Goal: Task Accomplishment & Management: Use online tool/utility

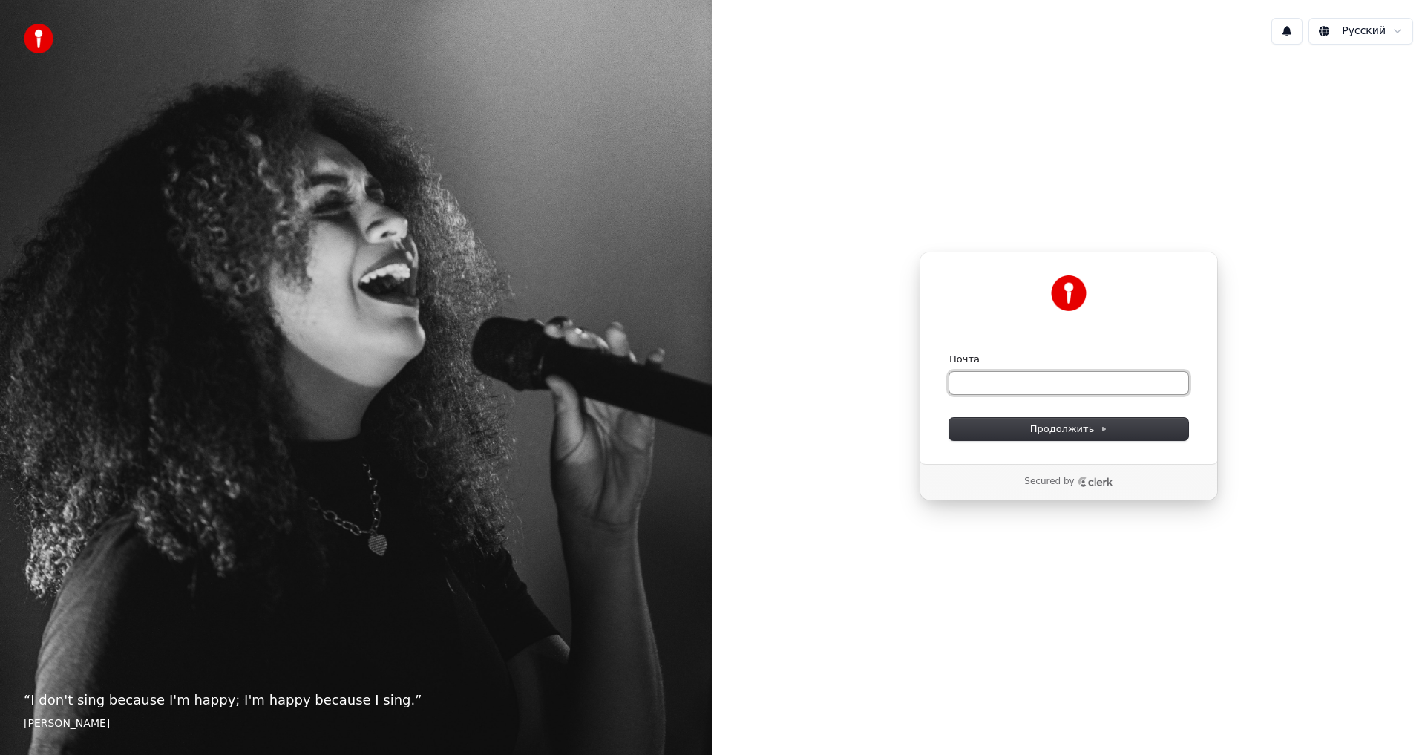
paste input "**********"
click at [1053, 424] on span "Продолжить" at bounding box center [1069, 428] width 78 height 13
type input "**********"
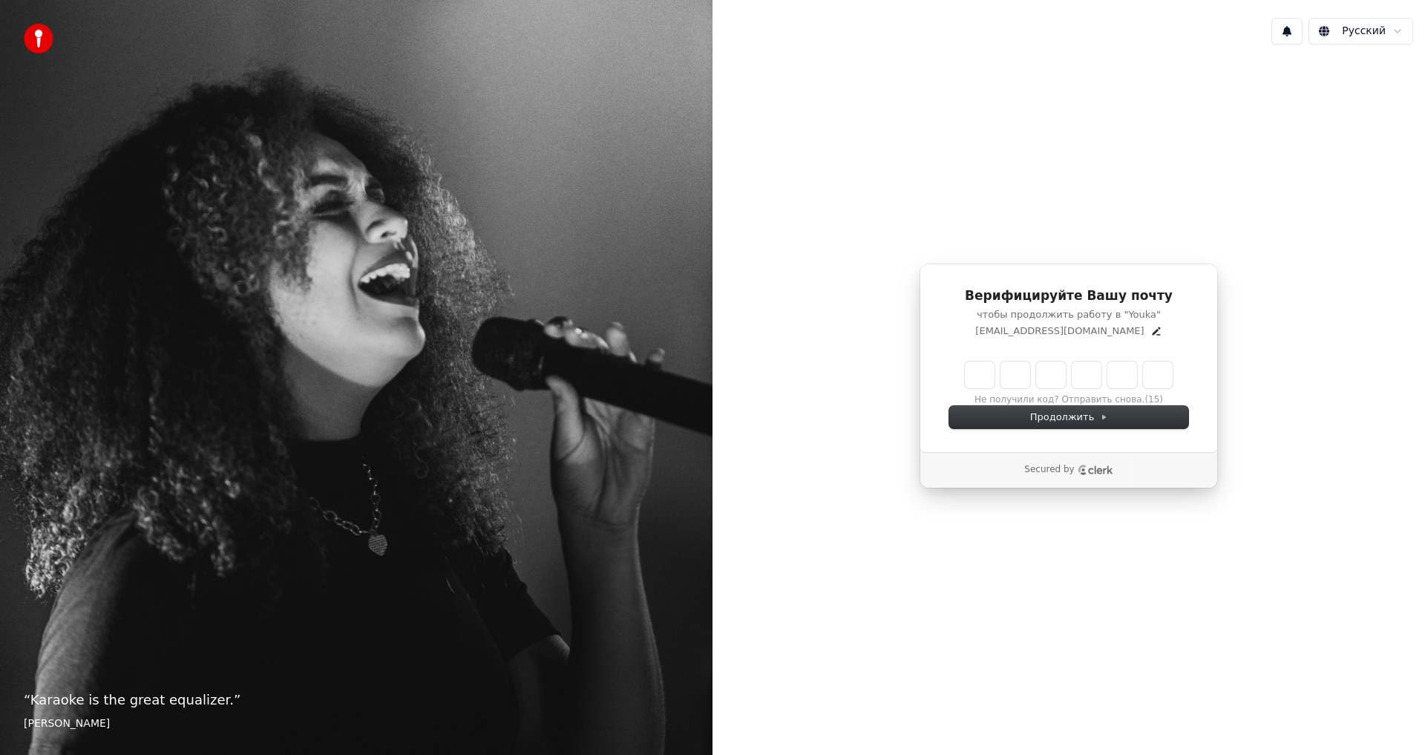
click at [982, 372] on input "Enter verification code" at bounding box center [1069, 374] width 208 height 27
type input "******"
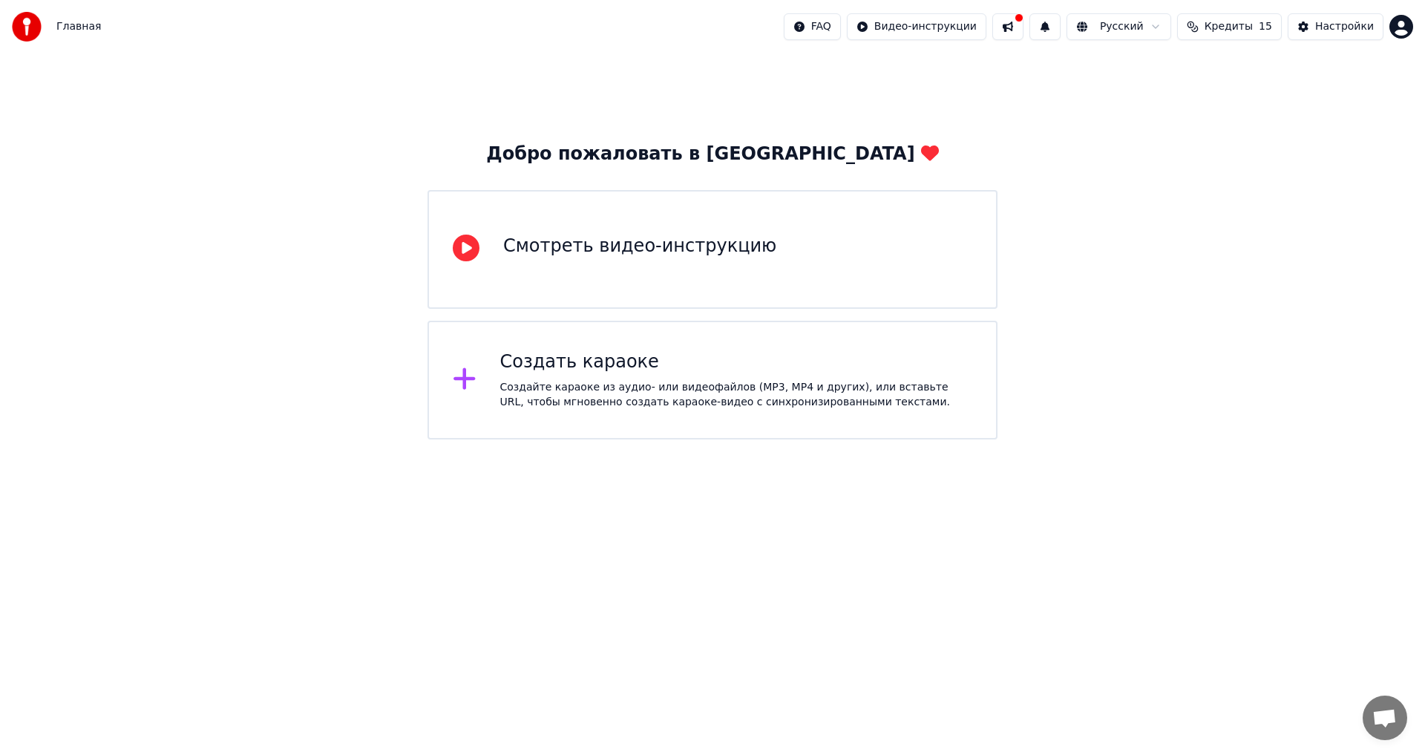
click at [543, 384] on div "Создайте караоке из аудио- или видеофайлов (MP3, MP4 и других), или вставьте UR…" at bounding box center [736, 395] width 473 height 30
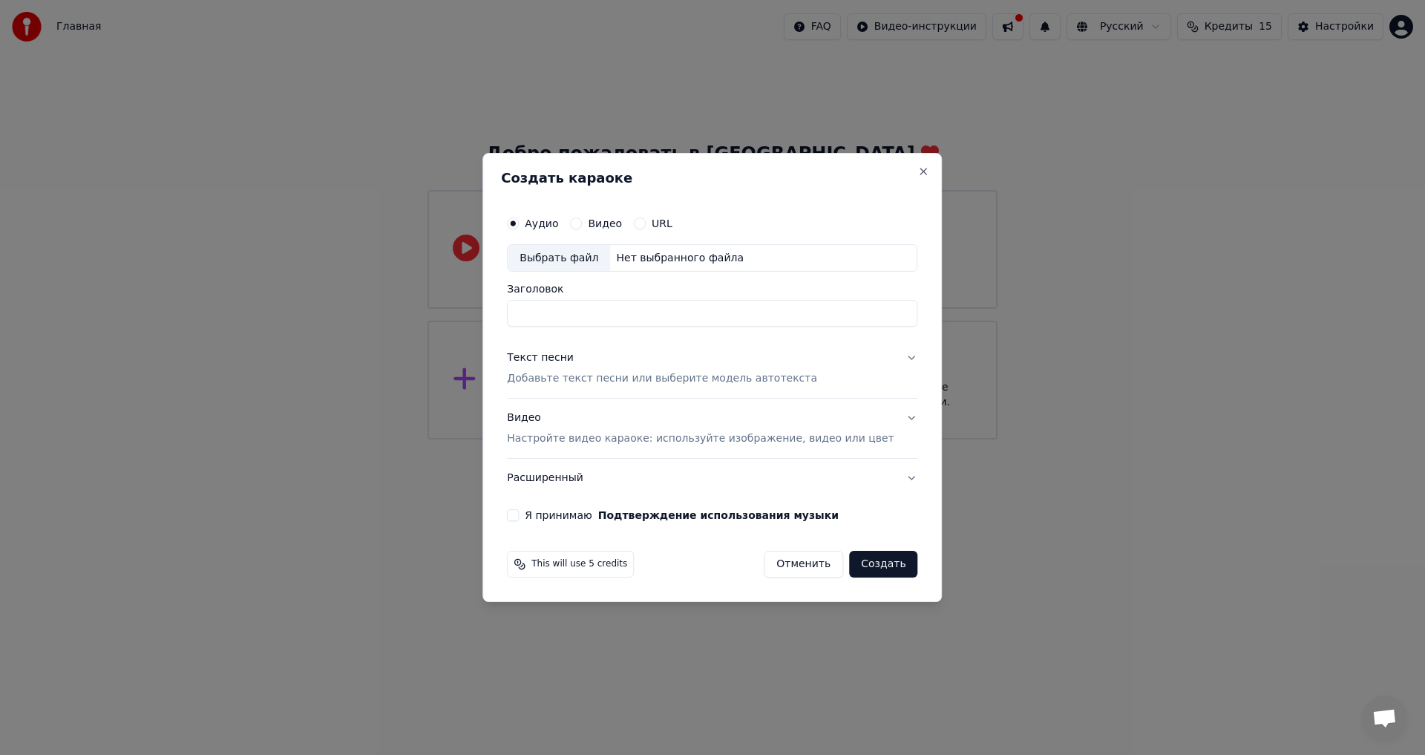
click at [589, 257] on div "Выбрать файл" at bounding box center [558, 258] width 102 height 27
type input "**********"
click at [559, 356] on div "Текст песни" at bounding box center [540, 358] width 67 height 15
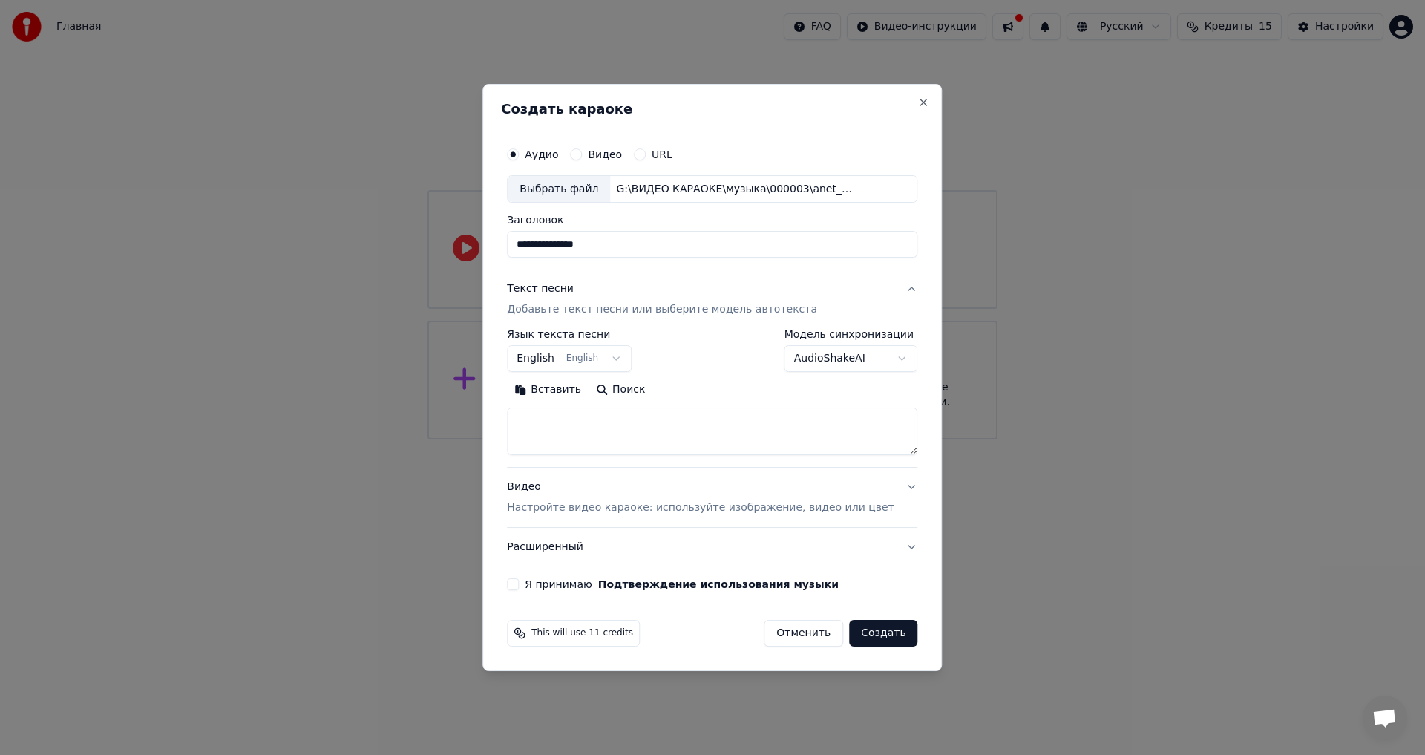
click at [562, 393] on button "Вставить" at bounding box center [548, 390] width 82 height 24
type textarea "**********"
click at [555, 355] on body "**********" at bounding box center [712, 219] width 1425 height 439
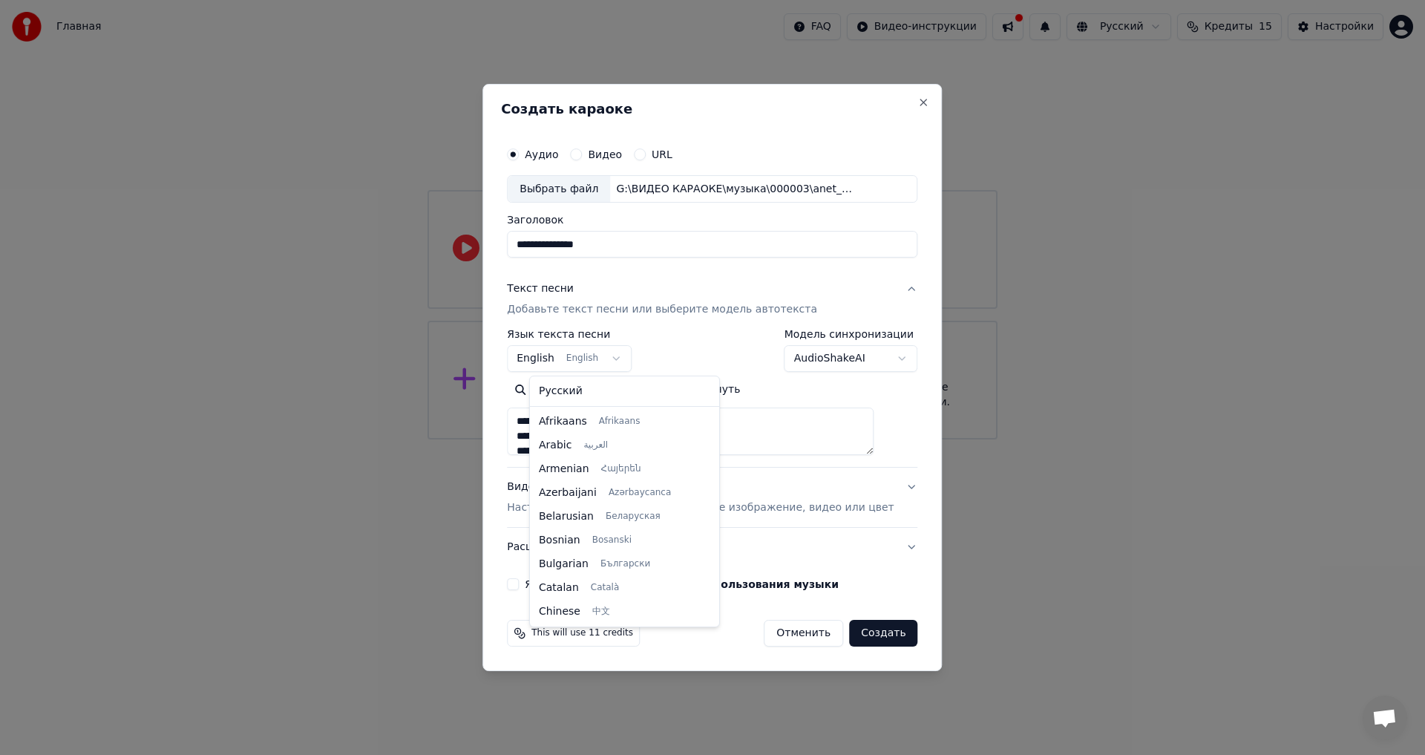
scroll to position [119, 0]
select select "**"
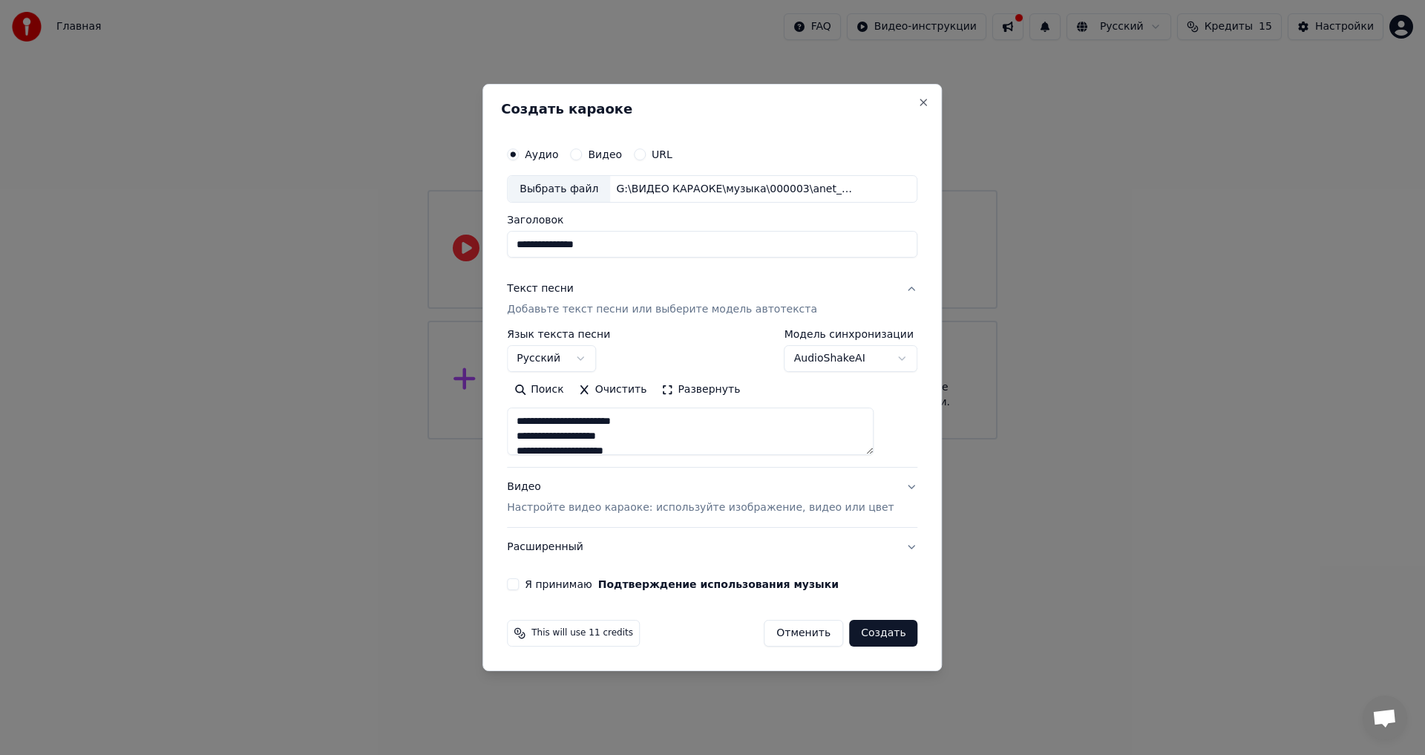
click at [543, 487] on div "Видео Настройте видео караоке: используйте изображение, видео или цвет" at bounding box center [700, 498] width 387 height 36
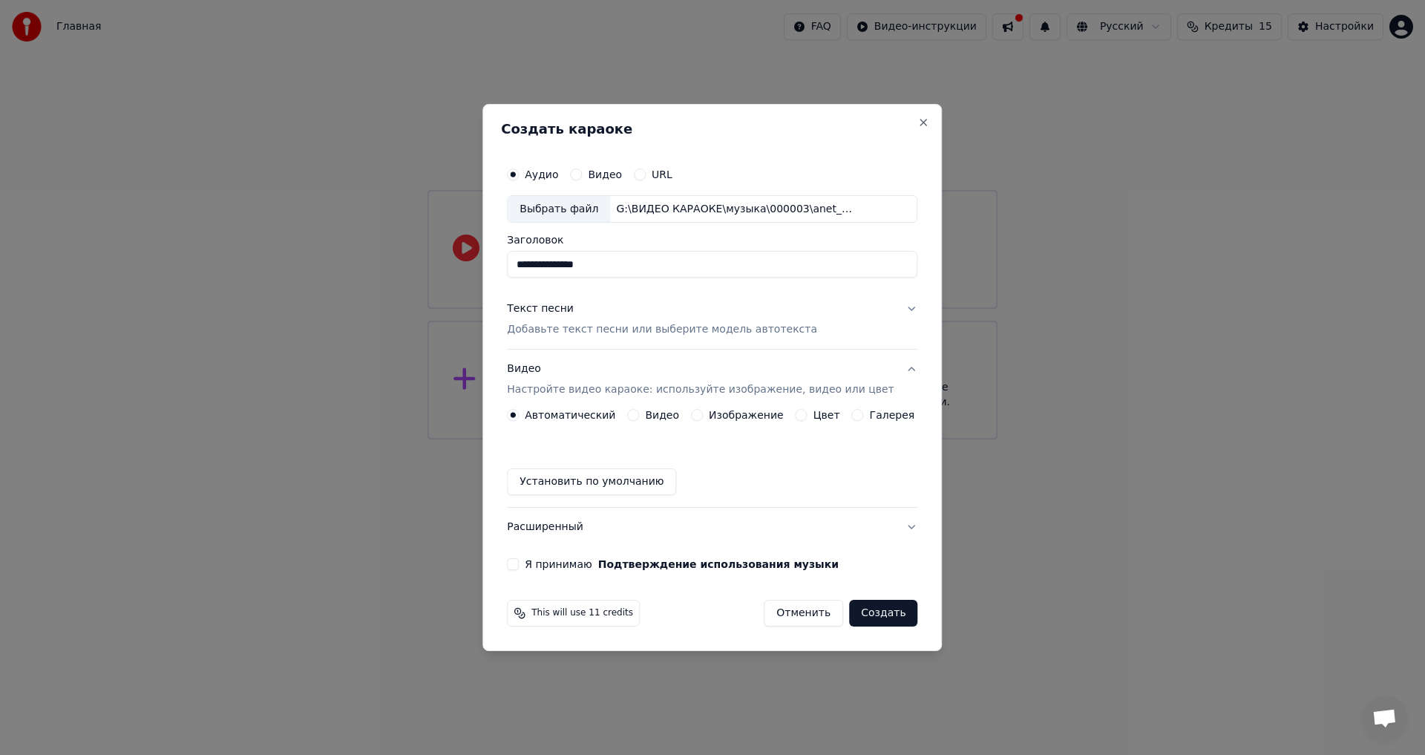
click at [799, 413] on button "Цвет" at bounding box center [801, 415] width 12 height 12
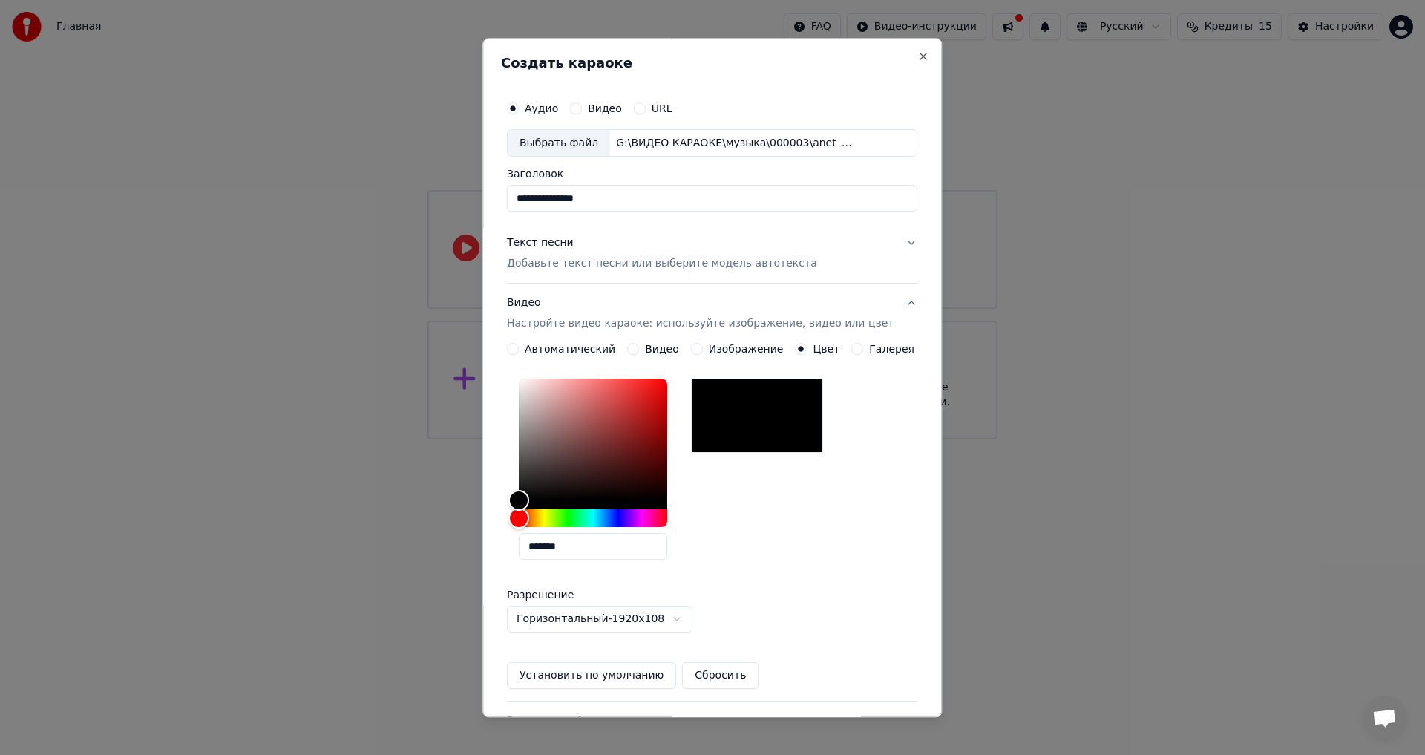
drag, startPoint x: 592, startPoint y: 543, endPoint x: 461, endPoint y: 548, distance: 131.4
click at [461, 439] on body "**********" at bounding box center [712, 219] width 1425 height 439
paste input "text"
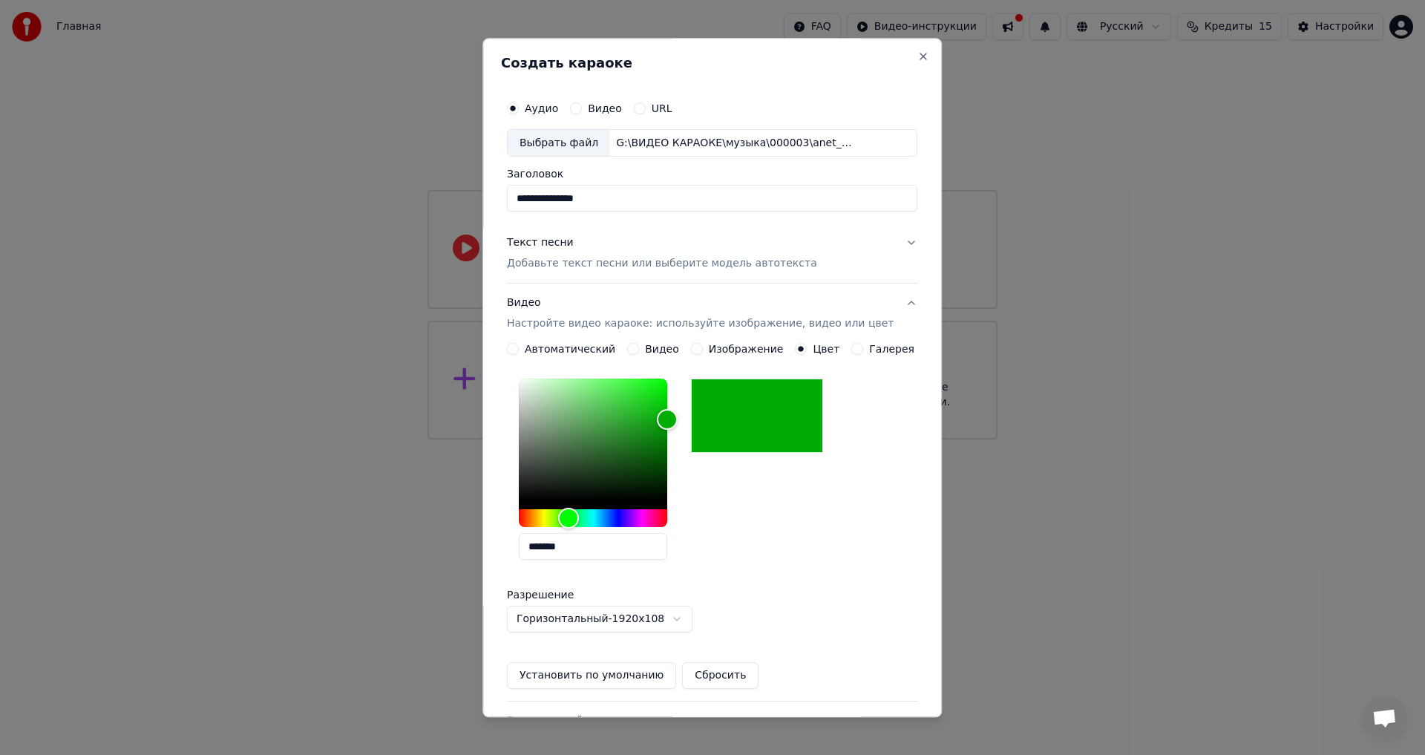
type input "*******"
click at [593, 670] on button "Установить по умолчанию" at bounding box center [591, 676] width 169 height 27
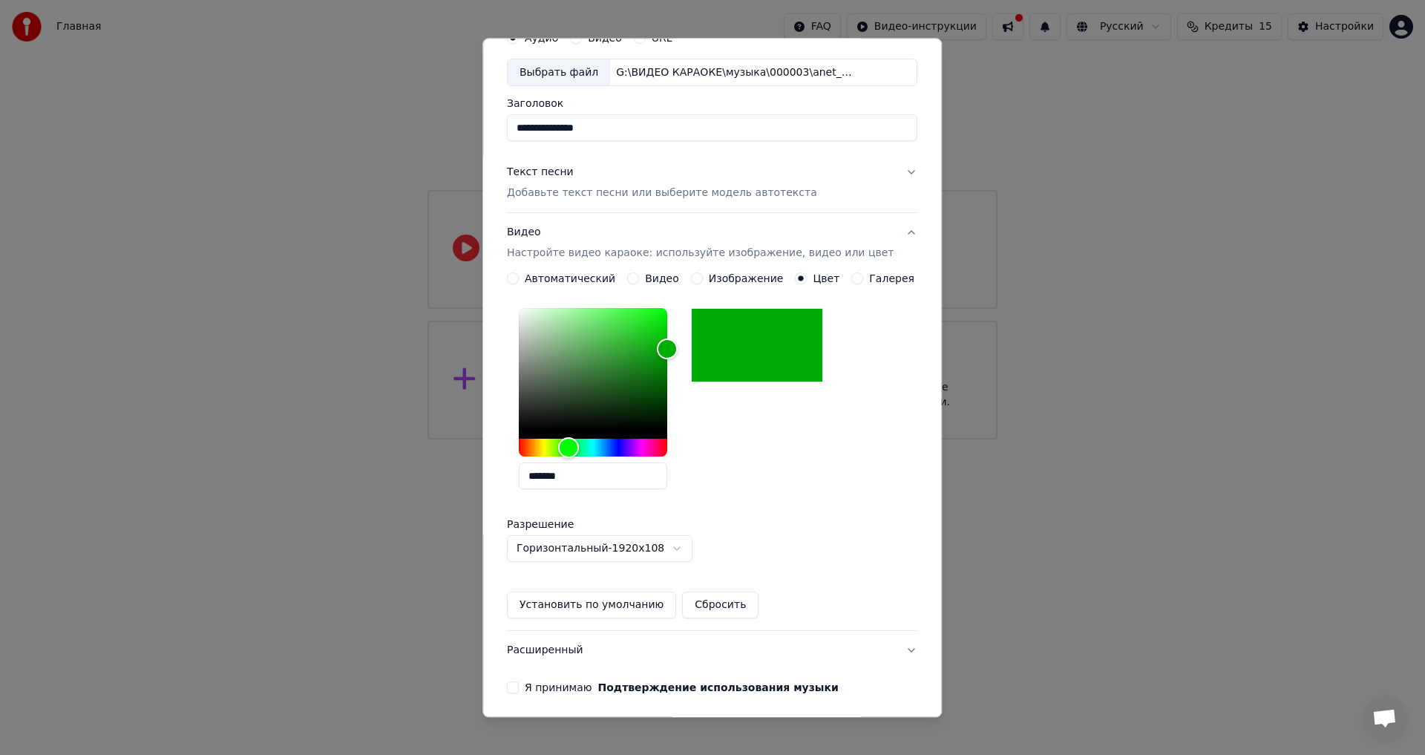
scroll to position [128, 0]
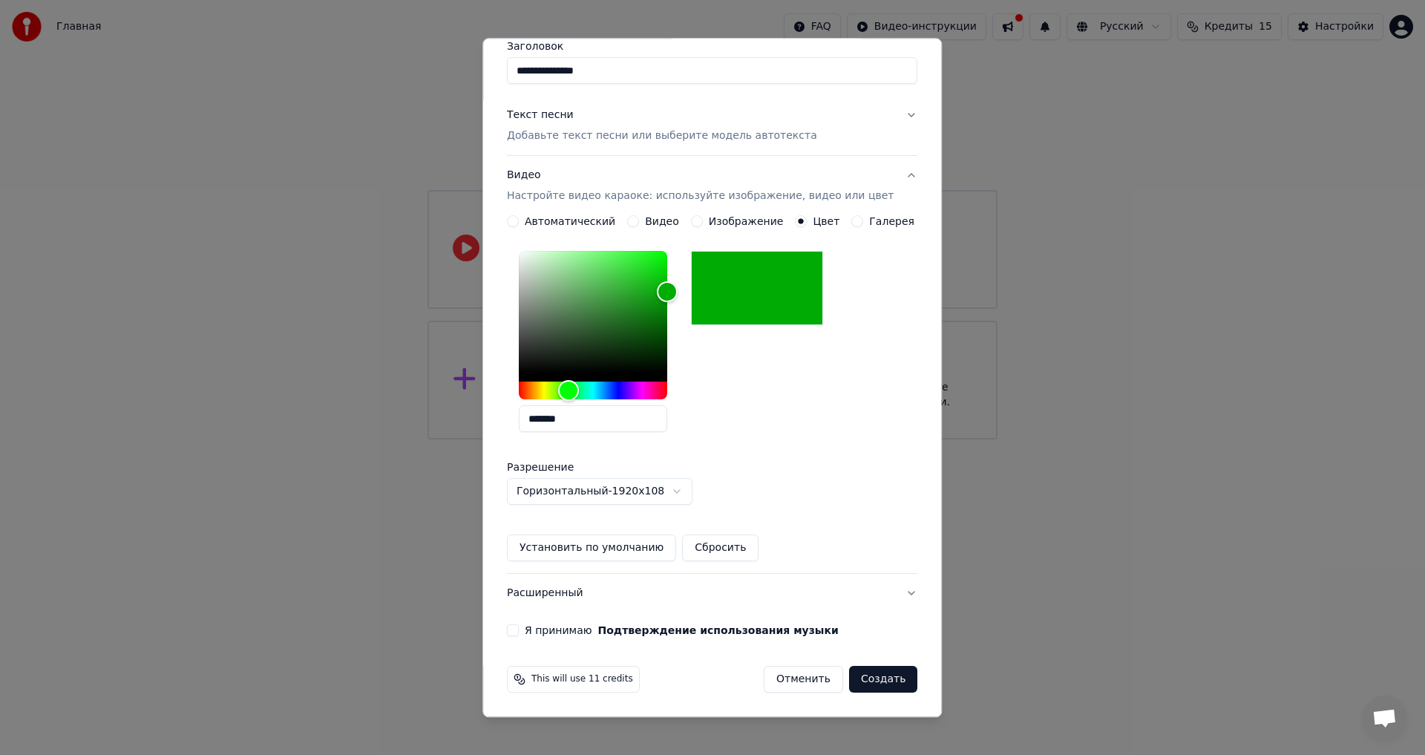
click at [519, 626] on button "Я принимаю Подтверждение использования музыки" at bounding box center [513, 631] width 12 height 12
click at [857, 677] on button "Создать" at bounding box center [883, 679] width 68 height 27
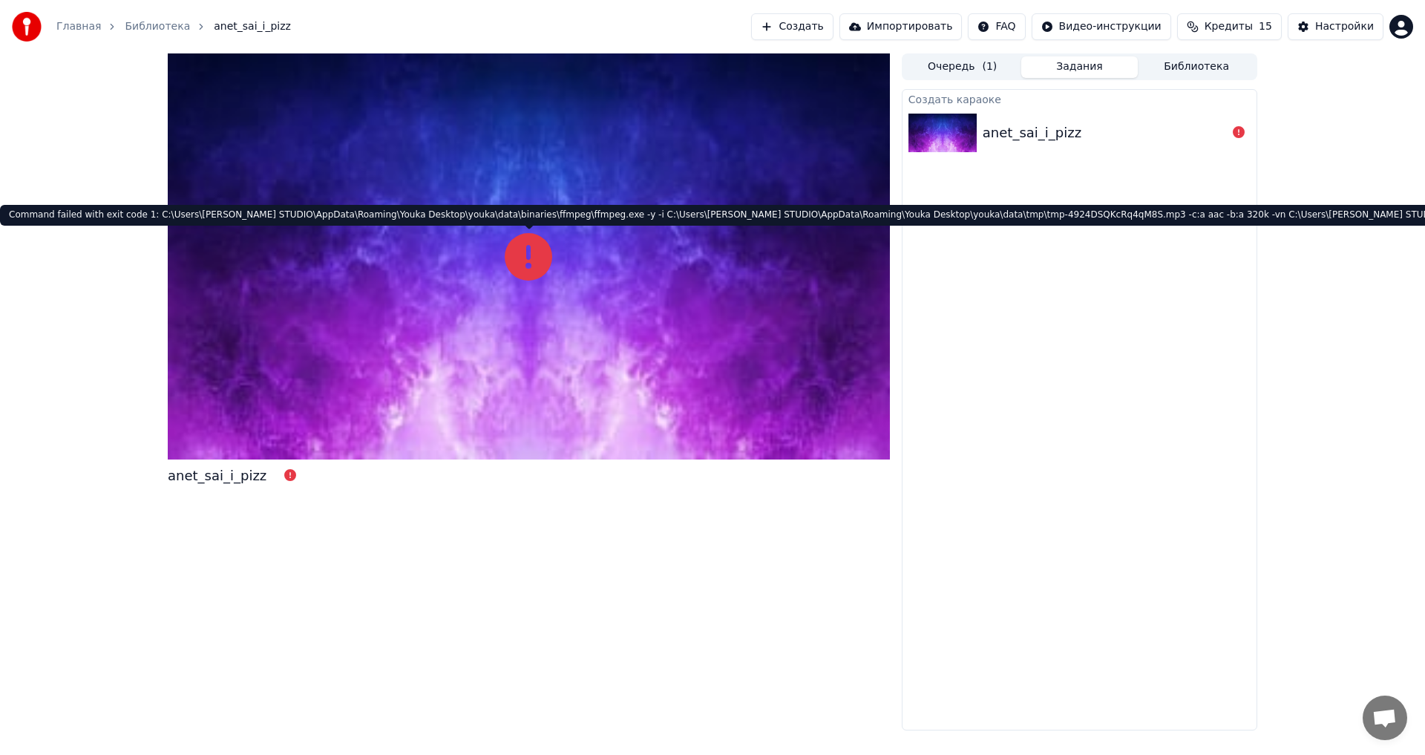
click at [528, 255] on icon at bounding box center [528, 256] width 47 height 47
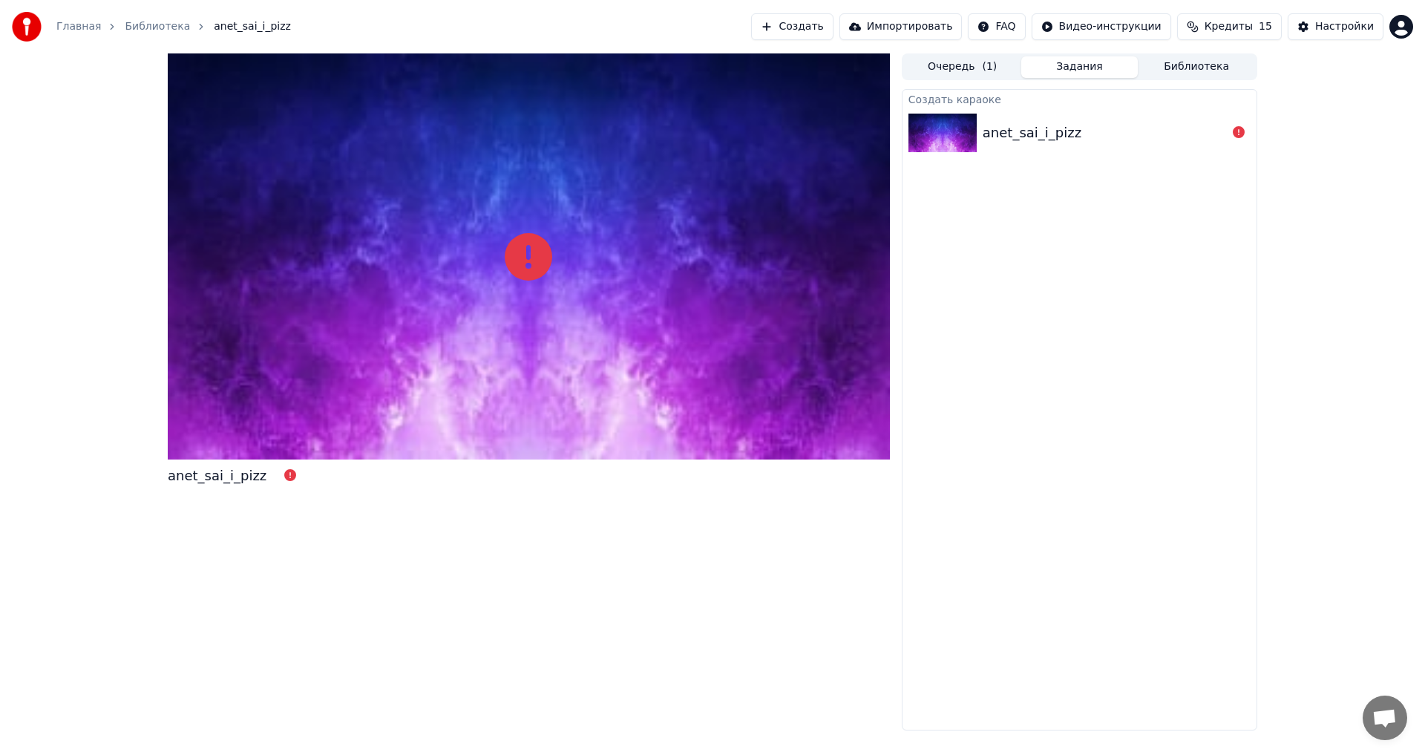
click at [936, 131] on img at bounding box center [942, 133] width 68 height 39
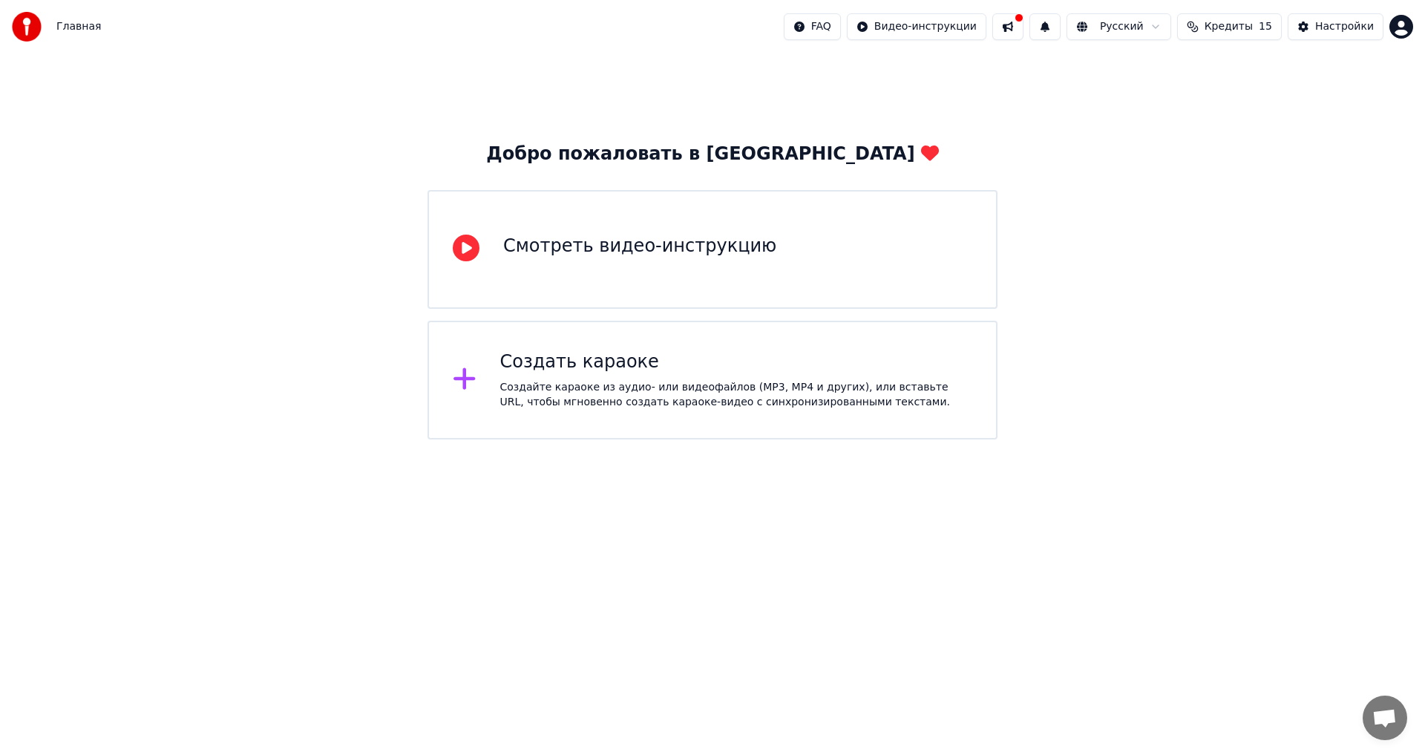
click at [625, 366] on div "Создать караоке" at bounding box center [736, 362] width 473 height 24
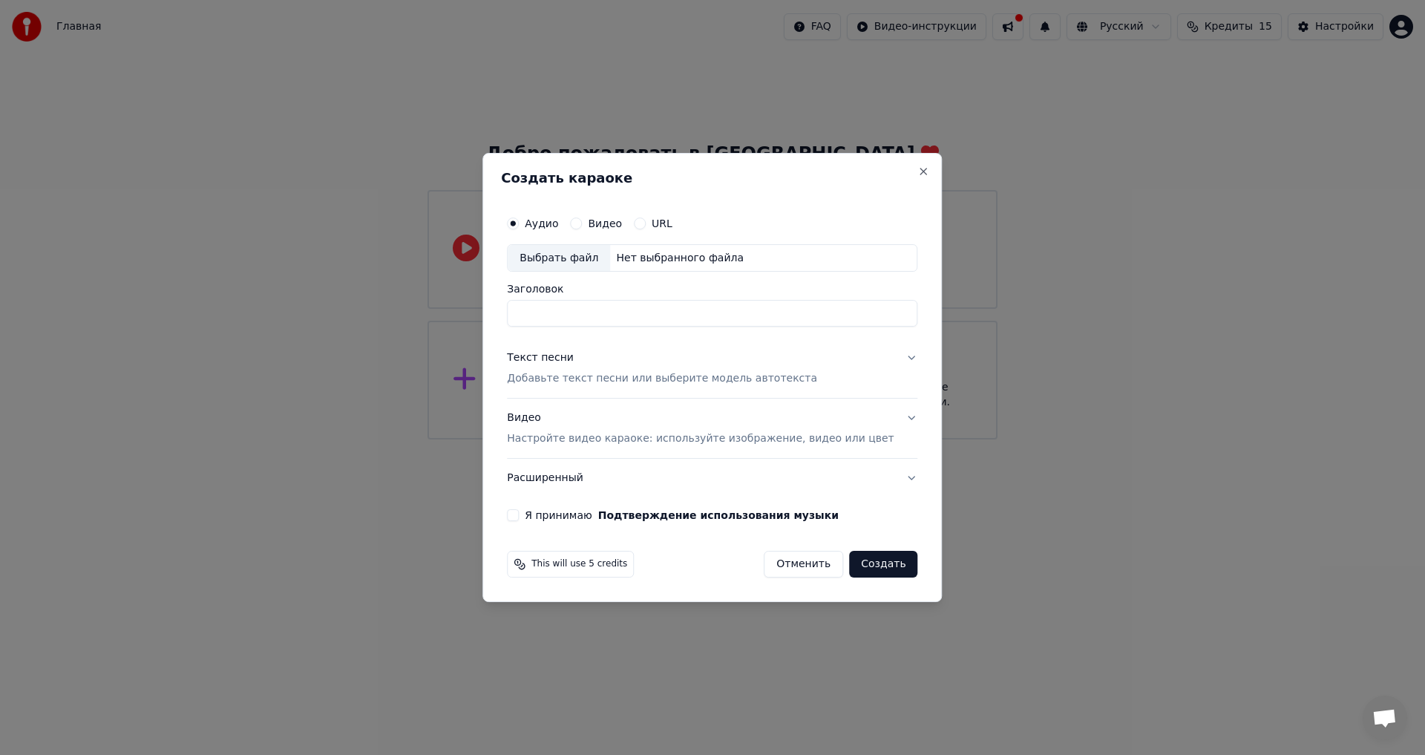
click at [563, 258] on div "Выбрать файл" at bounding box center [558, 258] width 102 height 27
type input "**********"
click at [561, 358] on div "Текст песни" at bounding box center [540, 358] width 67 height 15
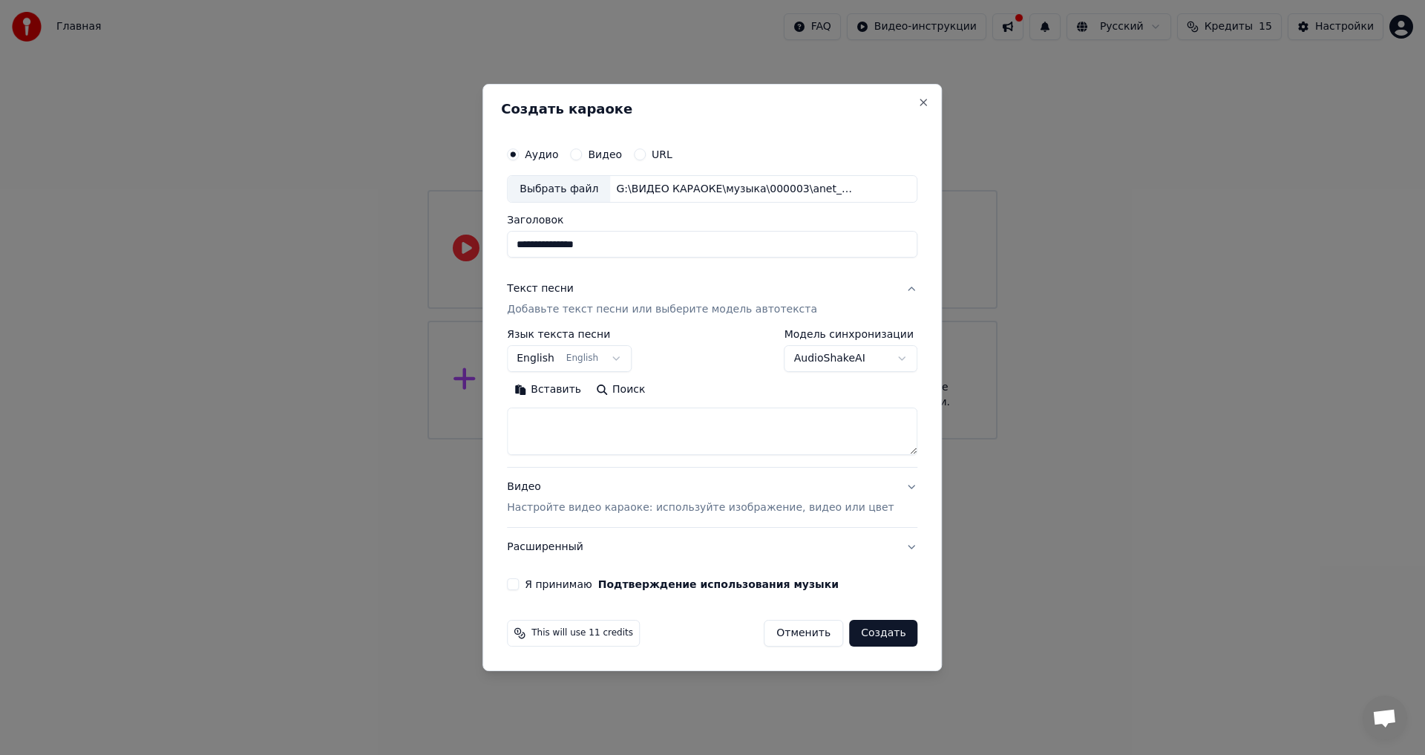
click at [564, 391] on button "Вставить" at bounding box center [548, 390] width 82 height 24
type textarea "**********"
click at [568, 358] on body "**********" at bounding box center [712, 219] width 1425 height 439
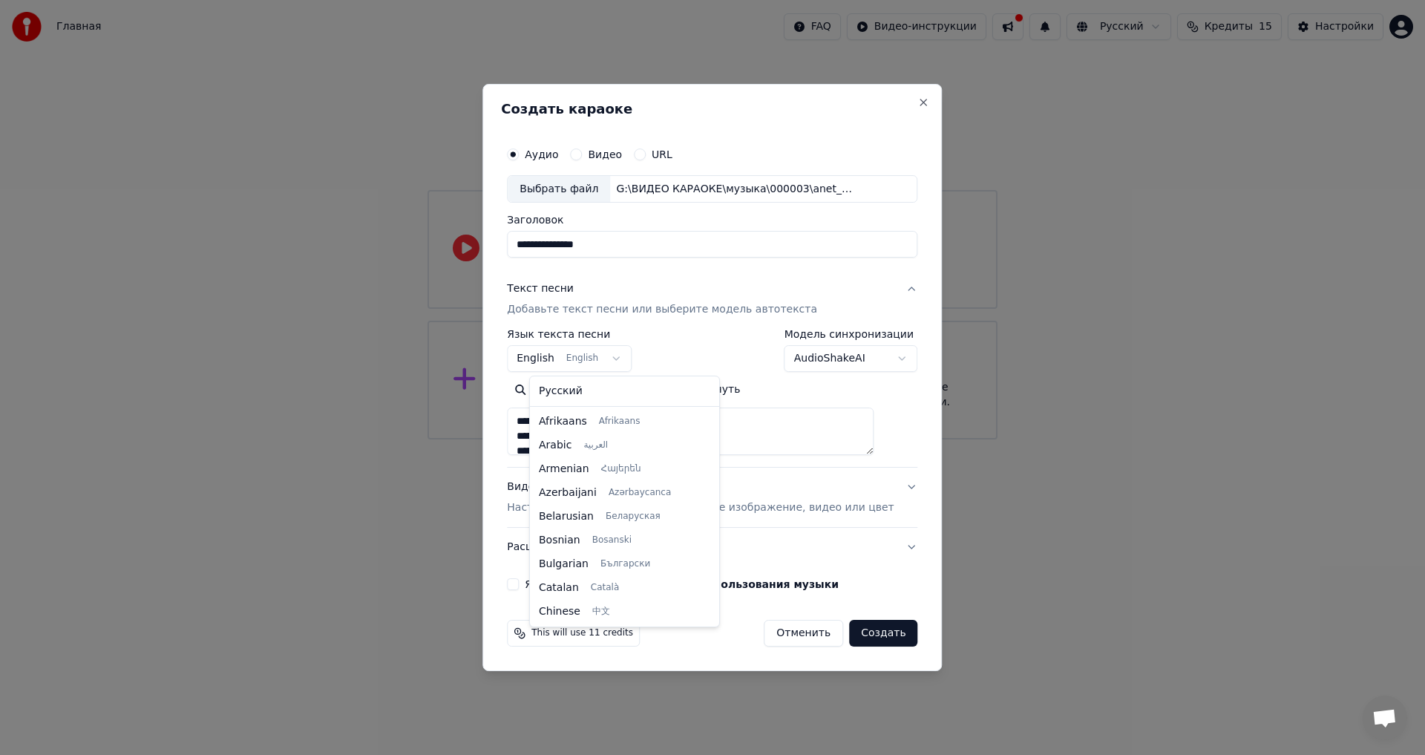
scroll to position [119, 0]
select select "**"
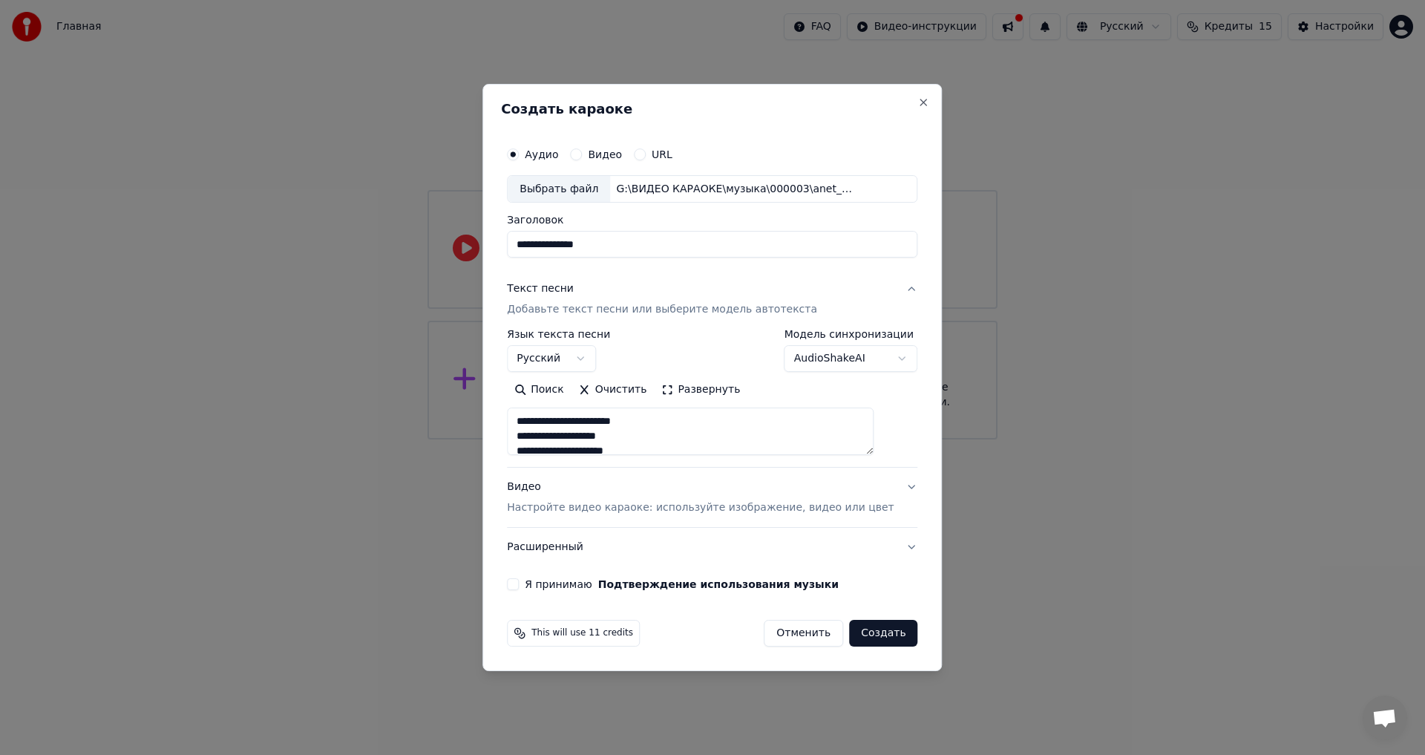
click at [553, 488] on div "Видео Настройте видео караоке: используйте изображение, видео или цвет" at bounding box center [700, 498] width 387 height 36
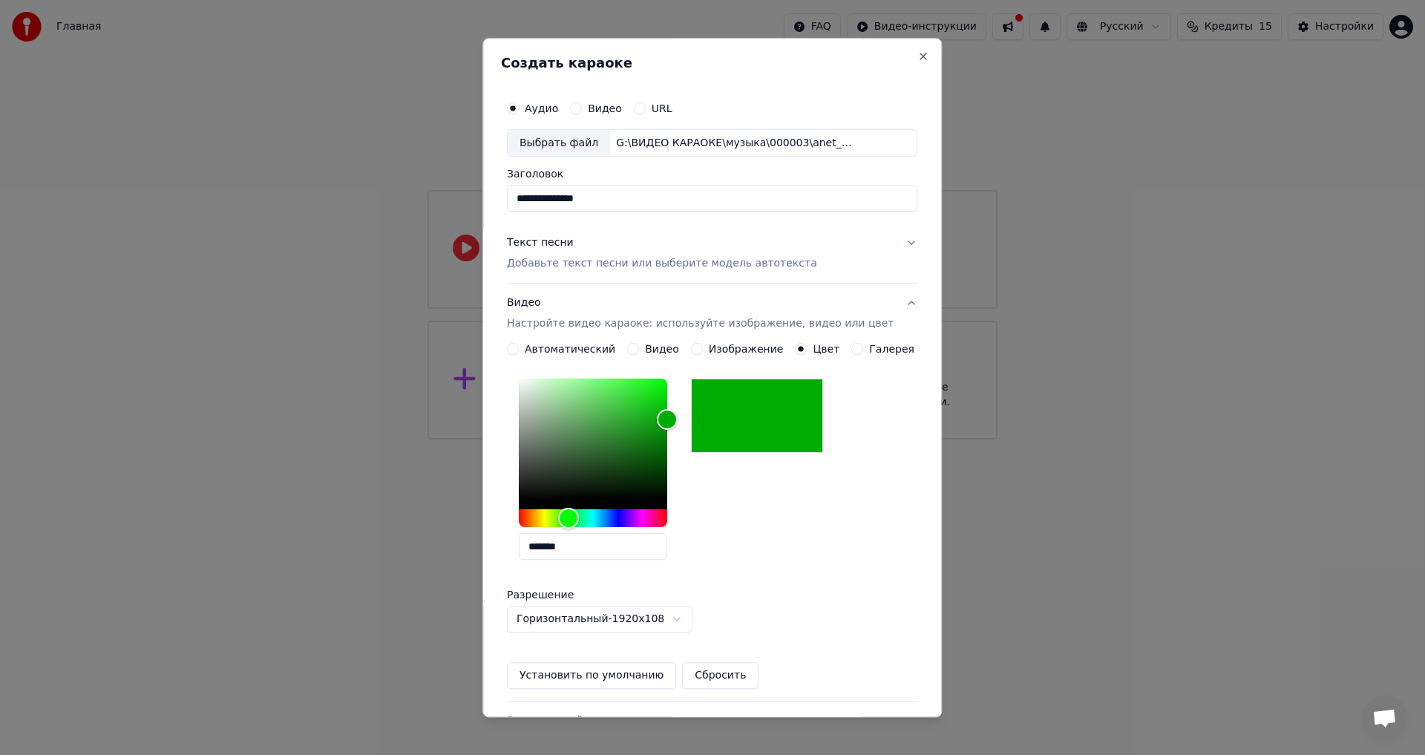
click at [600, 674] on button "Установить по умолчанию" at bounding box center [591, 676] width 169 height 27
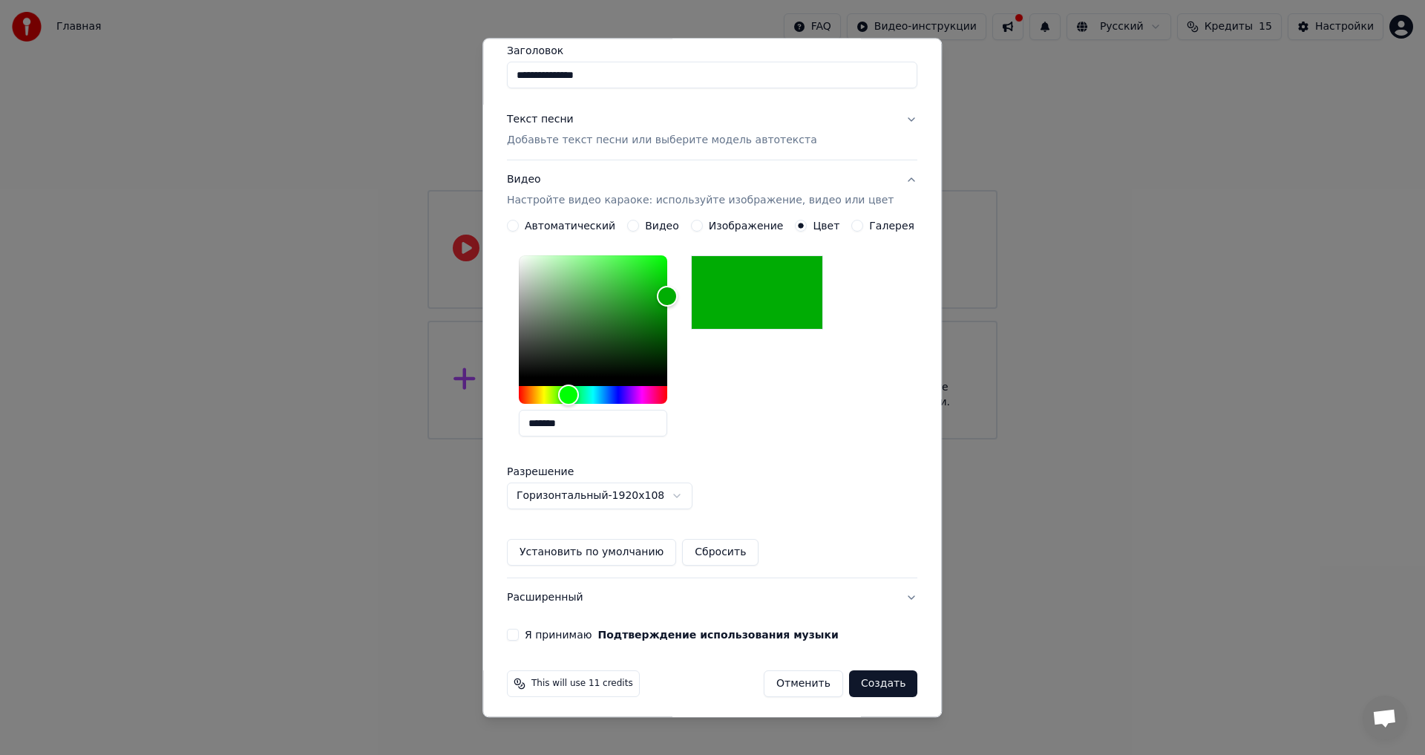
scroll to position [128, 0]
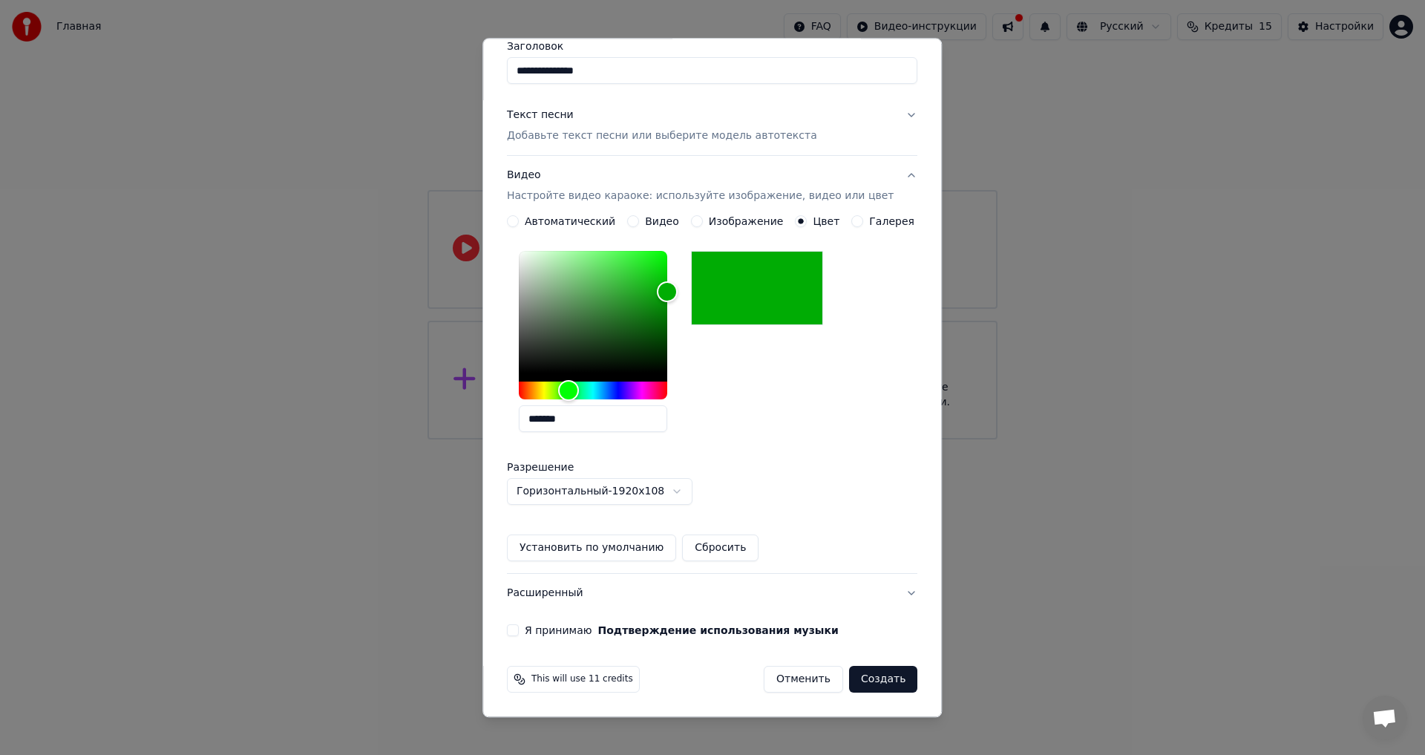
click at [519, 628] on button "Я принимаю Подтверждение использования музыки" at bounding box center [513, 631] width 12 height 12
click at [858, 674] on button "Создать" at bounding box center [883, 679] width 68 height 27
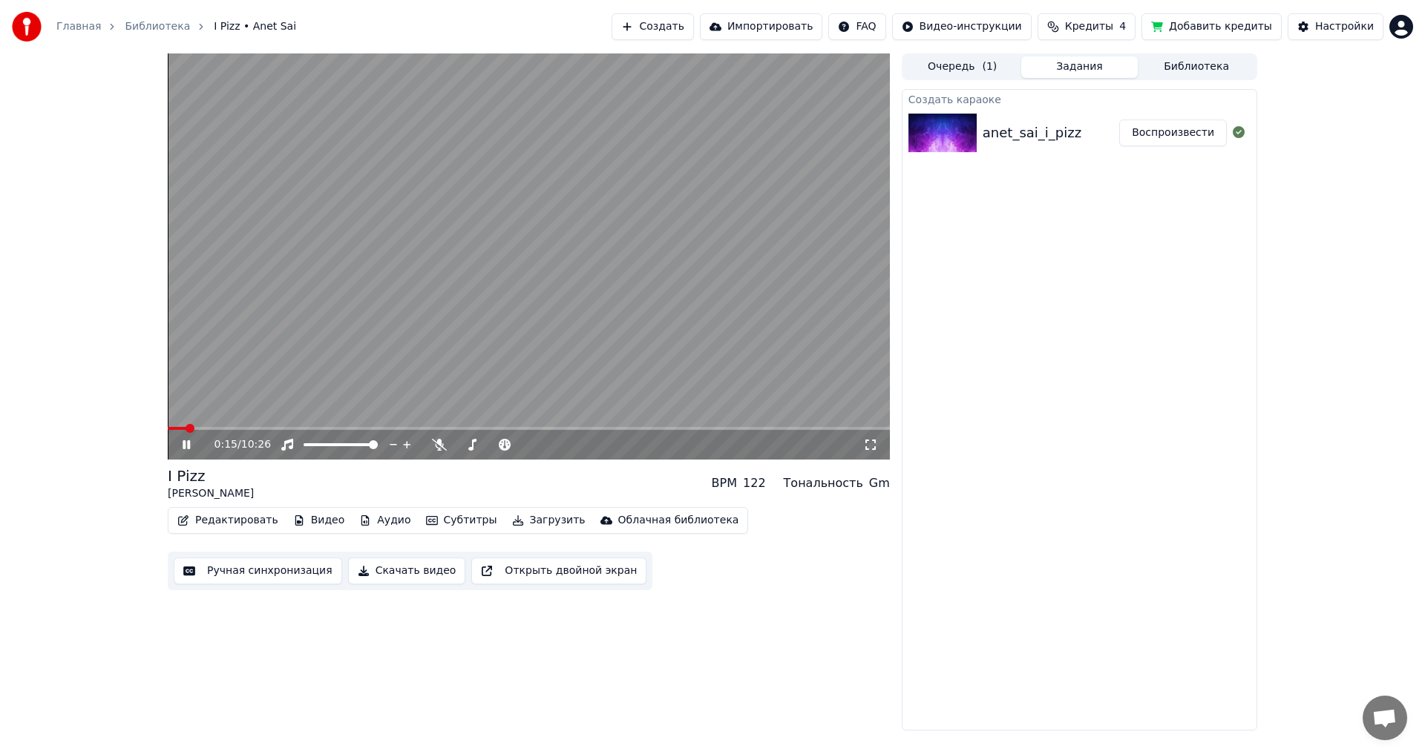
click at [188, 441] on icon at bounding box center [186, 444] width 7 height 9
click at [214, 516] on button "Редактировать" at bounding box center [227, 520] width 113 height 21
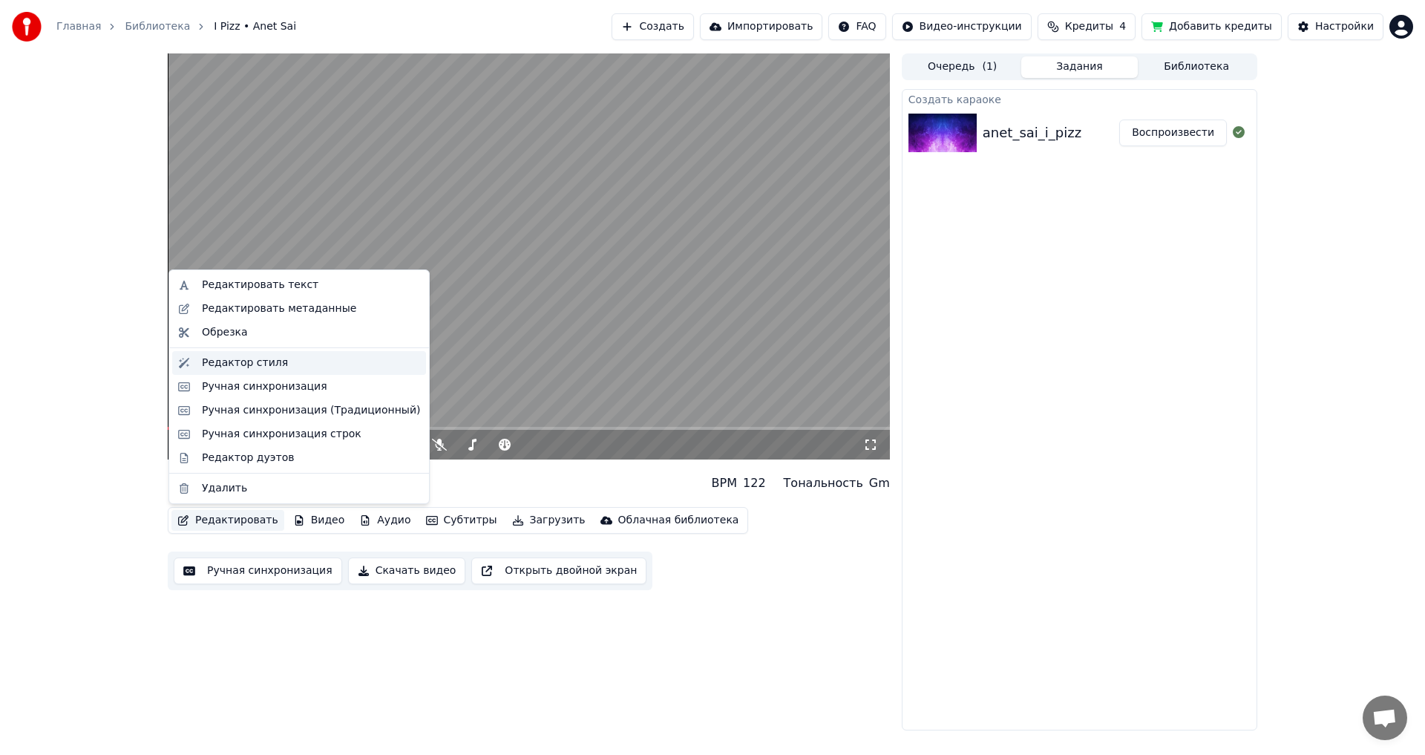
click at [247, 363] on div "Редактор стиля" at bounding box center [245, 362] width 86 height 15
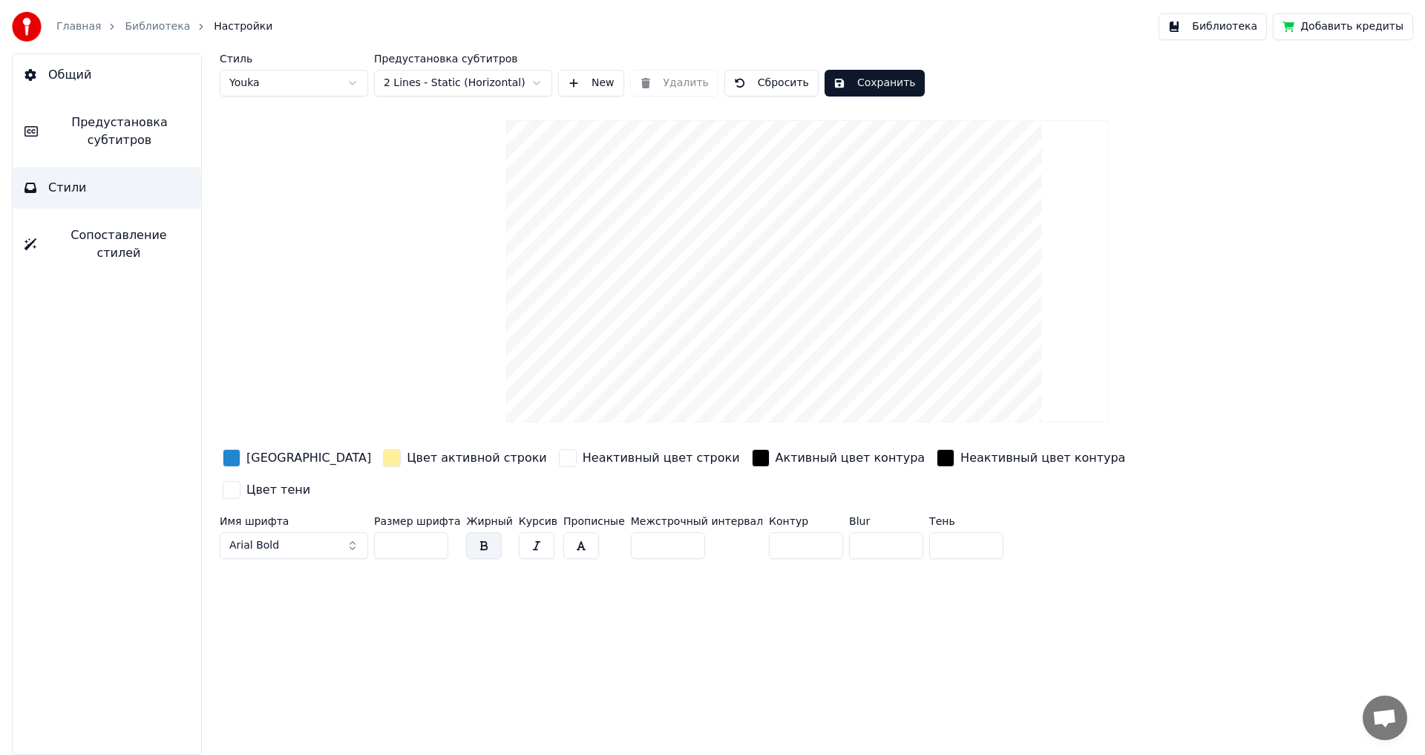
click at [231, 455] on div "button" at bounding box center [232, 458] width 18 height 18
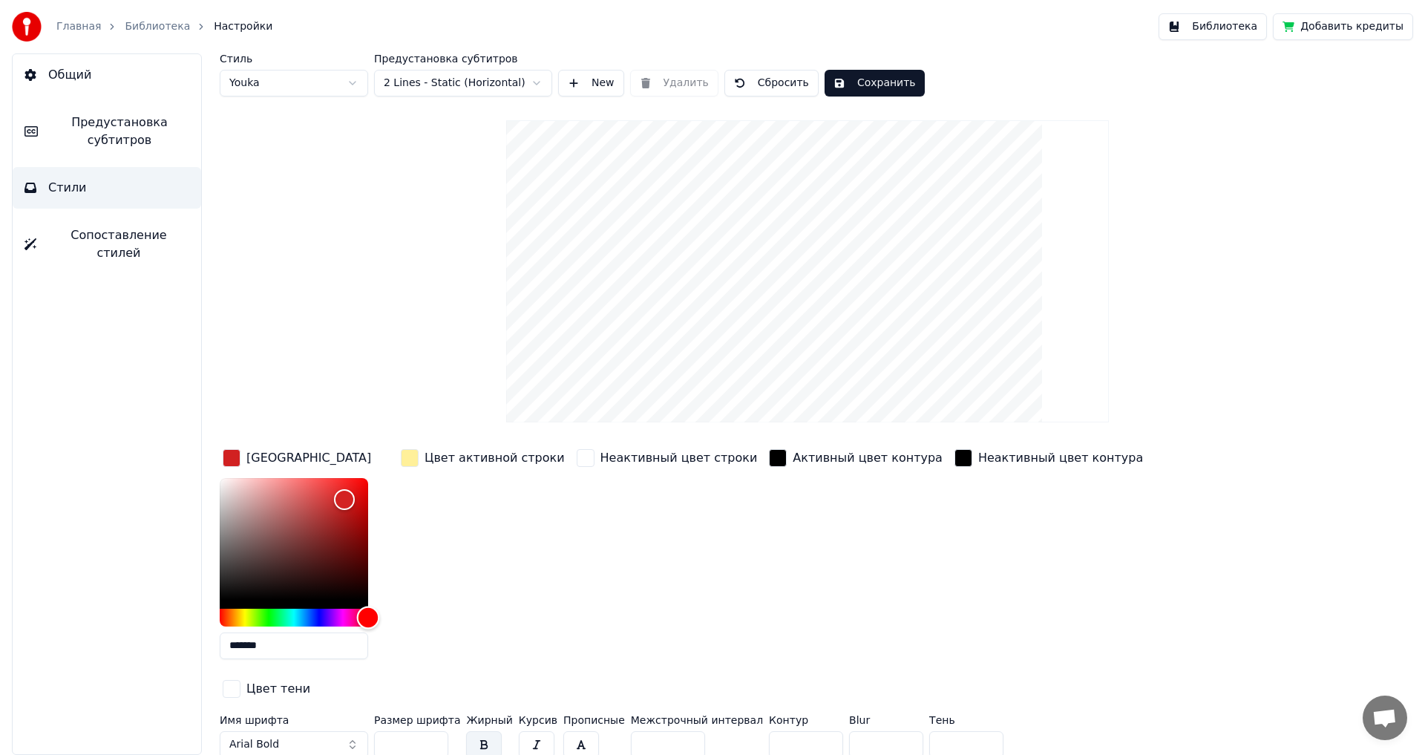
drag, startPoint x: 303, startPoint y: 615, endPoint x: 422, endPoint y: 610, distance: 118.8
click at [422, 610] on div "Цвет заливки ******* Цвет активной строки Неактивный цвет строки Активный цвет …" at bounding box center [718, 574] width 997 height 257
type input "*******"
drag, startPoint x: 344, startPoint y: 499, endPoint x: 395, endPoint y: 463, distance: 62.4
click at [395, 463] on div "Цвет заливки ******* Цвет активной строки Неактивный цвет строки Активный цвет …" at bounding box center [718, 574] width 997 height 257
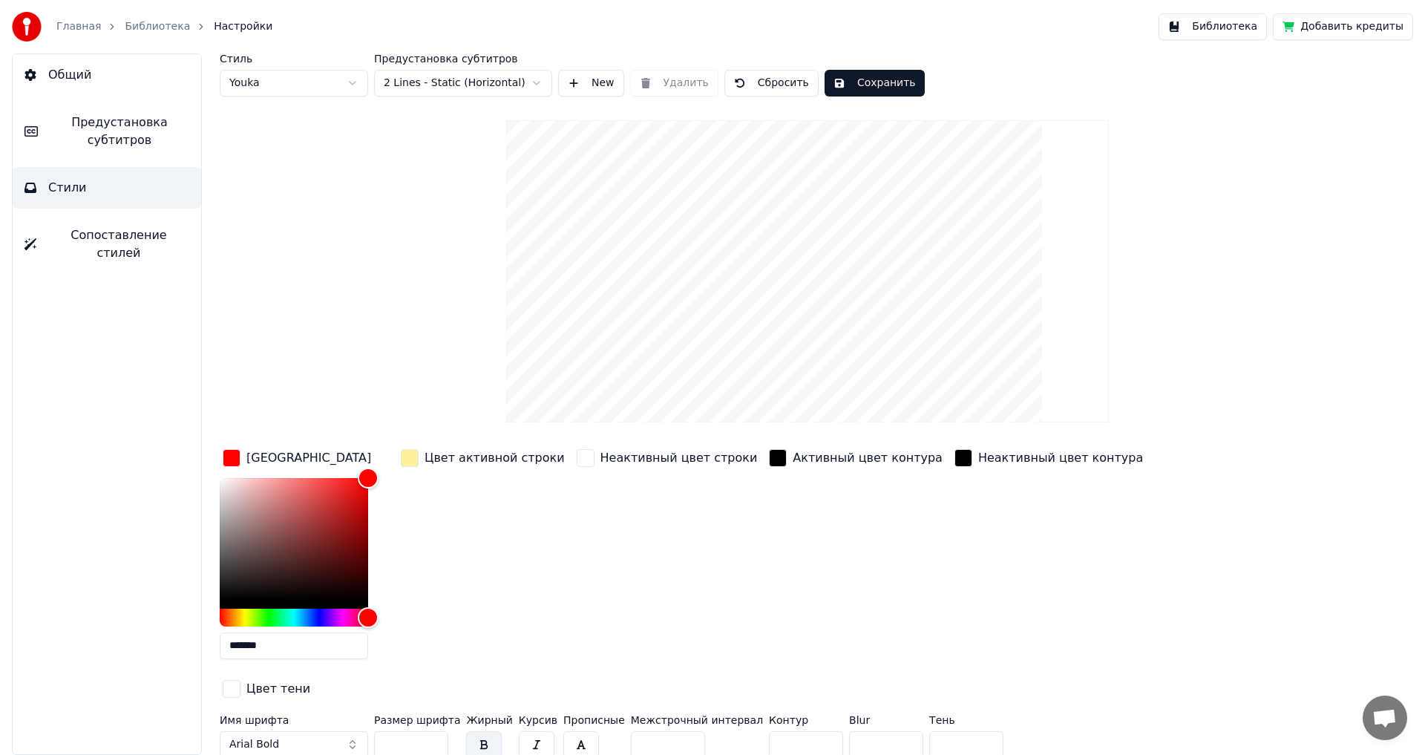
click at [413, 455] on div "button" at bounding box center [410, 458] width 18 height 18
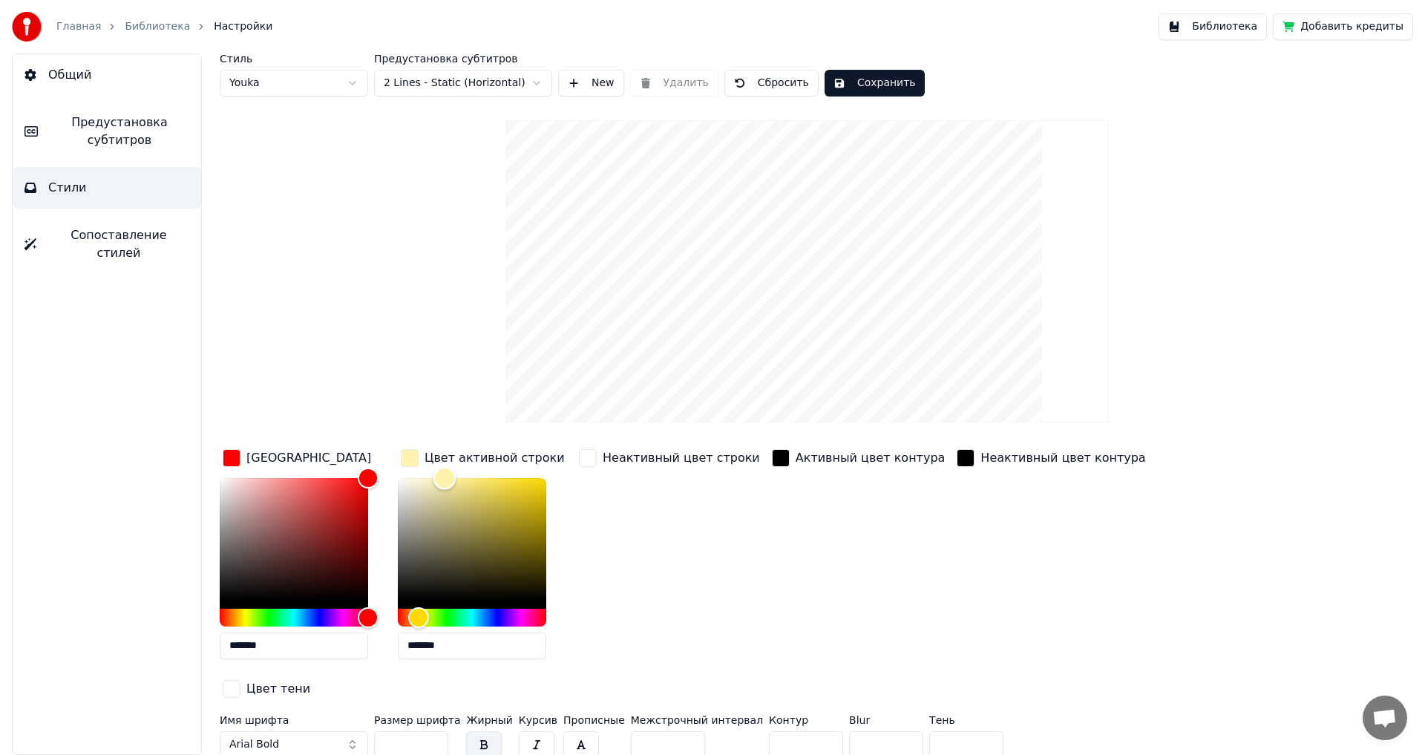
type input "*******"
drag, startPoint x: 454, startPoint y: 478, endPoint x: 371, endPoint y: 464, distance: 84.3
click at [371, 464] on div "Цвет заливки ******* Цвет активной строки ******* Неактивный цвет строки Активн…" at bounding box center [718, 574] width 997 height 257
drag, startPoint x: 405, startPoint y: 712, endPoint x: 323, endPoint y: 724, distance: 82.5
click at [323, 724] on div "Имя шрифта Arial Bold Размер шрифта ** Жирный Курсив Прописные Межстрочный инте…" at bounding box center [718, 738] width 997 height 49
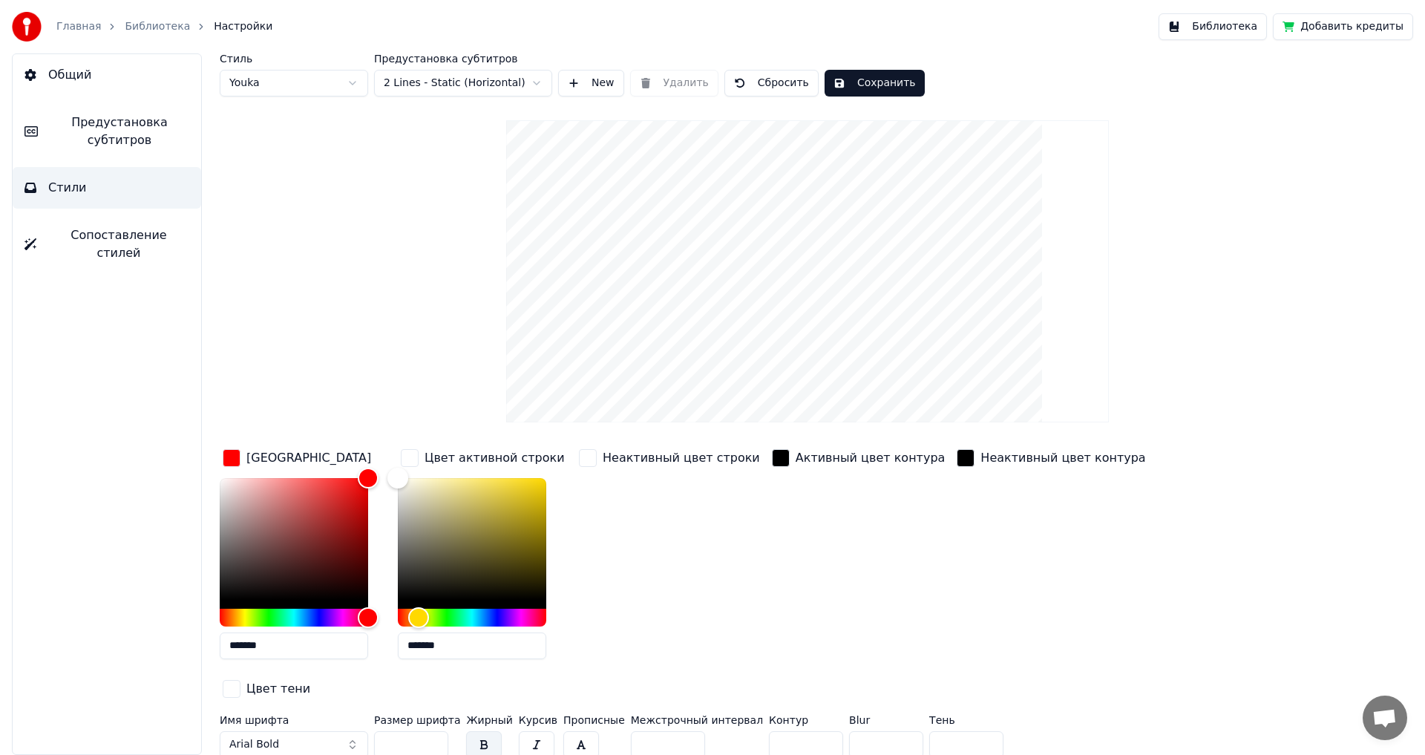
type input "**"
click at [794, 731] on input "*" at bounding box center [806, 744] width 74 height 27
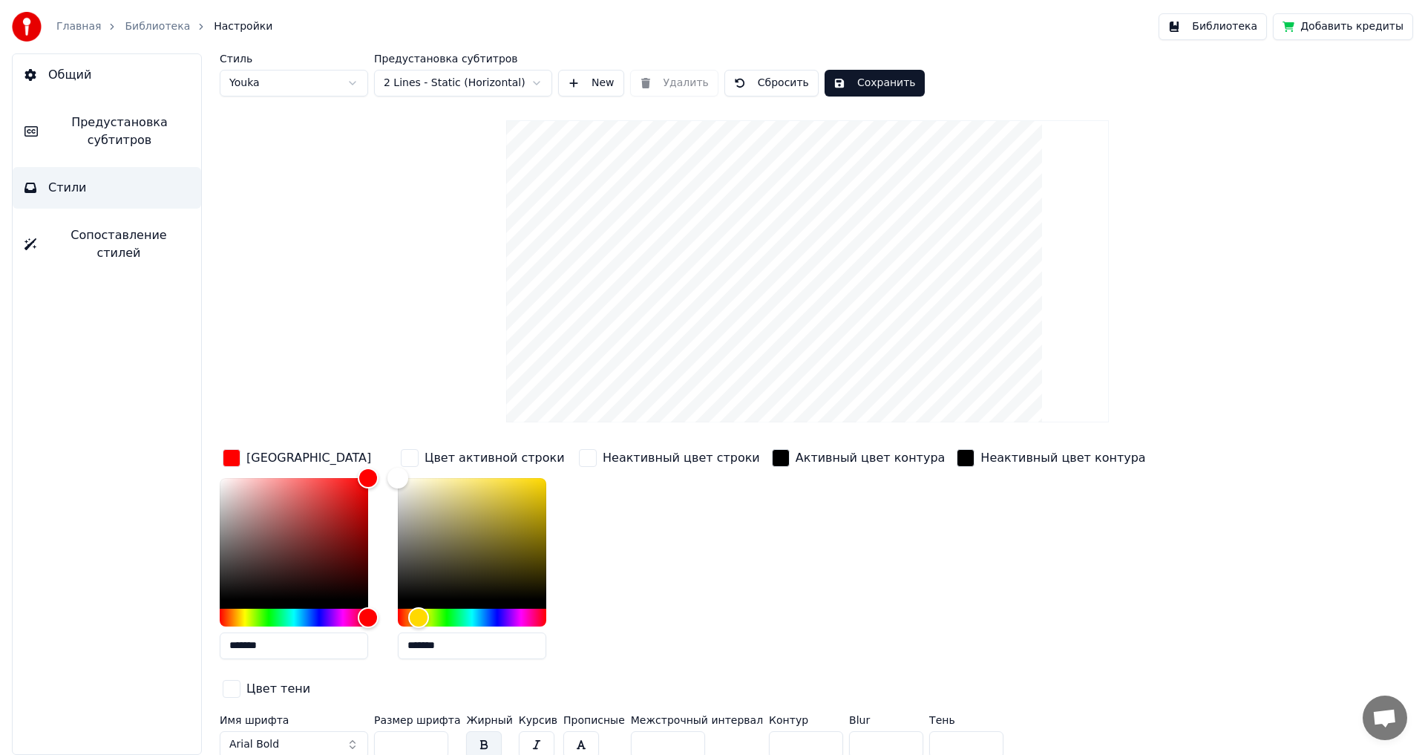
click at [794, 731] on input "*" at bounding box center [806, 744] width 74 height 27
type input "*"
click at [794, 731] on input "*" at bounding box center [806, 744] width 74 height 27
click at [852, 80] on button "Сохранить" at bounding box center [874, 83] width 100 height 27
click at [97, 139] on span "Предустановка субтитров" at bounding box center [119, 132] width 139 height 36
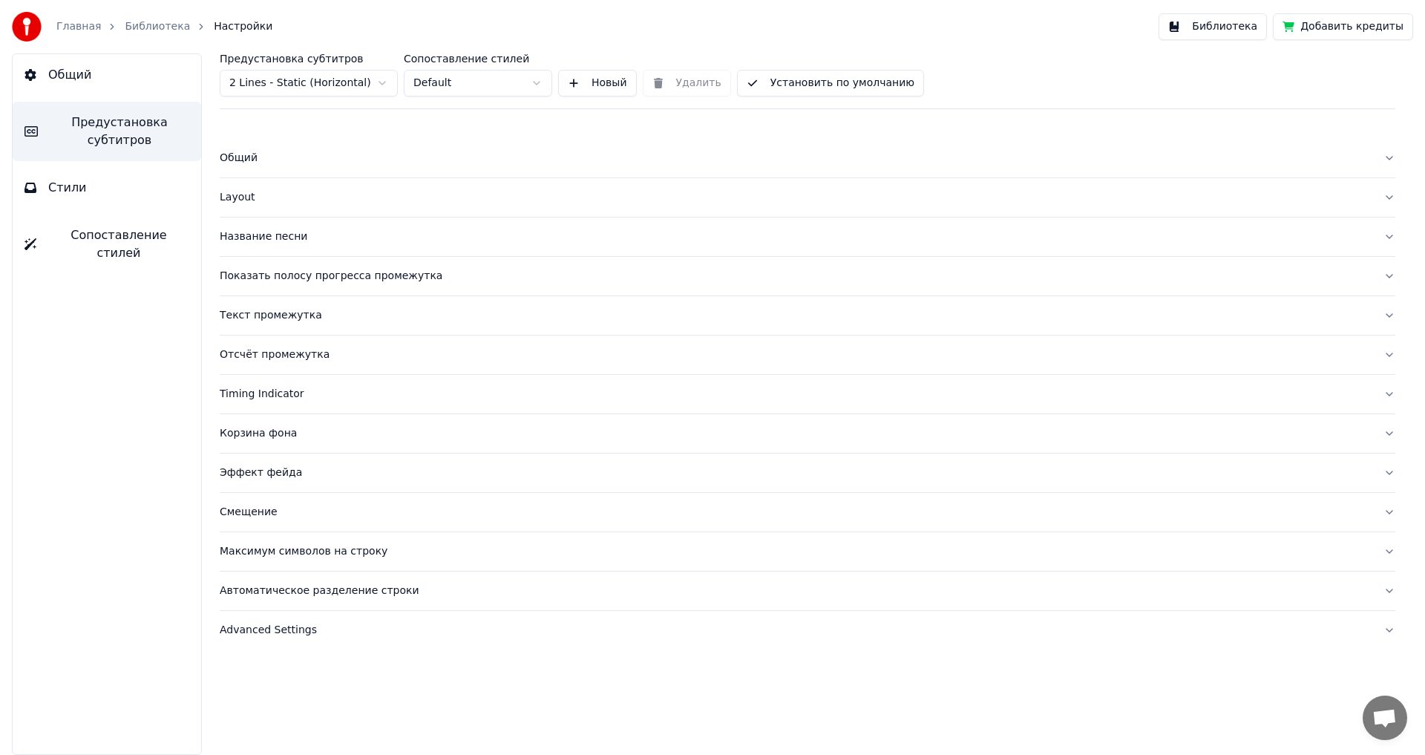
click at [238, 197] on div "Layout" at bounding box center [796, 197] width 1152 height 15
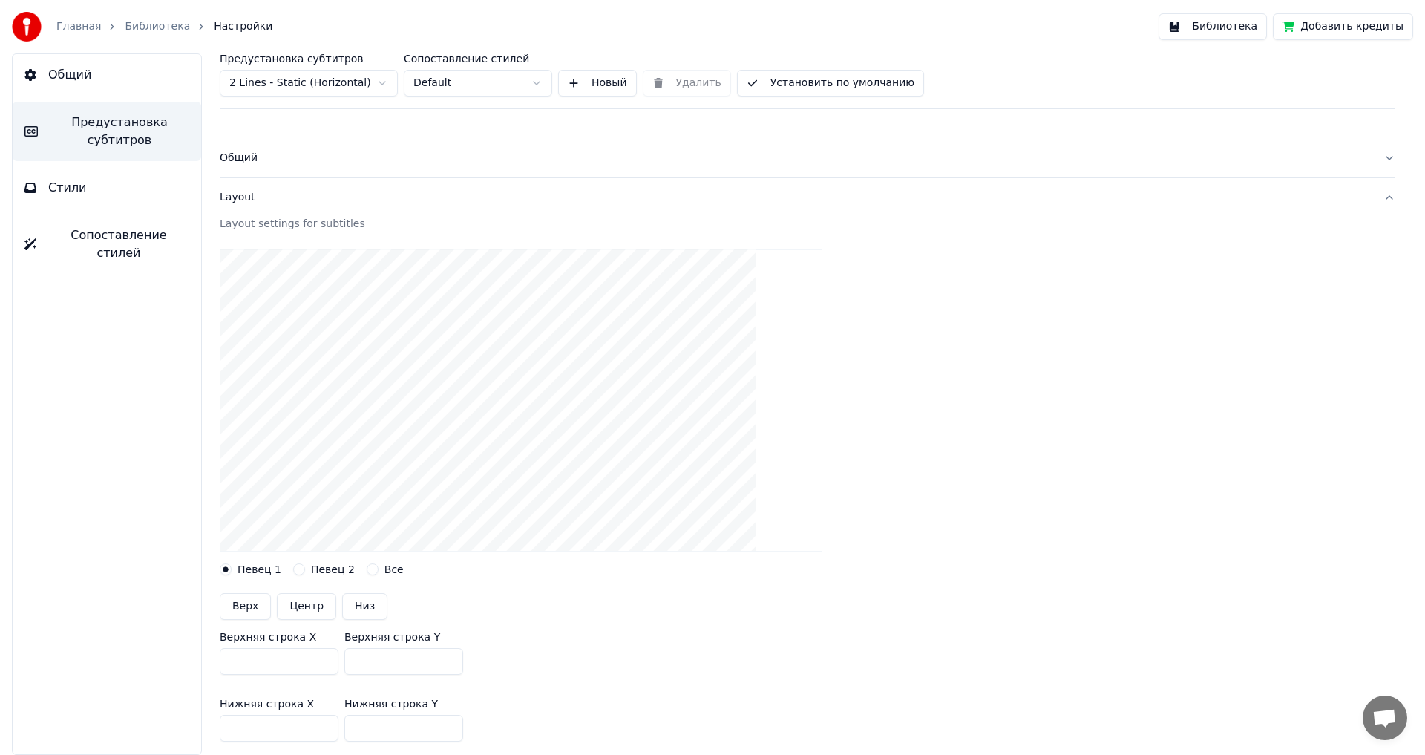
drag, startPoint x: 379, startPoint y: 660, endPoint x: 249, endPoint y: 649, distance: 130.3
click at [249, 649] on div "Верхняя строка X *** Верхняя строка Y ***" at bounding box center [807, 653] width 1175 height 67
type input "***"
drag, startPoint x: 386, startPoint y: 726, endPoint x: 277, endPoint y: 729, distance: 109.1
click at [277, 729] on div "Нижняя строка X *** Нижняя строка Y ***" at bounding box center [807, 719] width 1175 height 67
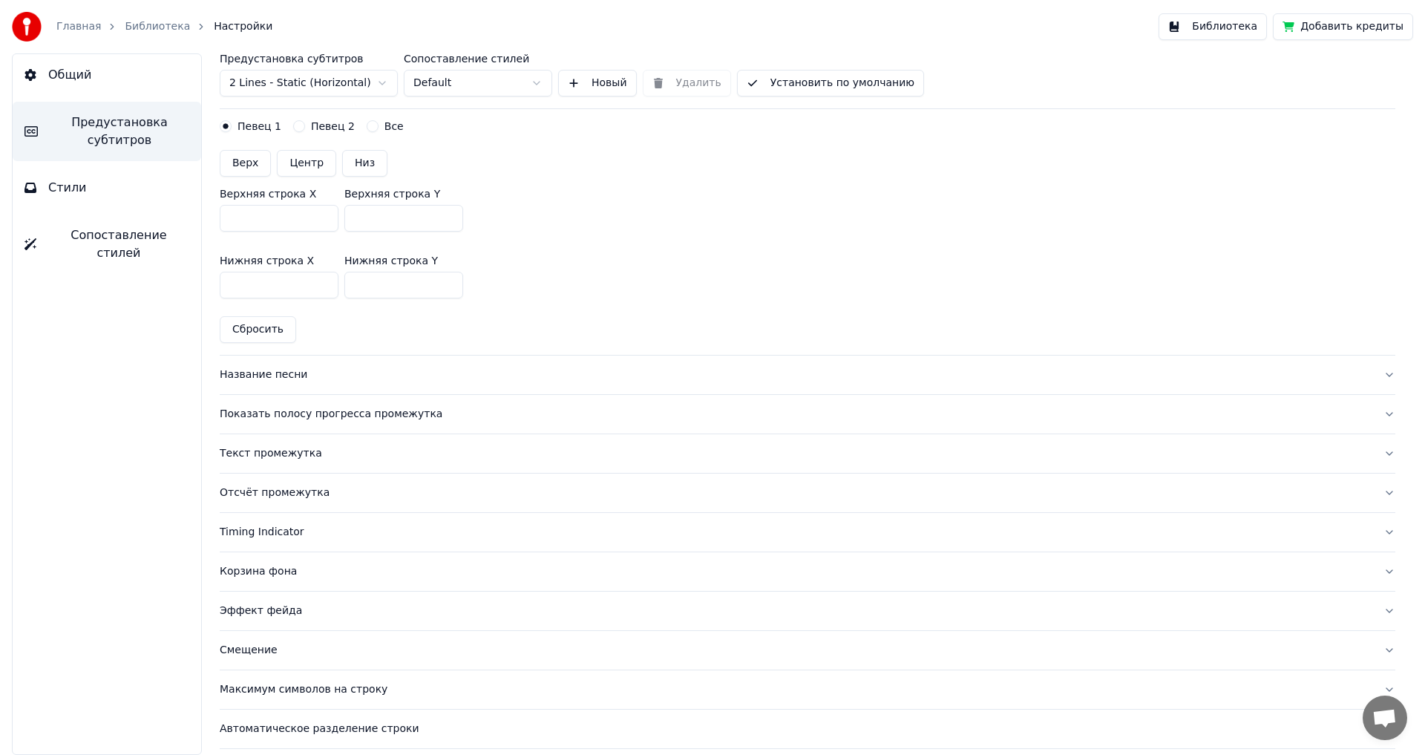
scroll to position [445, 0]
type input "***"
click at [259, 372] on div "Название песни" at bounding box center [796, 372] width 1152 height 15
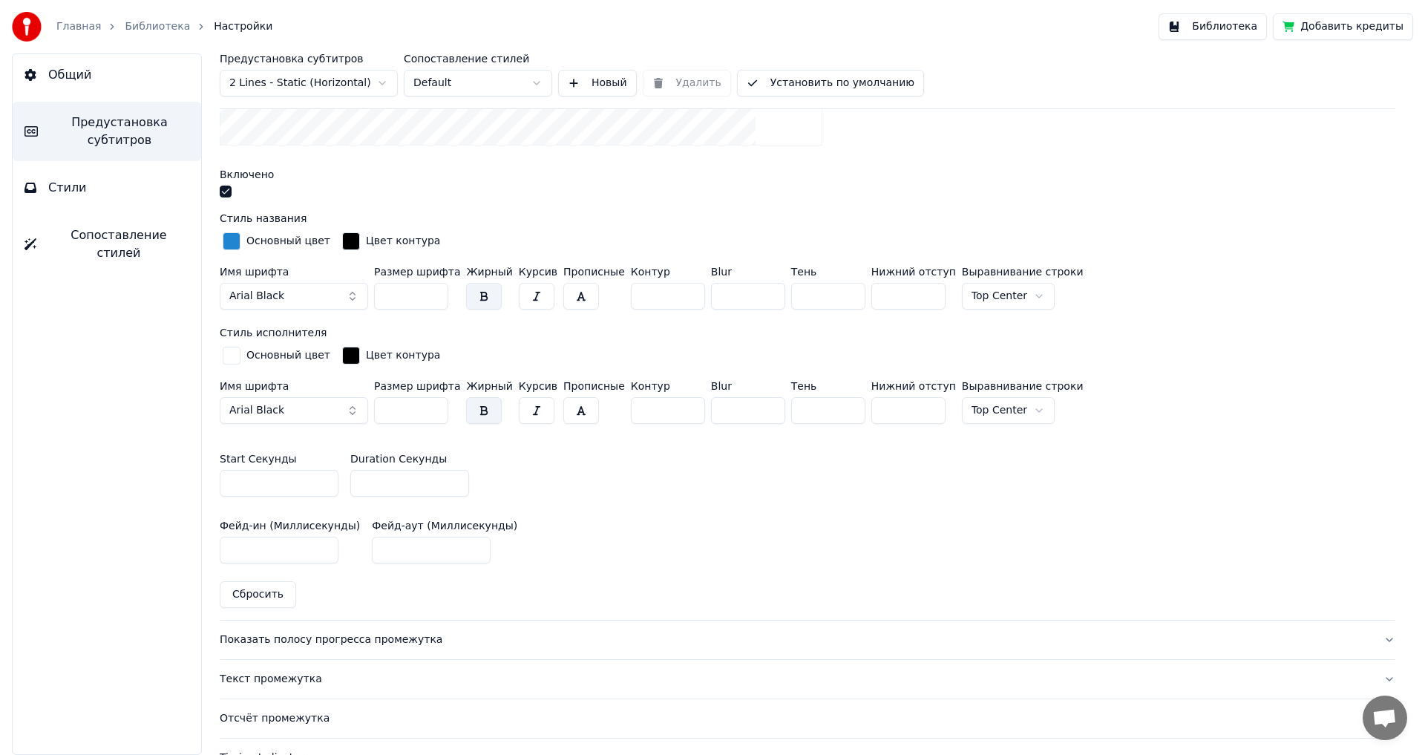
click at [226, 189] on button "button" at bounding box center [226, 191] width 12 height 12
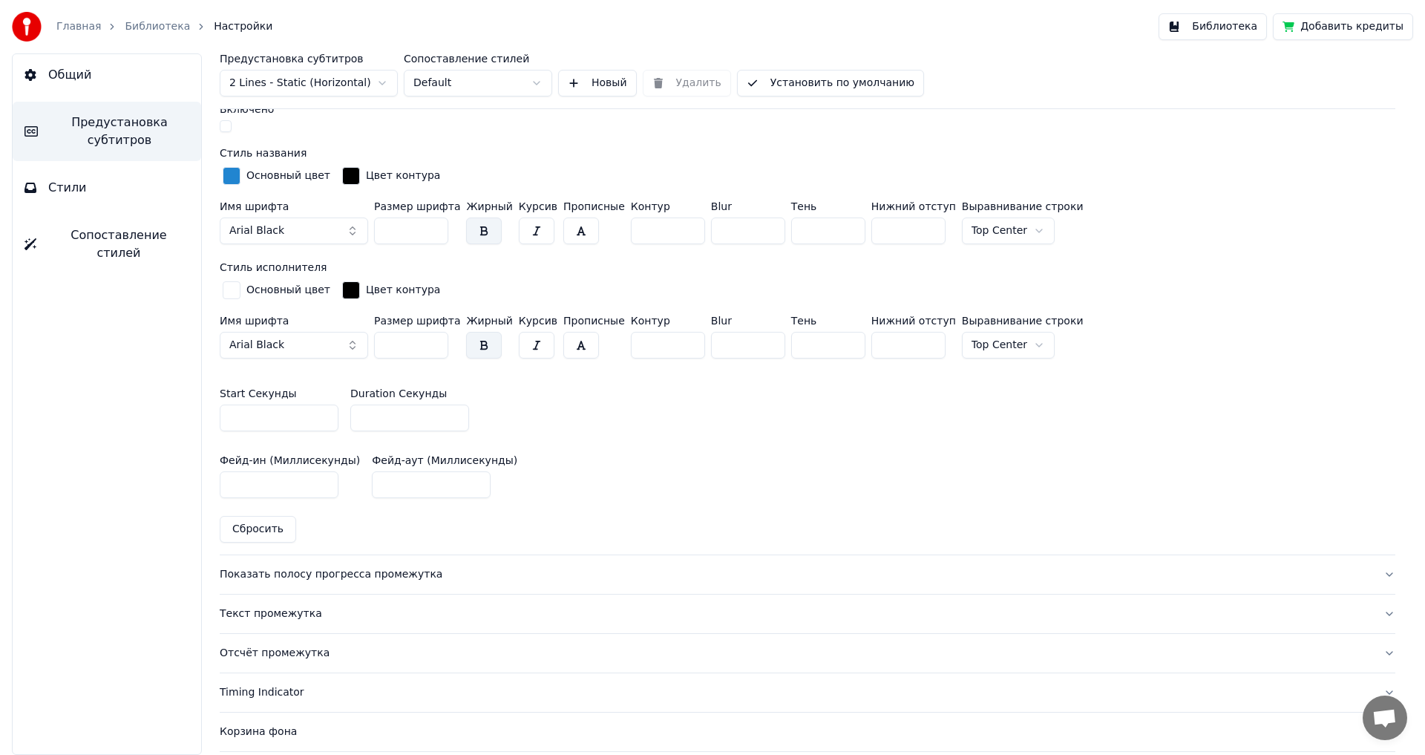
scroll to position [713, 0]
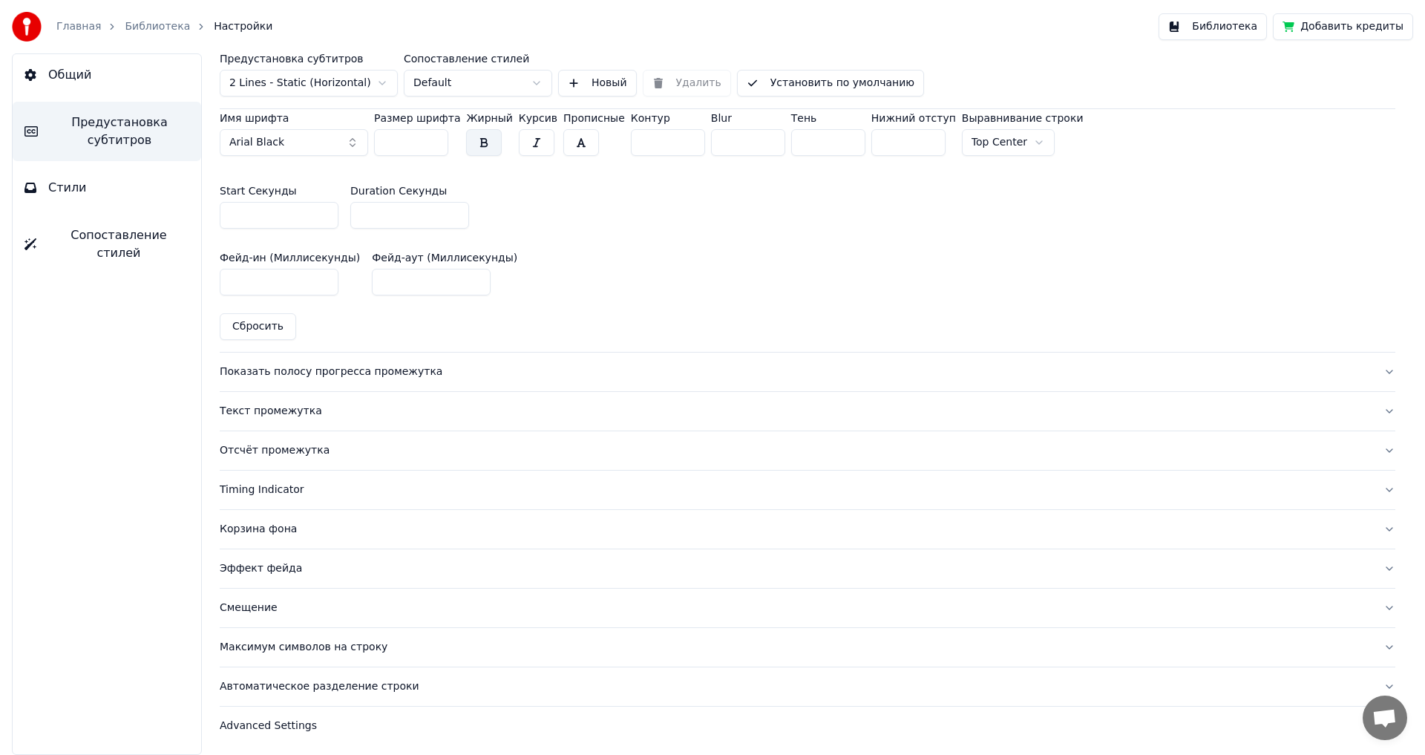
click at [257, 373] on div "Показать полосу прогресса промежутка" at bounding box center [796, 371] width 1152 height 15
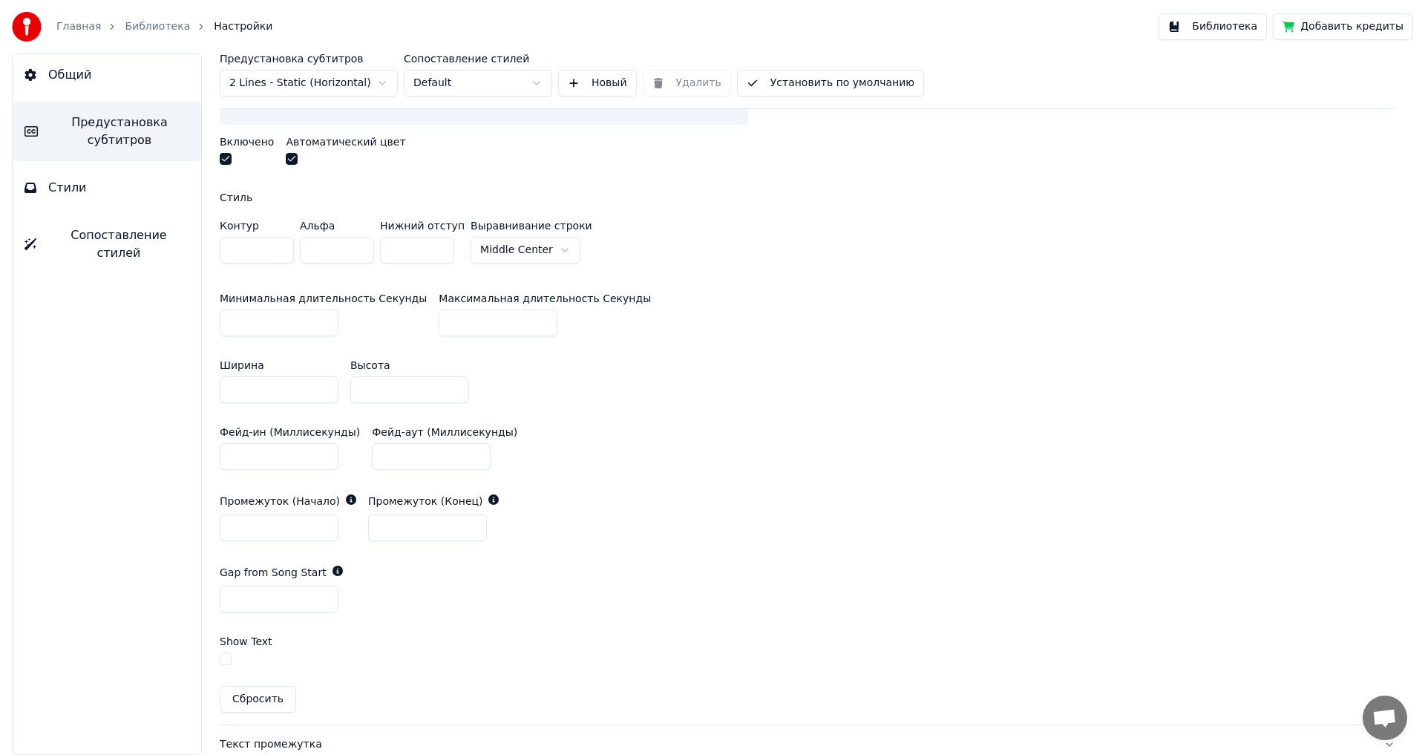
scroll to position [490, 0]
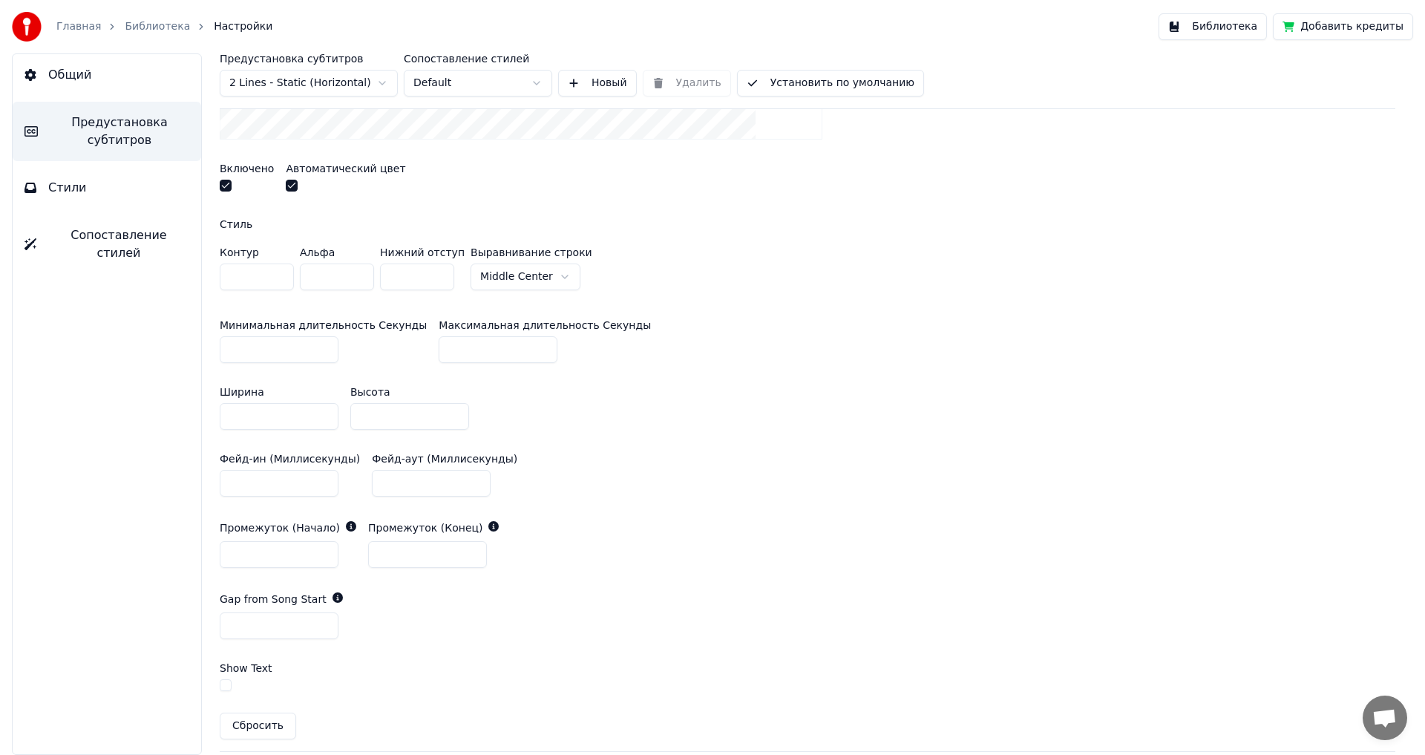
click at [222, 186] on button "button" at bounding box center [226, 186] width 12 height 12
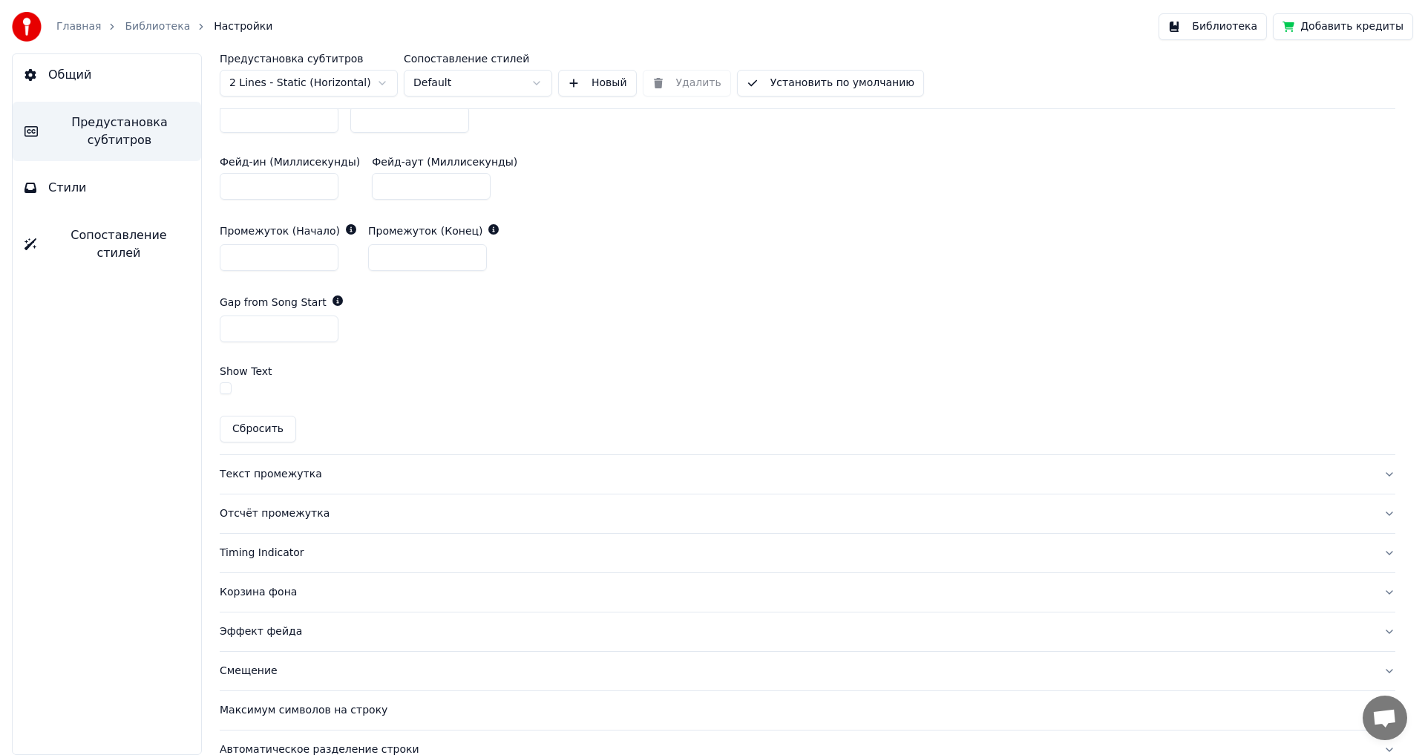
click at [262, 472] on div "Текст промежутка" at bounding box center [796, 474] width 1152 height 15
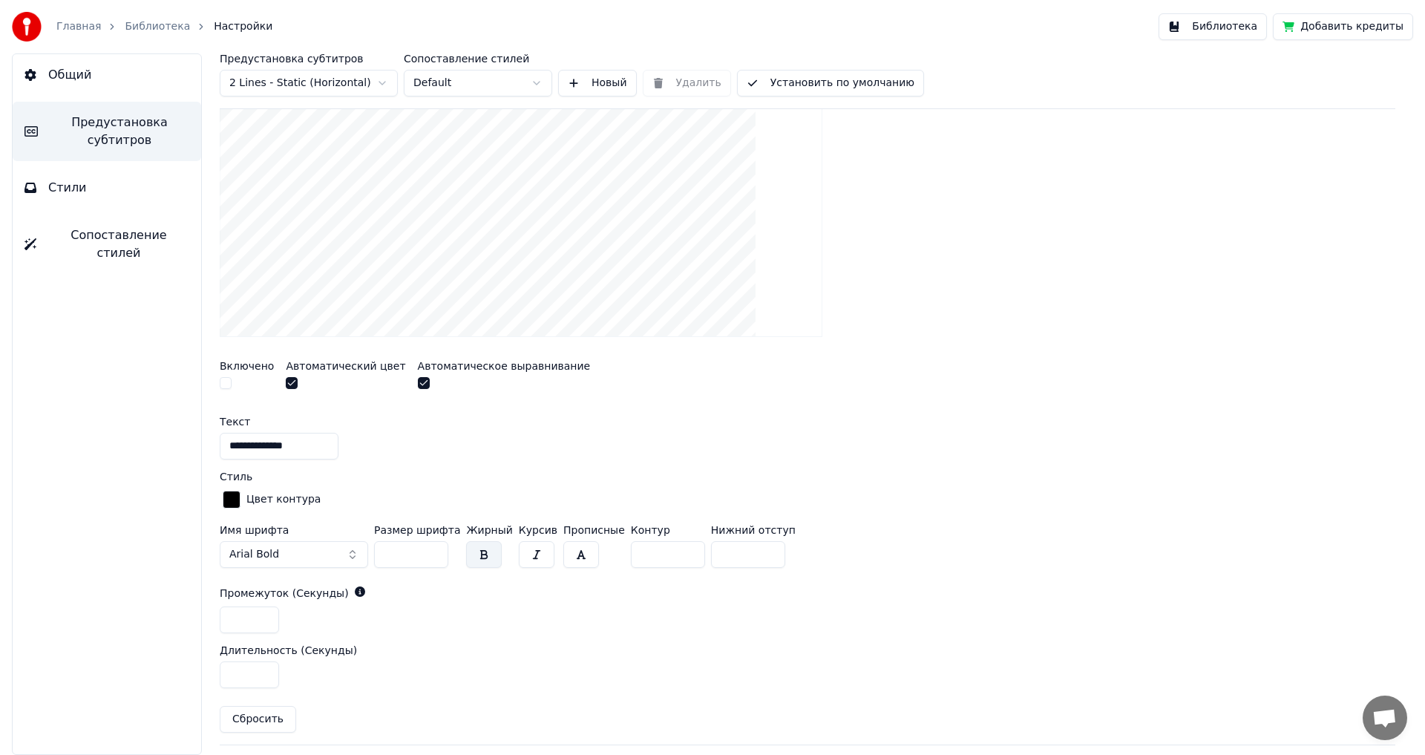
scroll to position [628, 0]
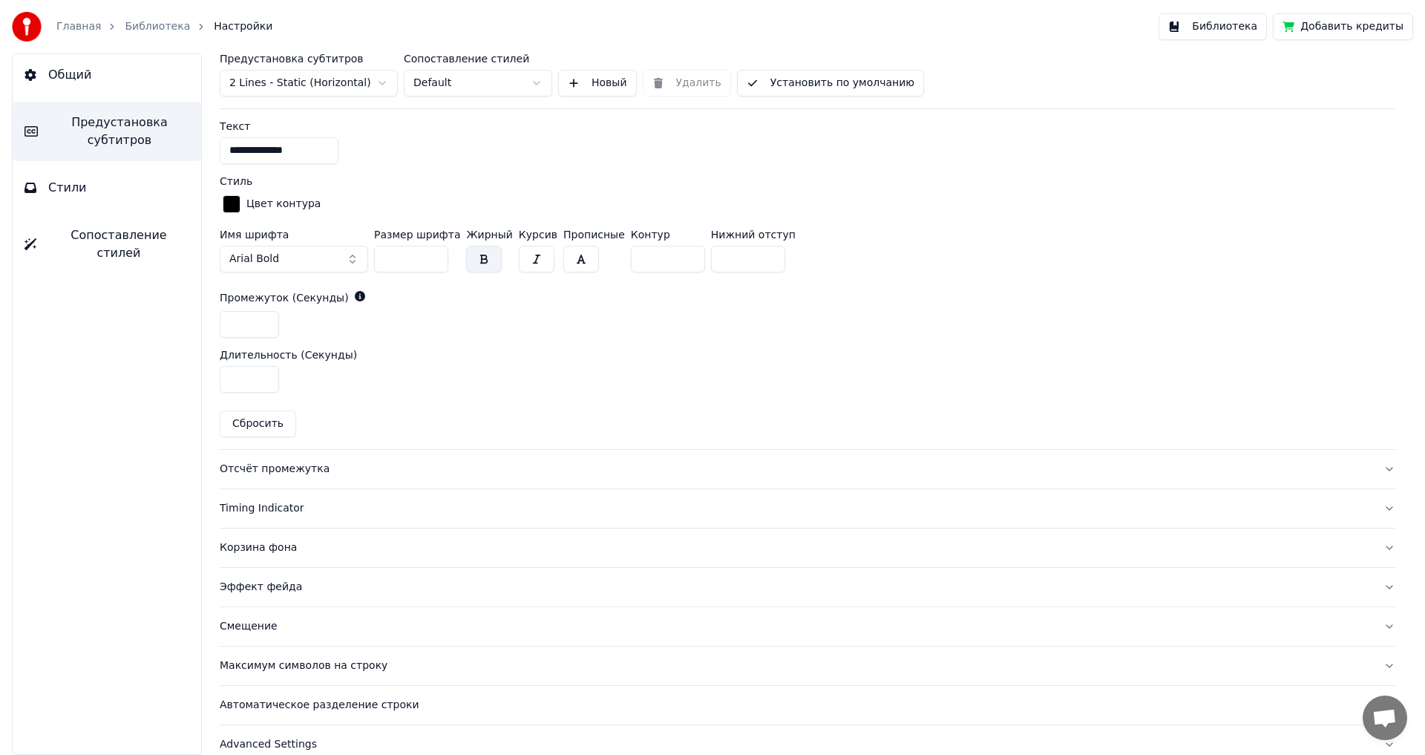
click at [251, 471] on div "Отсчёт промежутка" at bounding box center [796, 468] width 1152 height 15
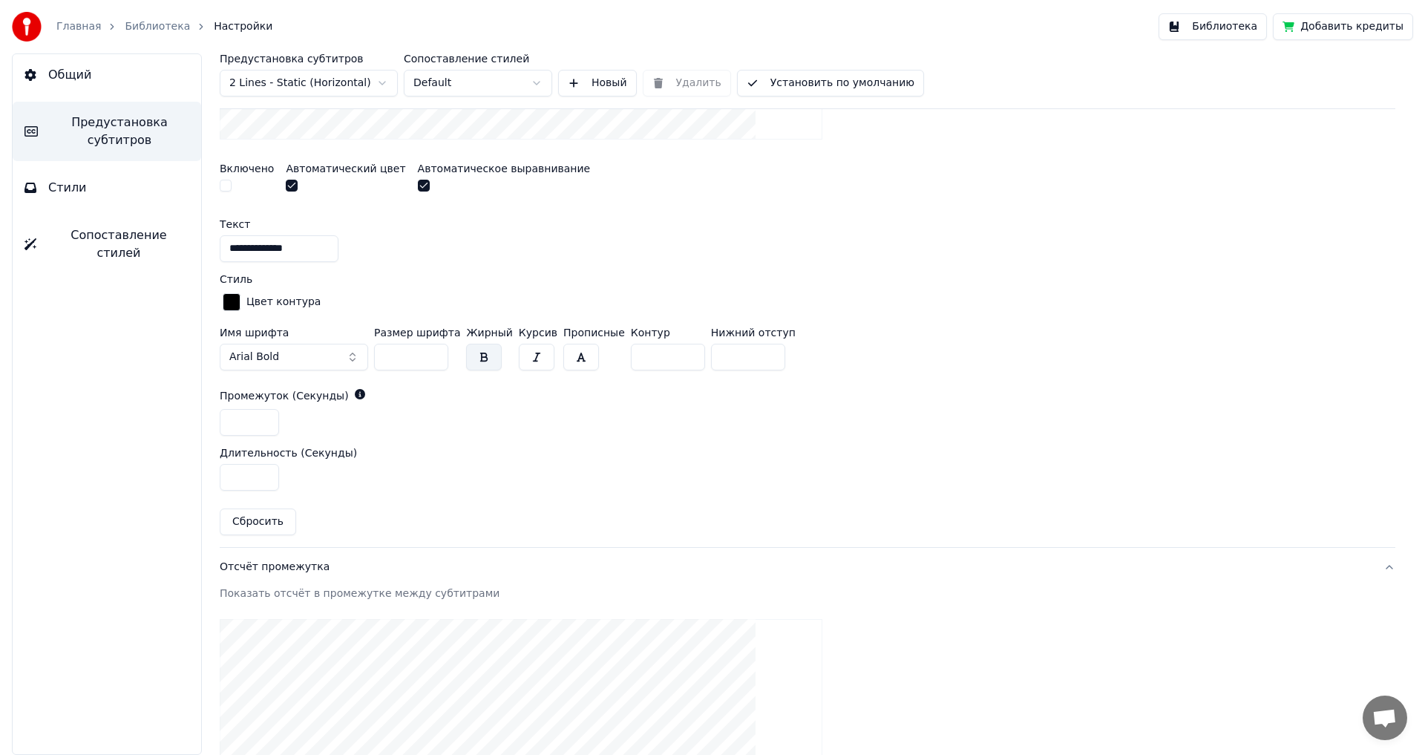
scroll to position [298, 0]
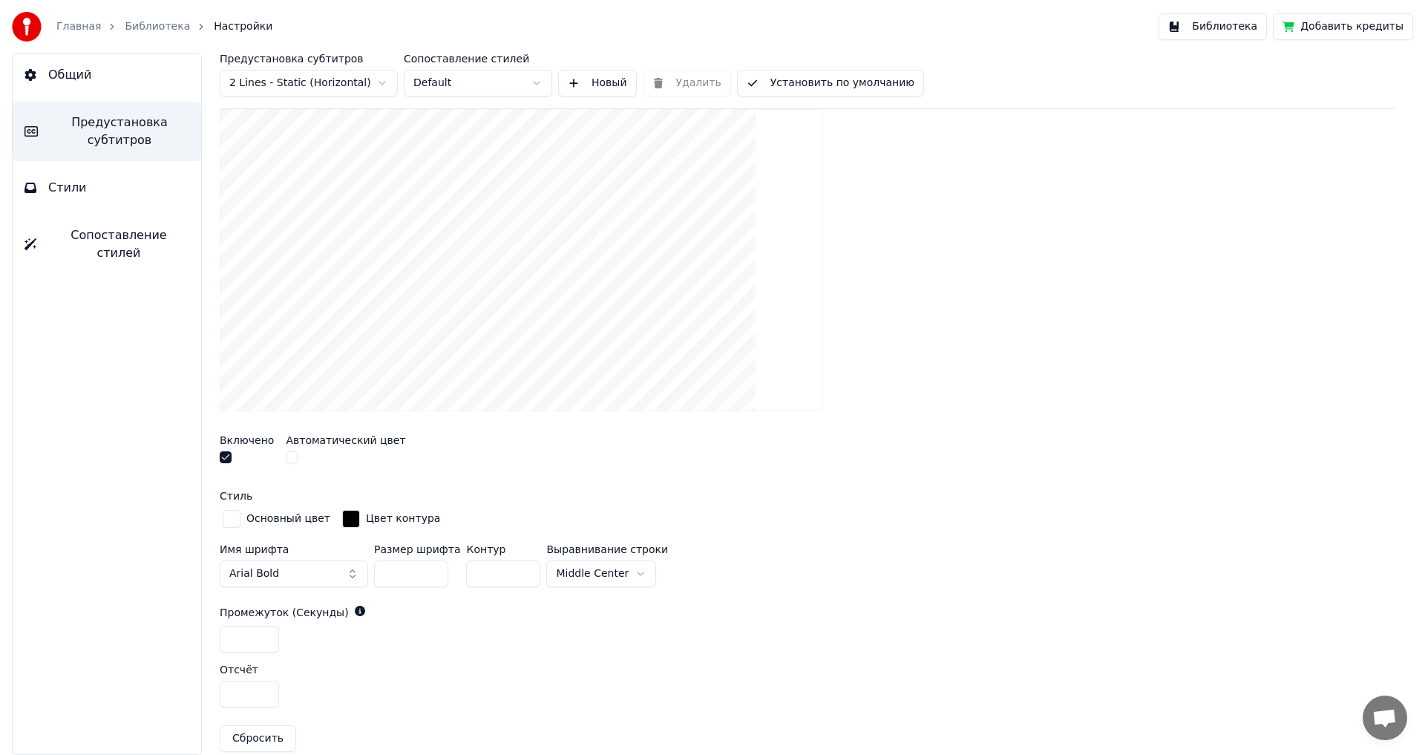
click at [223, 459] on button "button" at bounding box center [226, 457] width 12 height 12
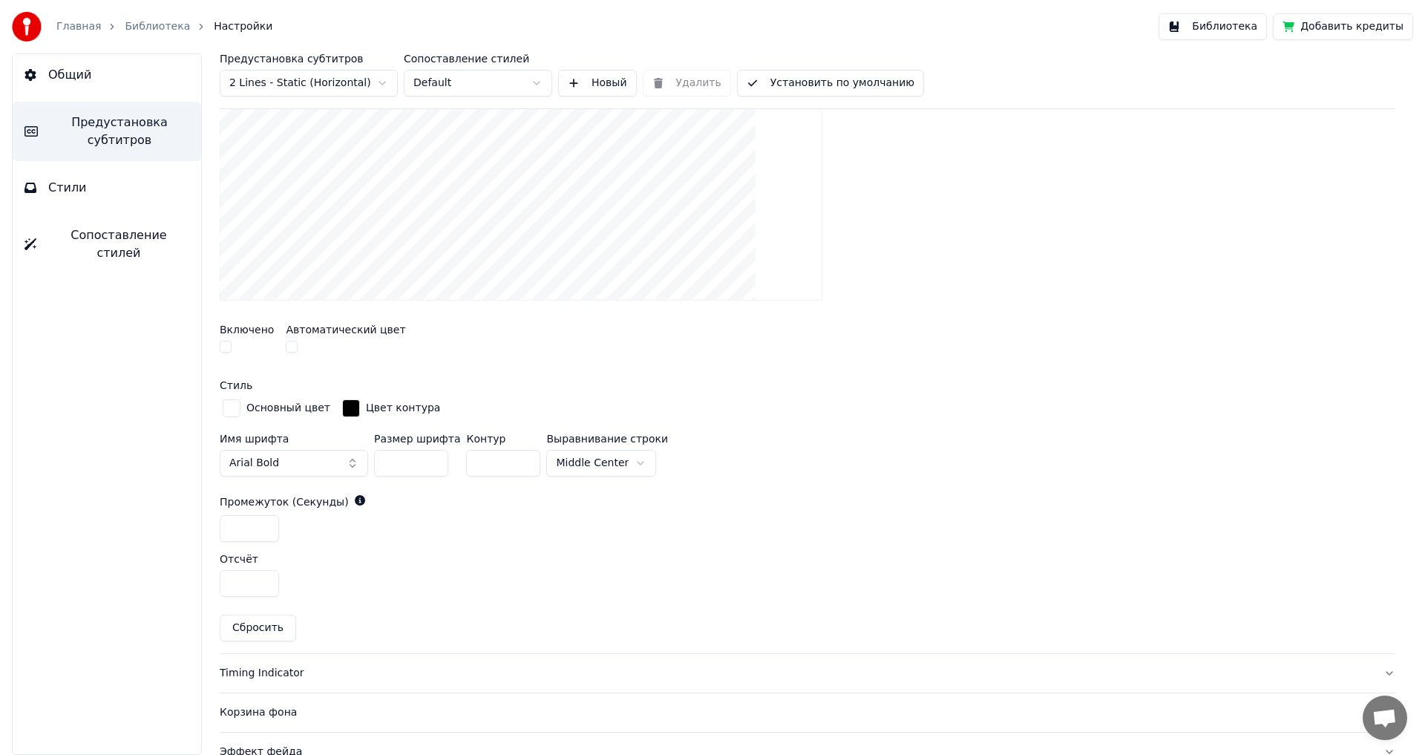
scroll to position [592, 0]
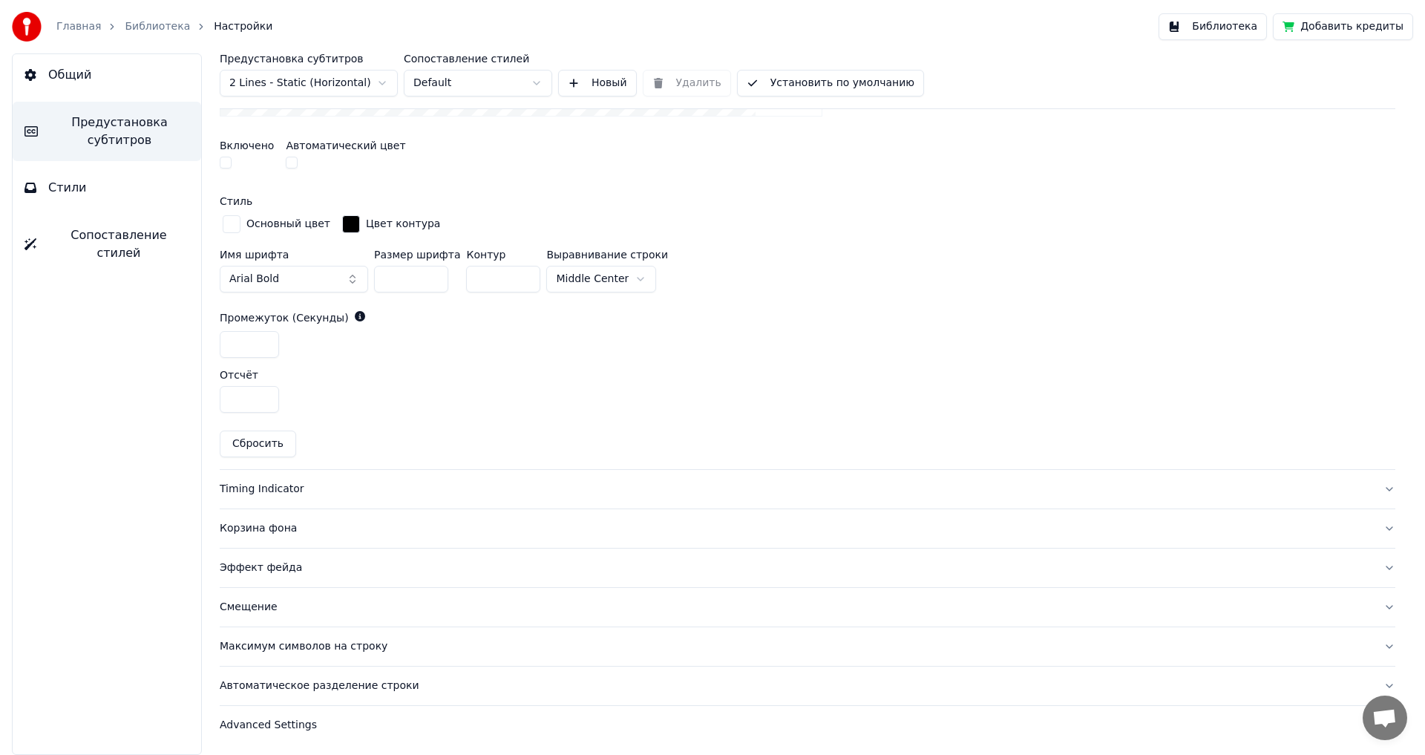
click at [245, 487] on div "Timing Indicator" at bounding box center [796, 489] width 1152 height 15
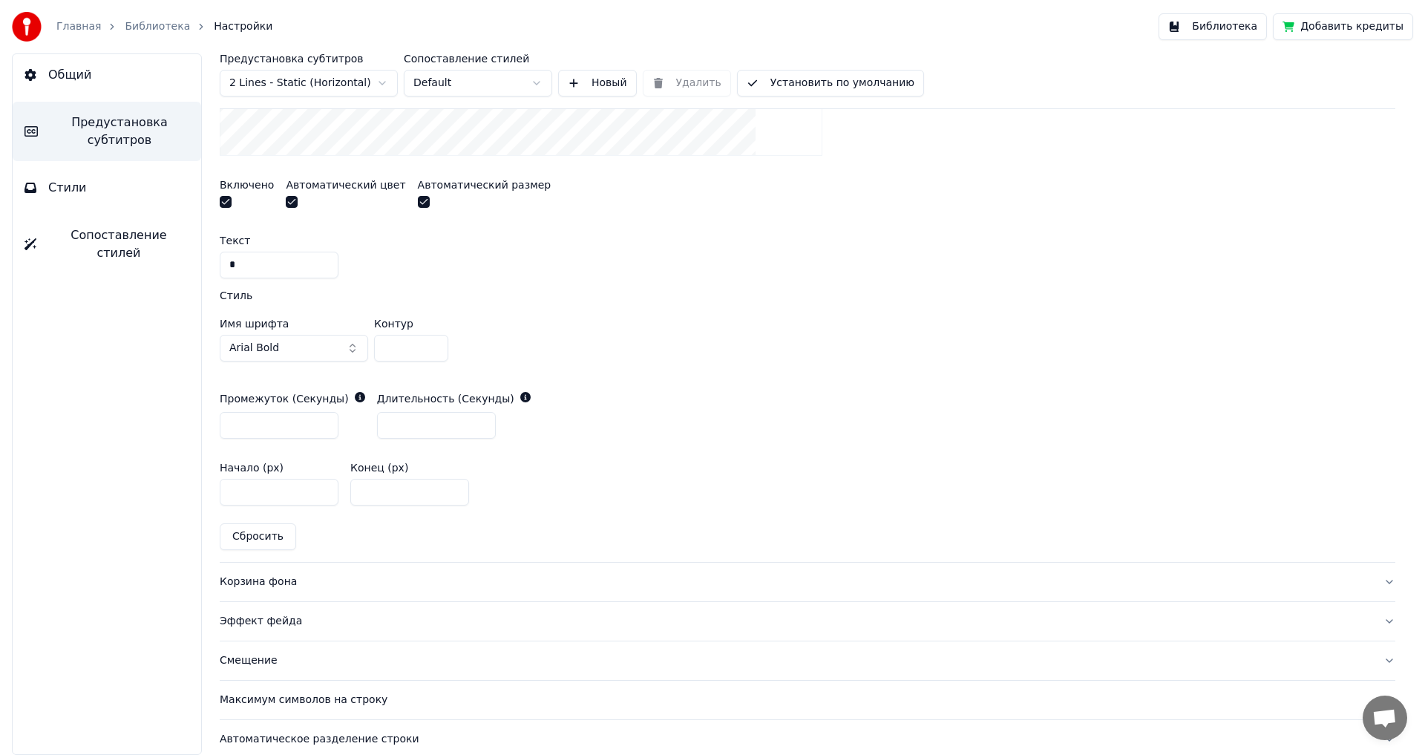
click at [226, 199] on button "button" at bounding box center [226, 202] width 12 height 12
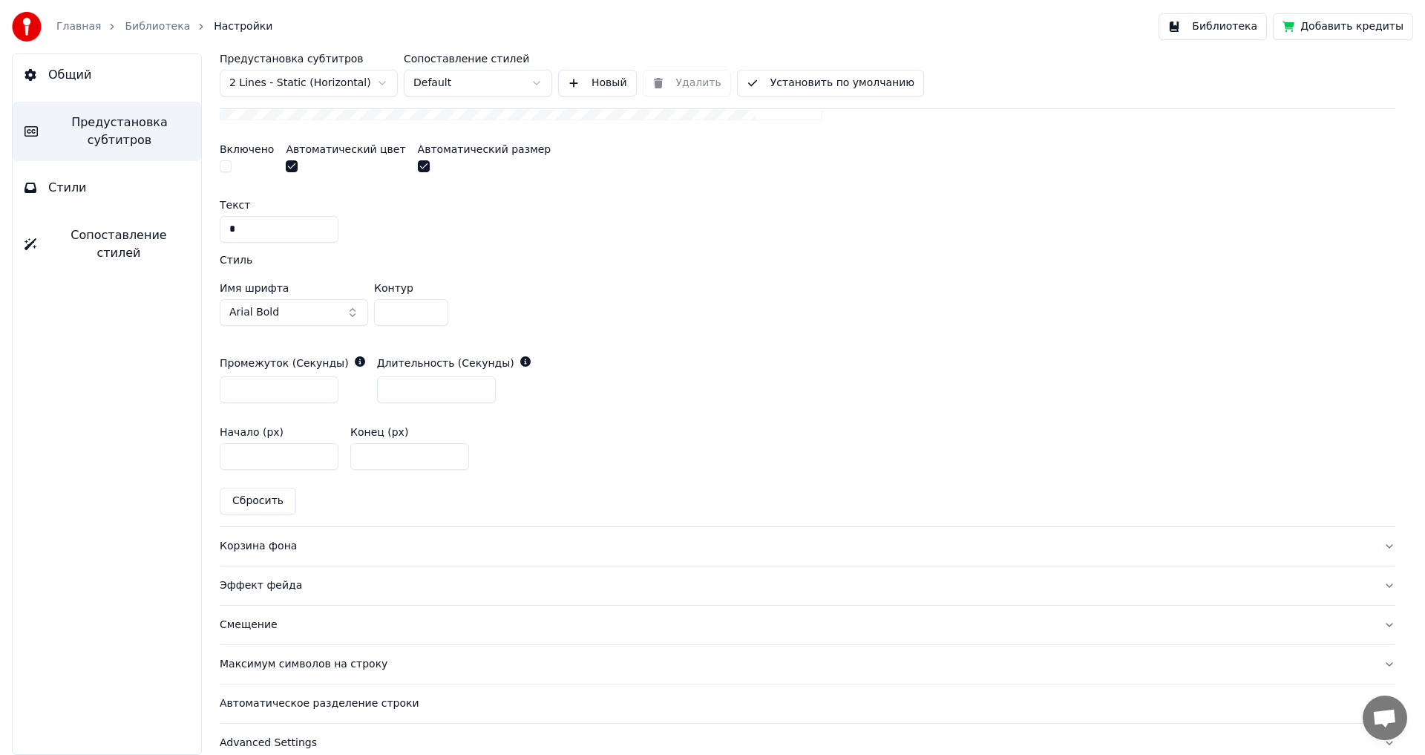
scroll to position [646, 0]
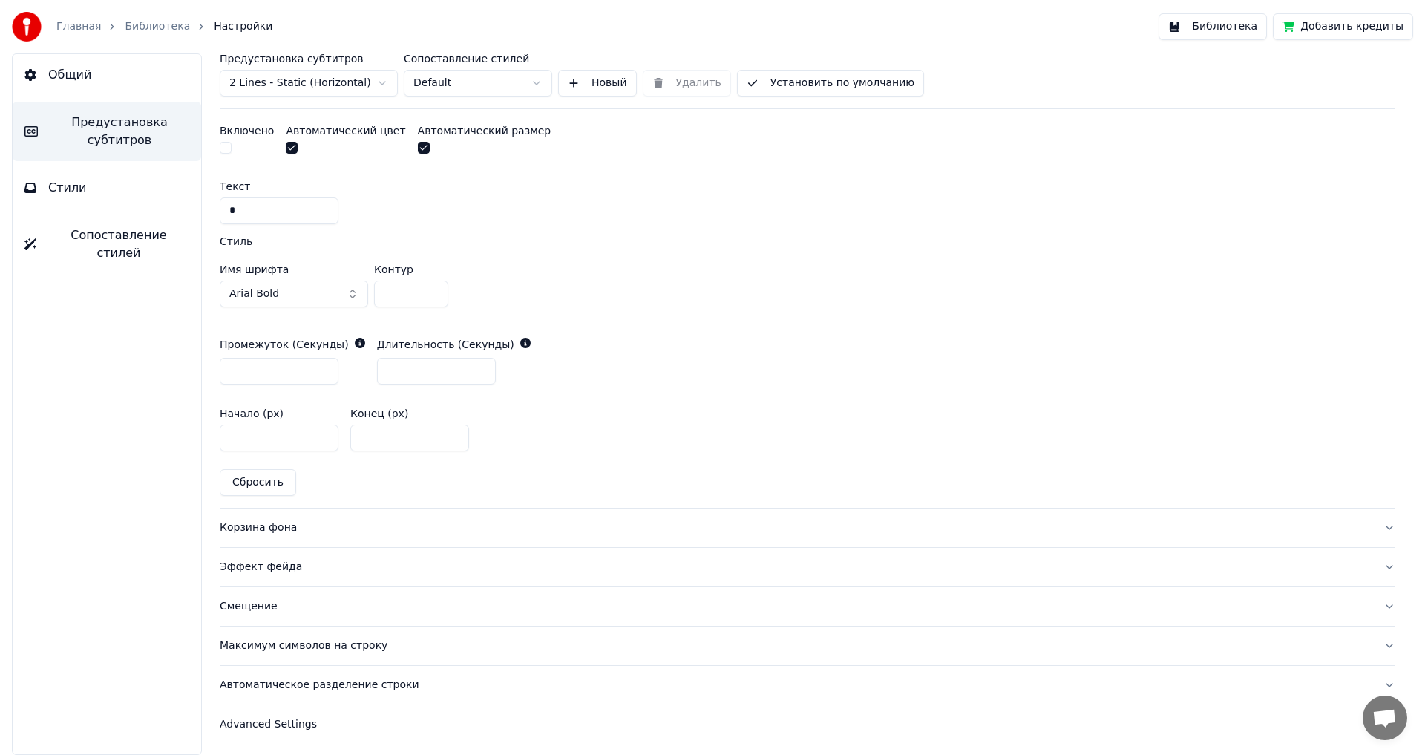
click at [256, 528] on div "Корзина фона" at bounding box center [796, 527] width 1152 height 15
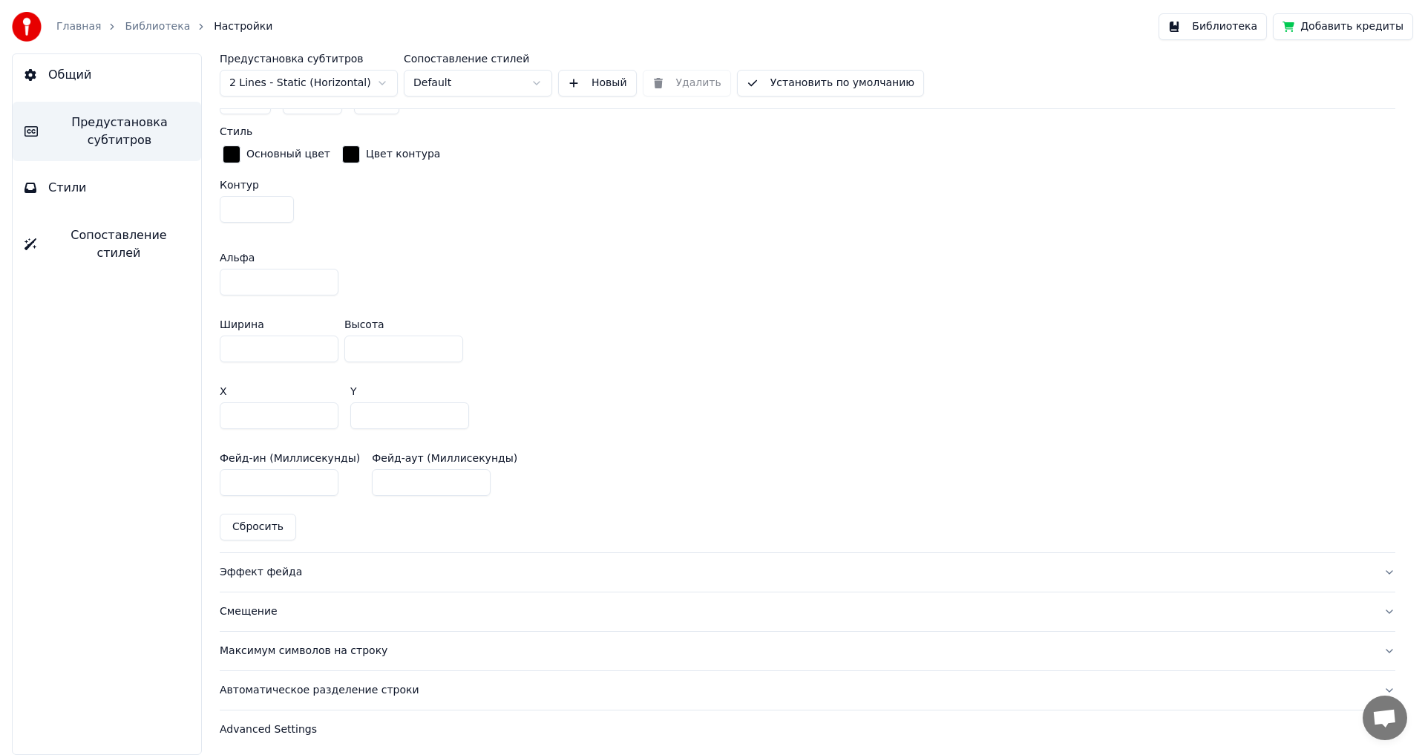
scroll to position [795, 0]
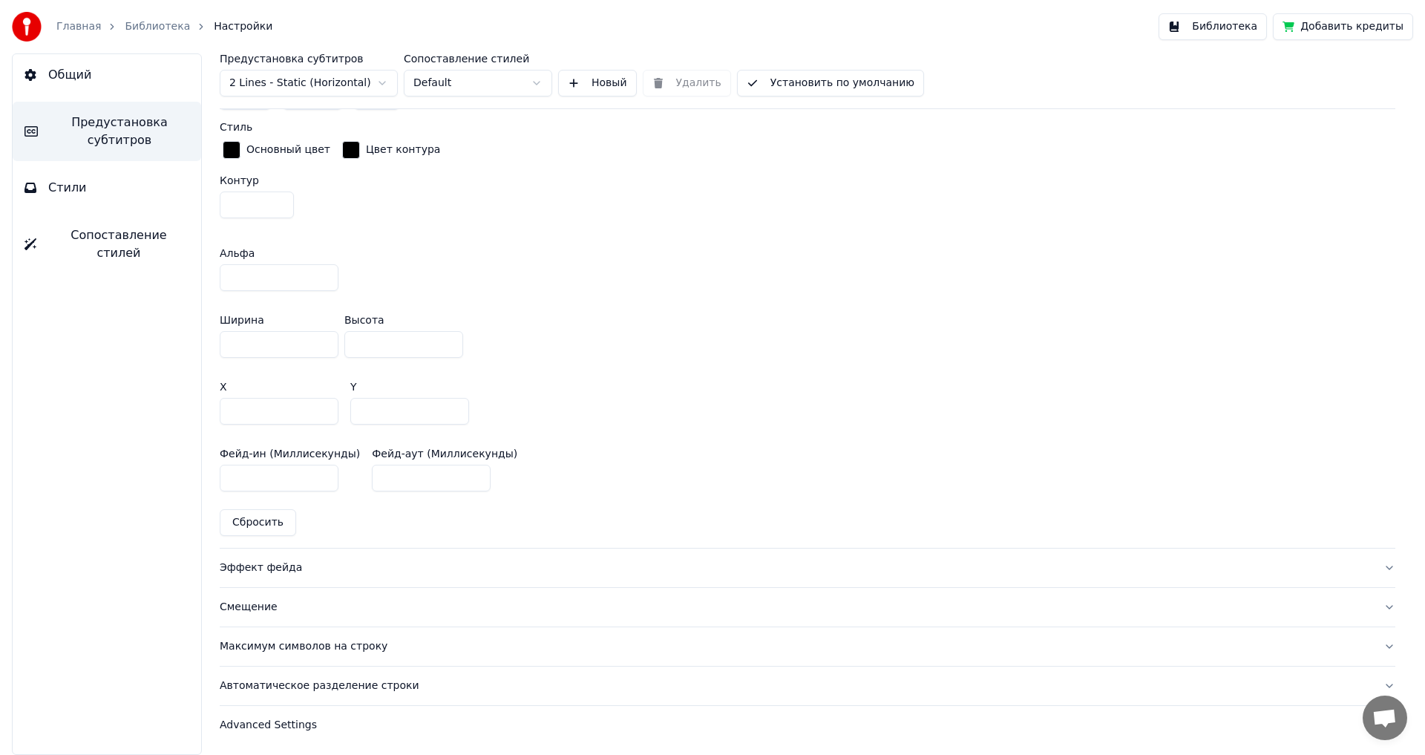
click at [246, 565] on div "Эффект фейда" at bounding box center [796, 567] width 1152 height 15
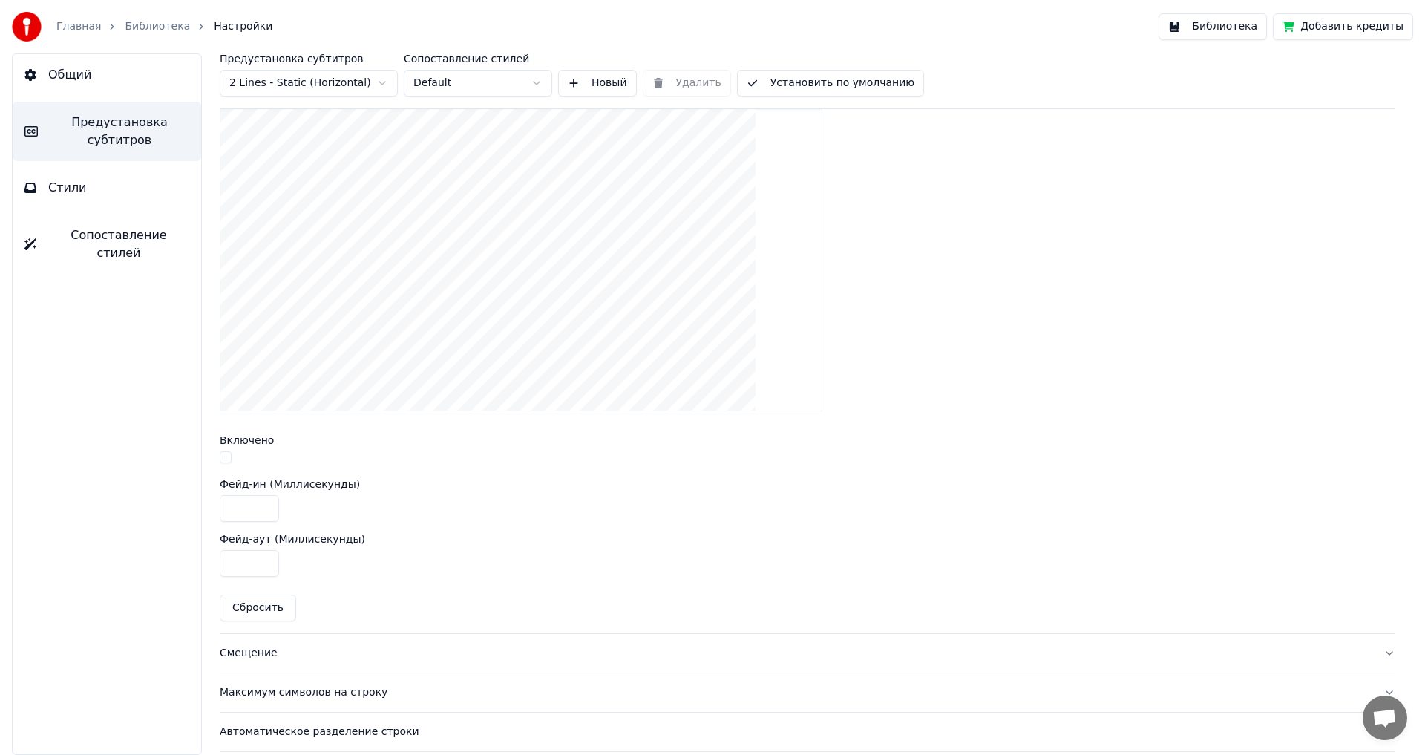
click at [224, 452] on button "button" at bounding box center [226, 457] width 12 height 12
click at [258, 654] on div "Смещение" at bounding box center [796, 652] width 1152 height 15
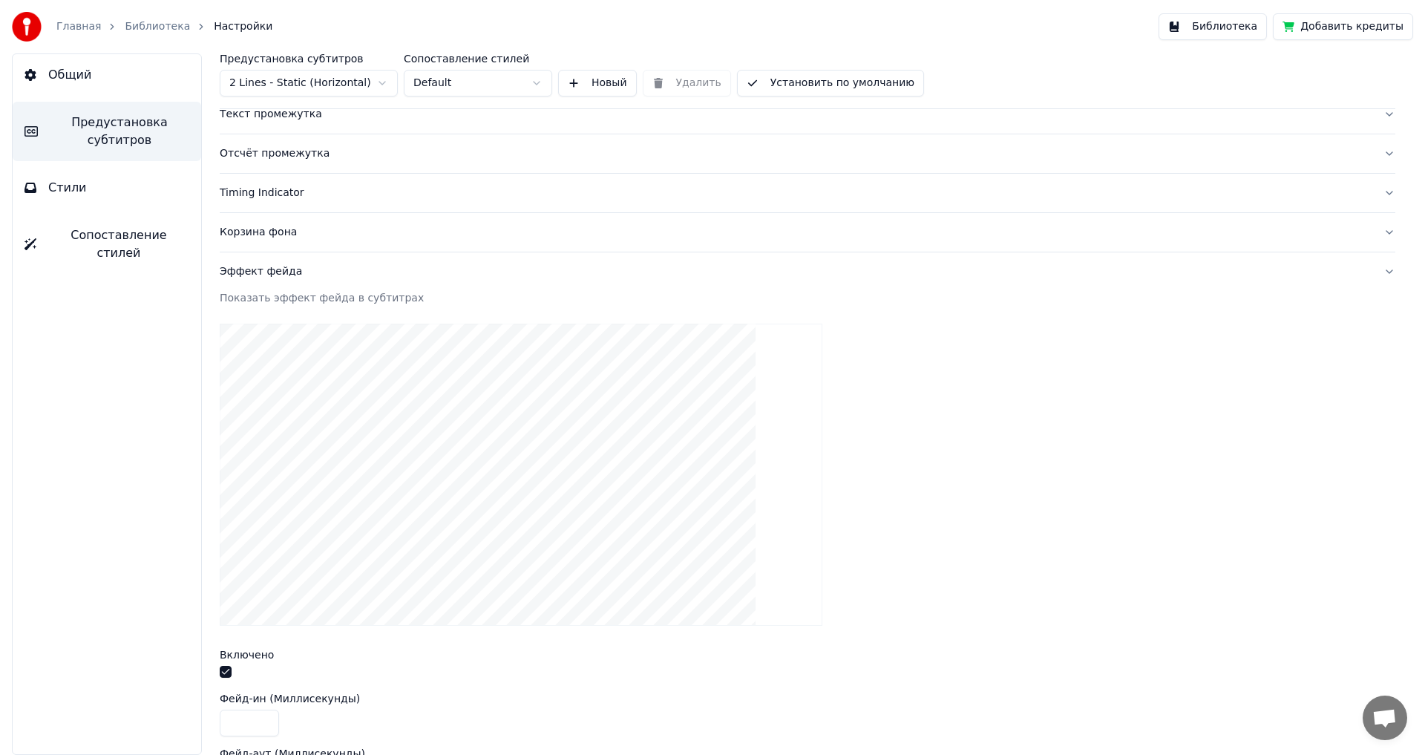
scroll to position [82, 0]
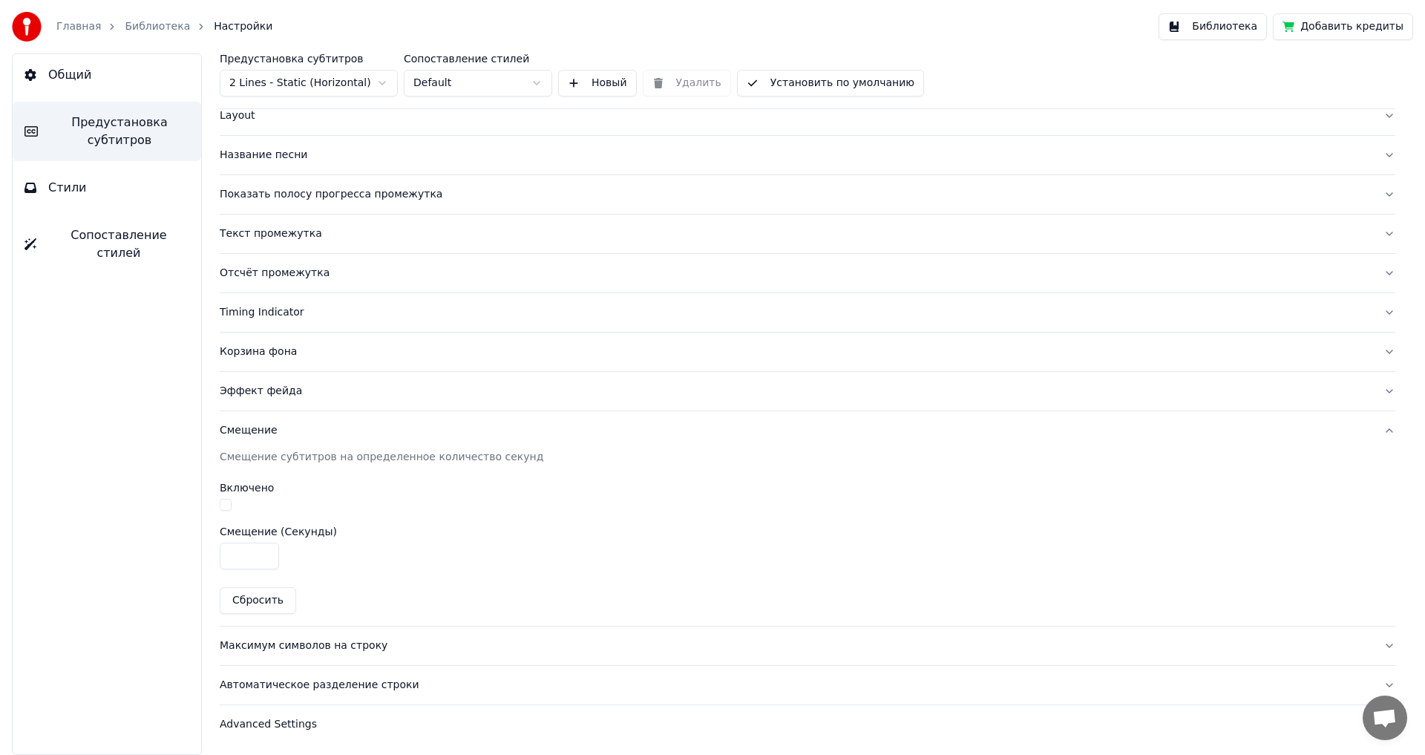
click at [223, 502] on button "button" at bounding box center [226, 505] width 12 height 12
click at [300, 642] on div "Максимум символов на строку" at bounding box center [796, 645] width 1152 height 15
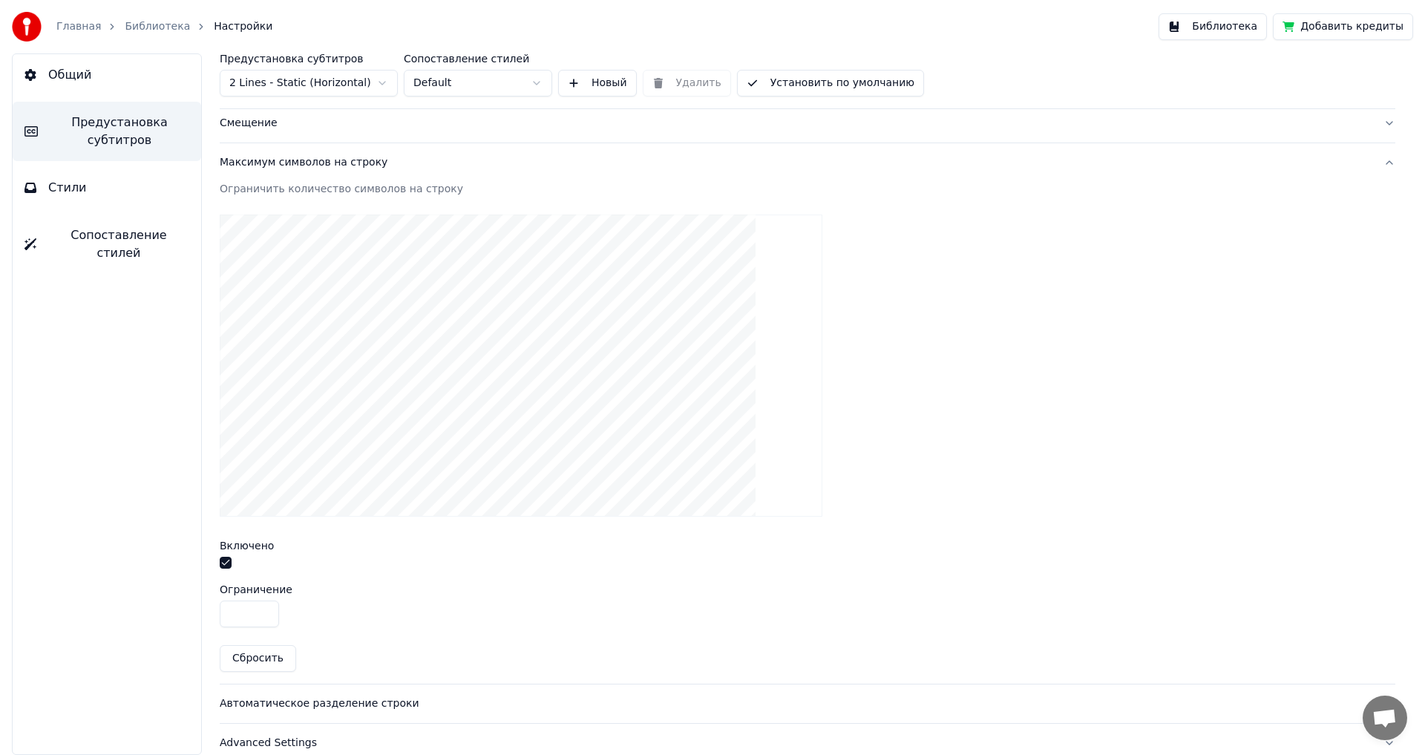
scroll to position [407, 0]
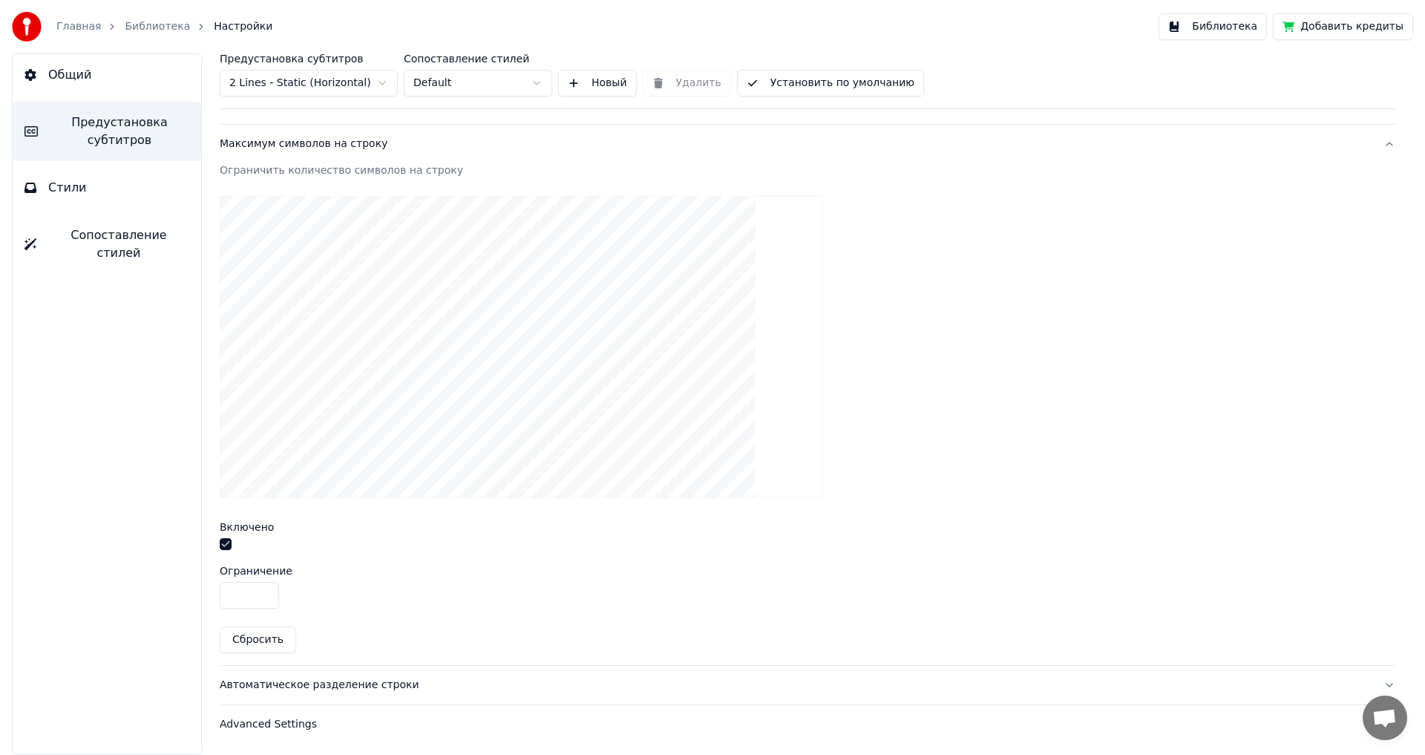
drag, startPoint x: 250, startPoint y: 596, endPoint x: 146, endPoint y: 594, distance: 103.9
click at [146, 594] on div "Общий Предустановка субтитров Стили Сопоставление стилей Предустановка субтитро…" at bounding box center [712, 403] width 1425 height 701
type input "**"
click at [321, 682] on div "Автоматическое разделение строки" at bounding box center [796, 684] width 1152 height 15
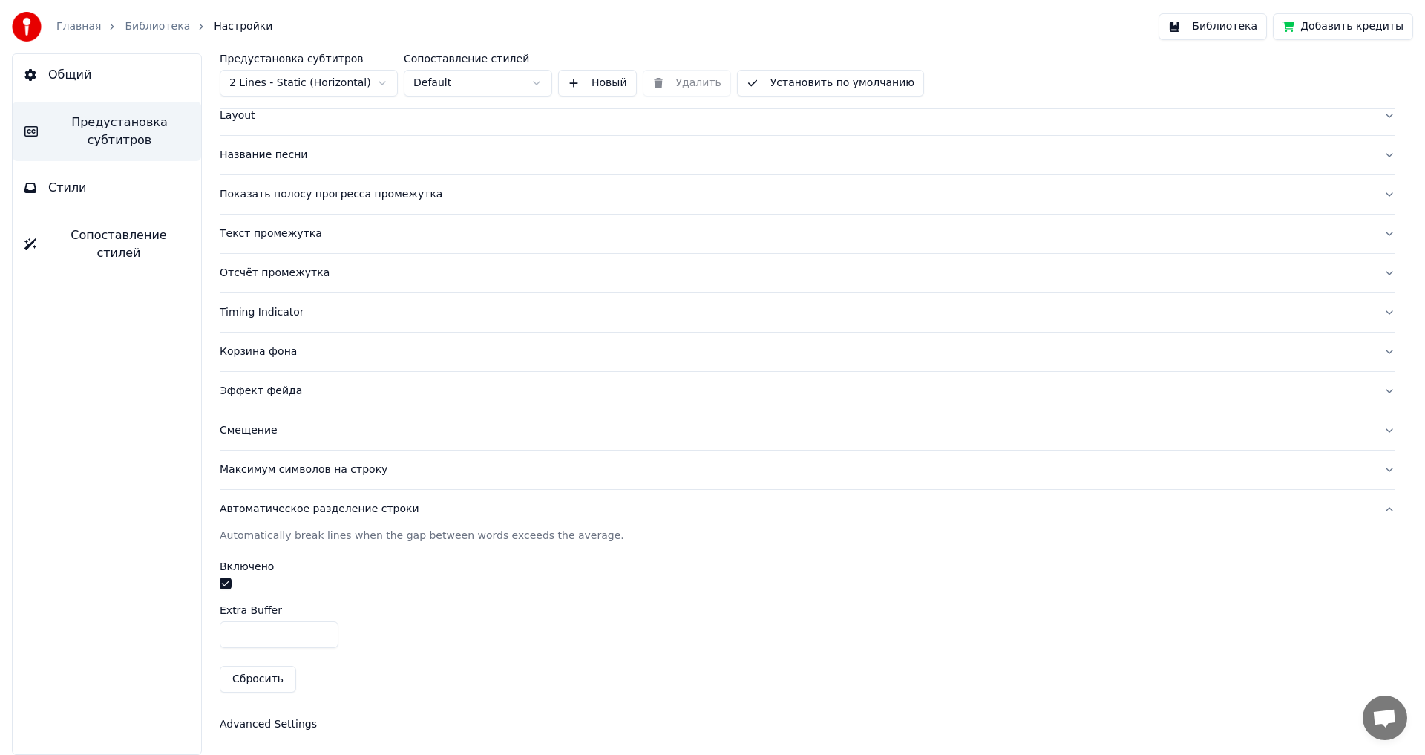
type input "*"
click at [321, 628] on input "*" at bounding box center [279, 634] width 119 height 27
click at [286, 723] on div "Advanced Settings" at bounding box center [796, 724] width 1152 height 15
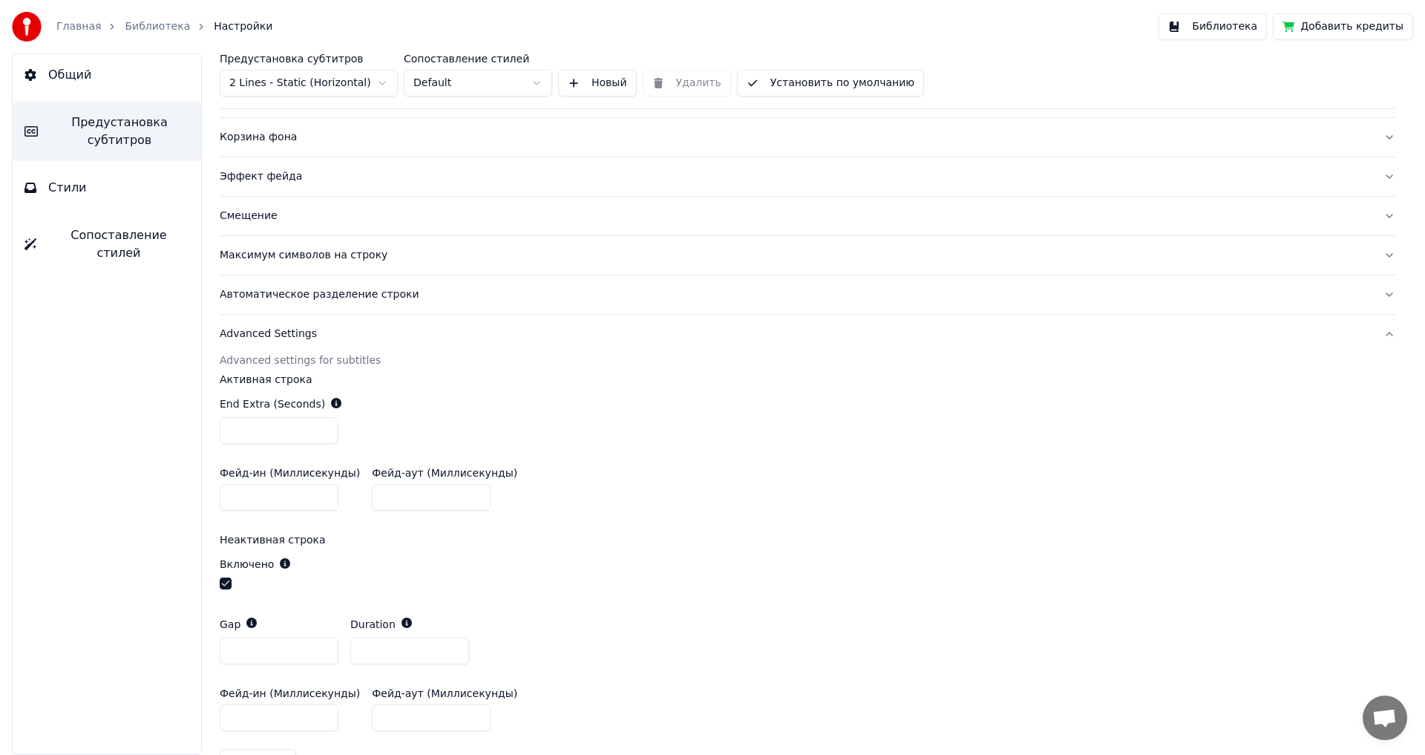
scroll to position [304, 0]
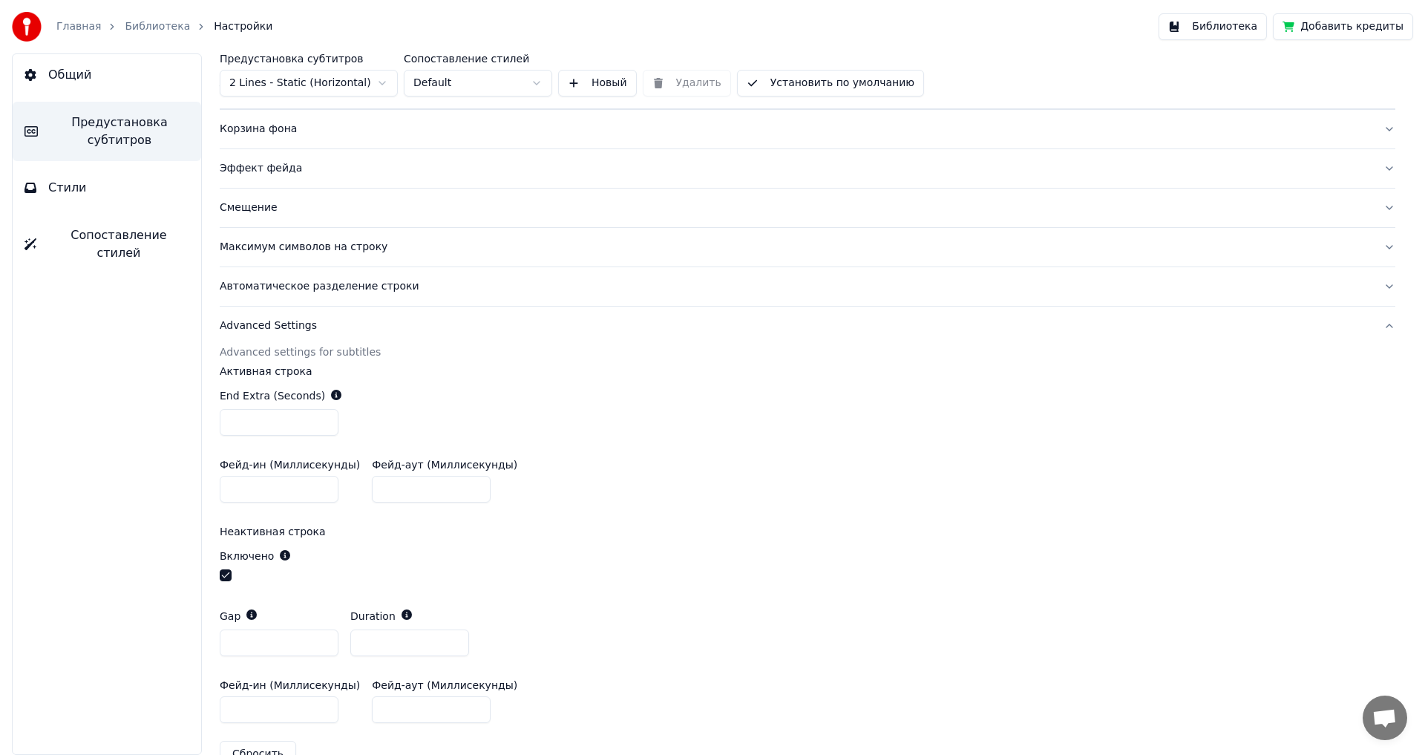
click at [227, 577] on button "button" at bounding box center [226, 575] width 12 height 12
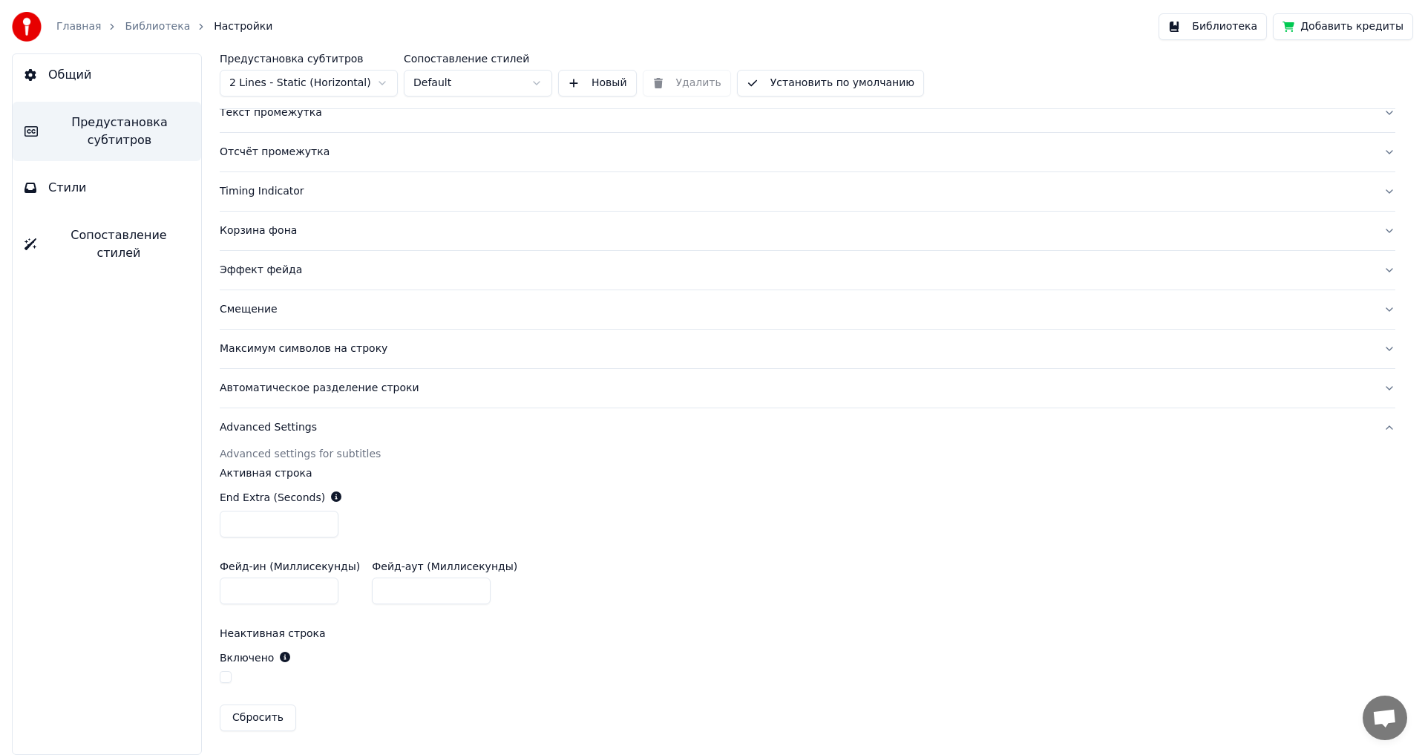
scroll to position [202, 0]
click at [865, 479] on div "End Extra (Seconds) ***" at bounding box center [807, 514] width 1175 height 71
click at [1229, 27] on button "Библиотека" at bounding box center [1212, 26] width 108 height 27
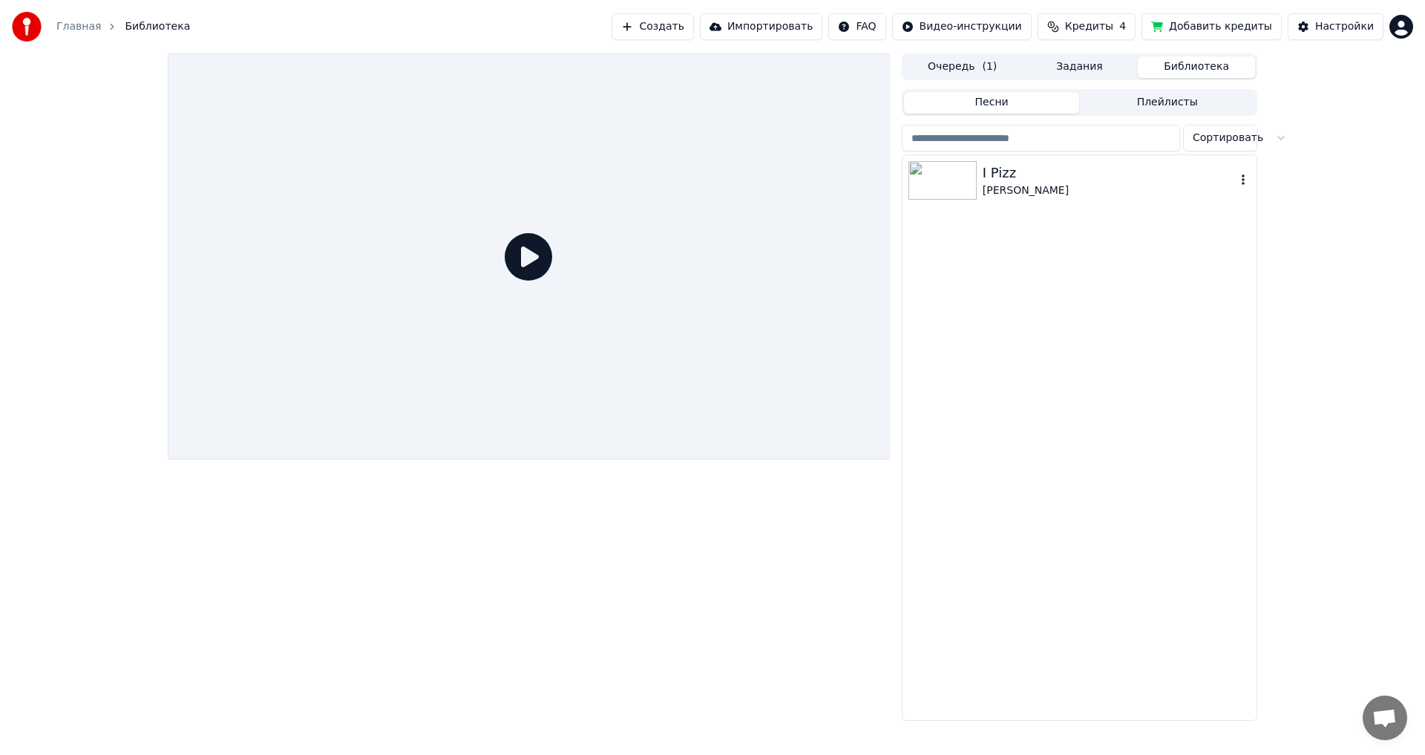
click at [936, 179] on img at bounding box center [942, 180] width 68 height 39
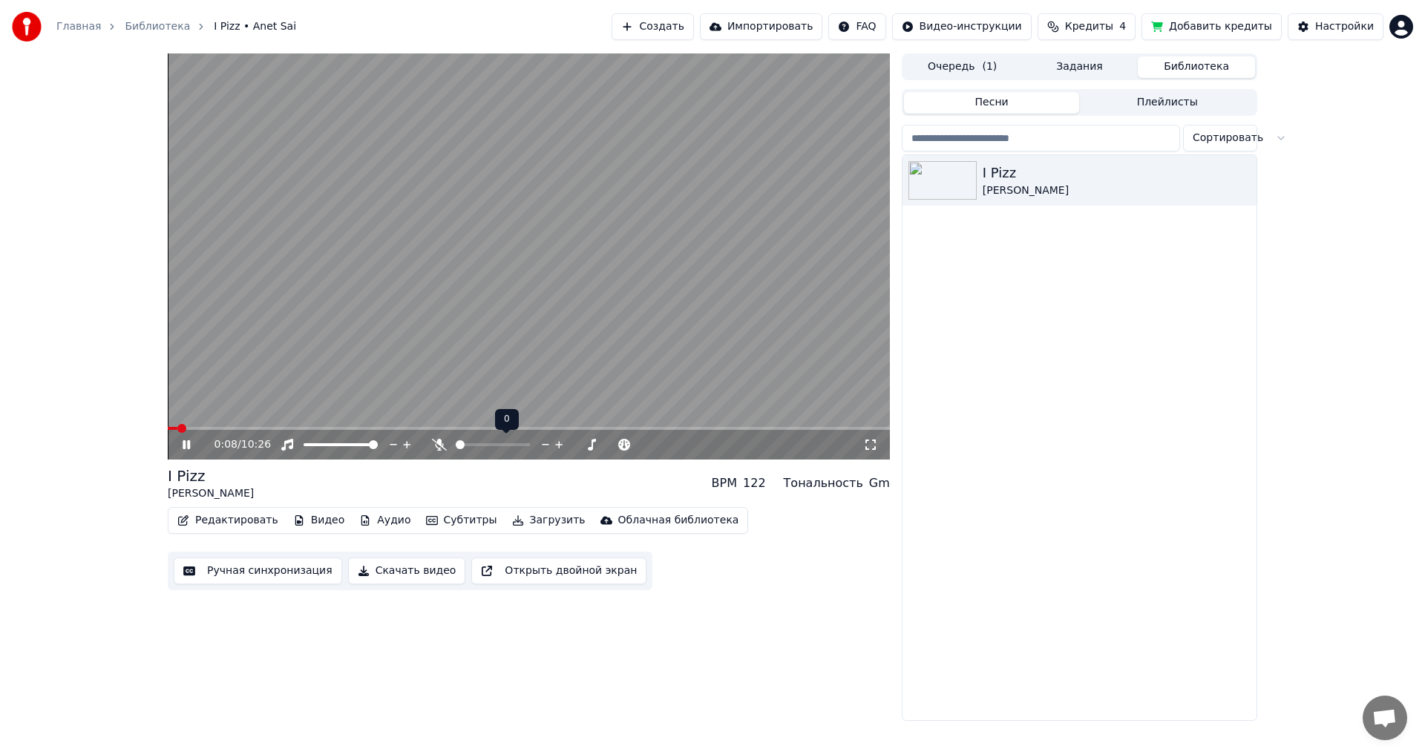
click at [436, 446] on icon at bounding box center [439, 444] width 15 height 12
click at [493, 445] on span at bounding box center [492, 444] width 9 height 9
click at [188, 439] on icon at bounding box center [197, 444] width 35 height 12
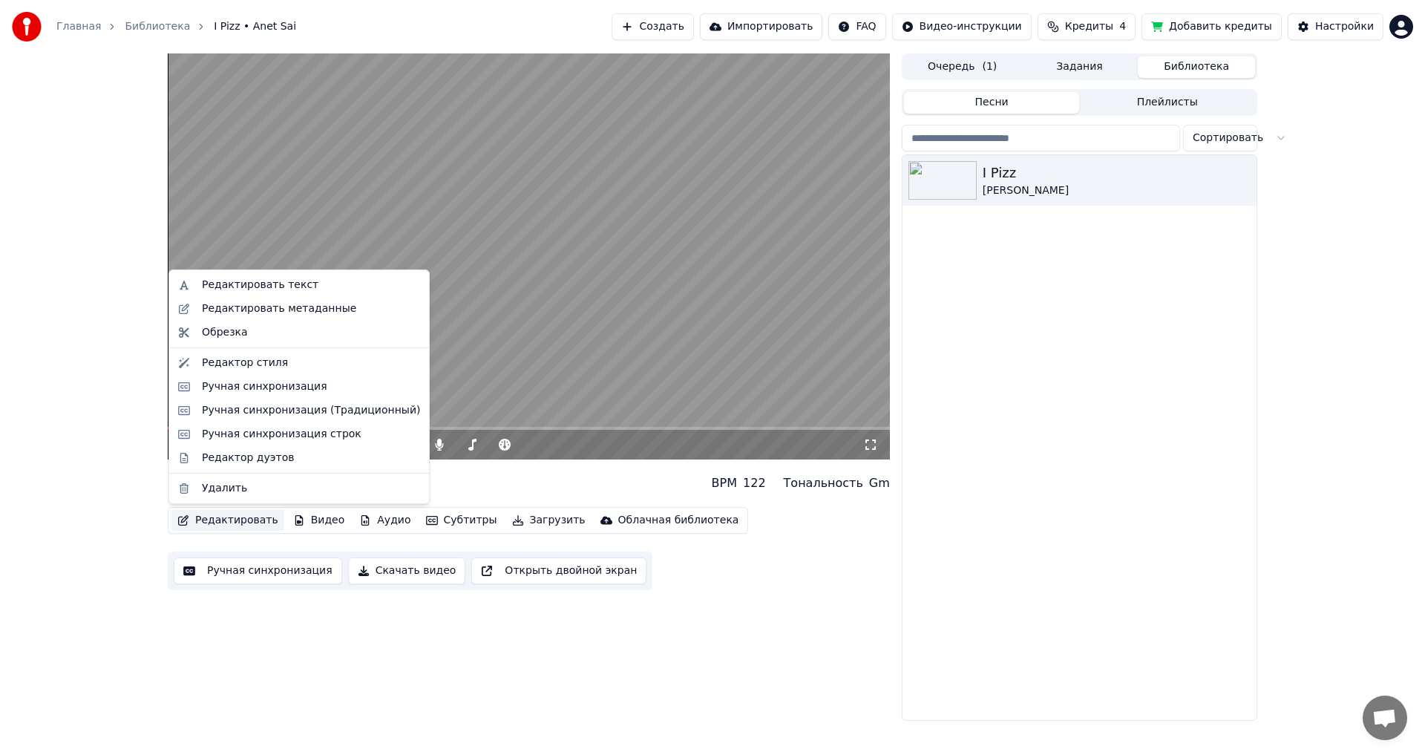
click at [222, 521] on button "Редактировать" at bounding box center [227, 520] width 113 height 21
click at [240, 387] on div "Ручная синхронизация" at bounding box center [264, 386] width 125 height 15
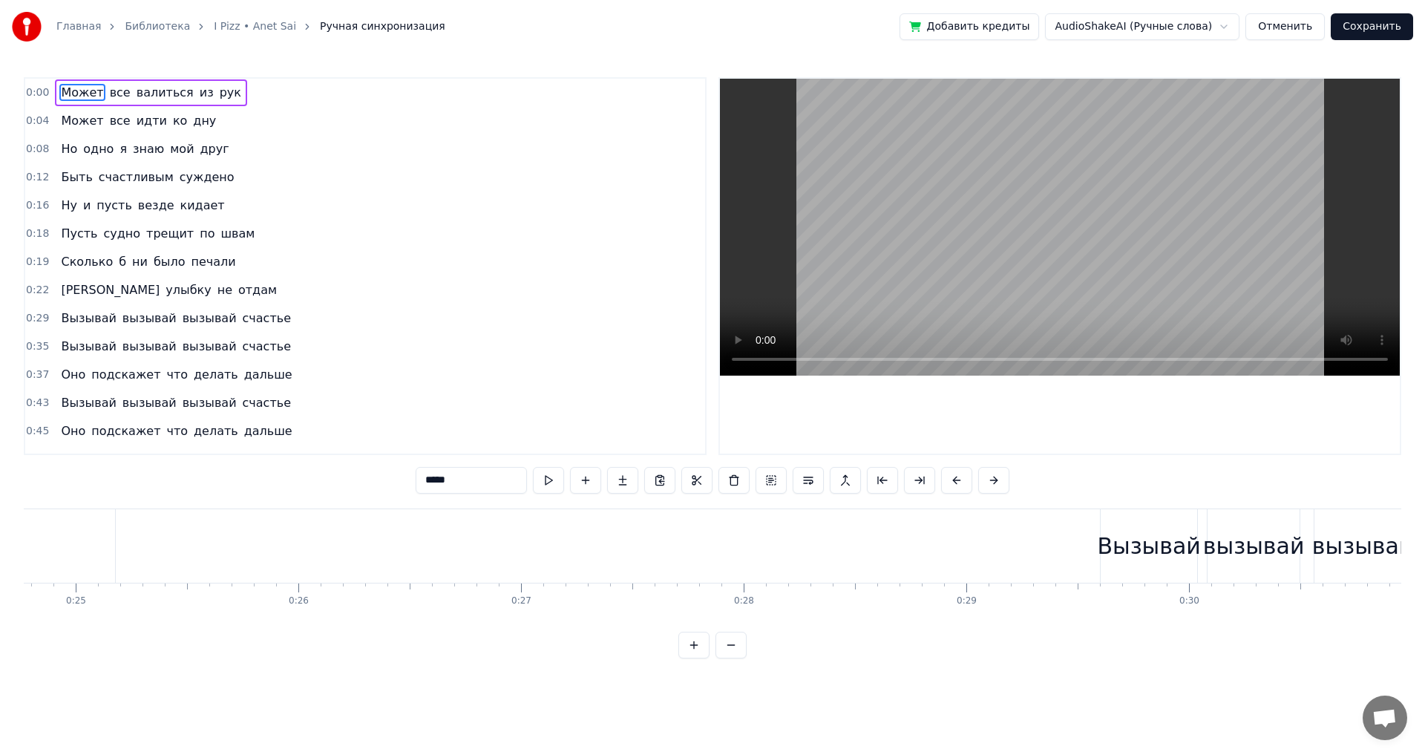
scroll to position [0, 5283]
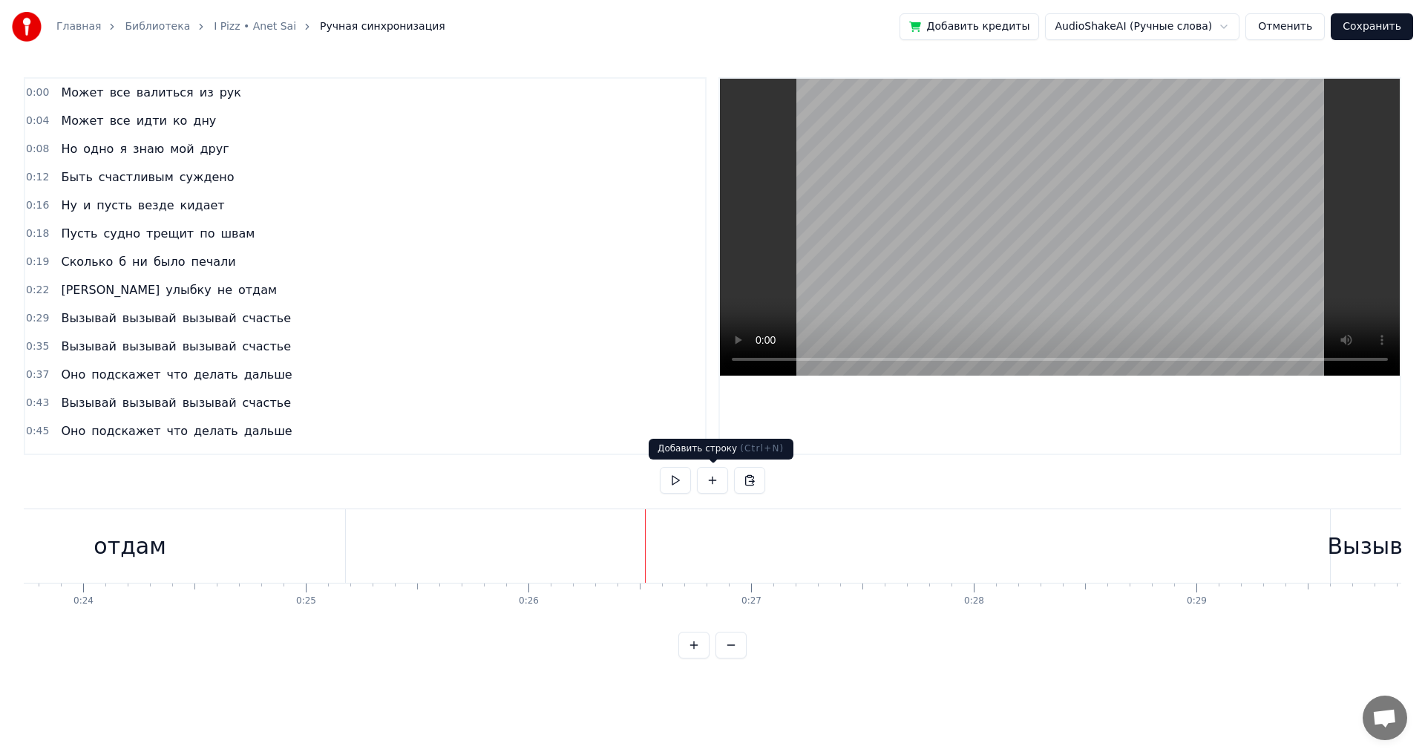
click at [715, 476] on button at bounding box center [712, 480] width 31 height 27
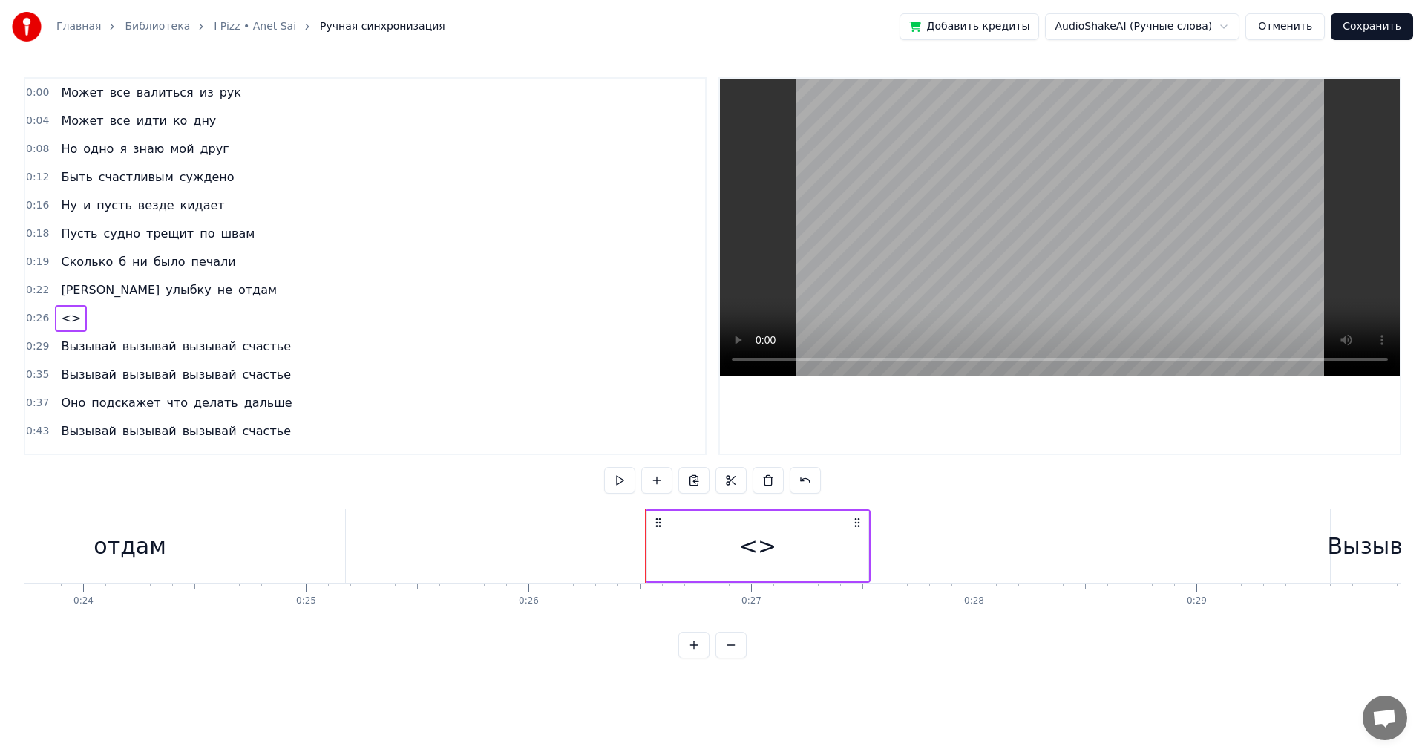
click at [767, 547] on div "<>" at bounding box center [757, 545] width 37 height 33
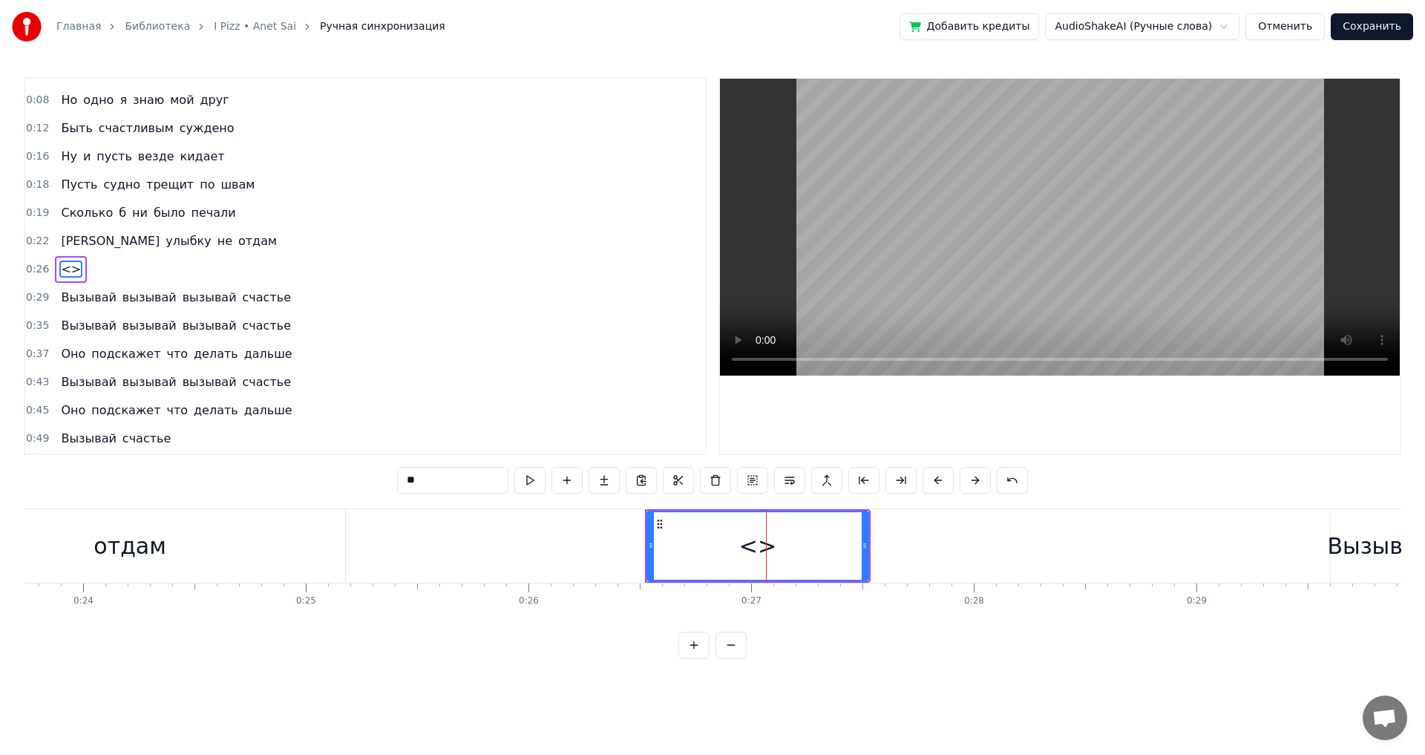
scroll to position [52, 0]
drag, startPoint x: 449, startPoint y: 476, endPoint x: 292, endPoint y: 479, distance: 156.6
click at [292, 479] on div "0:00 Может все валиться из рук 0:04 Может все идти ко дну 0:08 Но одно я знаю м…" at bounding box center [712, 367] width 1377 height 581
paste input "text"
click at [267, 548] on div "отдам" at bounding box center [130, 545] width 430 height 73
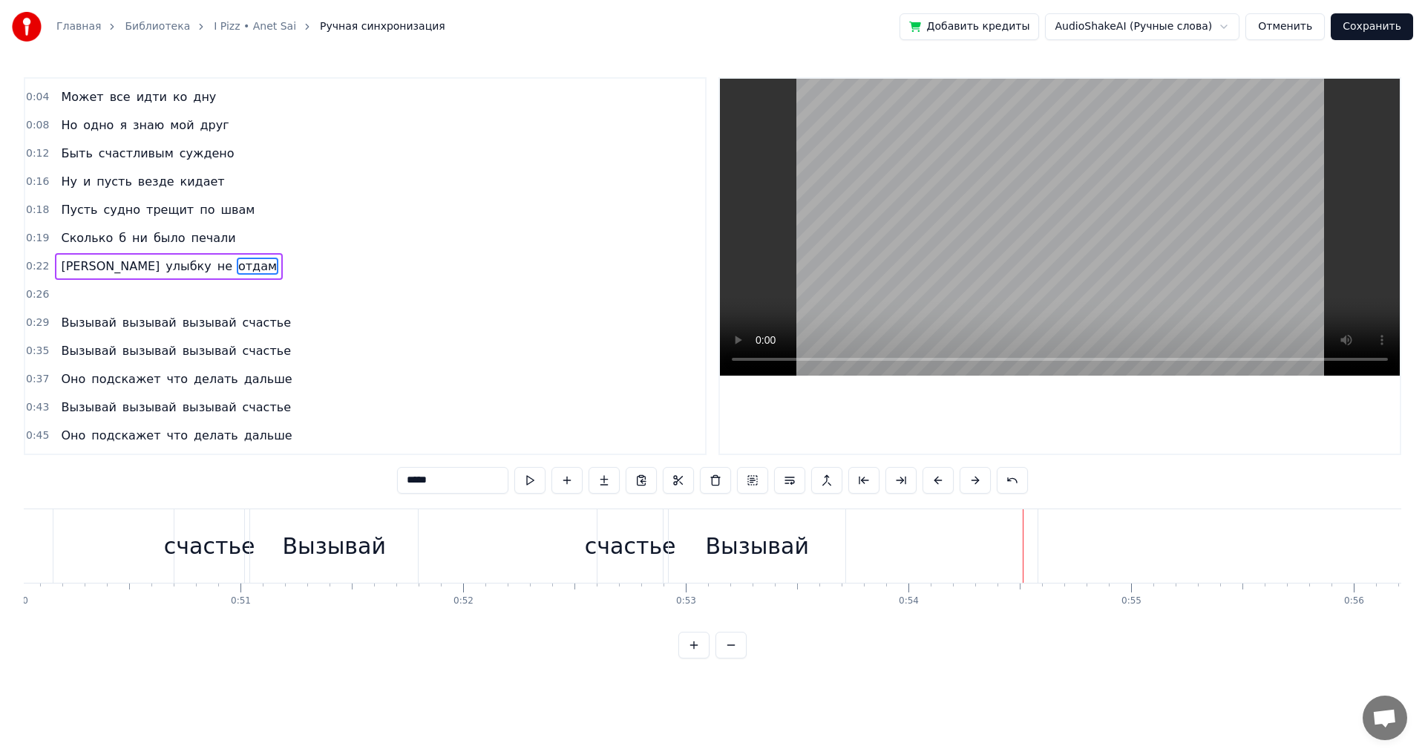
scroll to position [0, 11143]
click at [720, 553] on div "Вызывай" at bounding box center [748, 545] width 103 height 33
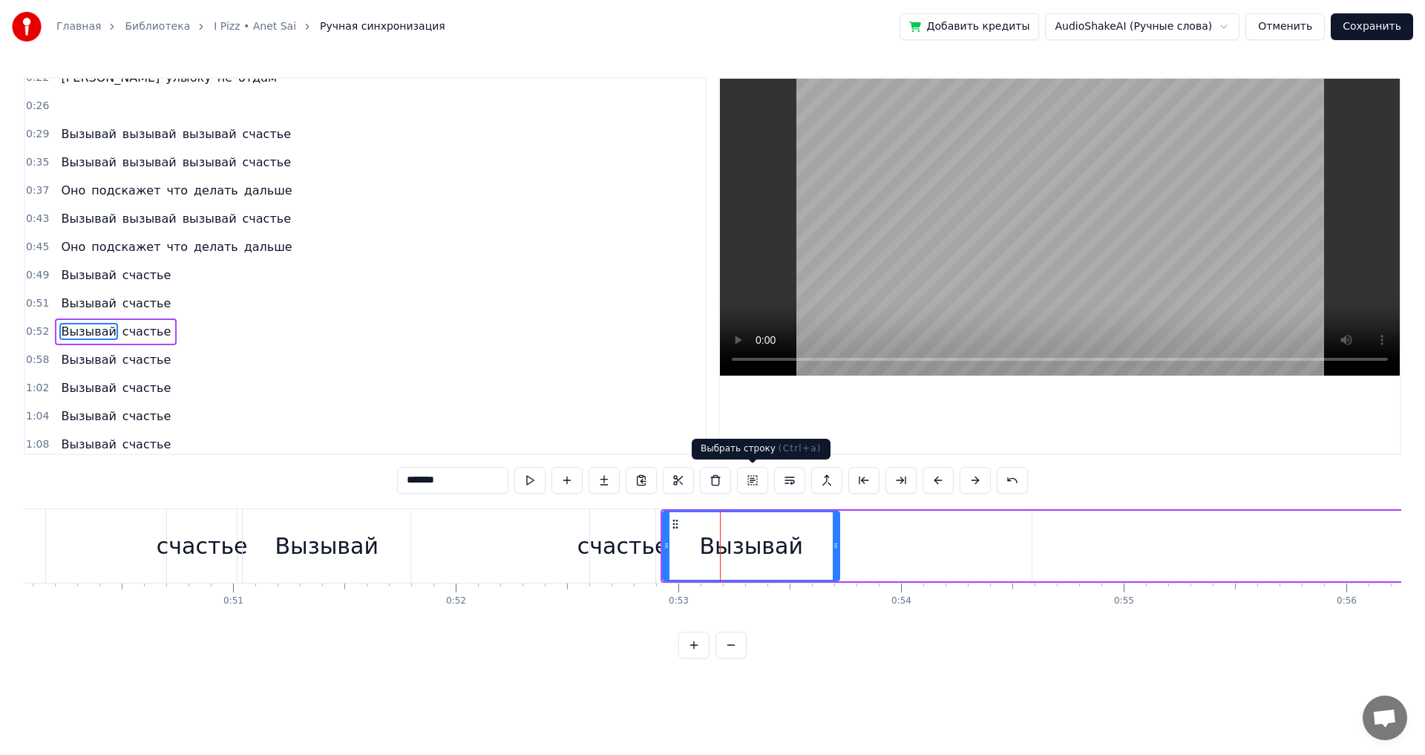
scroll to position [277, 0]
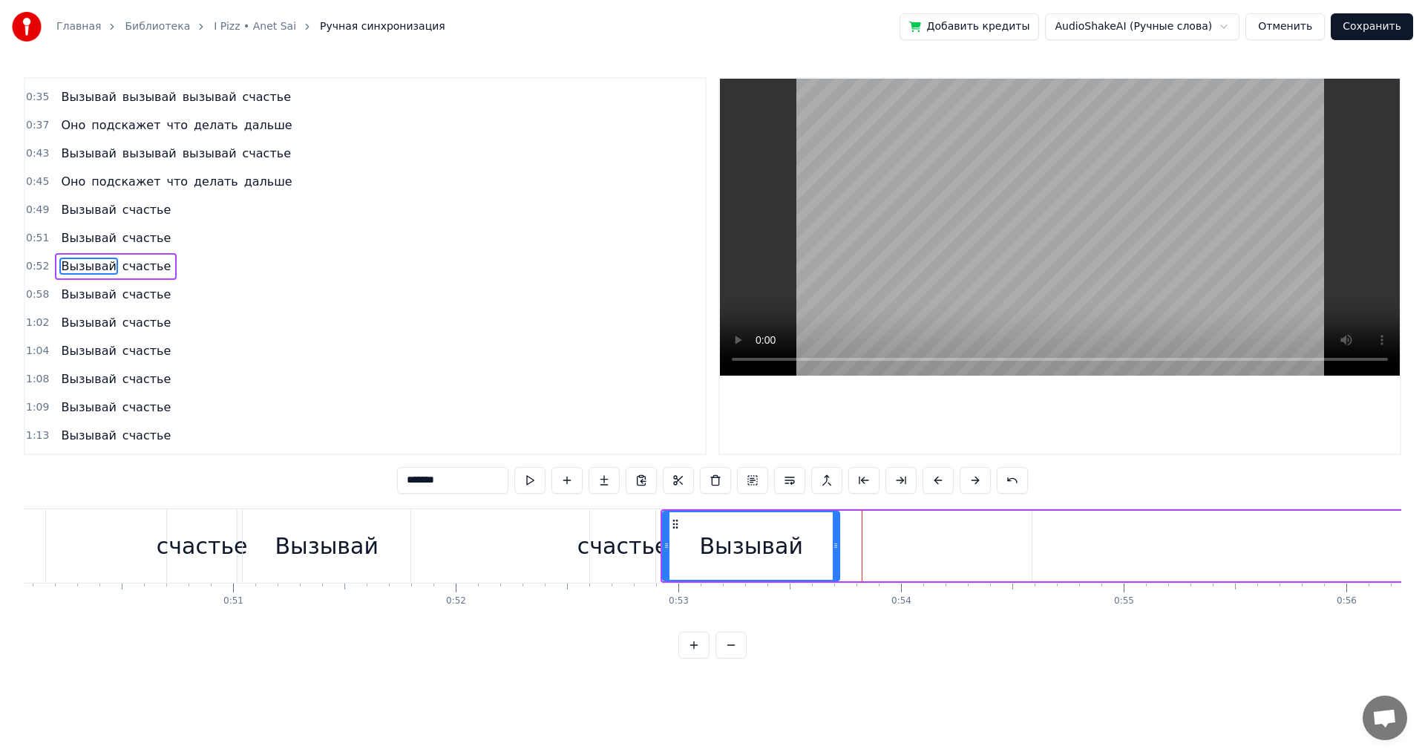
drag, startPoint x: 737, startPoint y: 557, endPoint x: 762, endPoint y: 556, distance: 24.5
click at [762, 556] on div "Вызывай" at bounding box center [750, 545] width 103 height 33
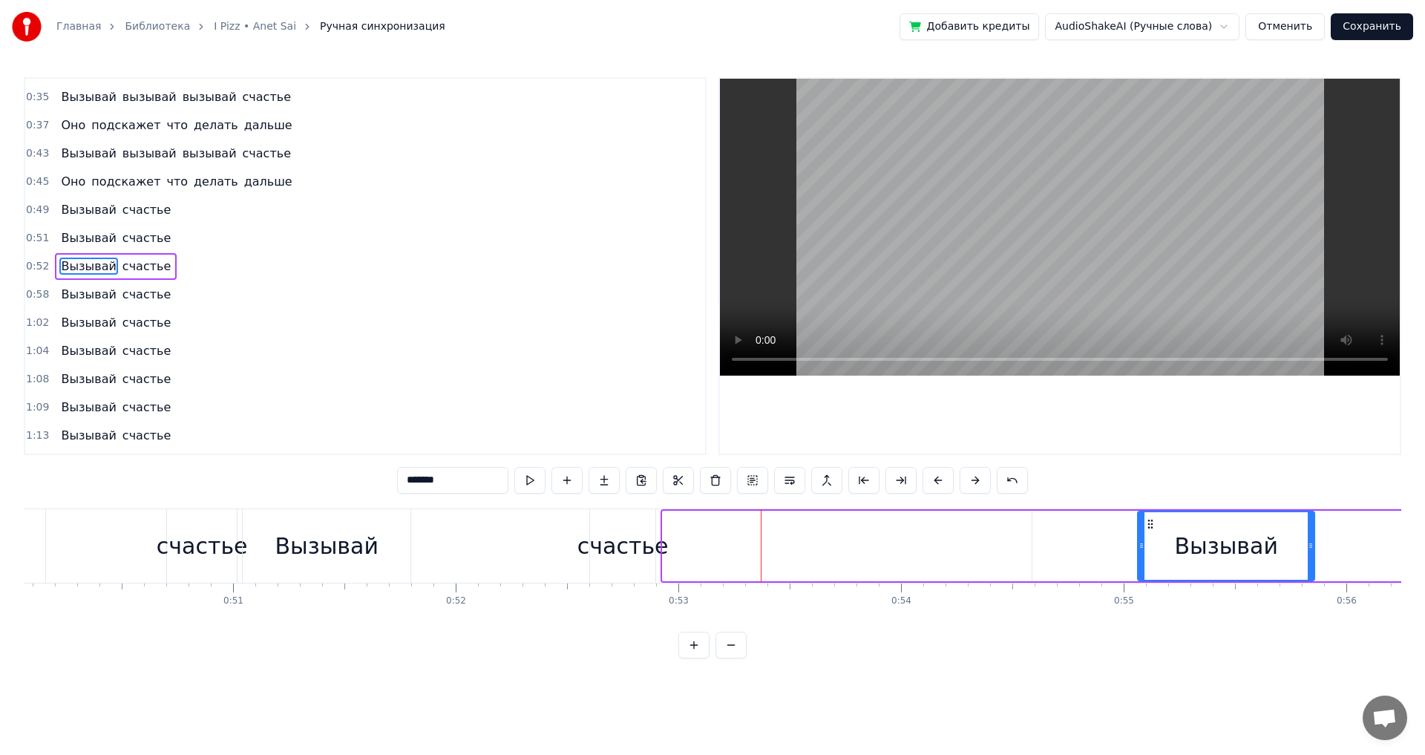
drag, startPoint x: 674, startPoint y: 523, endPoint x: 1149, endPoint y: 543, distance: 475.3
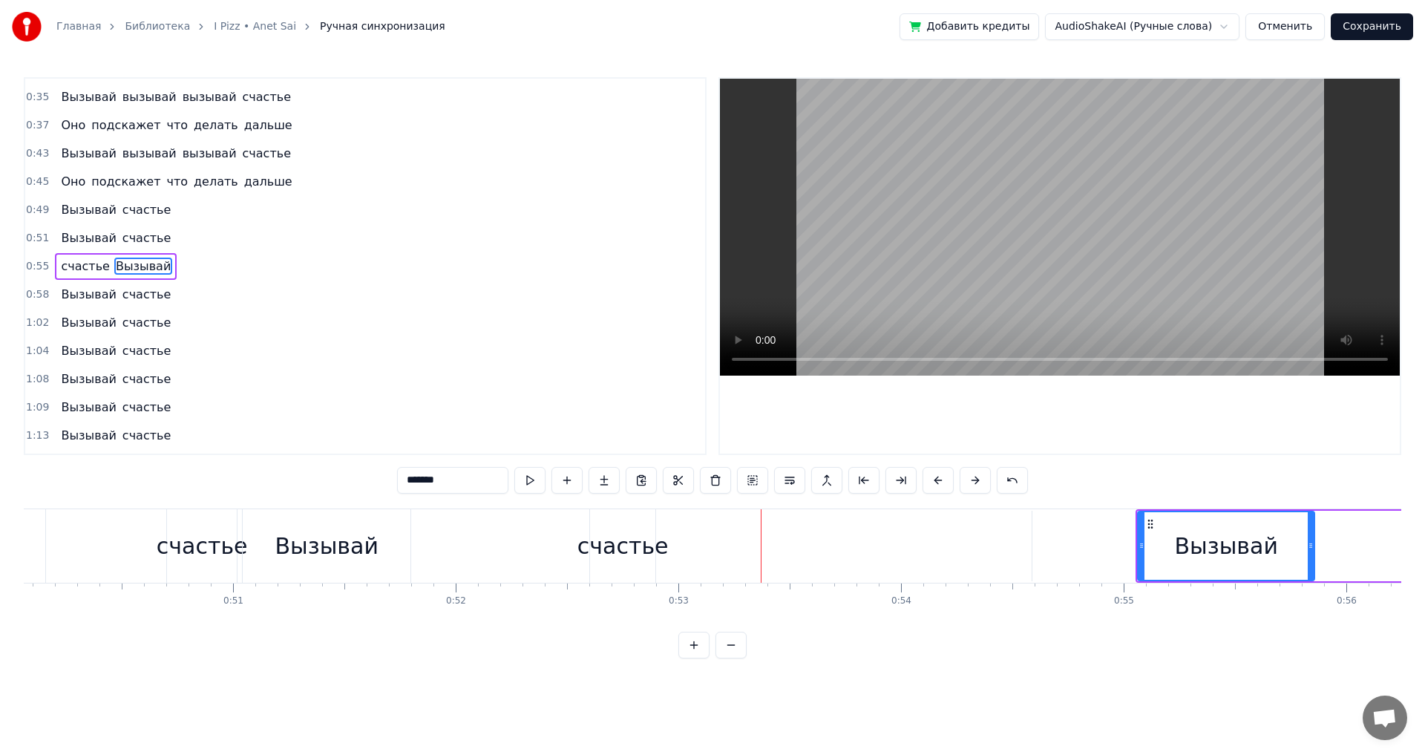
click at [599, 519] on div "счастье" at bounding box center [622, 545] width 65 height 73
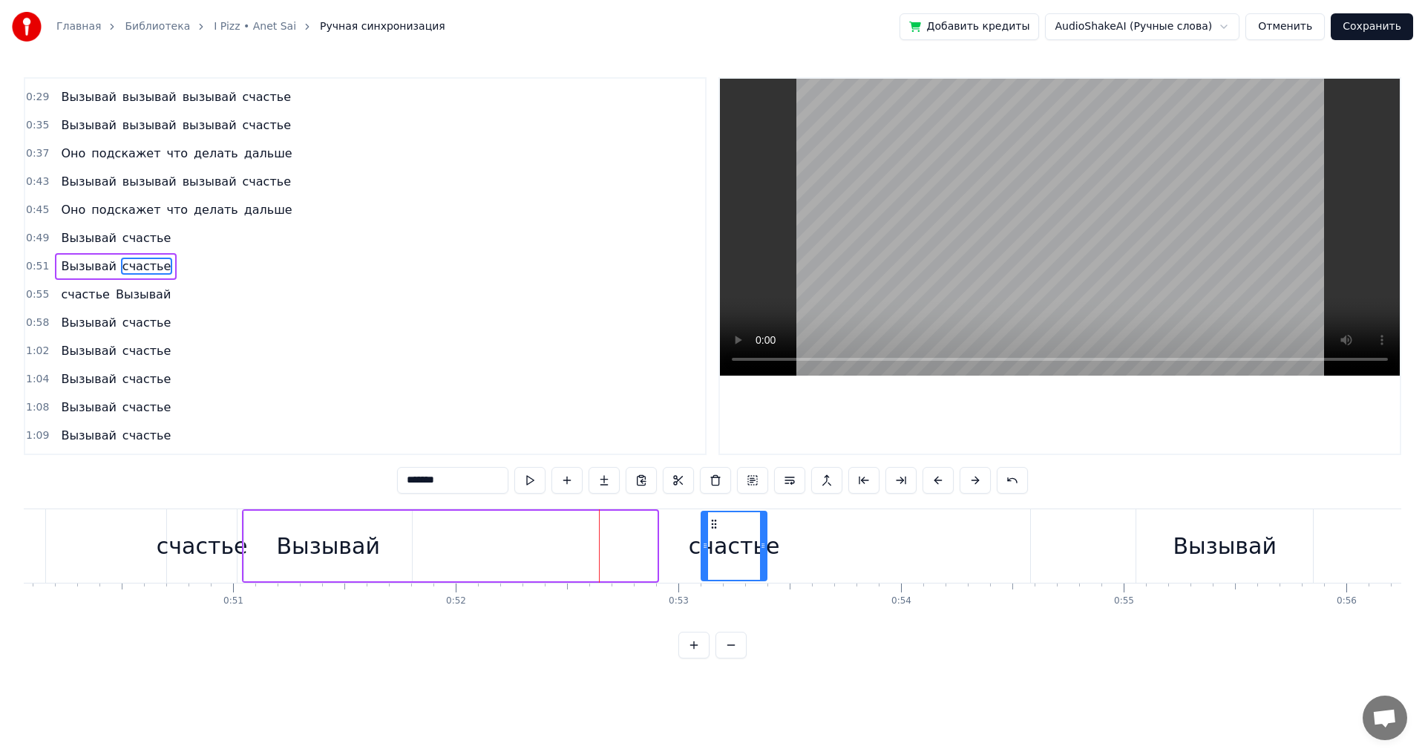
drag, startPoint x: 601, startPoint y: 521, endPoint x: 711, endPoint y: 529, distance: 110.1
click at [711, 529] on icon at bounding box center [714, 524] width 12 height 12
drag, startPoint x: 765, startPoint y: 543, endPoint x: 835, endPoint y: 552, distance: 70.3
click at [835, 552] on div at bounding box center [832, 546] width 6 height 68
click at [407, 545] on div "Вызывай" at bounding box center [328, 545] width 168 height 70
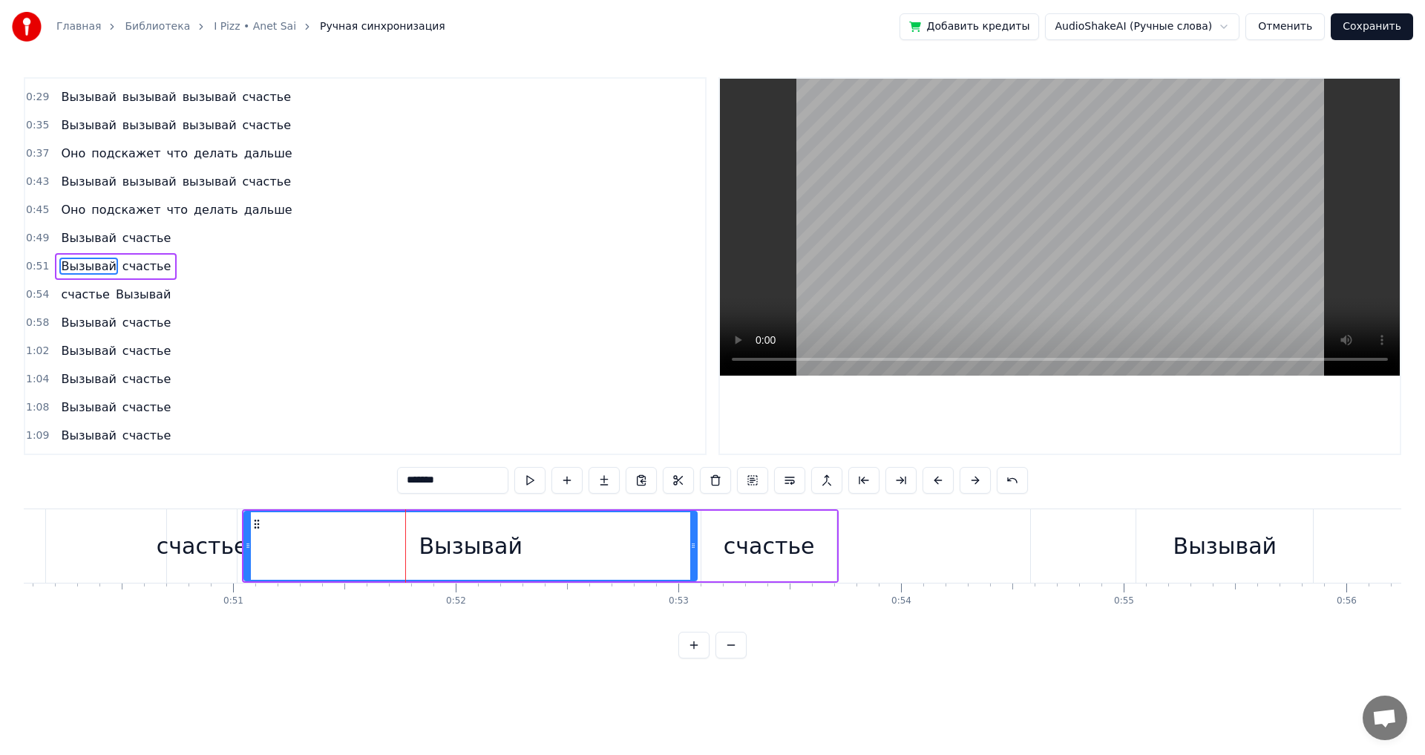
drag, startPoint x: 410, startPoint y: 544, endPoint x: 694, endPoint y: 567, distance: 285.8
click at [694, 567] on div at bounding box center [693, 546] width 6 height 68
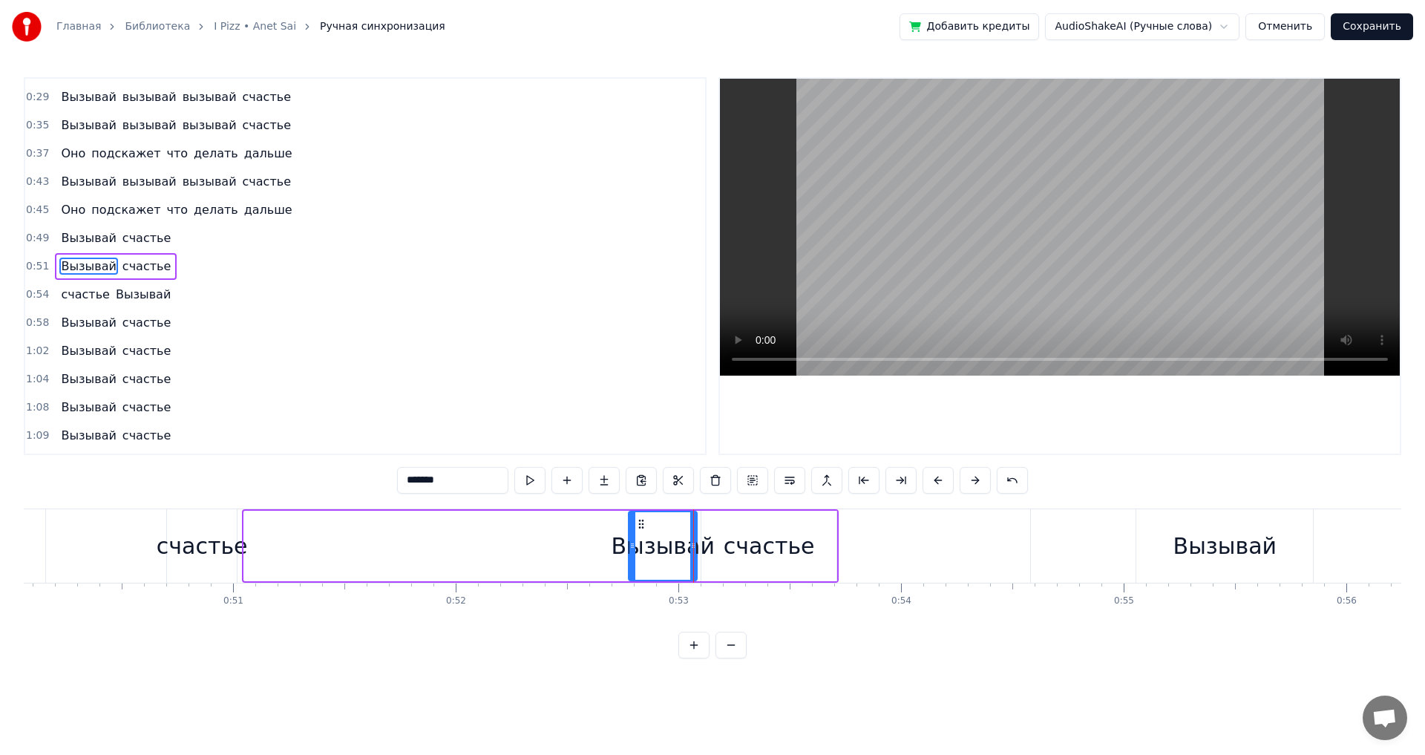
drag, startPoint x: 249, startPoint y: 548, endPoint x: 633, endPoint y: 576, distance: 385.4
click at [633, 576] on div at bounding box center [632, 546] width 6 height 68
click at [662, 560] on div "Вызывай" at bounding box center [662, 545] width 103 height 33
click at [629, 551] on div at bounding box center [632, 546] width 6 height 68
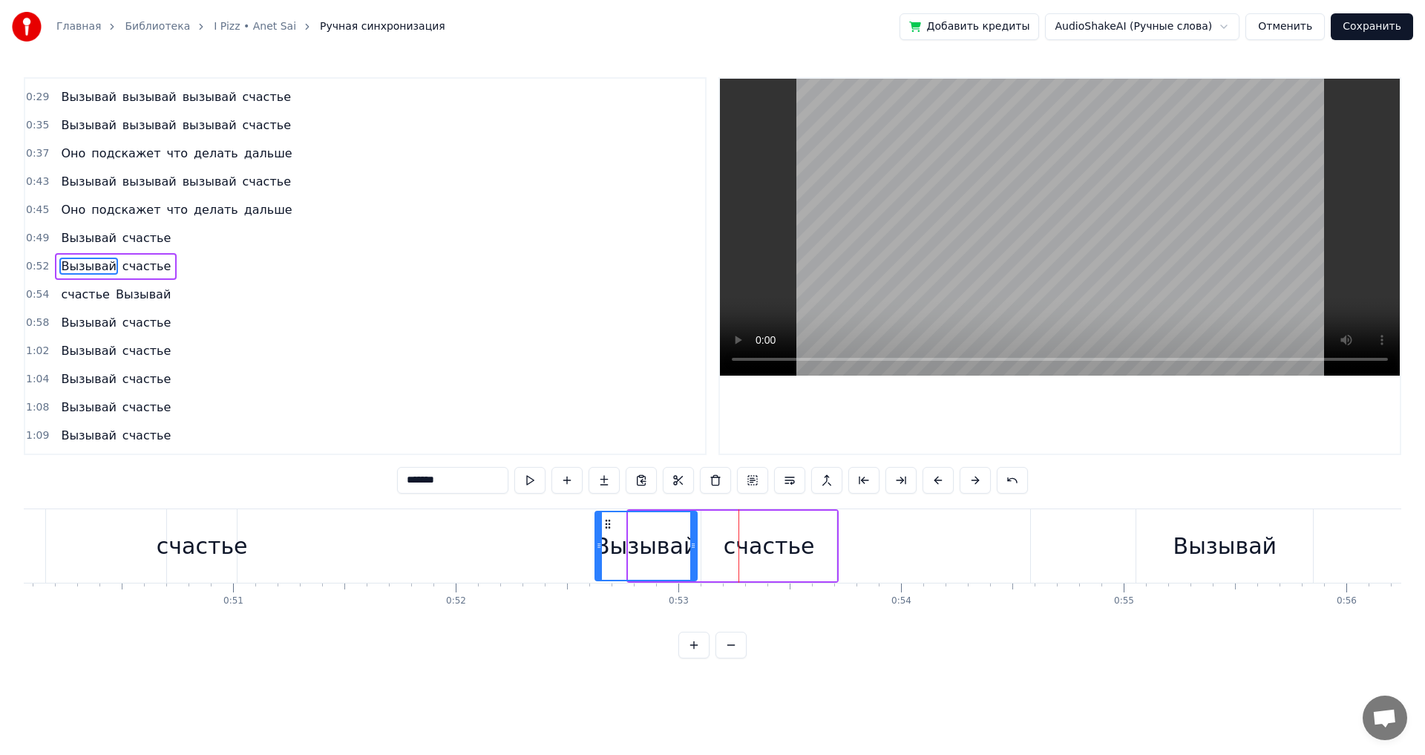
drag, startPoint x: 631, startPoint y: 552, endPoint x: 597, endPoint y: 552, distance: 33.4
click at [597, 552] on div at bounding box center [599, 546] width 6 height 68
click at [530, 474] on button at bounding box center [529, 480] width 31 height 27
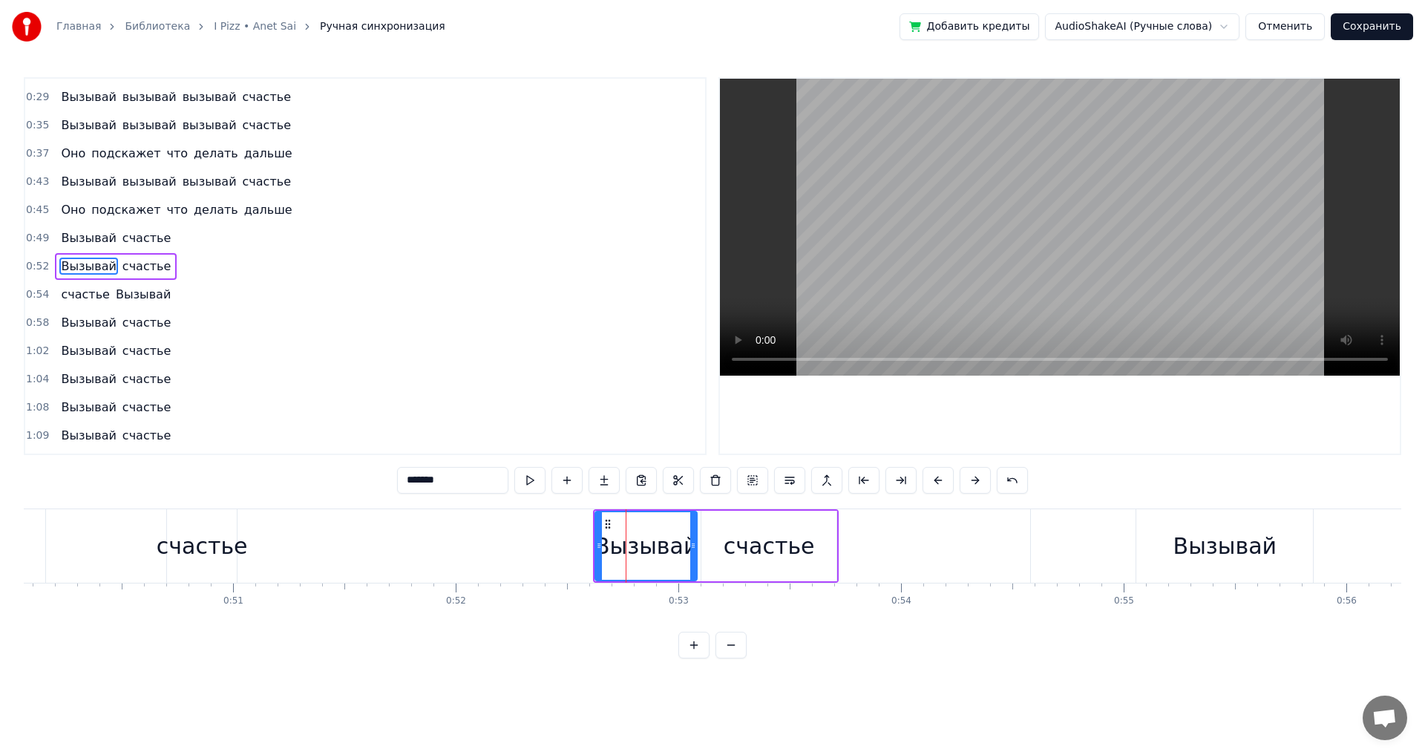
click at [530, 474] on button at bounding box center [529, 480] width 31 height 27
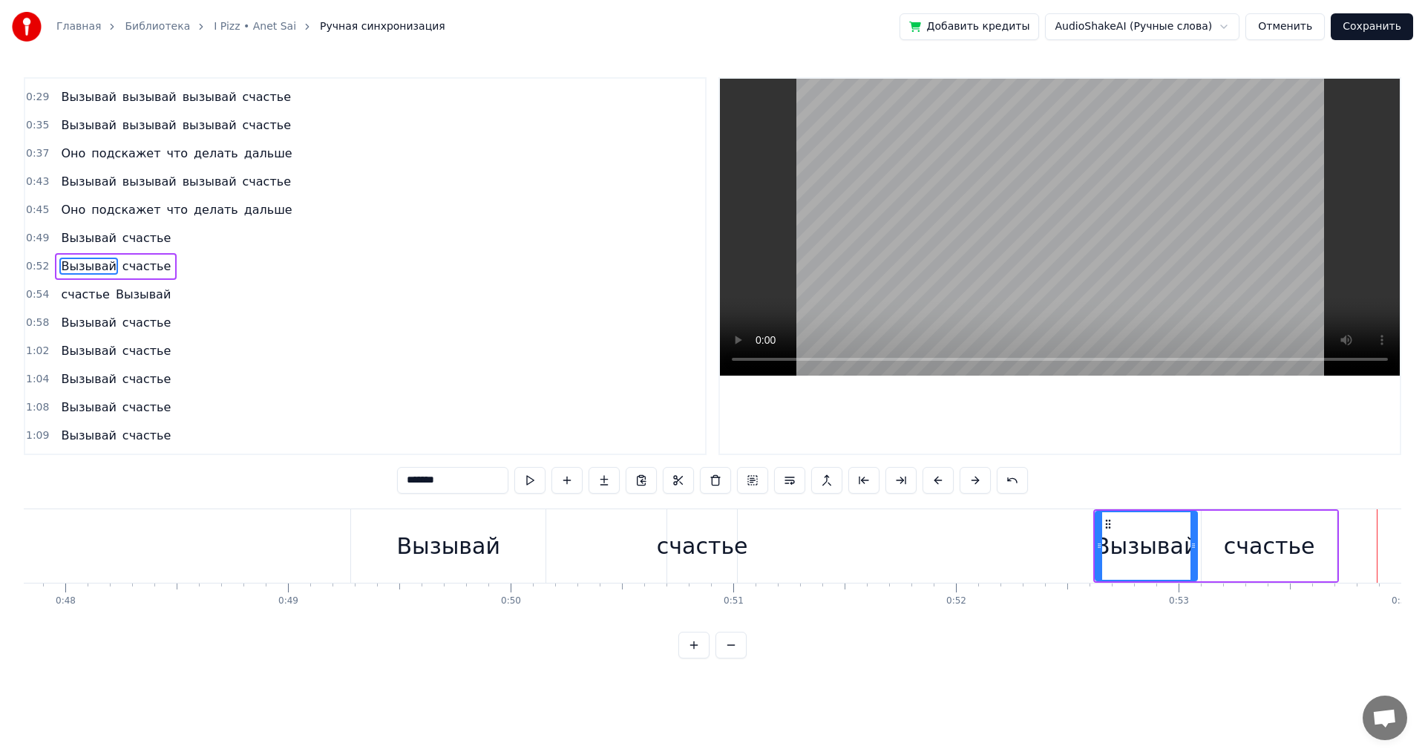
drag, startPoint x: 698, startPoint y: 562, endPoint x: 708, endPoint y: 561, distance: 9.7
click at [708, 561] on div "счастье" at bounding box center [702, 545] width 91 height 33
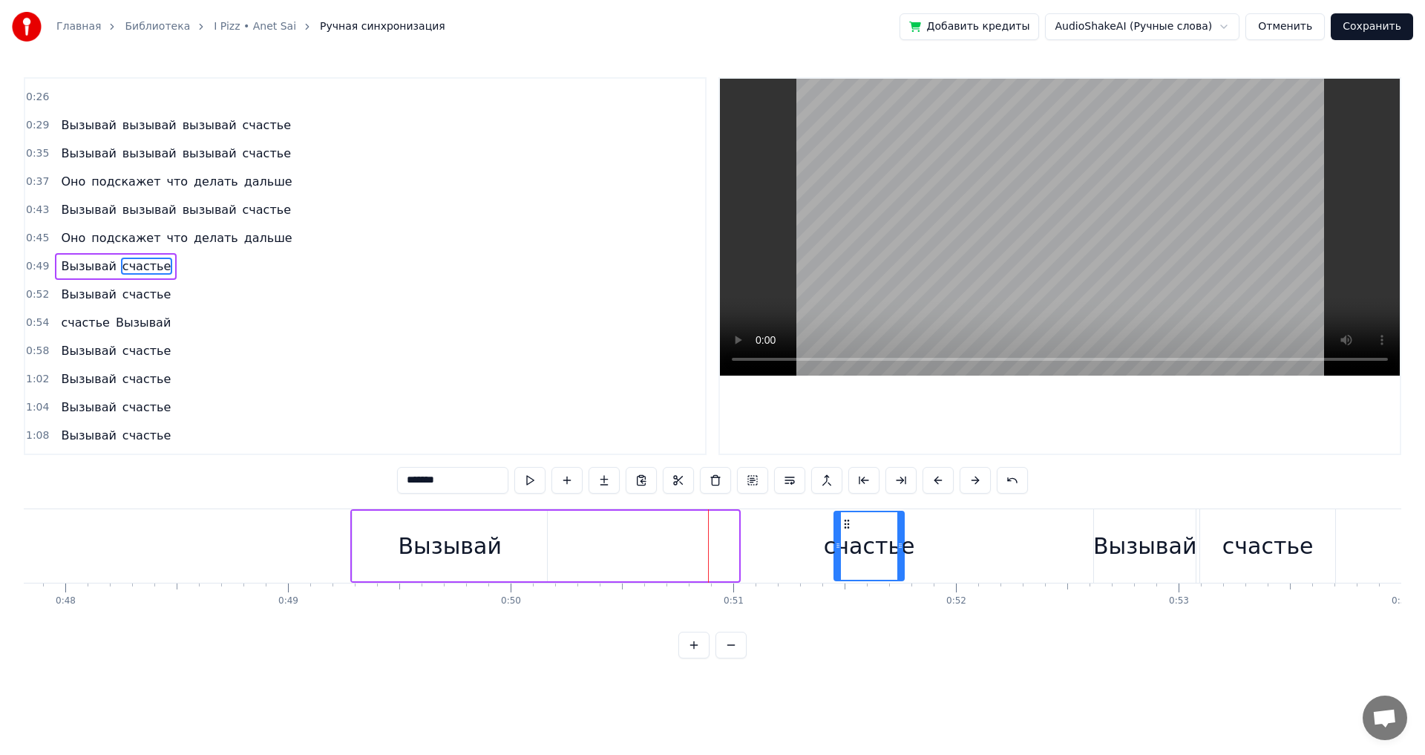
drag, startPoint x: 679, startPoint y: 523, endPoint x: 844, endPoint y: 534, distance: 165.8
click at [844, 534] on div "счастье" at bounding box center [869, 546] width 68 height 68
drag, startPoint x: 836, startPoint y: 541, endPoint x: 789, endPoint y: 547, distance: 47.9
click at [789, 547] on icon at bounding box center [790, 545] width 6 height 12
click at [542, 541] on div "Вызывай" at bounding box center [449, 545] width 194 height 70
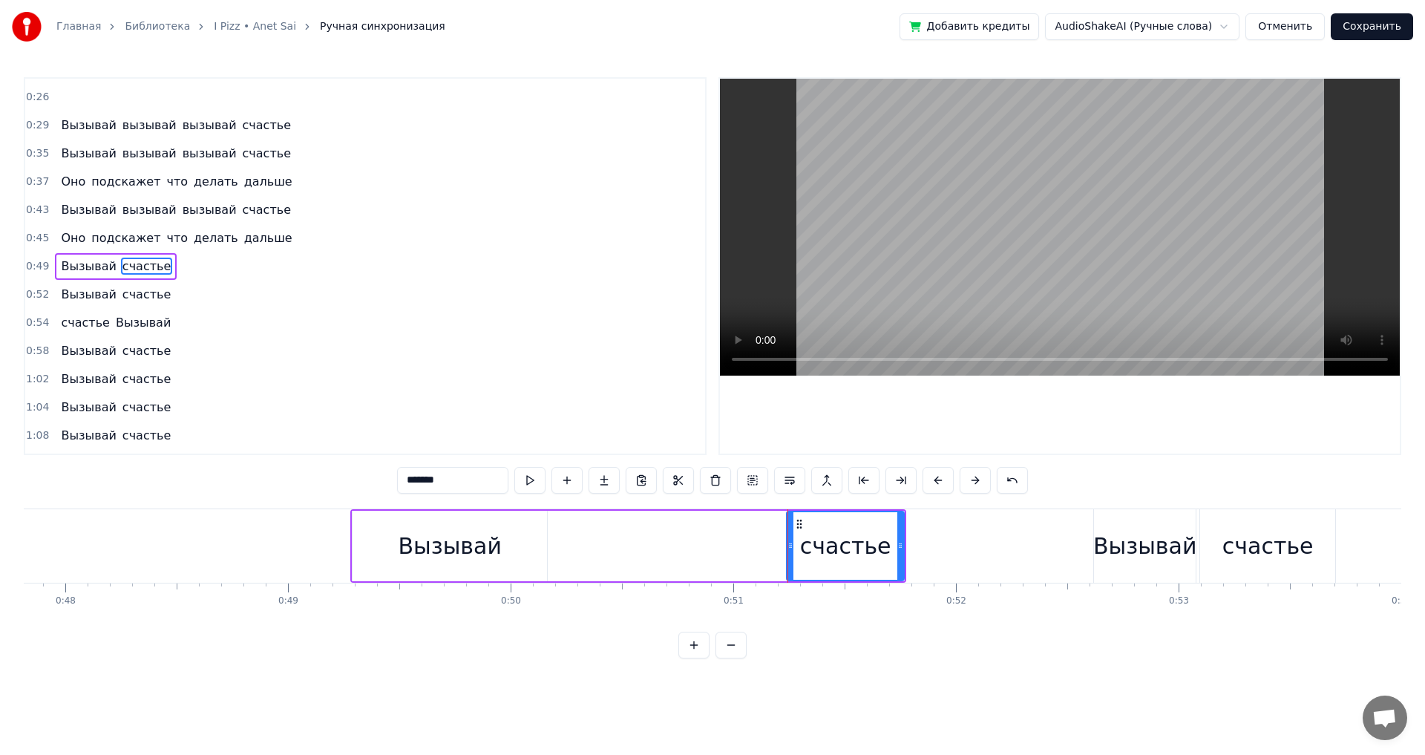
type input "*******"
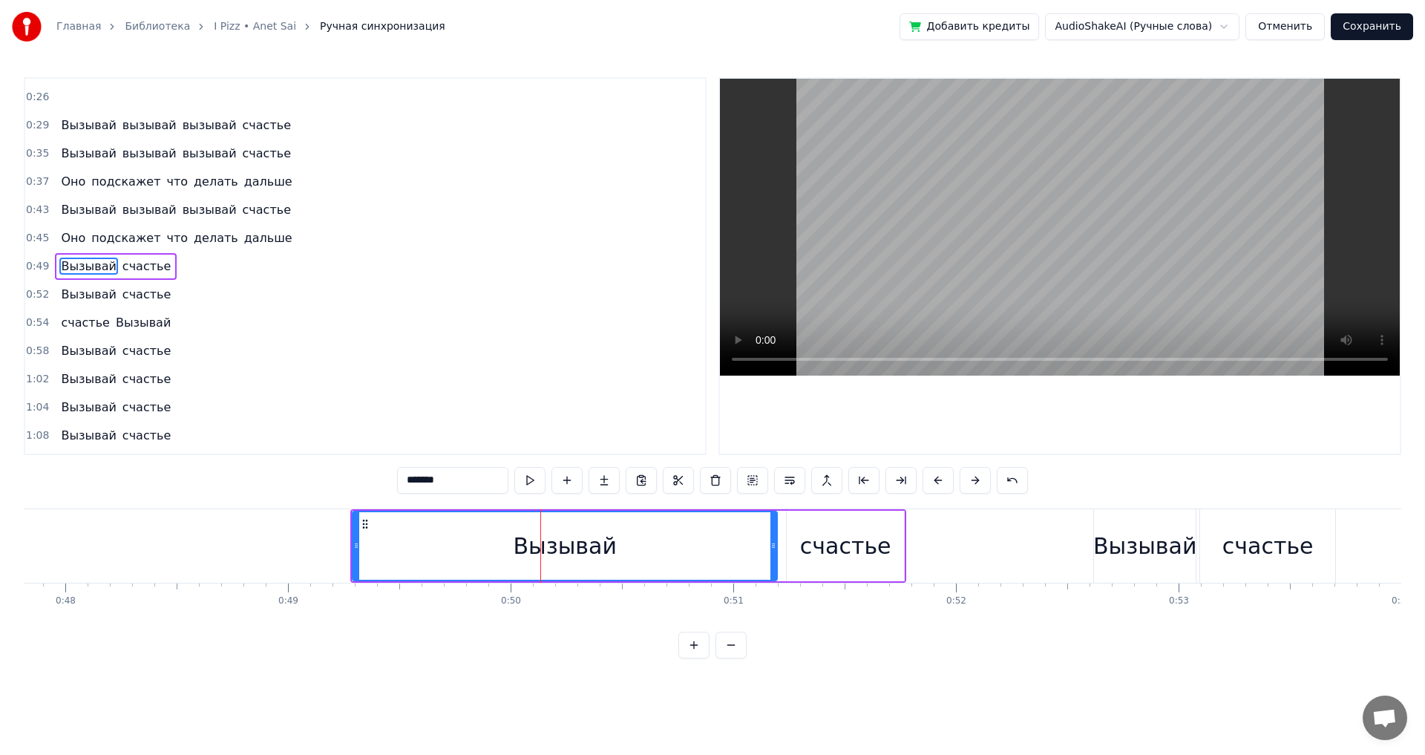
drag, startPoint x: 542, startPoint y: 547, endPoint x: 772, endPoint y: 554, distance: 230.1
click at [772, 554] on div at bounding box center [773, 546] width 6 height 68
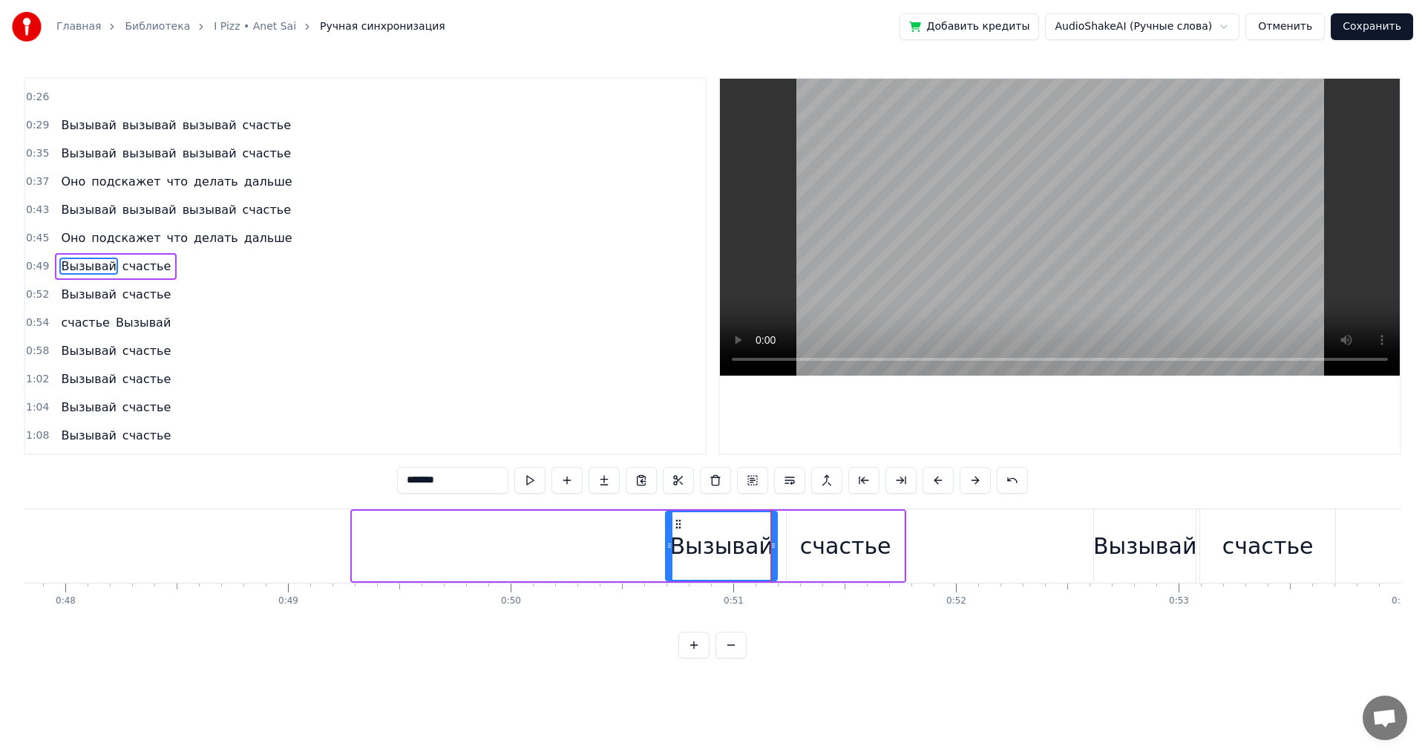
drag, startPoint x: 357, startPoint y: 543, endPoint x: 670, endPoint y: 561, distance: 313.6
click at [670, 561] on div at bounding box center [669, 546] width 6 height 68
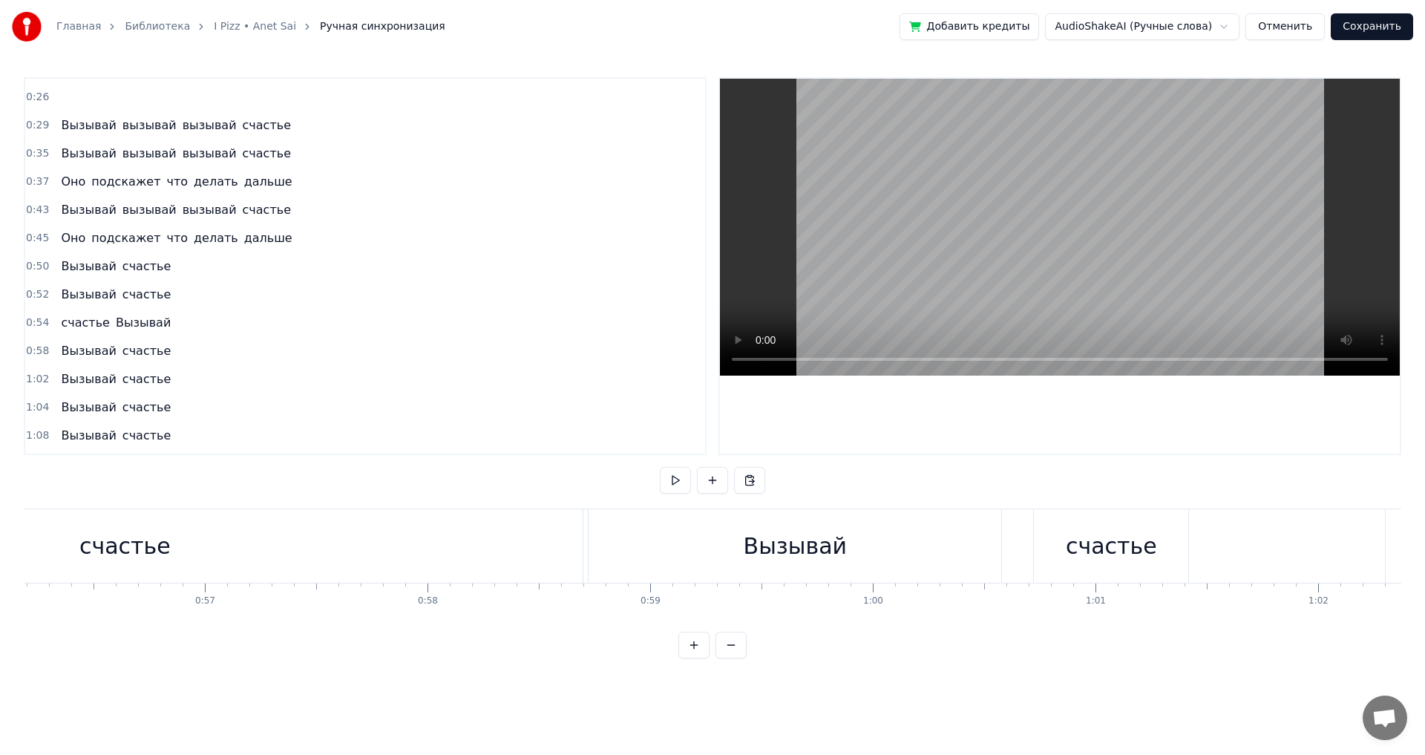
scroll to position [0, 12537]
click at [1018, 548] on div "счастье" at bounding box center [1080, 545] width 154 height 73
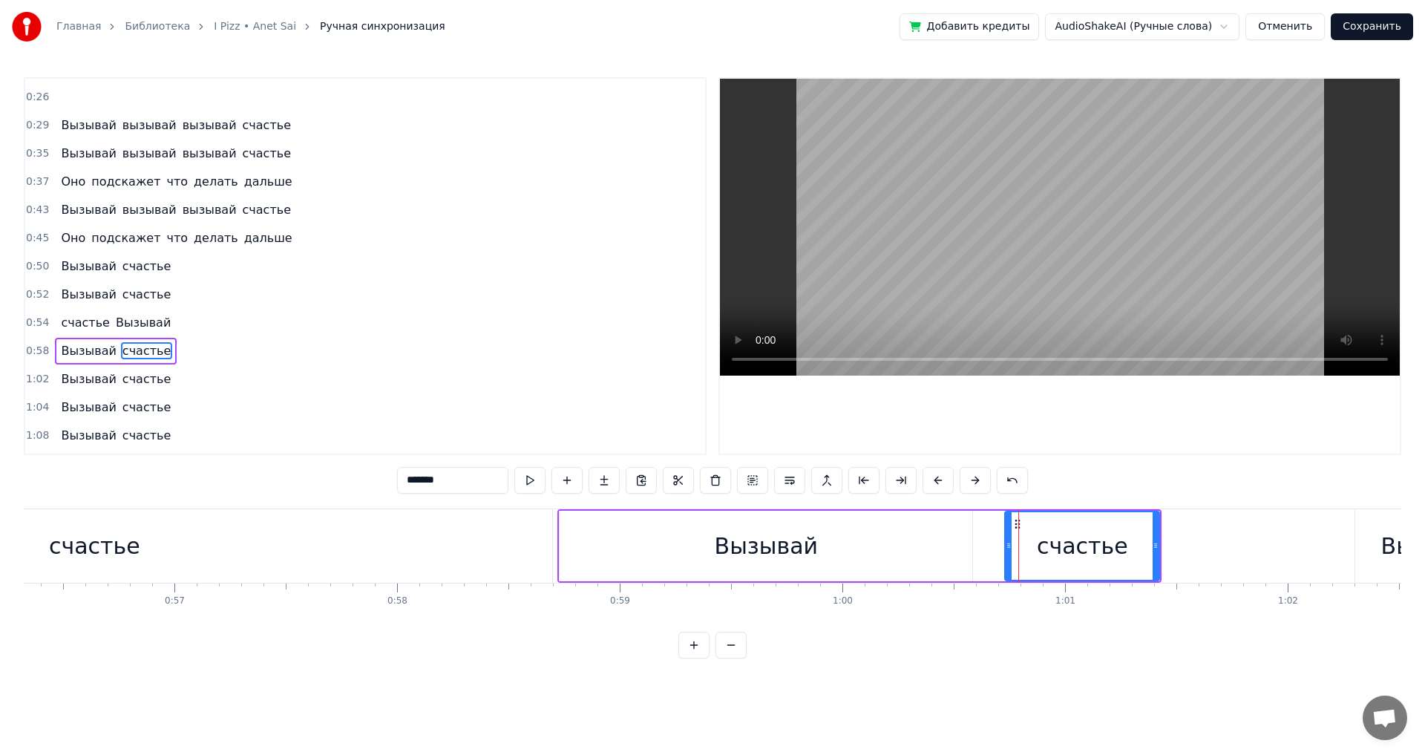
scroll to position [306, 0]
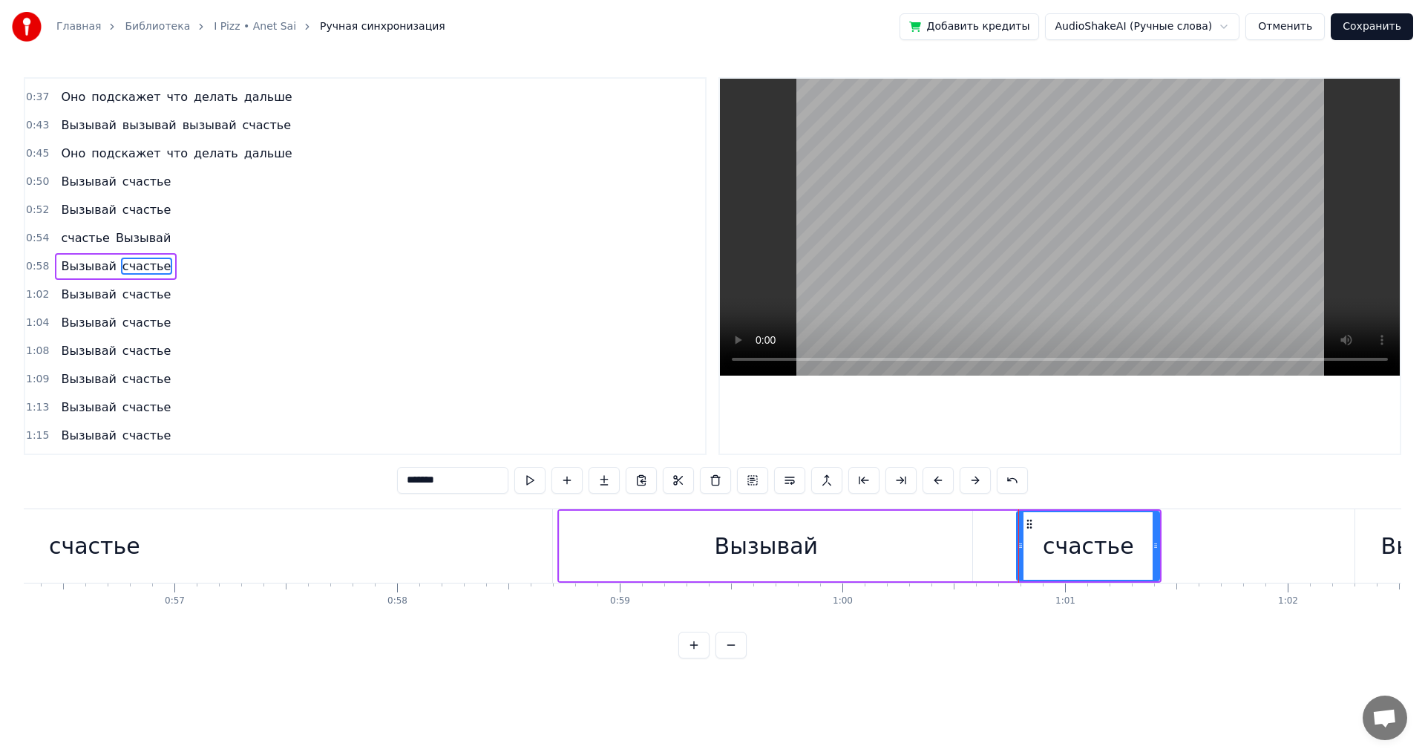
drag, startPoint x: 1008, startPoint y: 549, endPoint x: 1020, endPoint y: 548, distance: 12.0
click at [1020, 548] on icon at bounding box center [1020, 545] width 6 height 12
click at [626, 544] on div "Вызывай" at bounding box center [765, 545] width 413 height 70
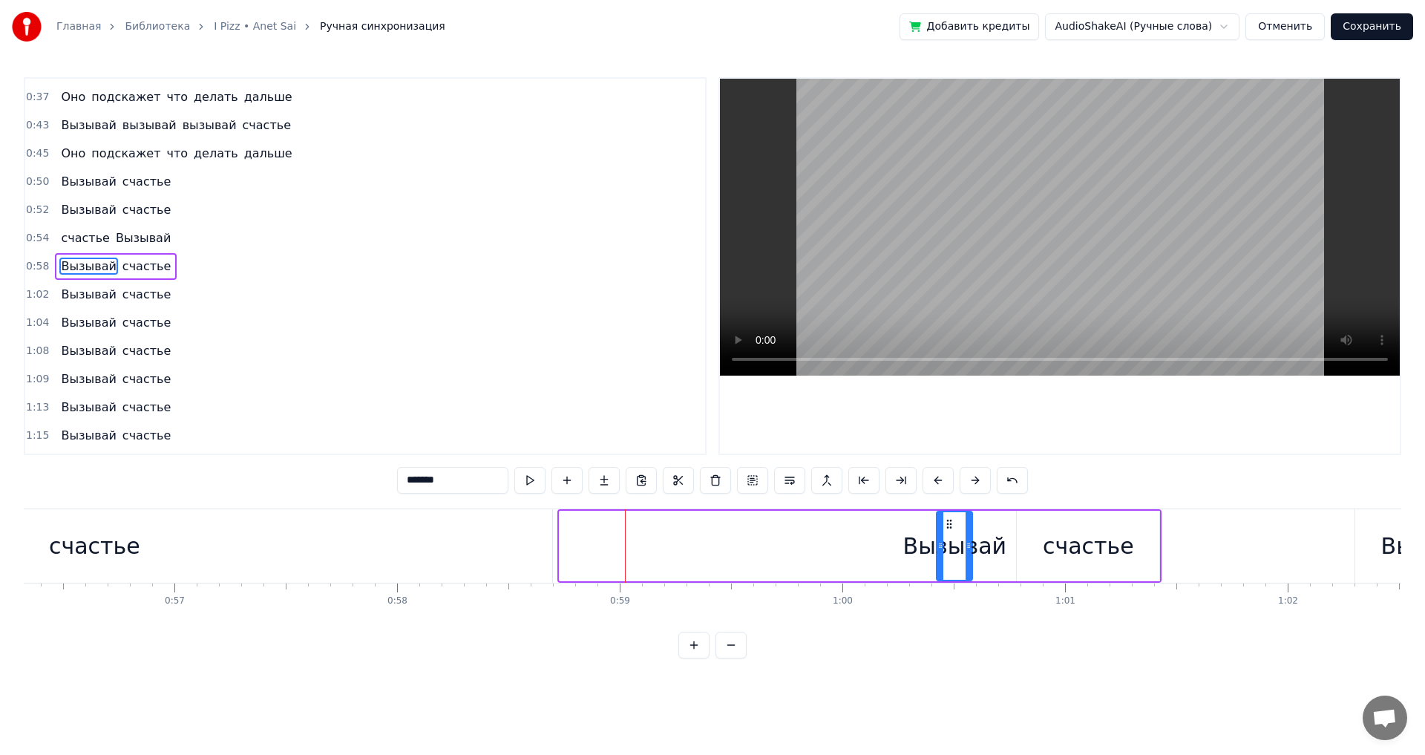
drag, startPoint x: 562, startPoint y: 541, endPoint x: 939, endPoint y: 570, distance: 378.0
click at [939, 570] on div at bounding box center [940, 546] width 6 height 68
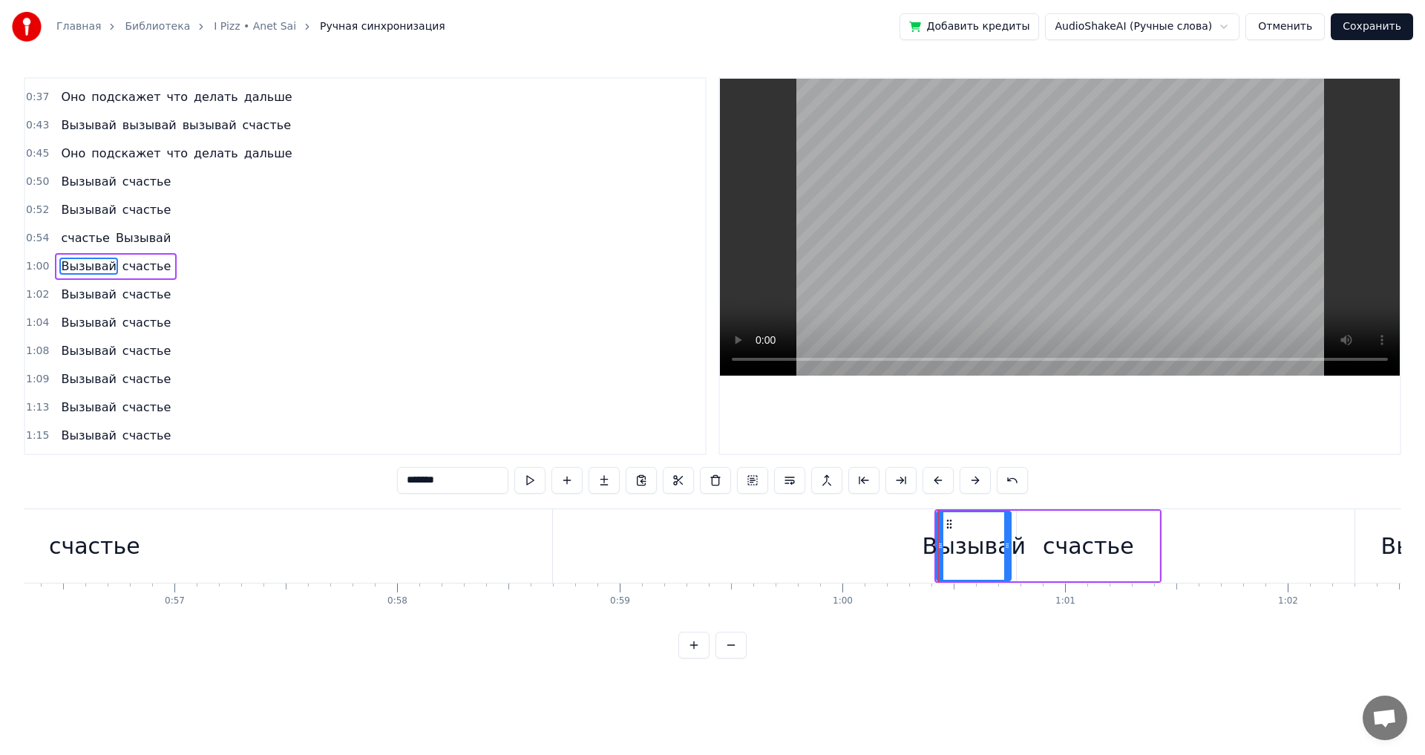
drag, startPoint x: 968, startPoint y: 553, endPoint x: 1007, endPoint y: 553, distance: 38.6
click at [1007, 553] on div at bounding box center [1007, 546] width 6 height 68
drag, startPoint x: 939, startPoint y: 546, endPoint x: 917, endPoint y: 543, distance: 21.7
click at [917, 543] on icon at bounding box center [919, 545] width 6 height 12
click at [500, 536] on div "счастье" at bounding box center [94, 545] width 916 height 73
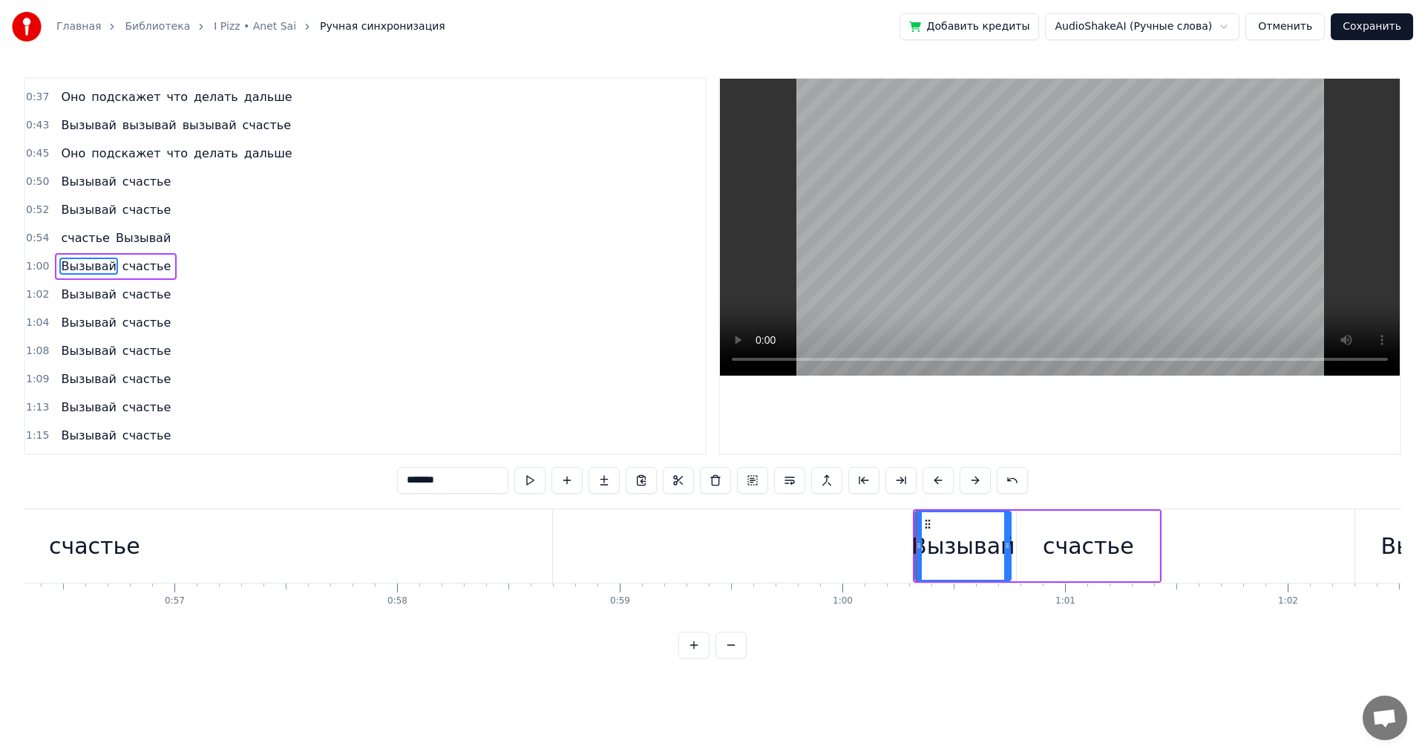
scroll to position [277, 0]
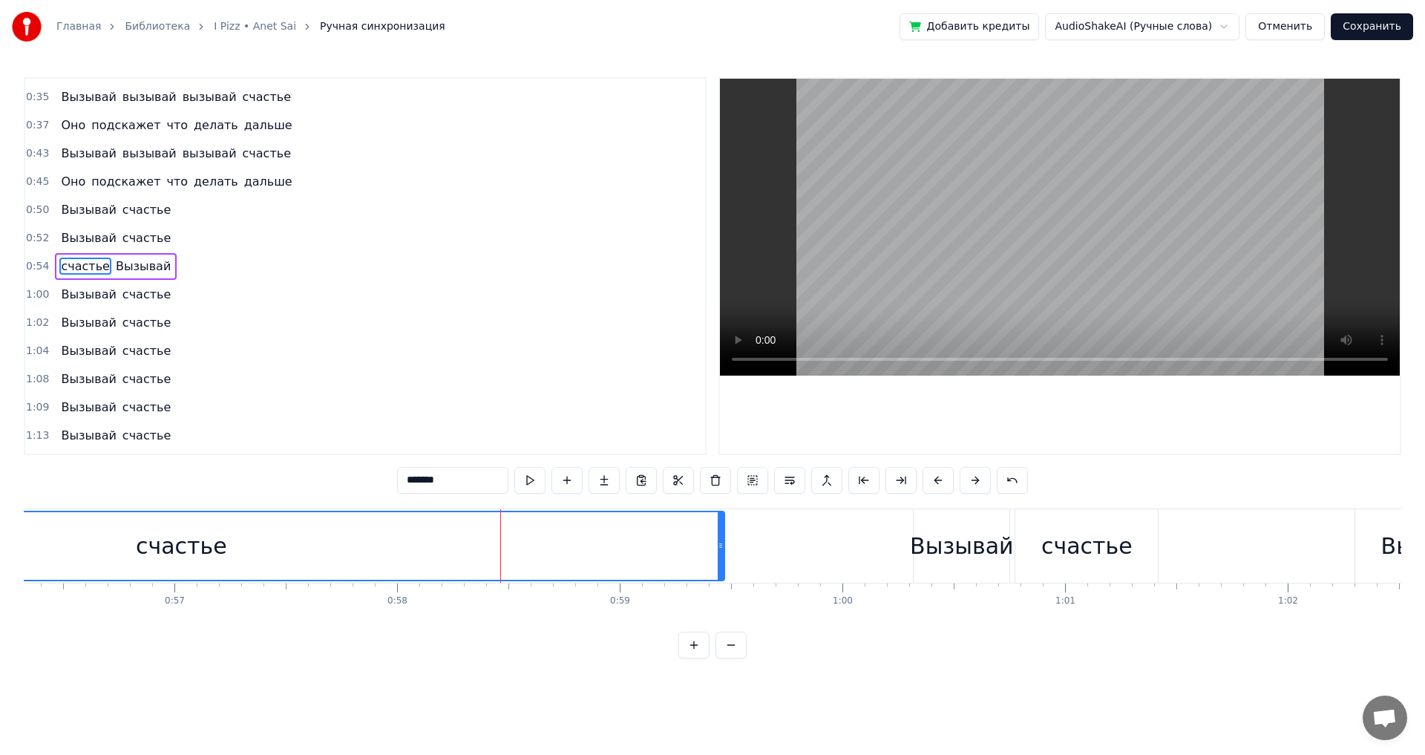
drag, startPoint x: 549, startPoint y: 547, endPoint x: 720, endPoint y: 556, distance: 170.9
click at [720, 556] on div at bounding box center [720, 546] width 6 height 68
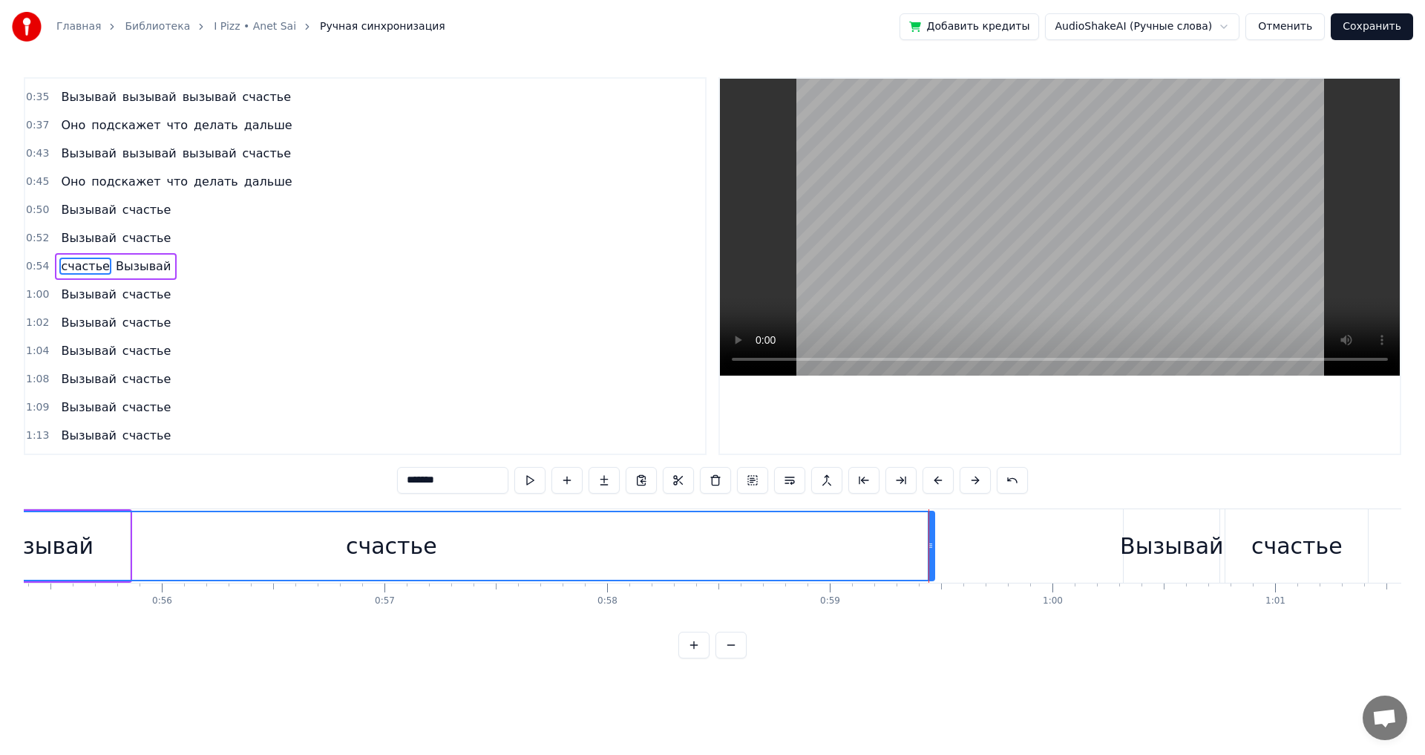
scroll to position [0, 12020]
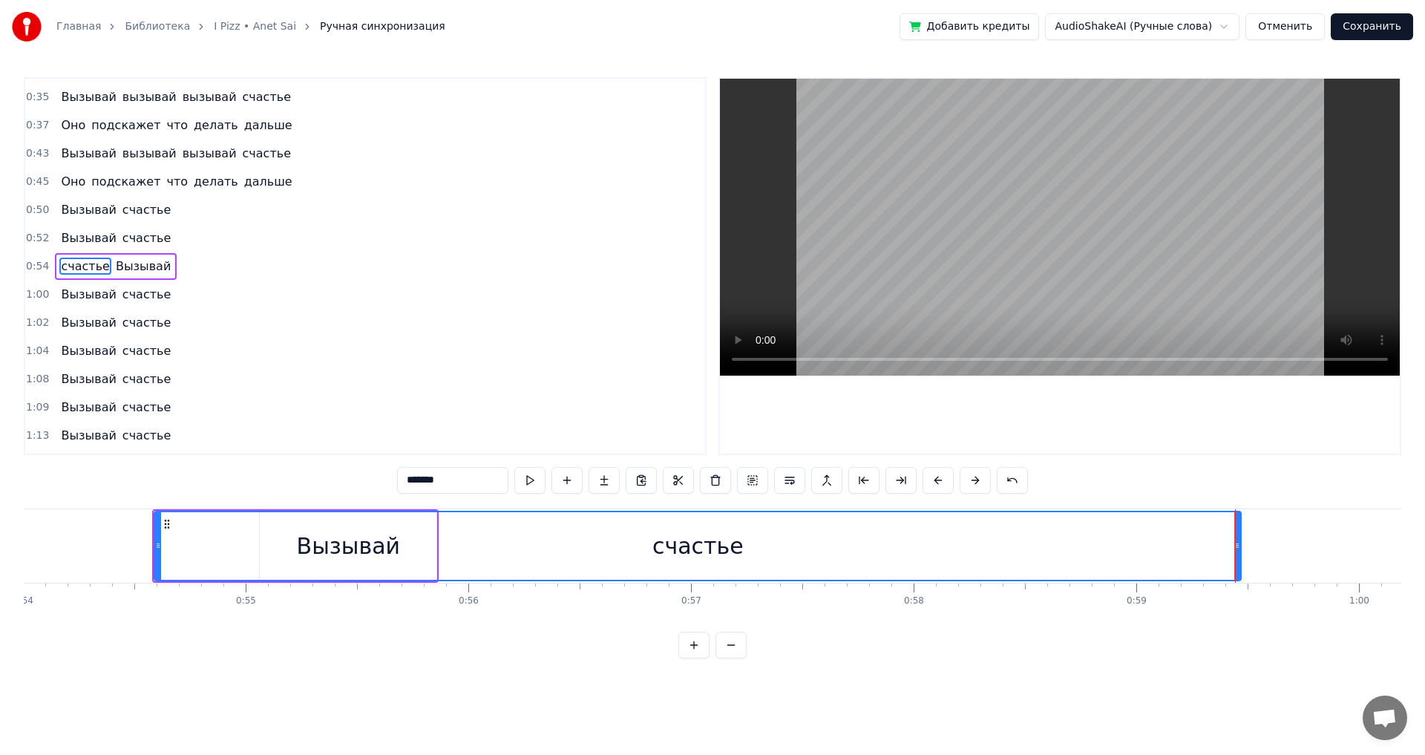
click at [440, 541] on div "счастье" at bounding box center [697, 546] width 1085 height 68
click at [546, 551] on div "счастье" at bounding box center [697, 546] width 1085 height 68
click at [705, 545] on div "счастье" at bounding box center [697, 545] width 91 height 33
click at [769, 548] on div "счастье" at bounding box center [697, 546] width 1085 height 68
click at [403, 542] on div "счастье" at bounding box center [697, 546] width 1085 height 68
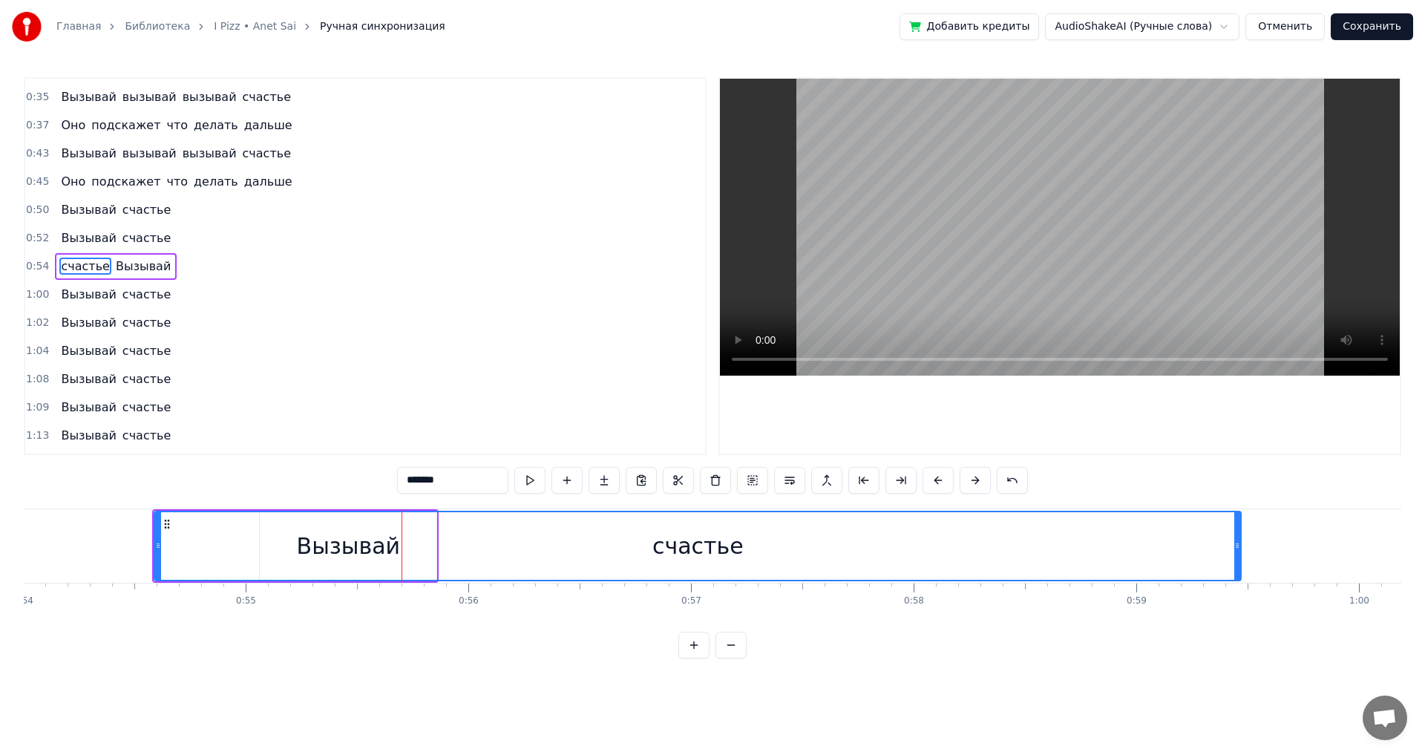
click at [167, 525] on icon at bounding box center [167, 524] width 12 height 12
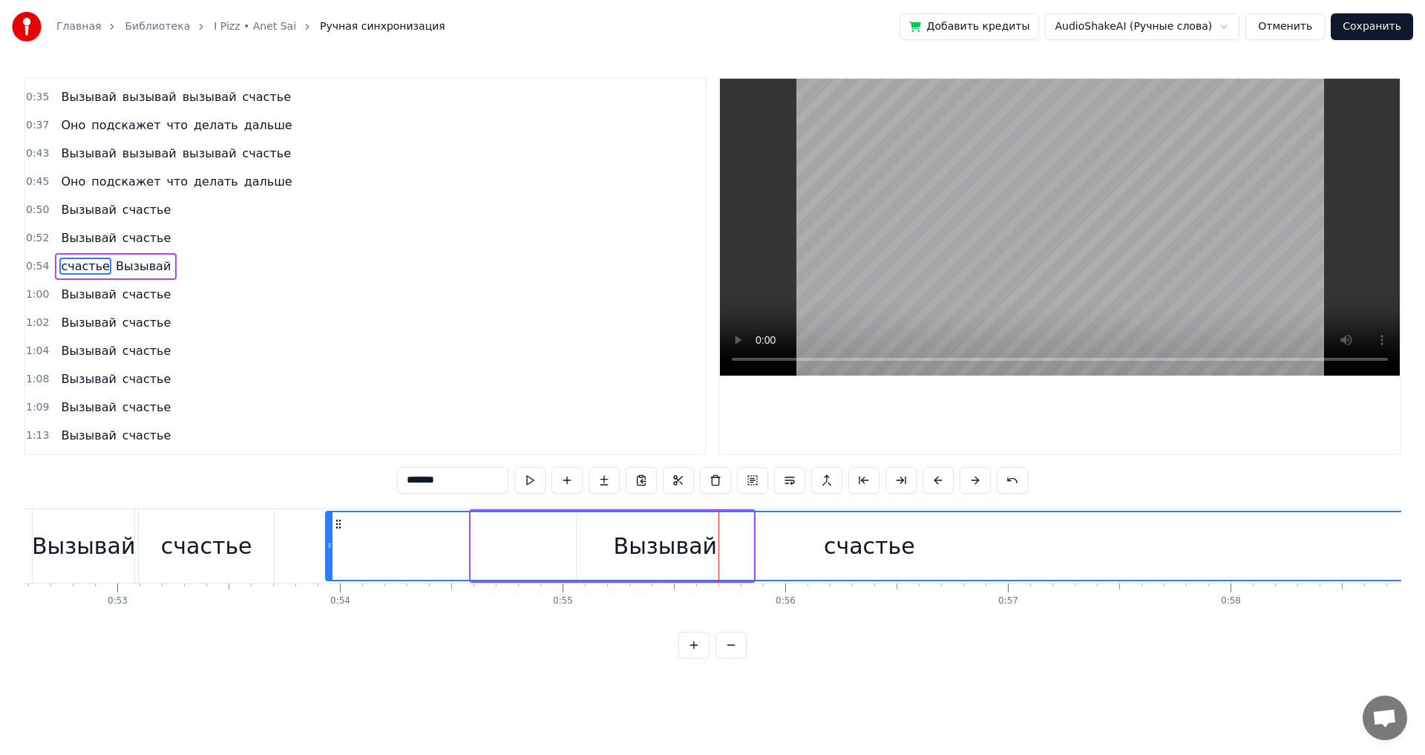
scroll to position [0, 11698]
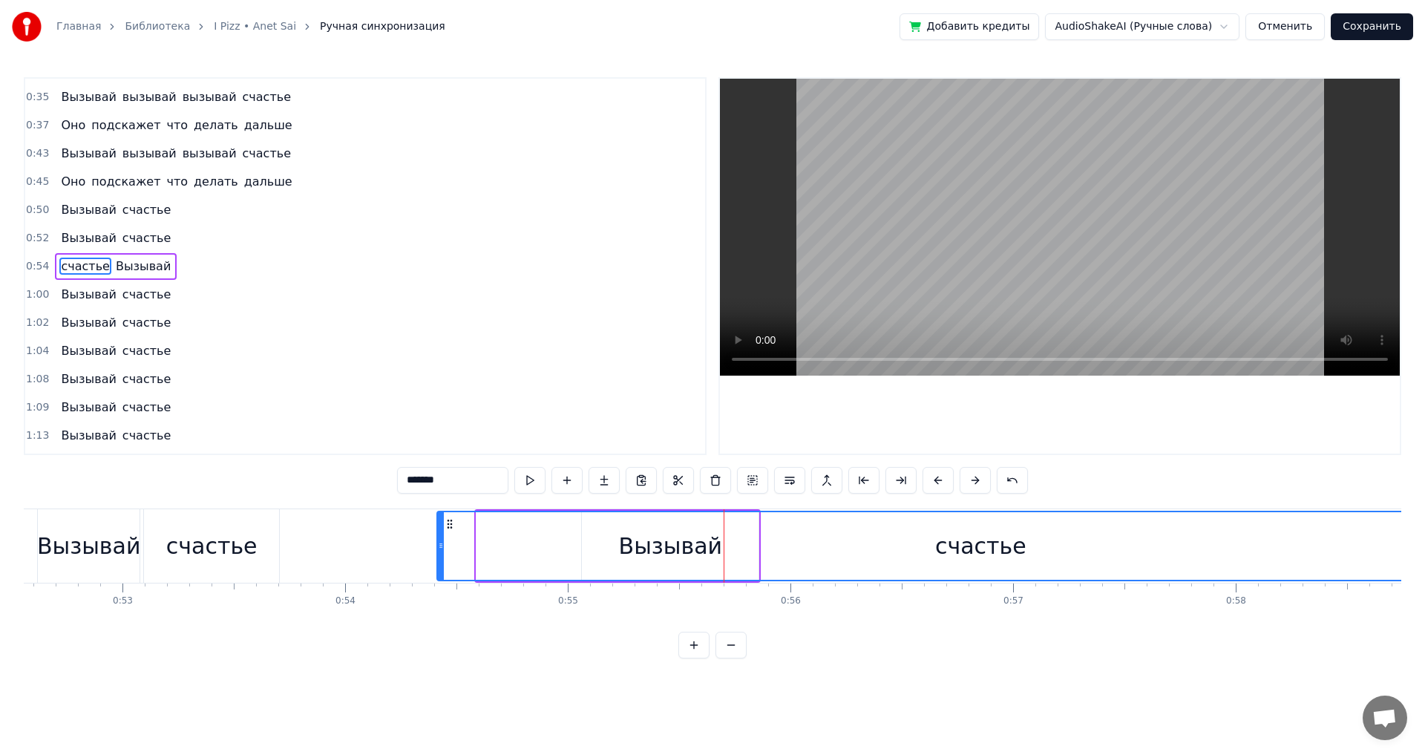
drag, startPoint x: 167, startPoint y: 525, endPoint x: 450, endPoint y: 563, distance: 285.3
click at [450, 563] on div "счастье" at bounding box center [980, 546] width 1085 height 68
drag, startPoint x: 451, startPoint y: 479, endPoint x: 348, endPoint y: 466, distance: 104.0
click at [348, 466] on div "0:00 Может все валиться из рук 0:04 Может все идти ко дну 0:08 Но одно я знаю м…" at bounding box center [712, 367] width 1377 height 581
type input "*"
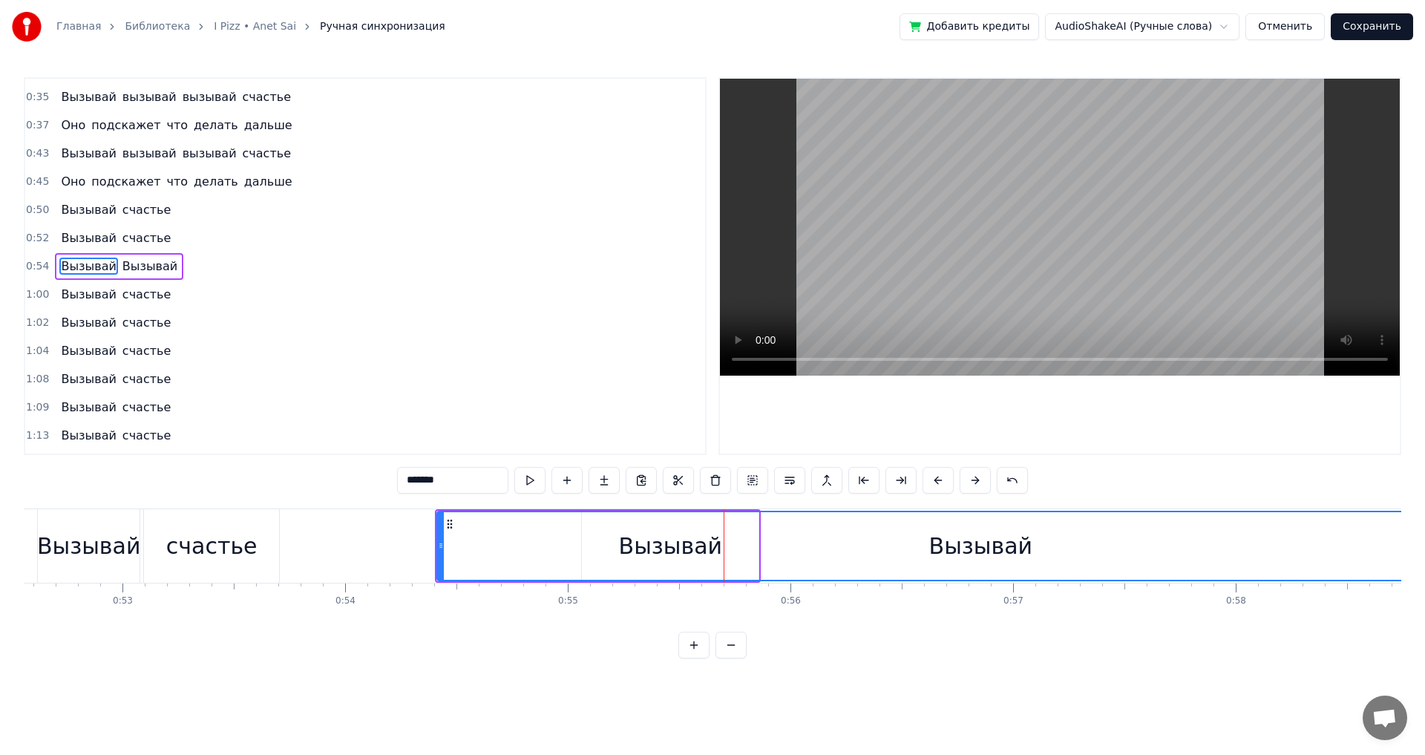
click at [132, 266] on span "Вызывай" at bounding box center [150, 265] width 58 height 17
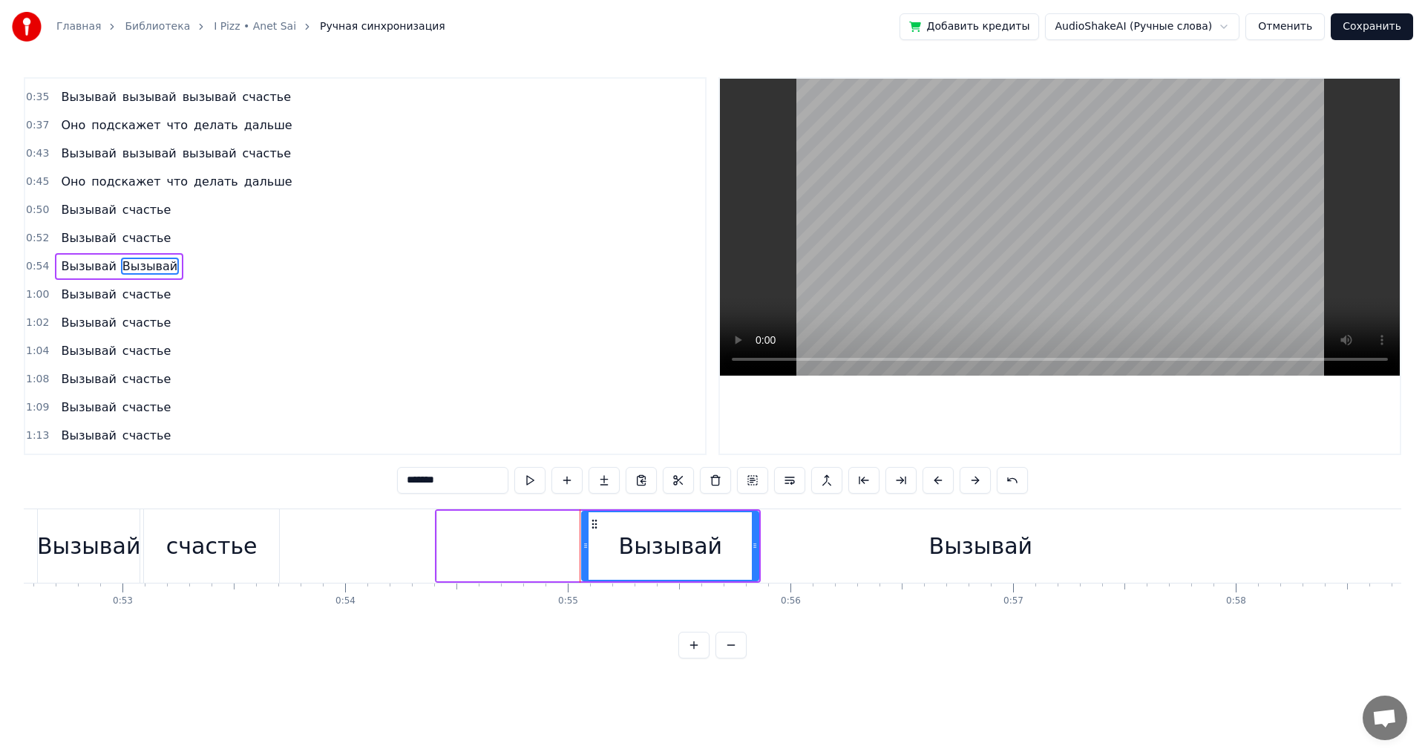
drag, startPoint x: 457, startPoint y: 479, endPoint x: 332, endPoint y: 479, distance: 125.4
click at [332, 479] on div "0:00 Может все валиться из рук 0:04 Может все идти ко дну 0:08 Но одно я знаю м…" at bounding box center [712, 367] width 1377 height 581
click at [952, 551] on div "Вызывай" at bounding box center [980, 545] width 103 height 33
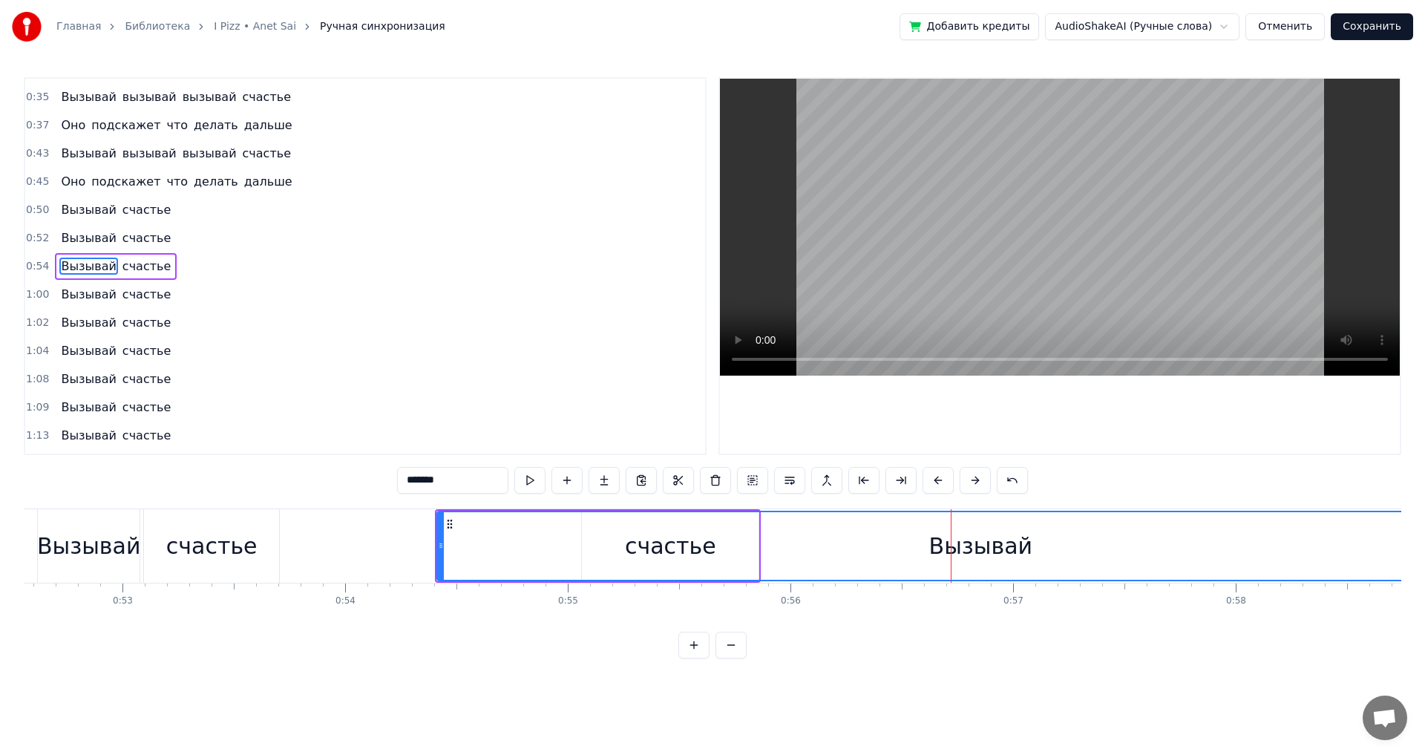
click at [670, 547] on div "Вызывай" at bounding box center [980, 546] width 1085 height 68
click at [605, 531] on div "Вызывай" at bounding box center [980, 546] width 1085 height 68
click at [589, 522] on div "Вызывай" at bounding box center [980, 546] width 1085 height 68
click at [582, 528] on div "Вызывай" at bounding box center [980, 546] width 1085 height 68
click at [579, 546] on div "Вызывай" at bounding box center [980, 546] width 1085 height 68
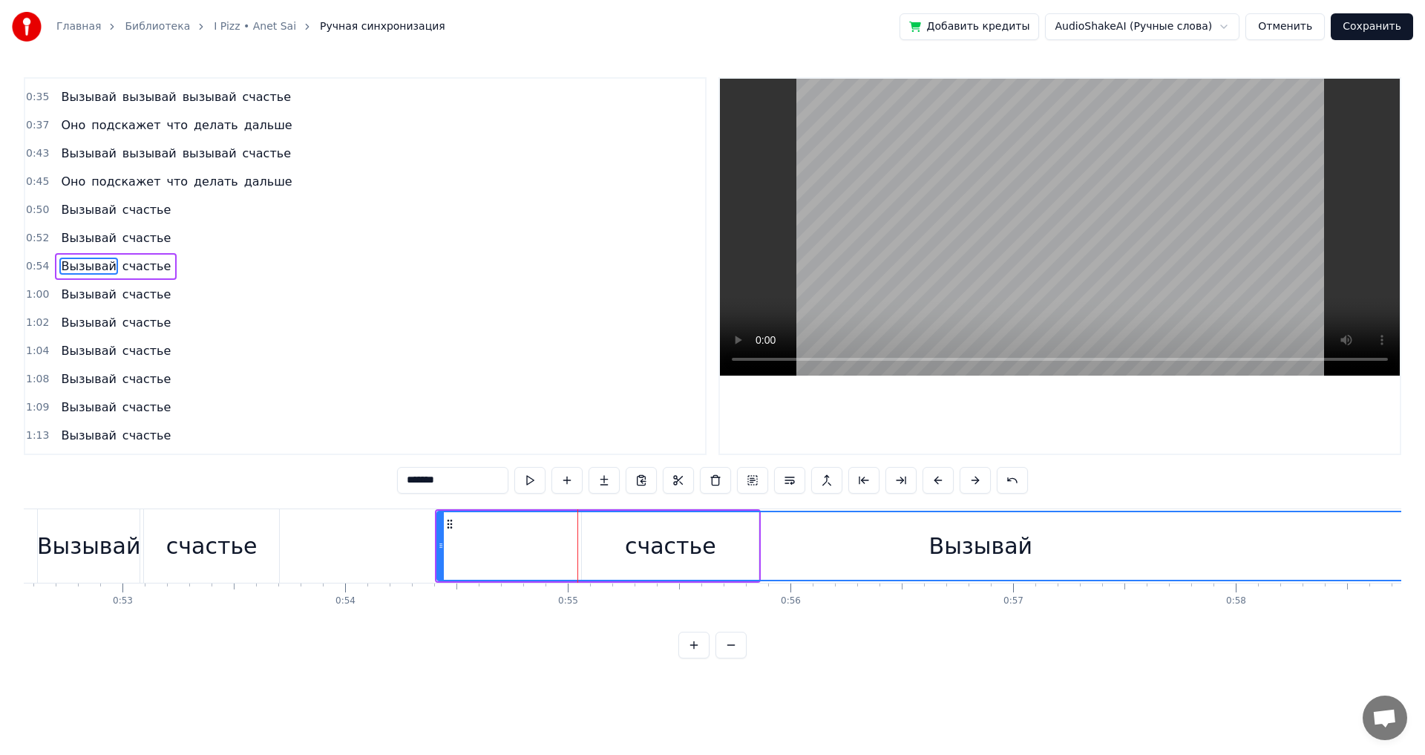
click at [659, 553] on div "Вызывай" at bounding box center [980, 546] width 1085 height 68
drag, startPoint x: 447, startPoint y: 524, endPoint x: 513, endPoint y: 530, distance: 65.6
click at [513, 530] on div "Вызывай" at bounding box center [1045, 546] width 1085 height 68
drag, startPoint x: 514, startPoint y: 522, endPoint x: 433, endPoint y: 520, distance: 81.6
click at [433, 520] on icon at bounding box center [433, 524] width 12 height 12
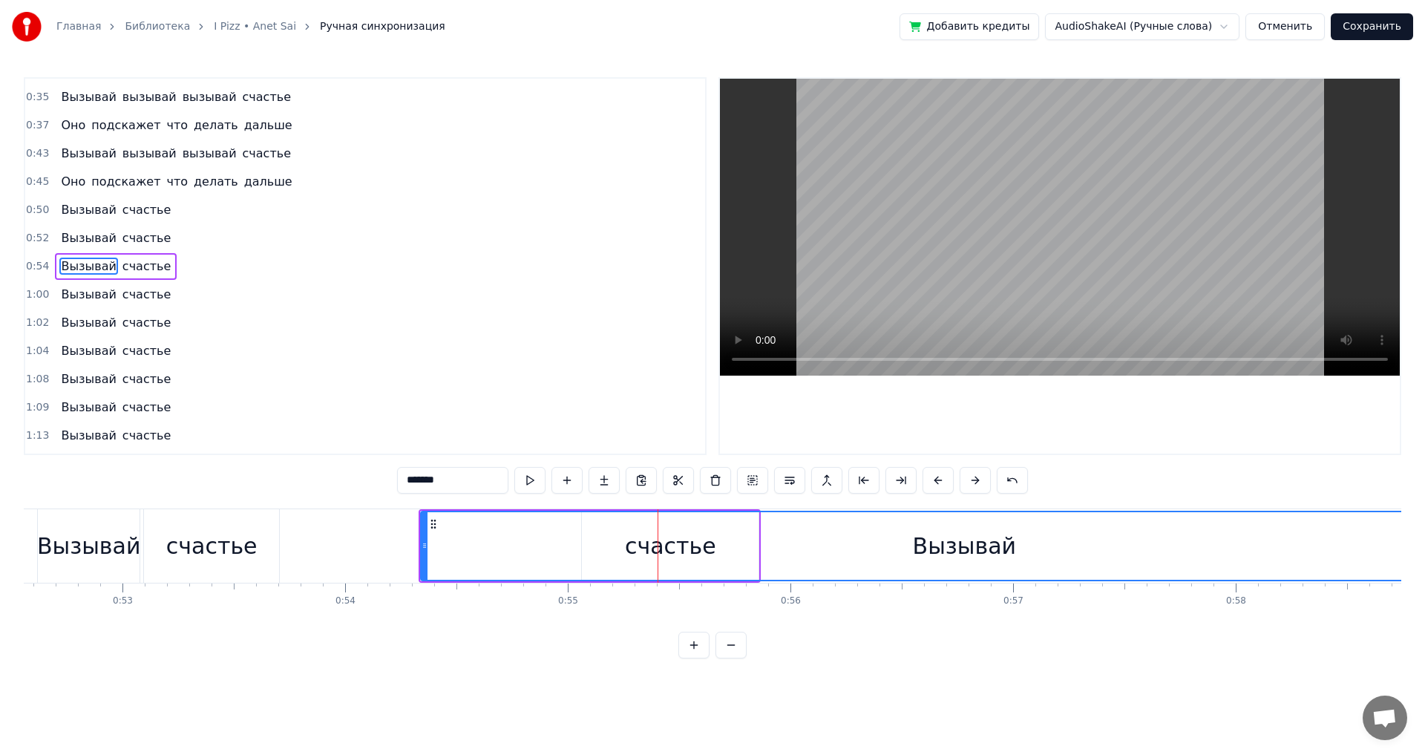
click at [467, 476] on input "*******" at bounding box center [452, 480] width 111 height 27
click at [690, 545] on div "Вызывай" at bounding box center [963, 546] width 1085 height 68
click at [758, 533] on div "Вызывай" at bounding box center [963, 546] width 1085 height 68
click at [759, 538] on div "Вызывай" at bounding box center [963, 546] width 1085 height 68
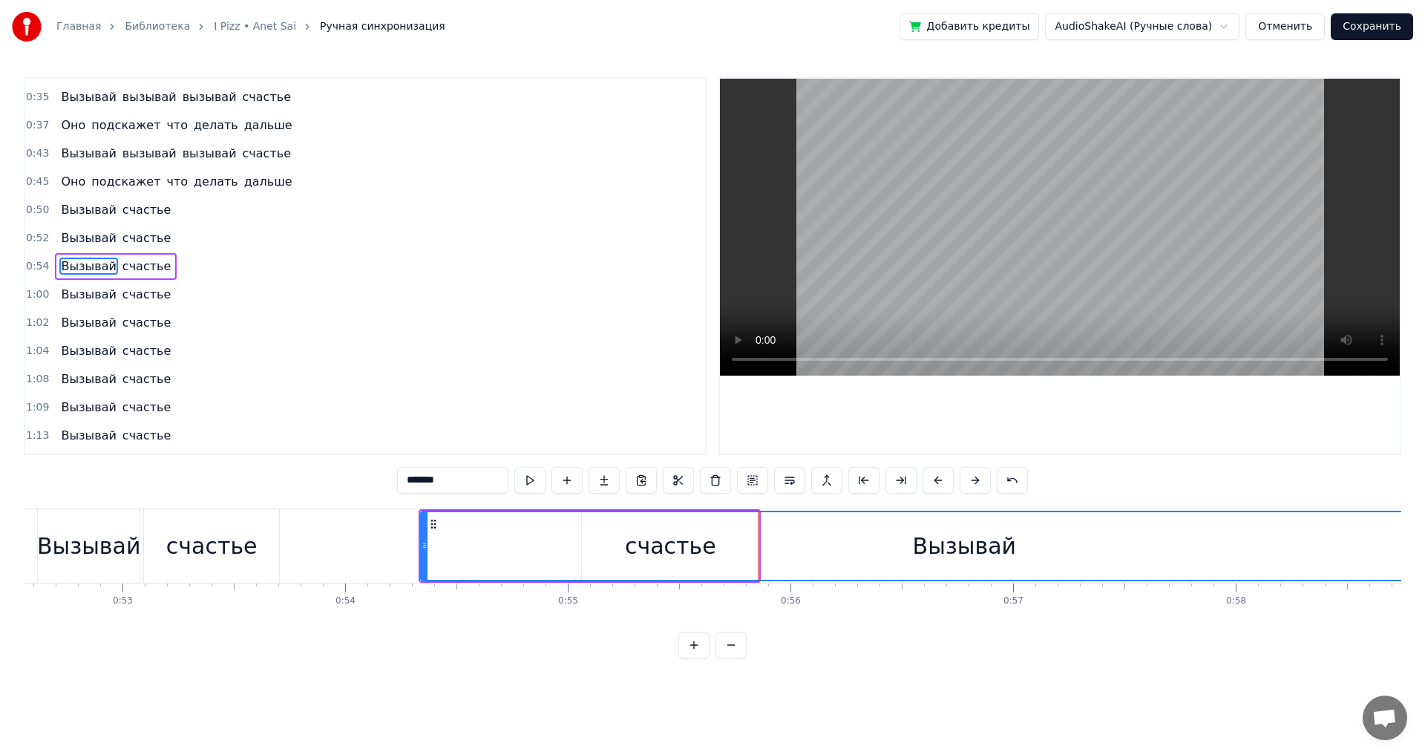
click at [759, 538] on div "Вызывай" at bounding box center [963, 546] width 1085 height 68
click at [763, 540] on div "Вызывай" at bounding box center [963, 546] width 1085 height 68
click at [674, 535] on div "Вызывай" at bounding box center [963, 546] width 1085 height 68
click at [610, 535] on div "Вызывай" at bounding box center [963, 546] width 1085 height 68
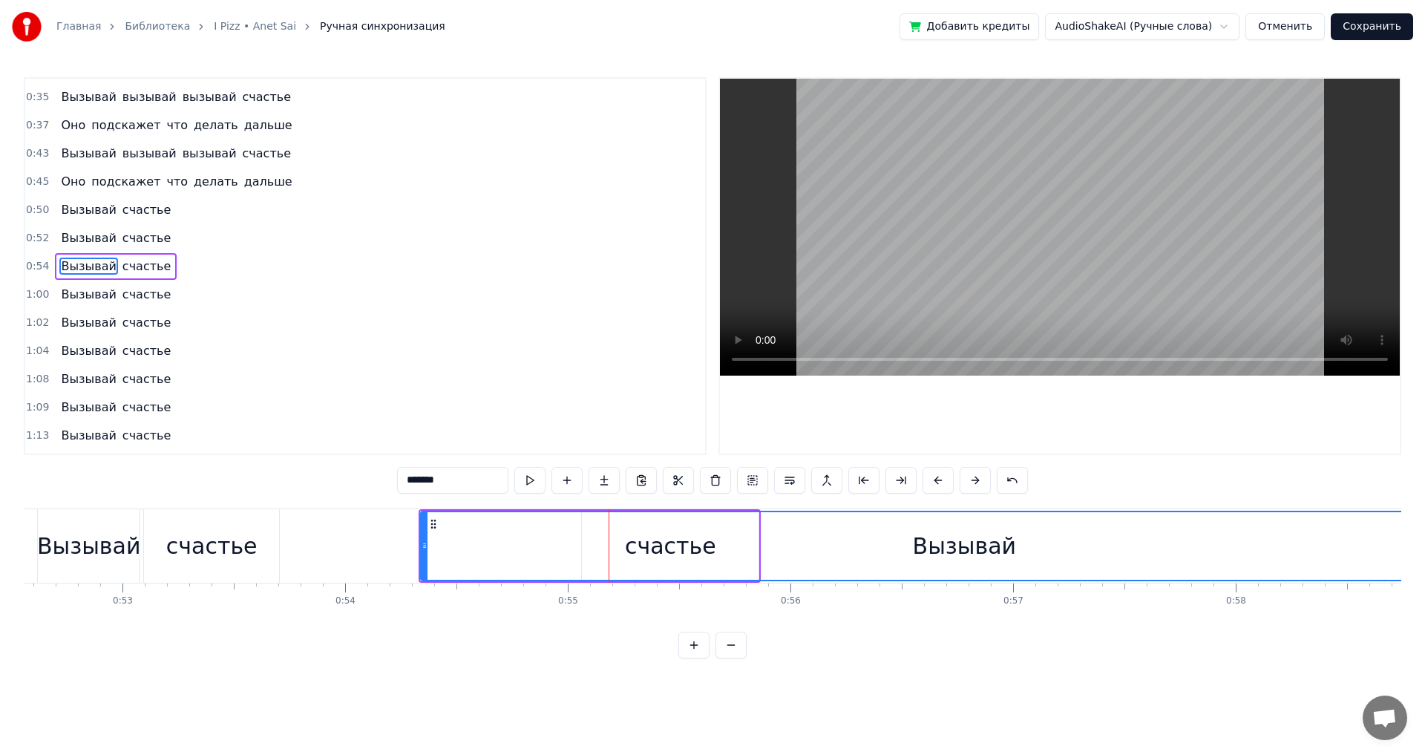
click at [610, 535] on div "Вызывай" at bounding box center [963, 546] width 1085 height 68
click at [587, 540] on div "Вызывай" at bounding box center [963, 546] width 1085 height 68
click at [135, 261] on span "счастье" at bounding box center [146, 265] width 51 height 17
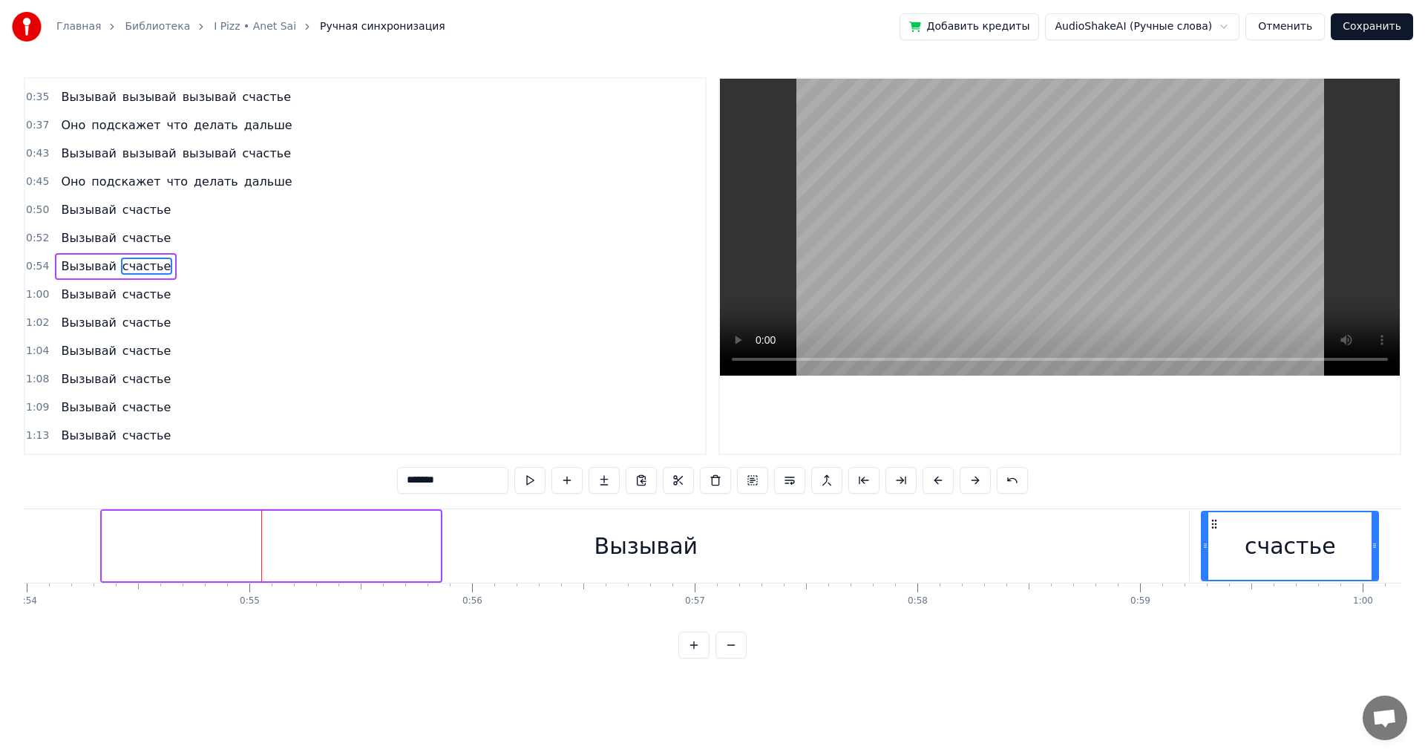
scroll to position [0, 12037]
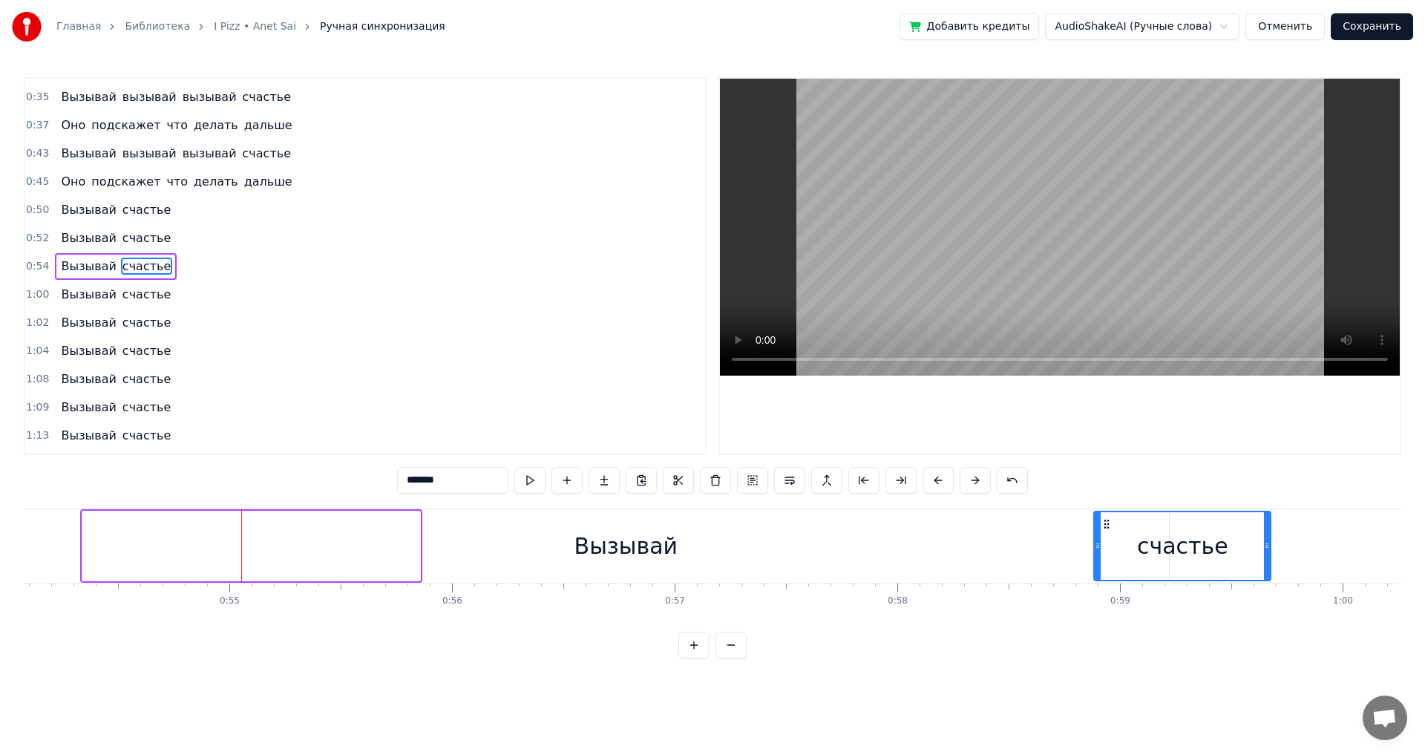
drag, startPoint x: 595, startPoint y: 525, endPoint x: 1107, endPoint y: 540, distance: 512.2
click at [1107, 540] on div "счастье" at bounding box center [1181, 546] width 175 height 68
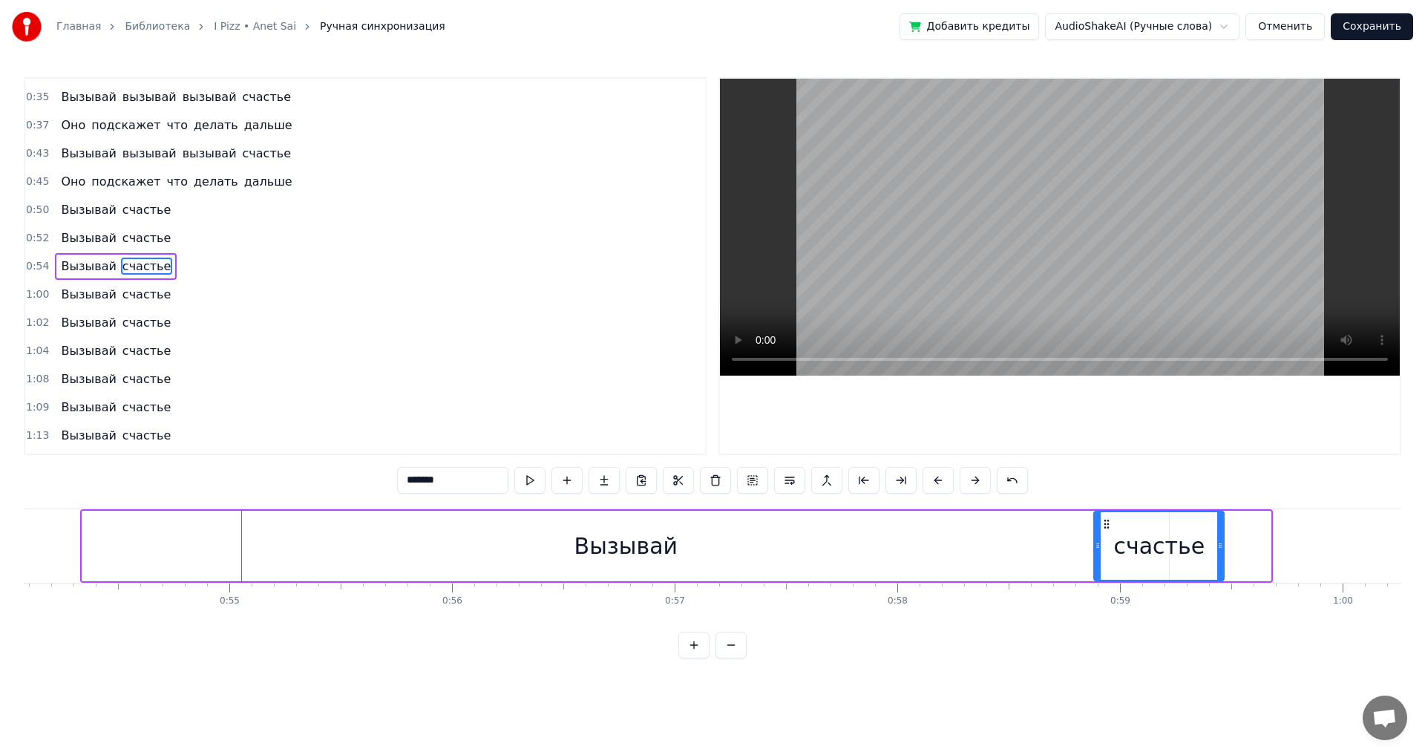
drag, startPoint x: 1269, startPoint y: 543, endPoint x: 1222, endPoint y: 553, distance: 47.7
click at [1222, 553] on div at bounding box center [1220, 546] width 6 height 68
click at [128, 543] on div "Вызывай" at bounding box center [625, 545] width 1086 height 70
type input "*******"
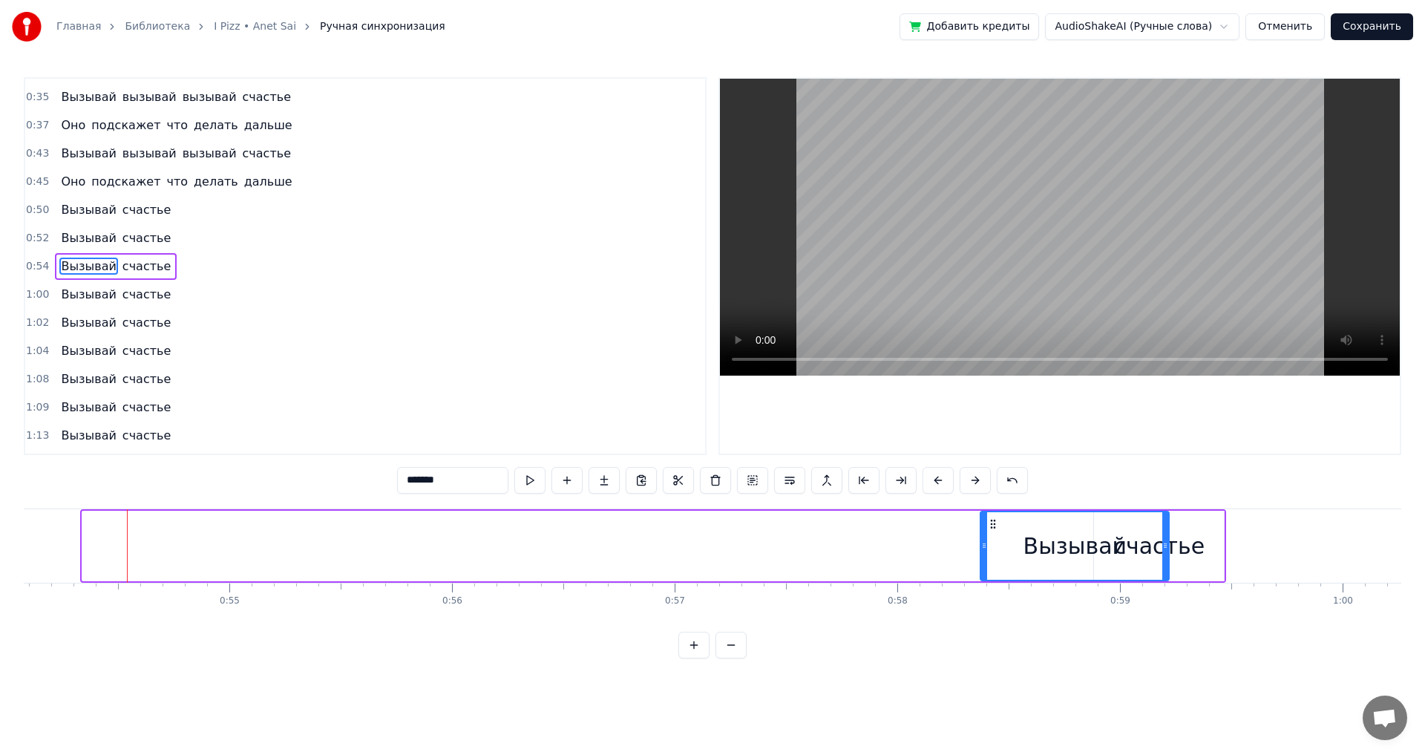
drag, startPoint x: 87, startPoint y: 540, endPoint x: 985, endPoint y: 545, distance: 897.8
click at [985, 545] on icon at bounding box center [984, 545] width 6 height 12
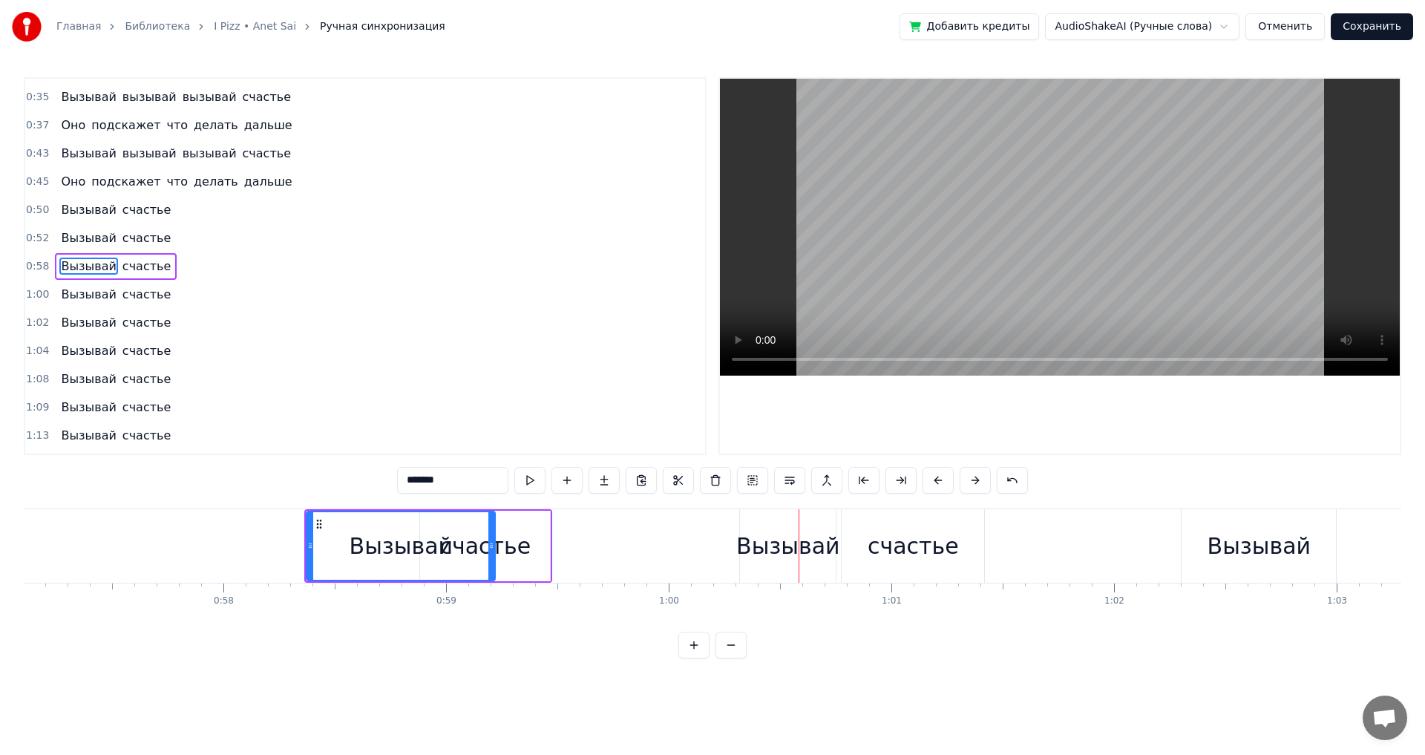
scroll to position [0, 12327]
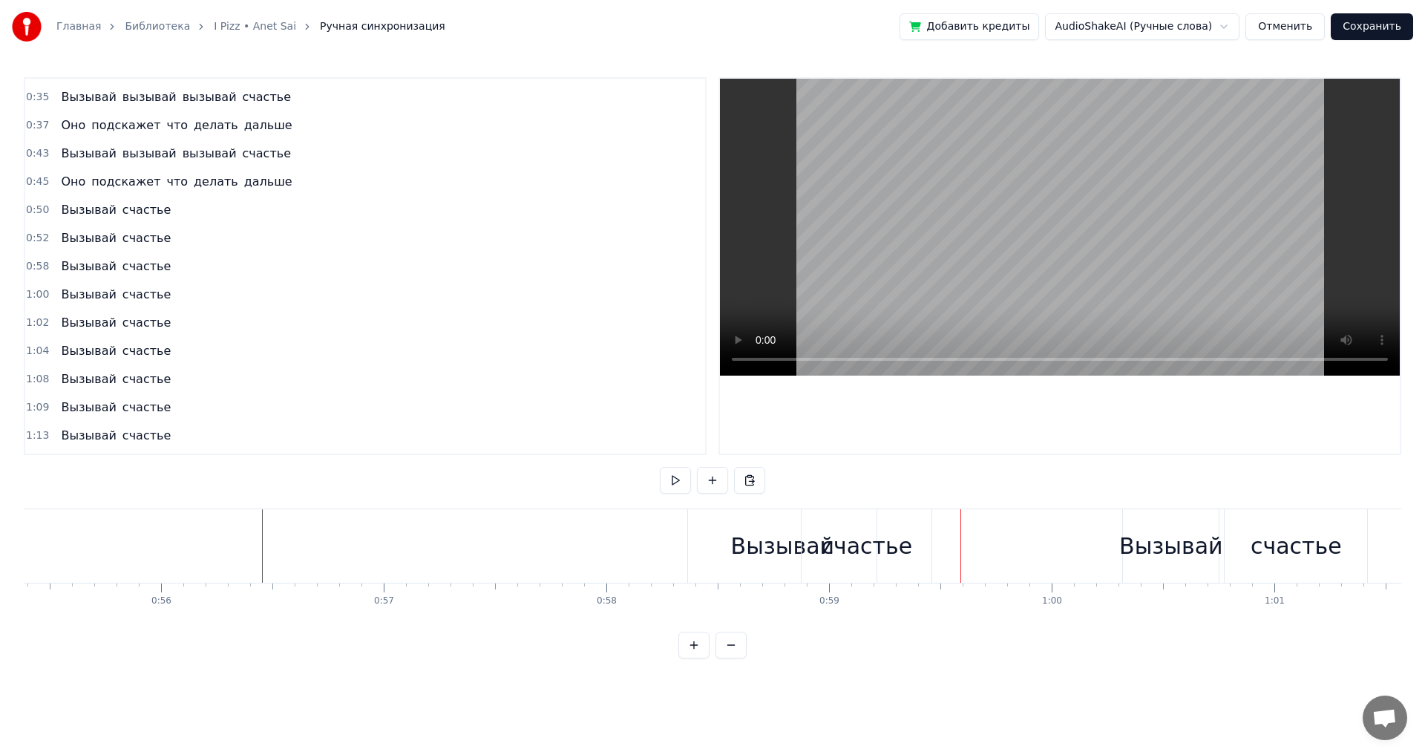
click at [751, 556] on div "Вызывай" at bounding box center [782, 545] width 103 height 33
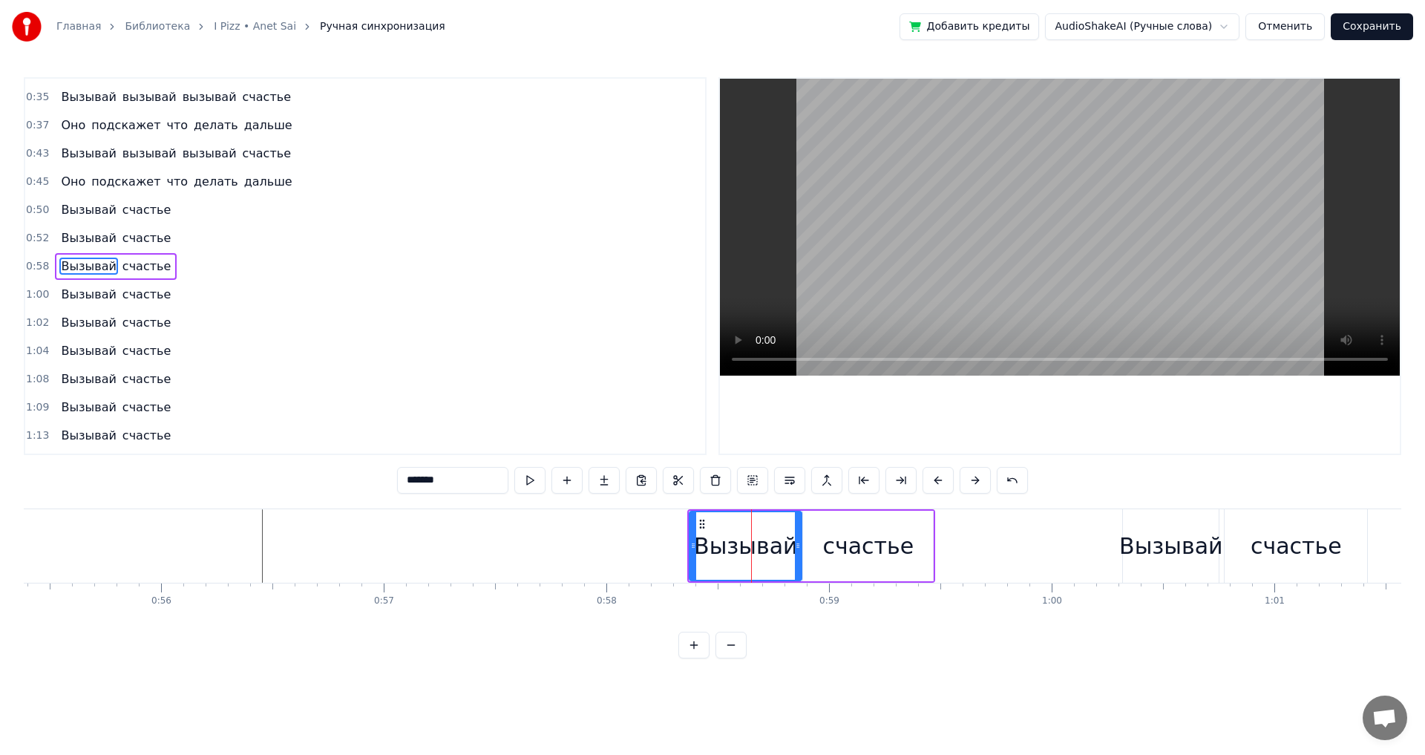
drag, startPoint x: 873, startPoint y: 545, endPoint x: 797, endPoint y: 548, distance: 76.5
click at [797, 548] on icon at bounding box center [798, 545] width 6 height 12
click at [842, 551] on div "счастье" at bounding box center [867, 545] width 91 height 33
type input "*******"
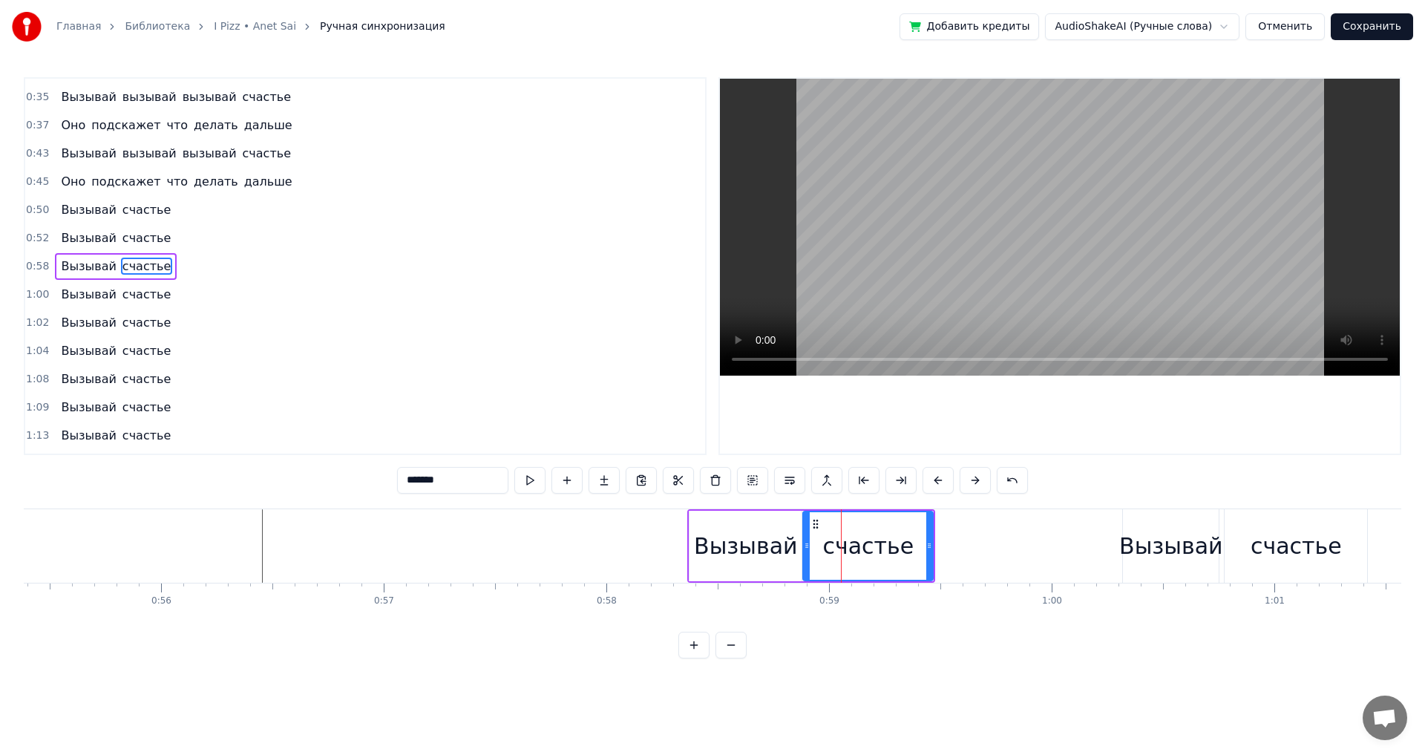
click at [801, 548] on div "Вызывай счастье" at bounding box center [811, 545] width 248 height 73
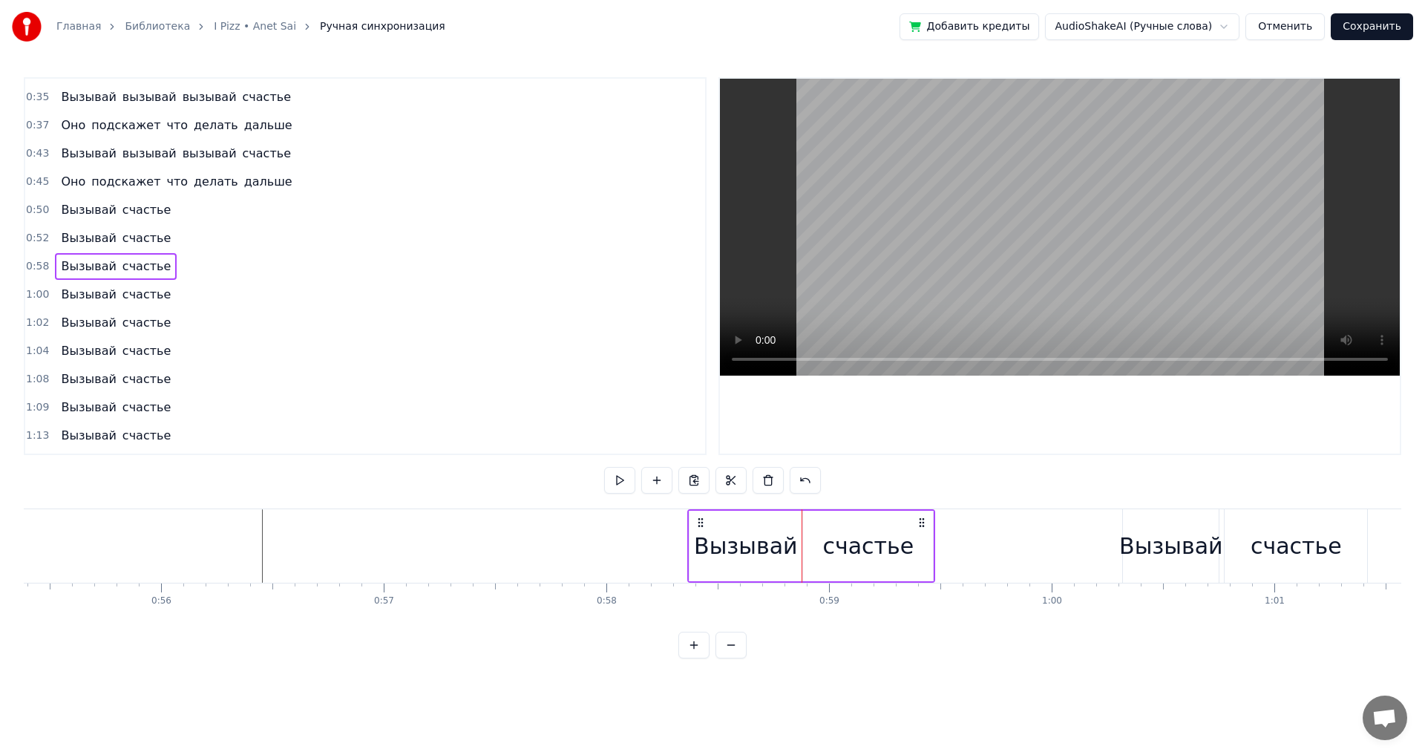
click at [786, 550] on div "Вызывай" at bounding box center [745, 545] width 103 height 33
drag, startPoint x: 800, startPoint y: 548, endPoint x: 792, endPoint y: 548, distance: 8.2
click at [792, 548] on icon at bounding box center [789, 545] width 6 height 12
click at [815, 550] on div "счастье" at bounding box center [868, 545] width 130 height 70
type input "*******"
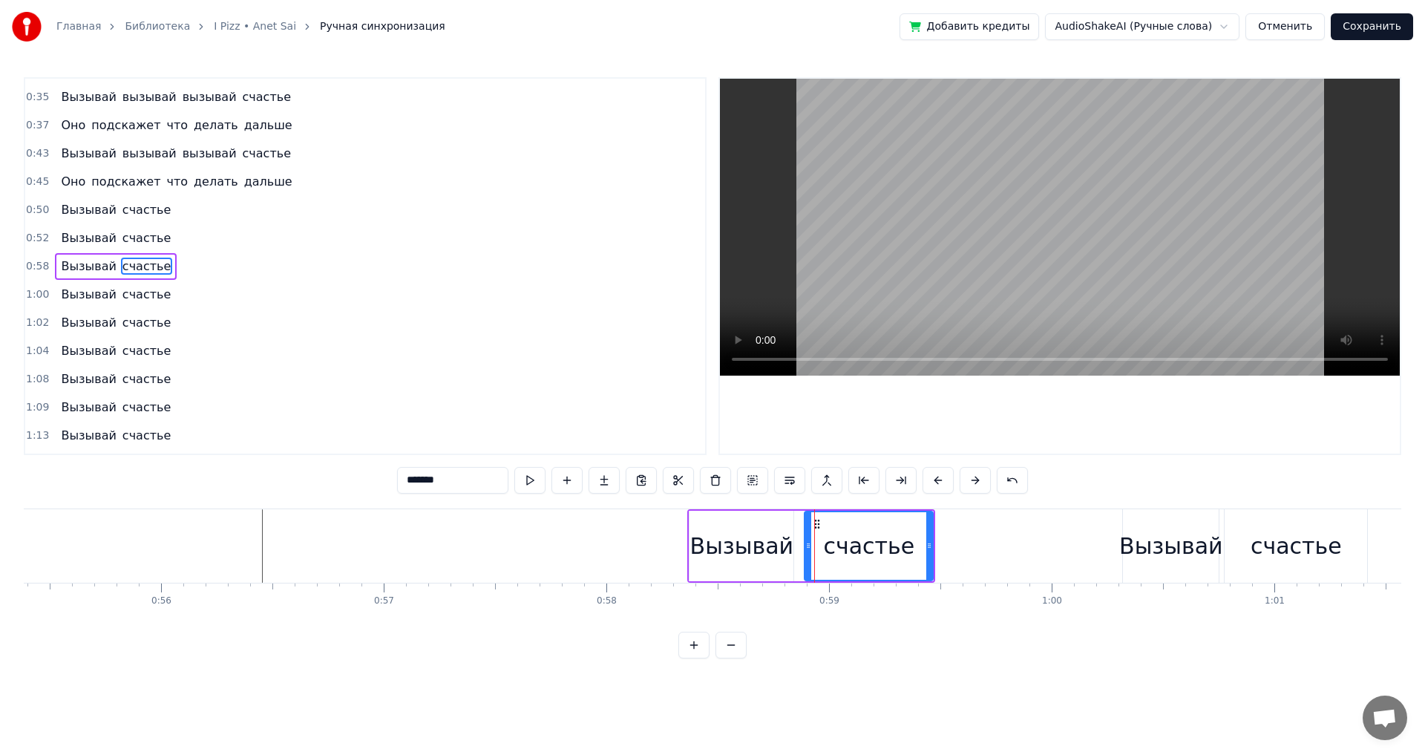
click at [809, 544] on icon at bounding box center [808, 545] width 6 height 12
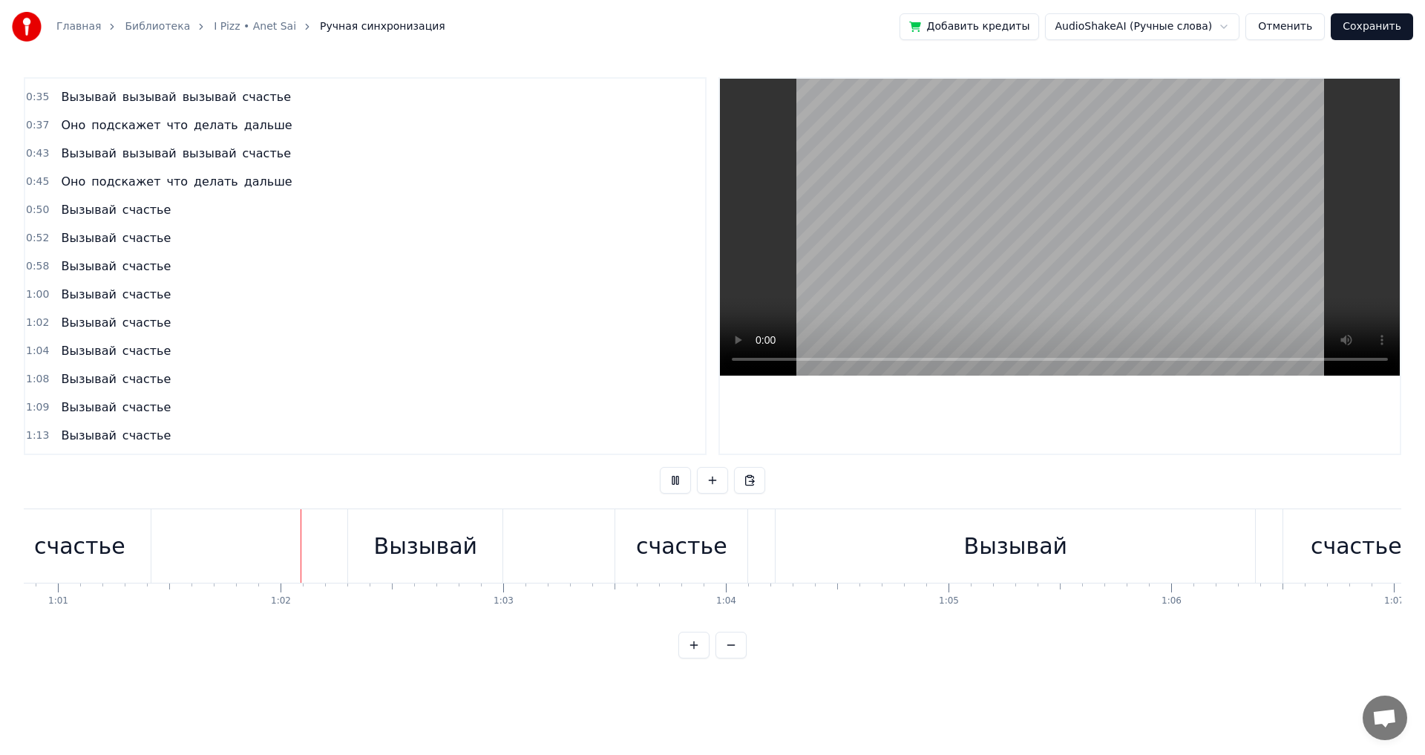
scroll to position [0, 13606]
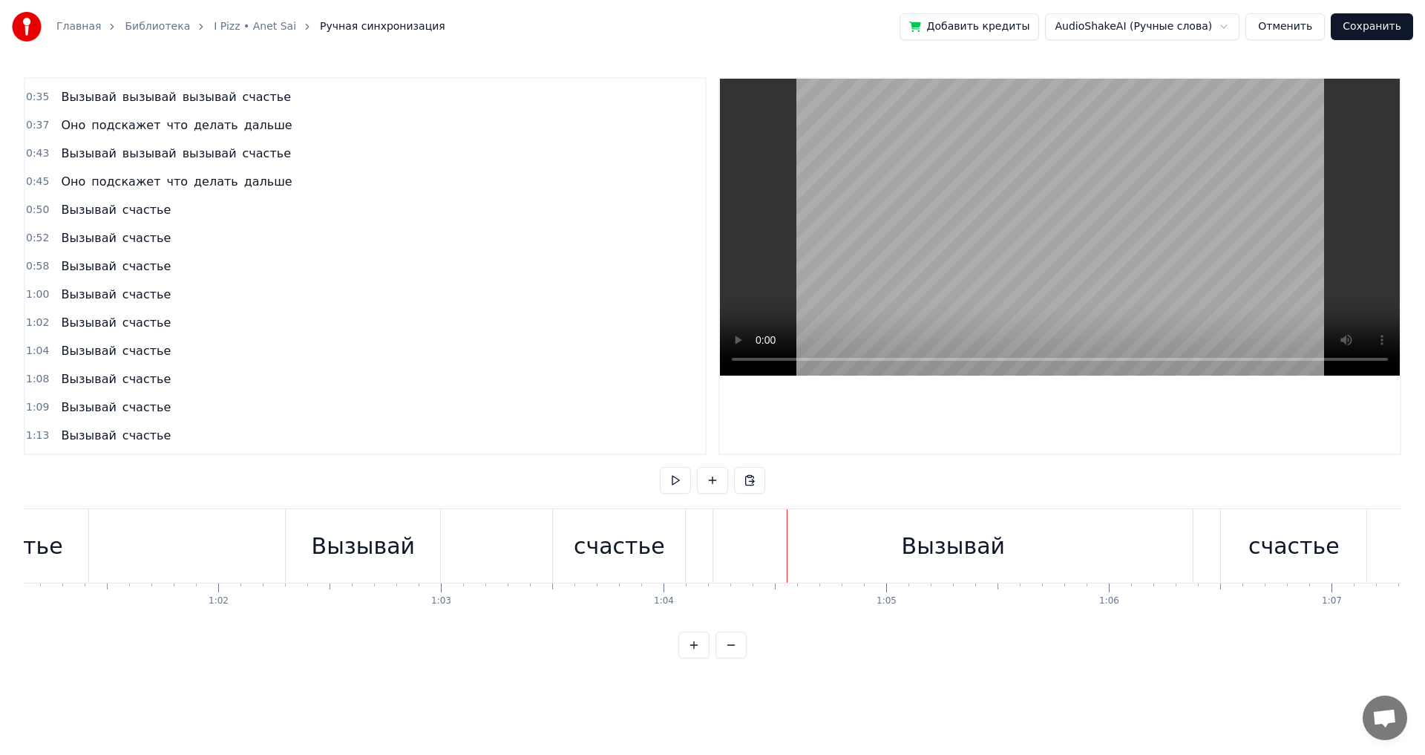
click at [334, 547] on div "Вызывай" at bounding box center [363, 545] width 103 height 33
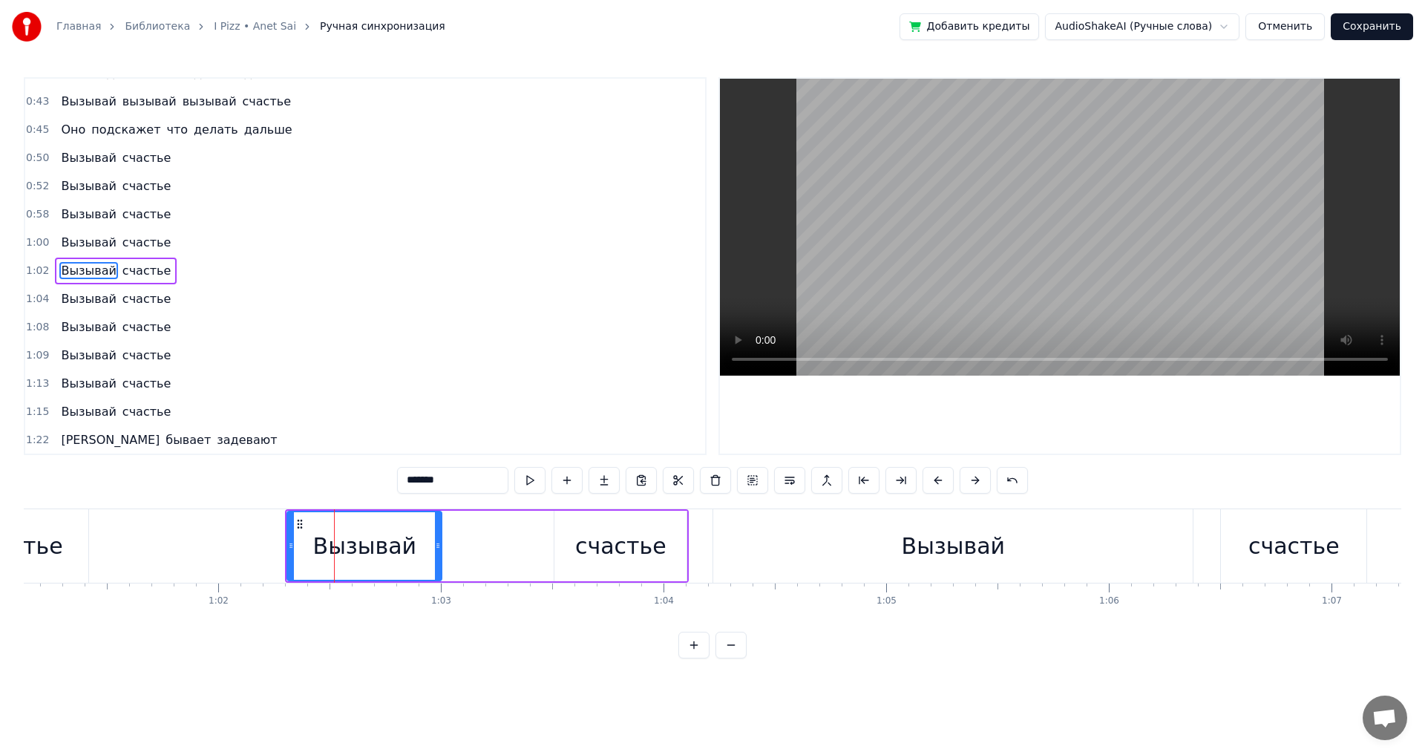
scroll to position [334, 0]
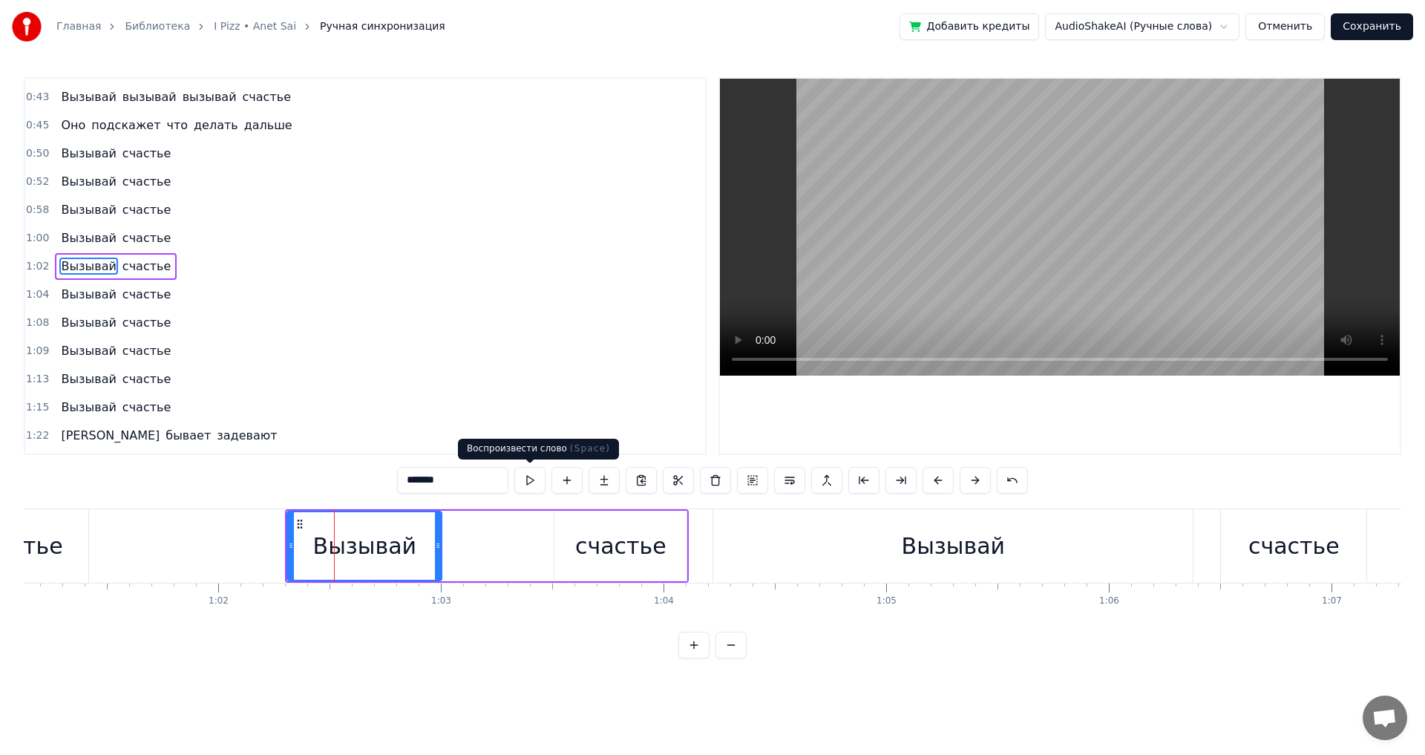
click at [527, 479] on button at bounding box center [529, 480] width 31 height 27
click at [452, 549] on div "Вызывай счастье" at bounding box center [487, 545] width 404 height 73
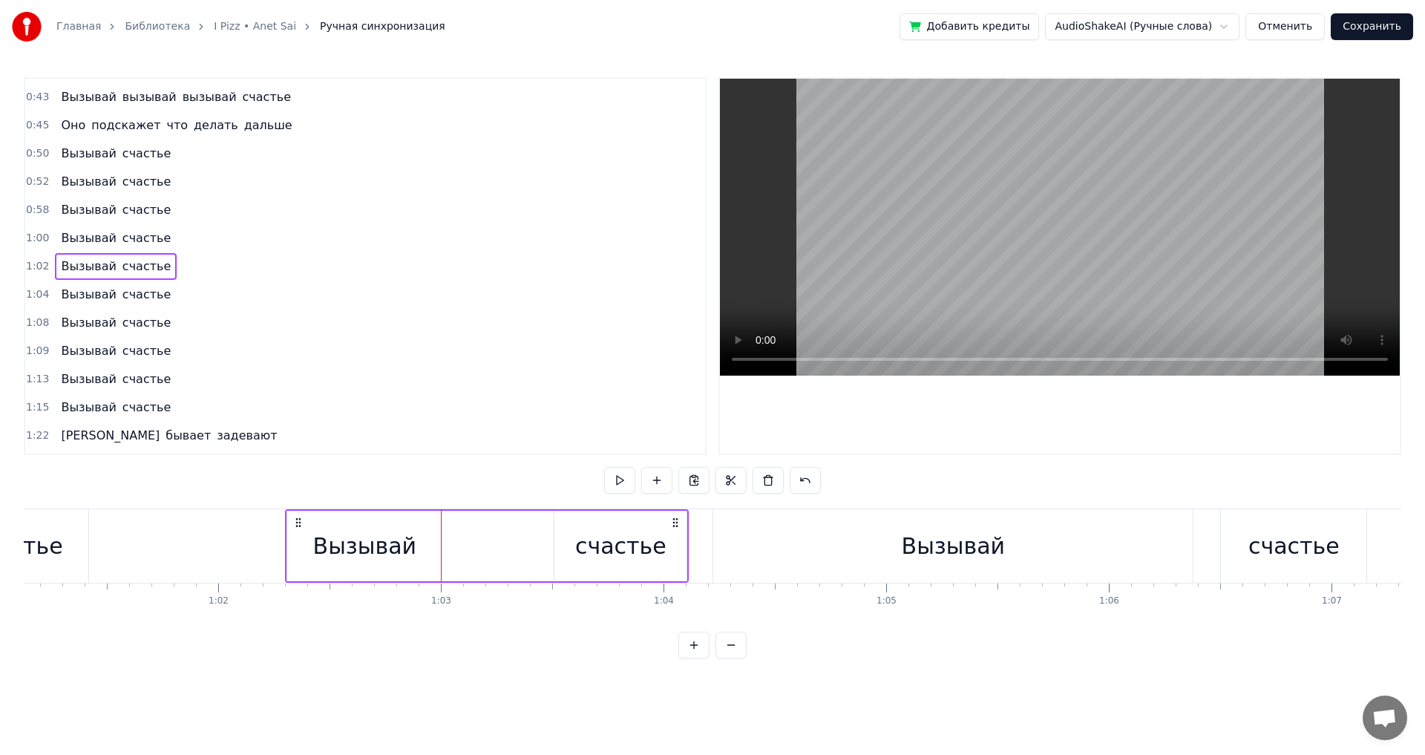
click at [599, 565] on div "счастье" at bounding box center [620, 545] width 132 height 70
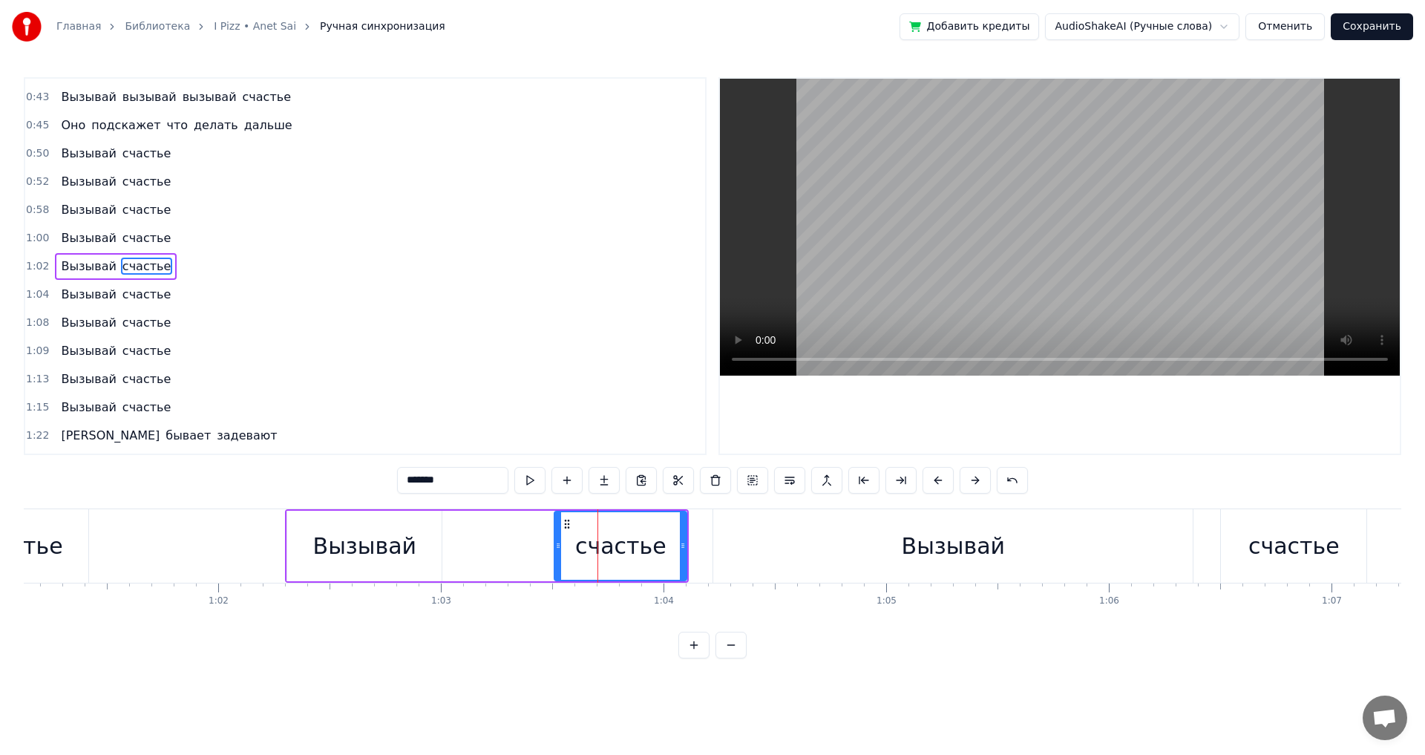
click at [441, 549] on div "Вызывай" at bounding box center [364, 545] width 156 height 70
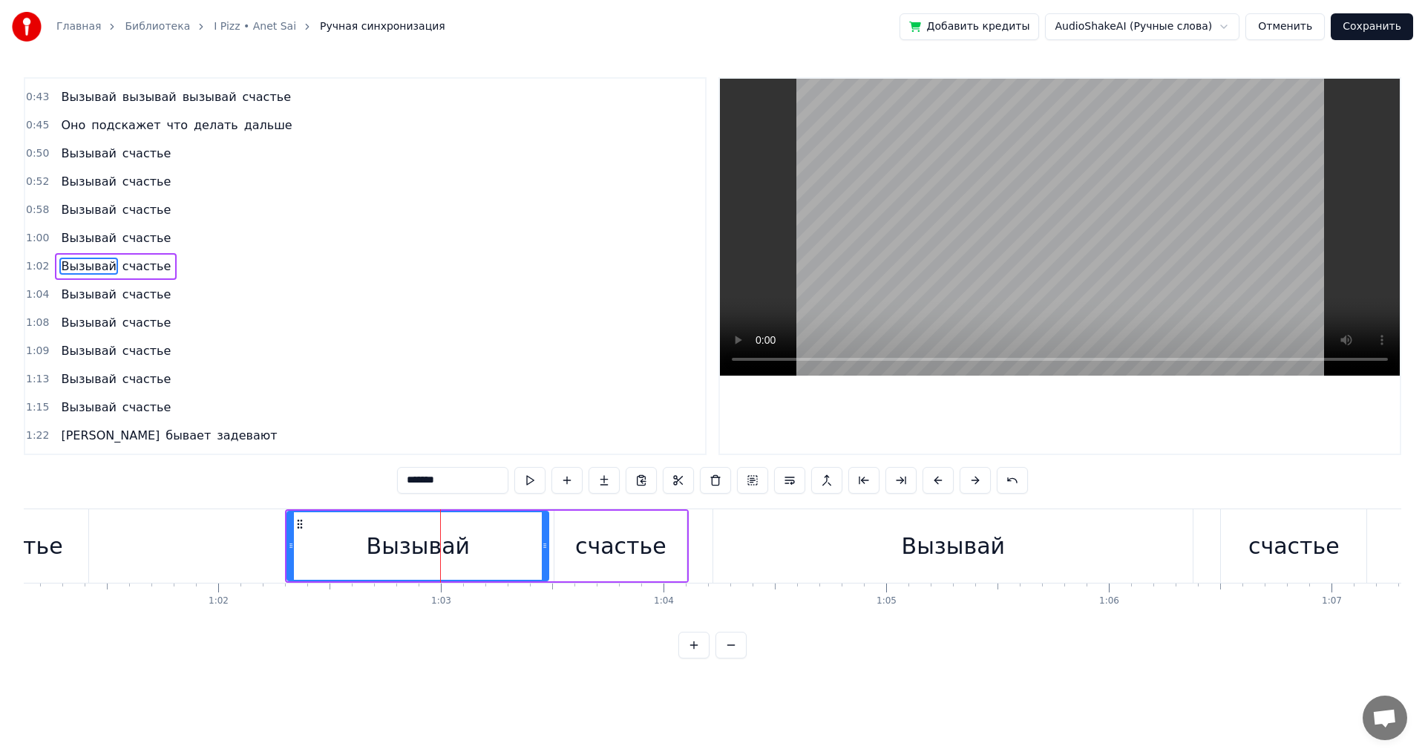
drag, startPoint x: 437, startPoint y: 548, endPoint x: 544, endPoint y: 549, distance: 106.8
click at [544, 549] on icon at bounding box center [545, 545] width 6 height 12
click at [620, 561] on div "счастье" at bounding box center [620, 545] width 91 height 33
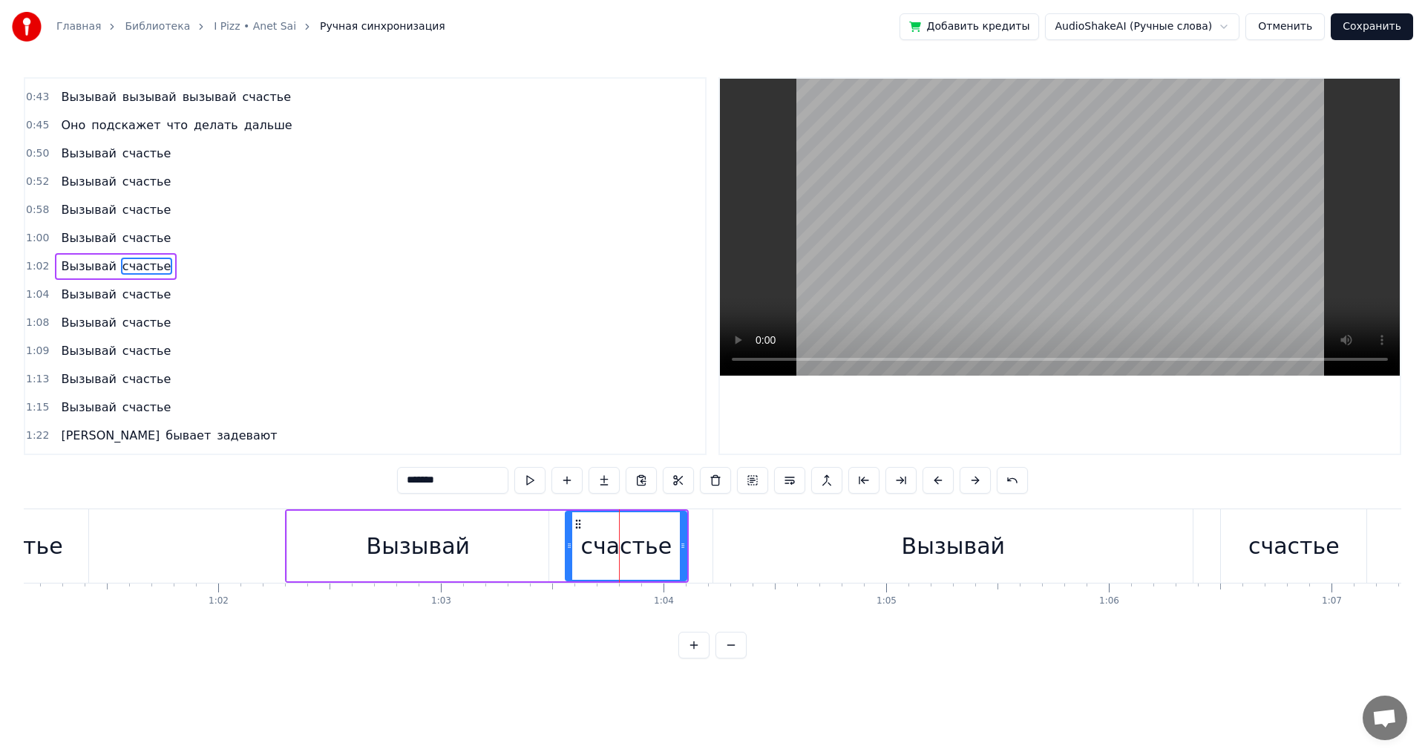
drag, startPoint x: 558, startPoint y: 545, endPoint x: 569, endPoint y: 546, distance: 11.2
click at [569, 546] on icon at bounding box center [569, 545] width 6 height 12
click at [748, 538] on div "Вызывай" at bounding box center [952, 545] width 479 height 73
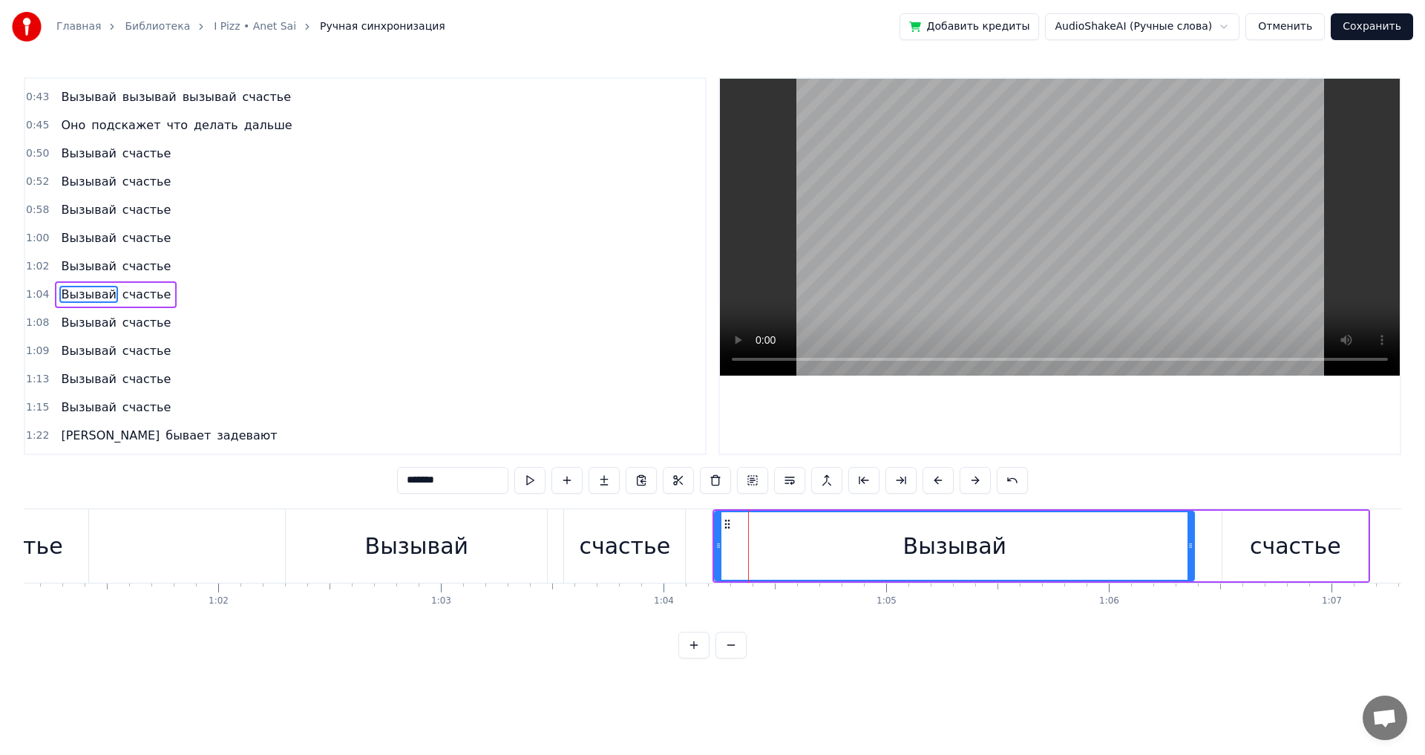
scroll to position [362, 0]
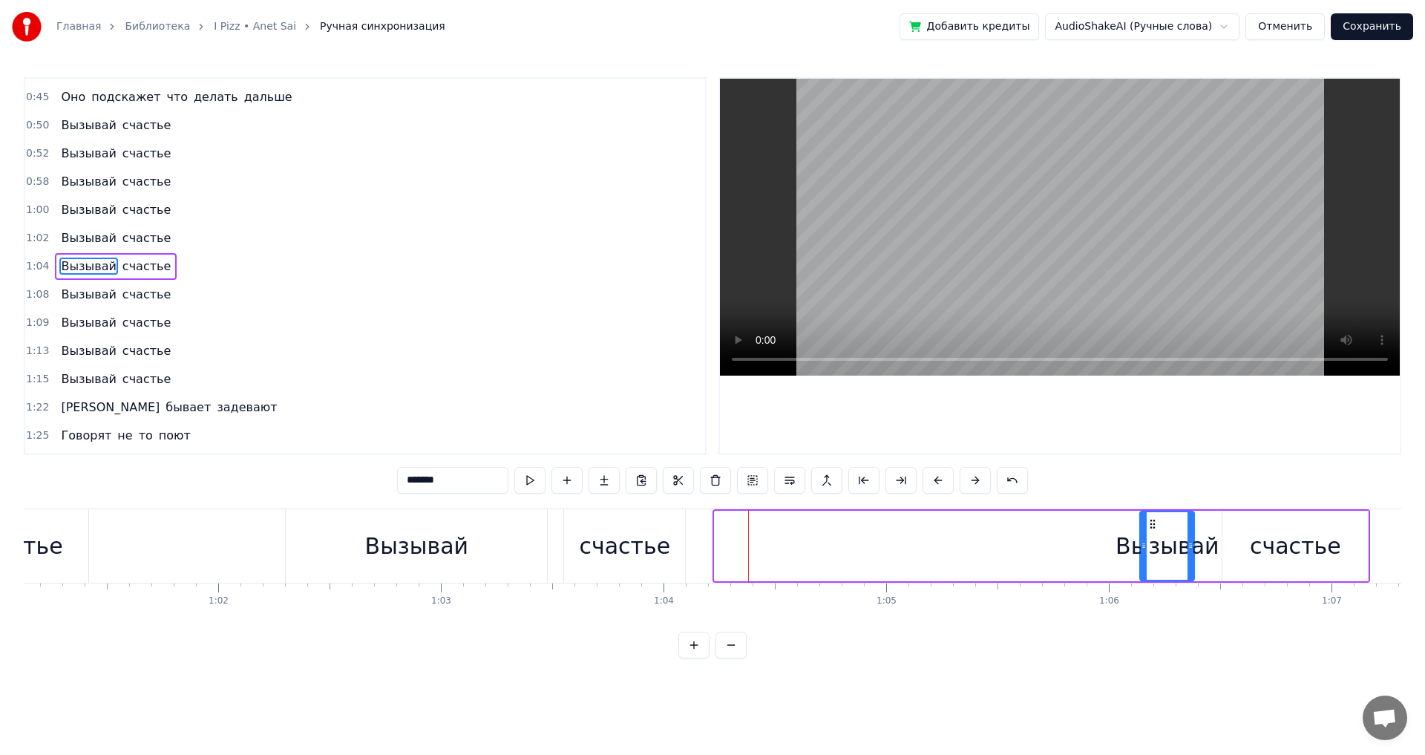
drag, startPoint x: 717, startPoint y: 545, endPoint x: 1143, endPoint y: 559, distance: 425.4
click at [1143, 559] on div at bounding box center [1143, 546] width 6 height 68
click at [611, 546] on div "счастье" at bounding box center [624, 545] width 91 height 33
type input "*******"
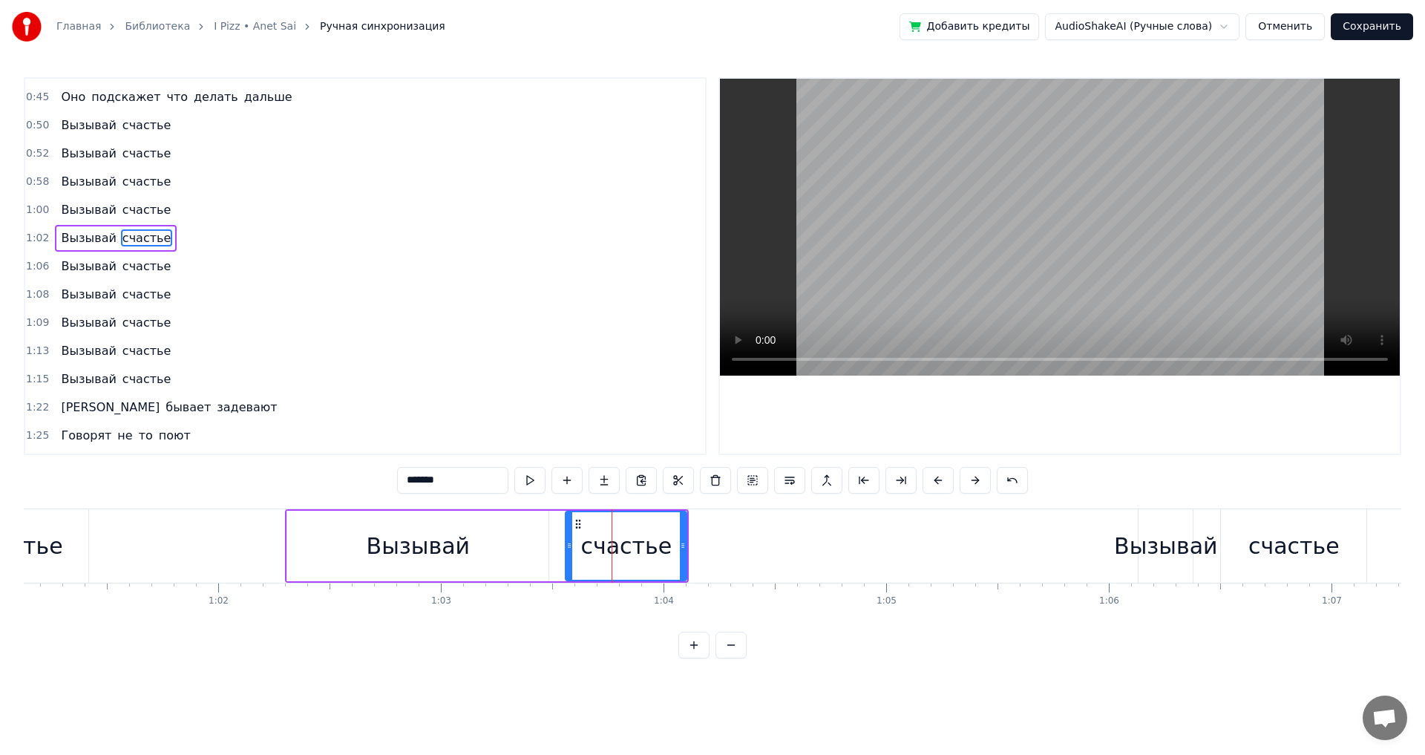
scroll to position [334, 0]
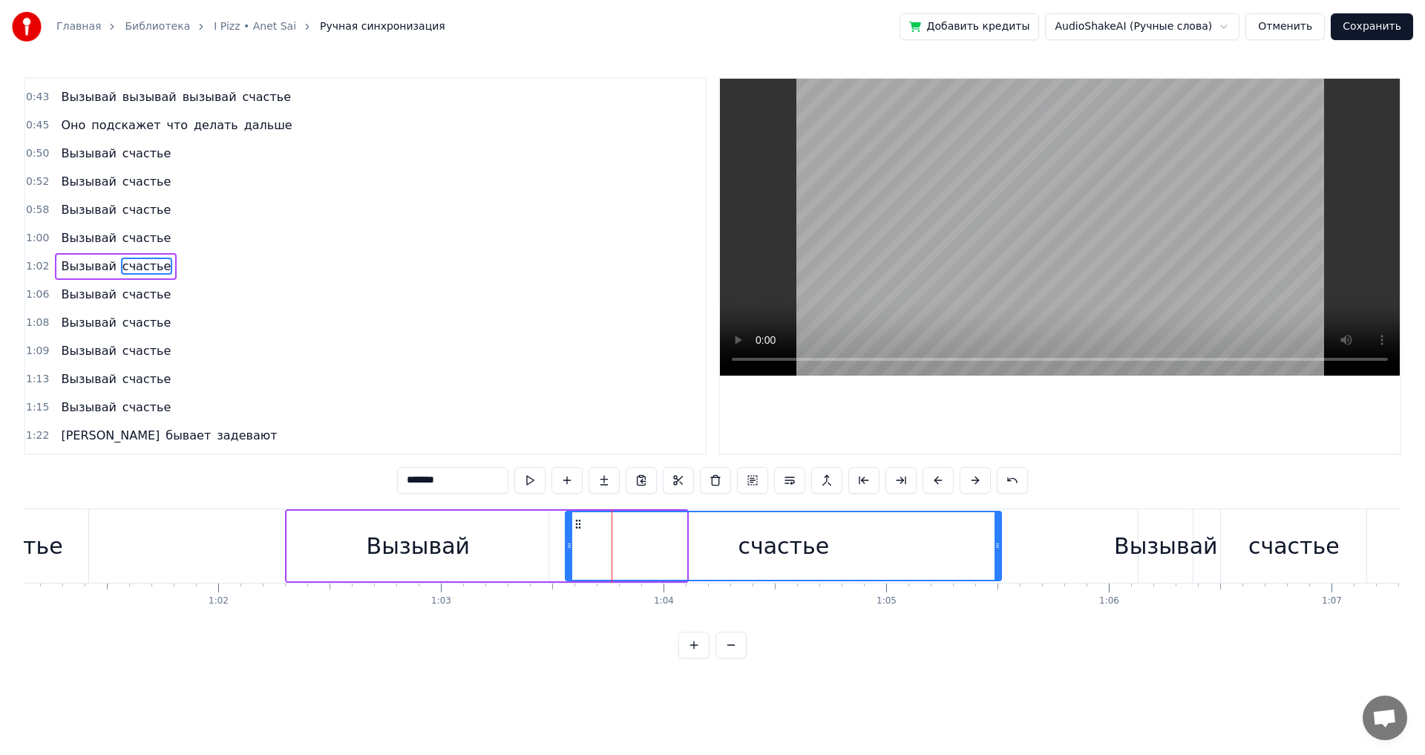
drag, startPoint x: 683, startPoint y: 544, endPoint x: 998, endPoint y: 553, distance: 314.7
click at [998, 553] on div at bounding box center [997, 546] width 6 height 68
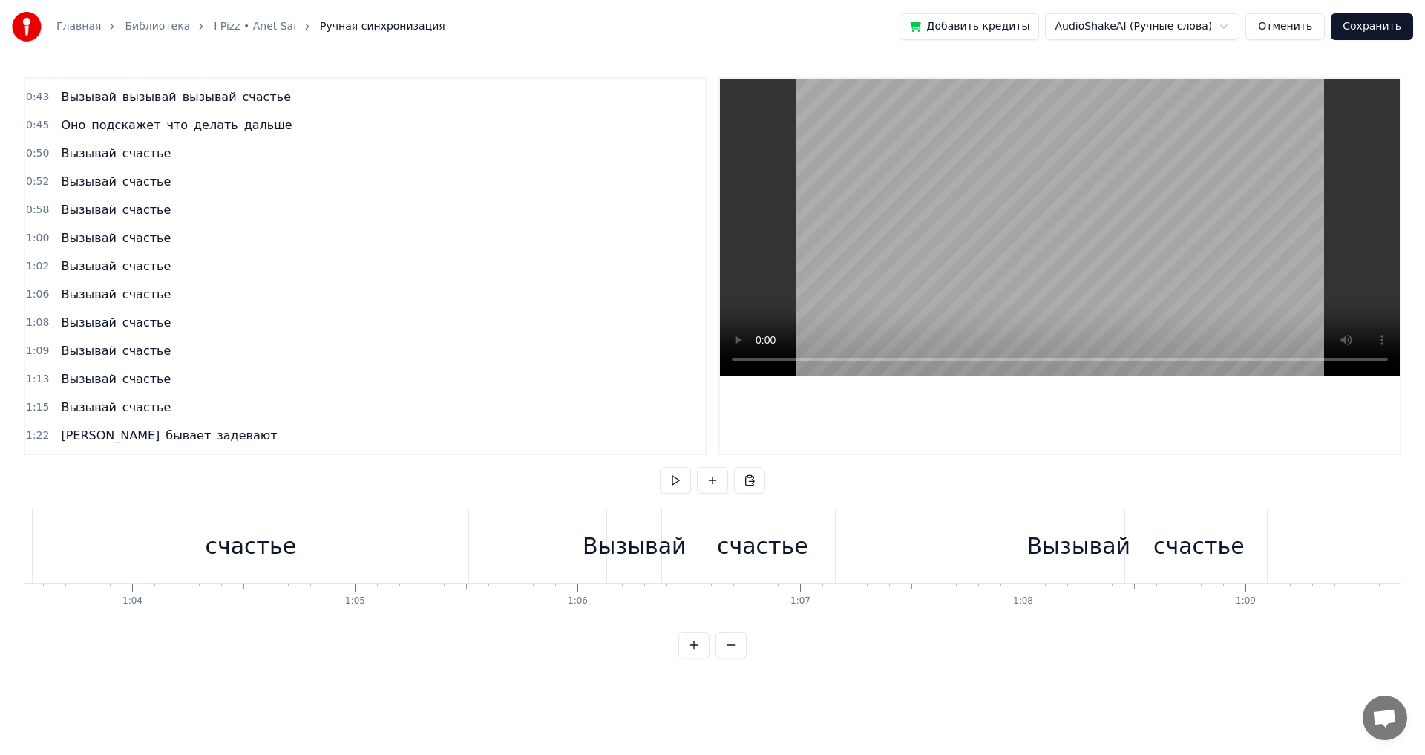
scroll to position [0, 14170]
click at [587, 546] on div "Вызывай" at bounding box center [601, 545] width 103 height 33
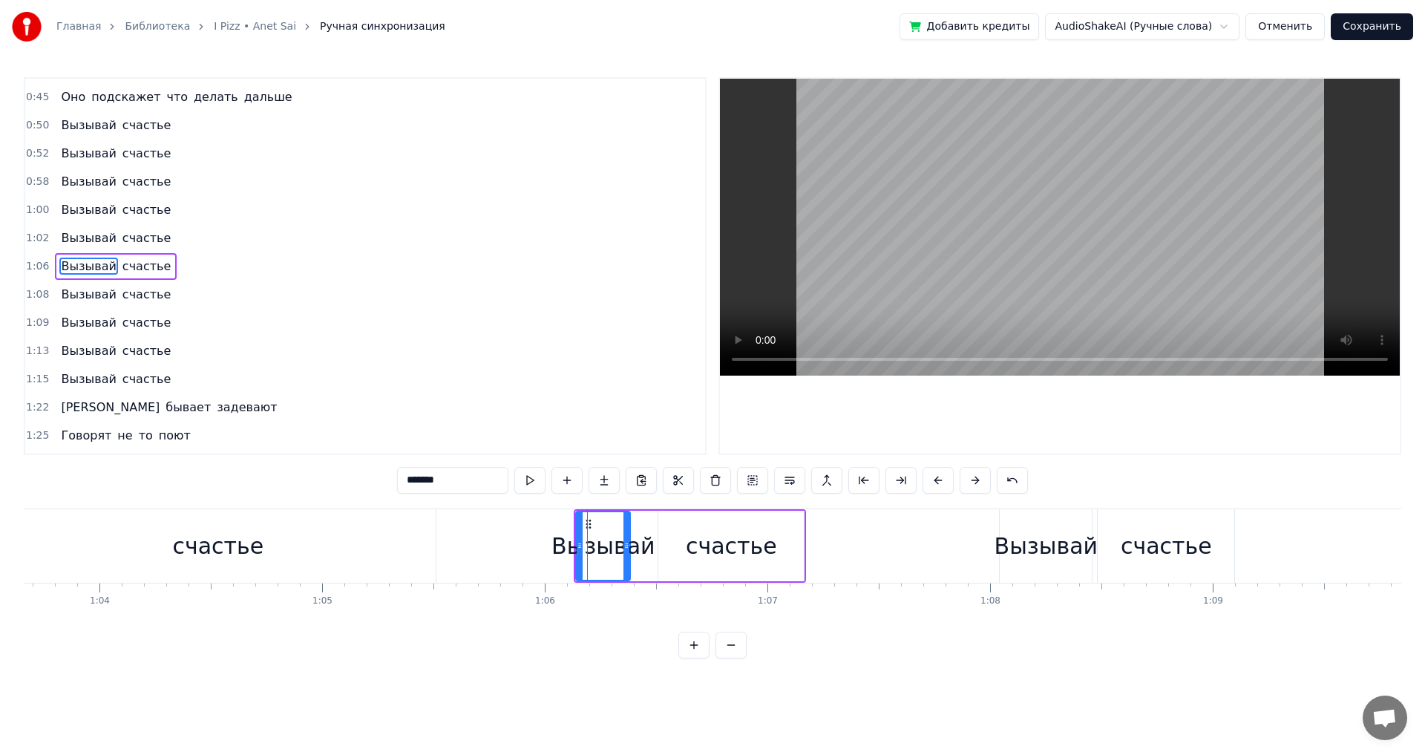
click at [670, 548] on div "счастье" at bounding box center [730, 545] width 145 height 70
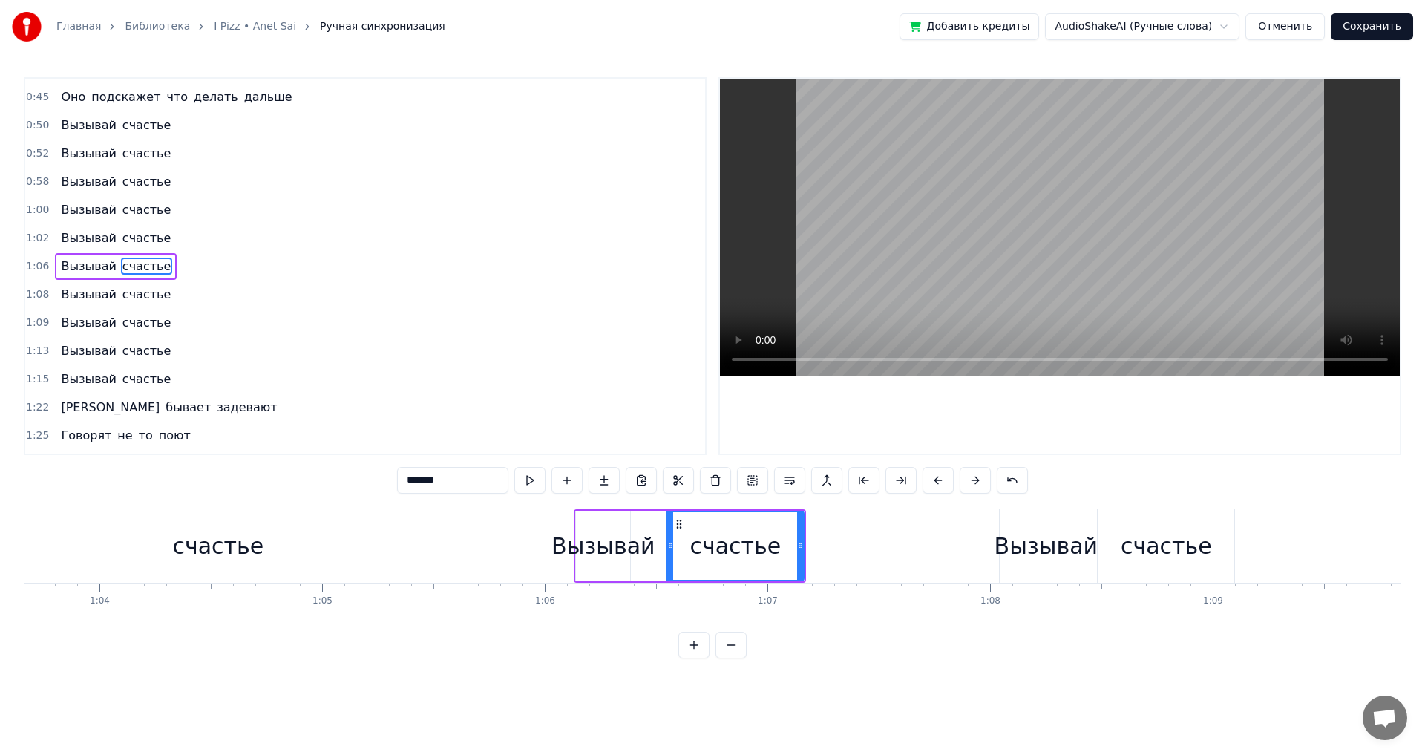
drag, startPoint x: 662, startPoint y: 546, endPoint x: 671, endPoint y: 546, distance: 8.9
click at [671, 546] on icon at bounding box center [670, 545] width 6 height 12
click at [613, 548] on div "Вызывай" at bounding box center [602, 545] width 103 height 33
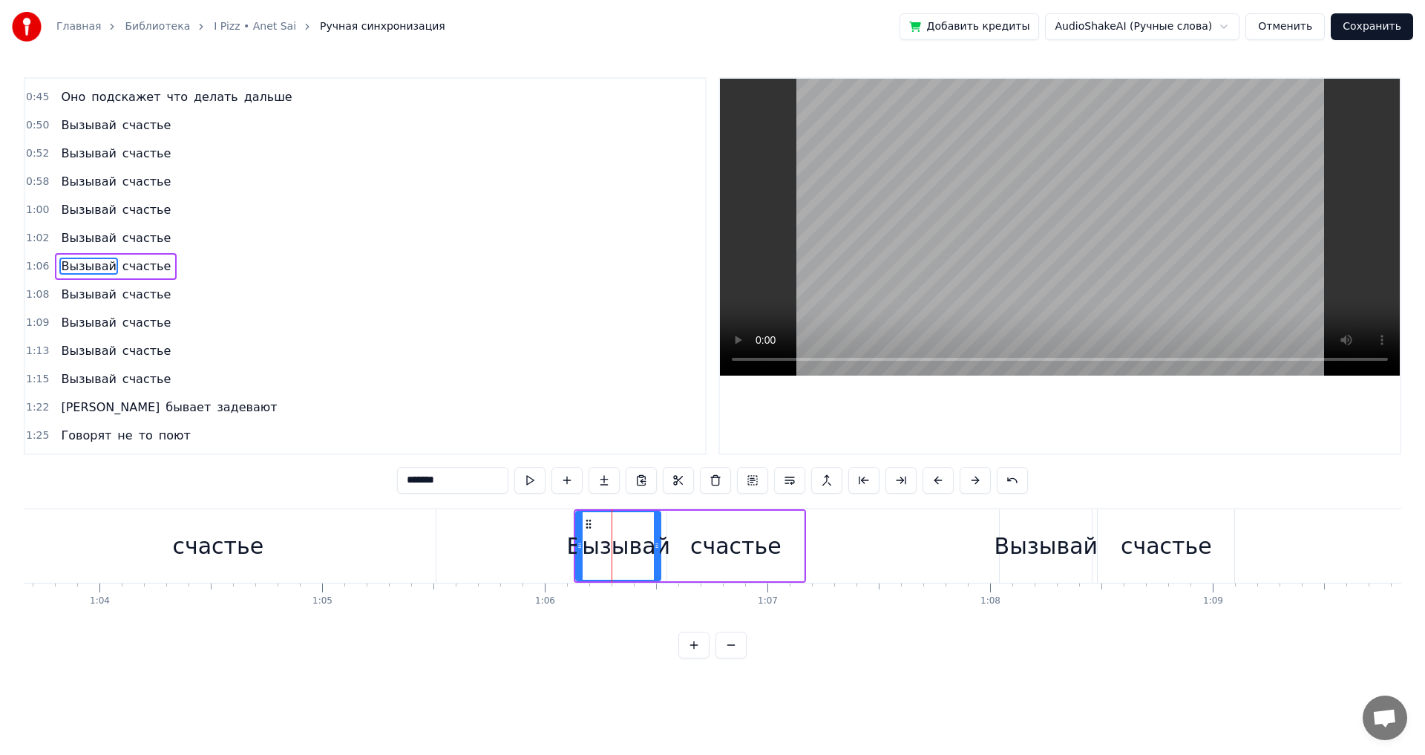
drag, startPoint x: 628, startPoint y: 551, endPoint x: 659, endPoint y: 549, distance: 30.5
click at [659, 549] on icon at bounding box center [657, 545] width 6 height 12
click at [780, 550] on div "счастье" at bounding box center [735, 545] width 137 height 70
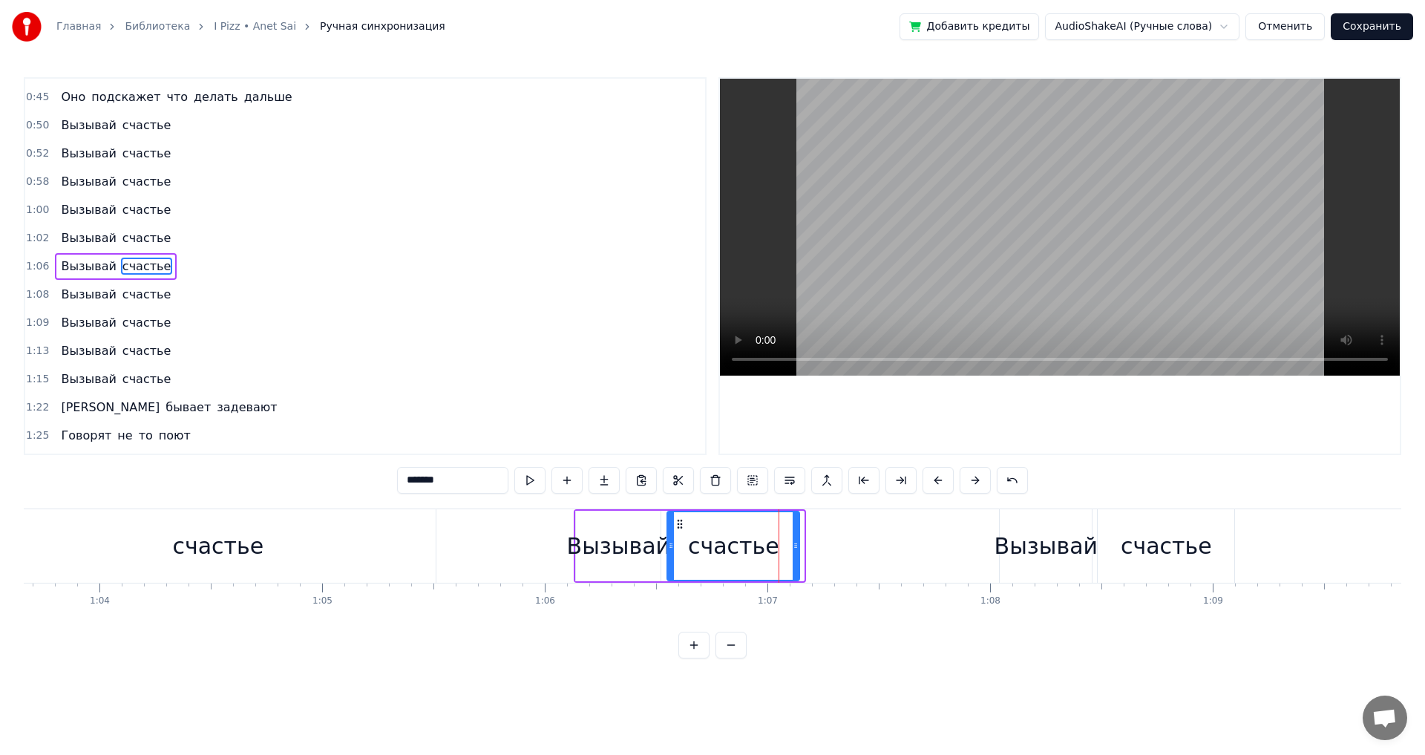
click at [798, 548] on icon at bounding box center [795, 545] width 6 height 12
click at [361, 551] on div "счастье" at bounding box center [218, 545] width 436 height 73
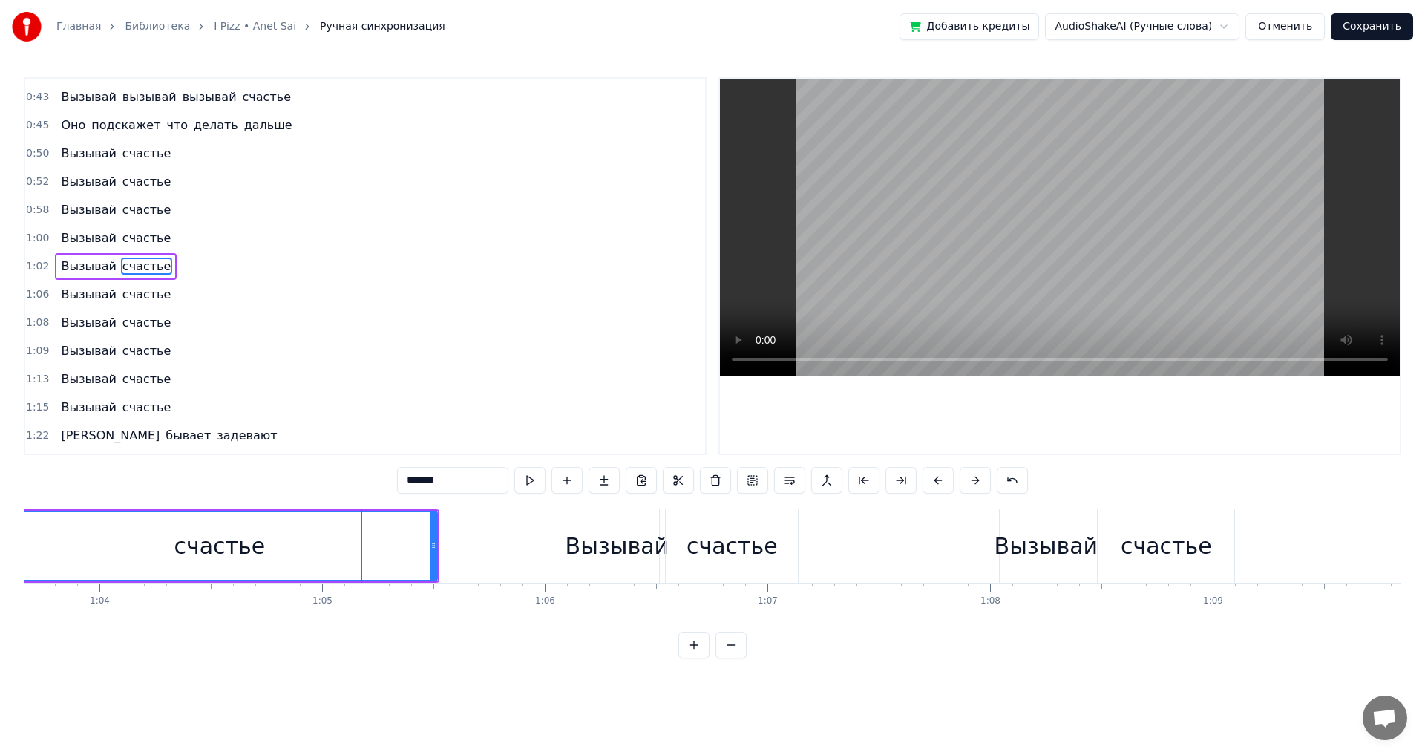
click at [61, 533] on div "счастье" at bounding box center [219, 546] width 434 height 68
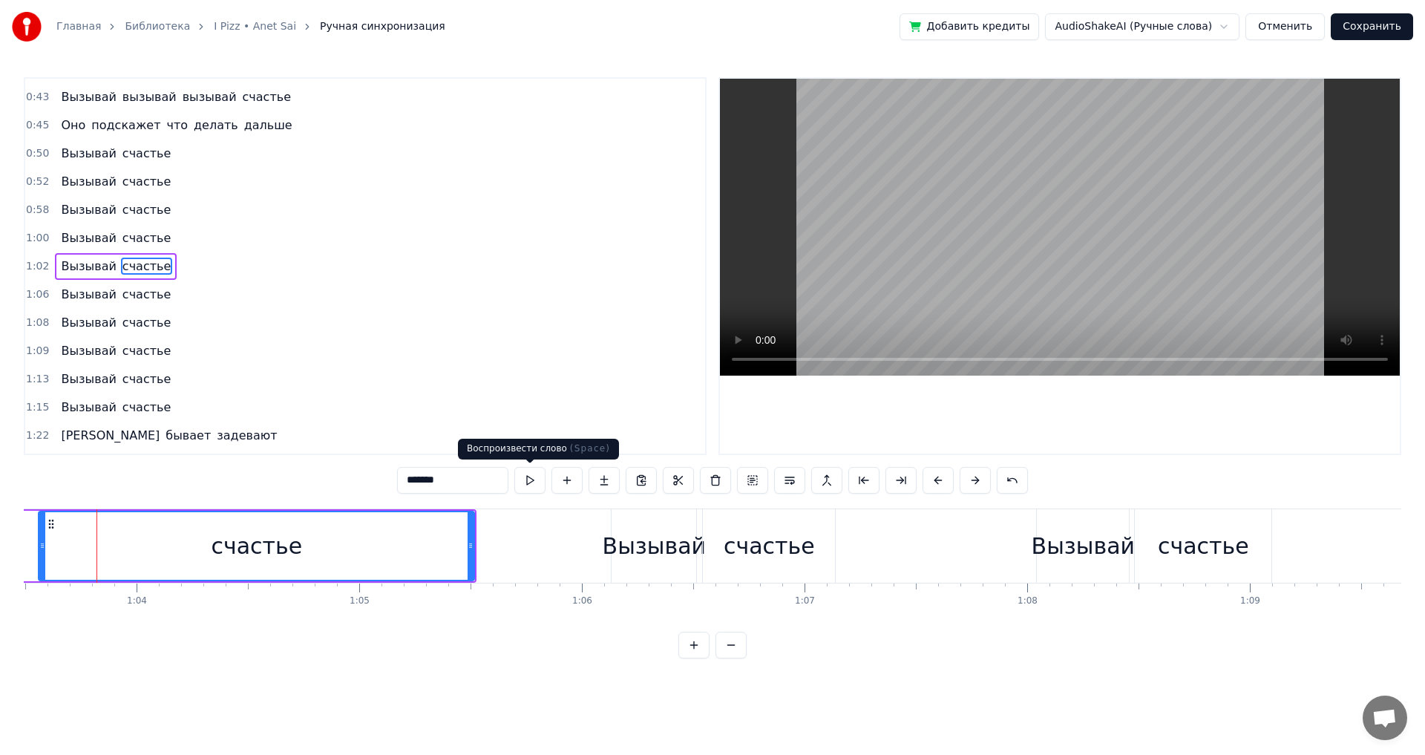
scroll to position [0, 14131]
click at [528, 477] on button at bounding box center [529, 480] width 31 height 27
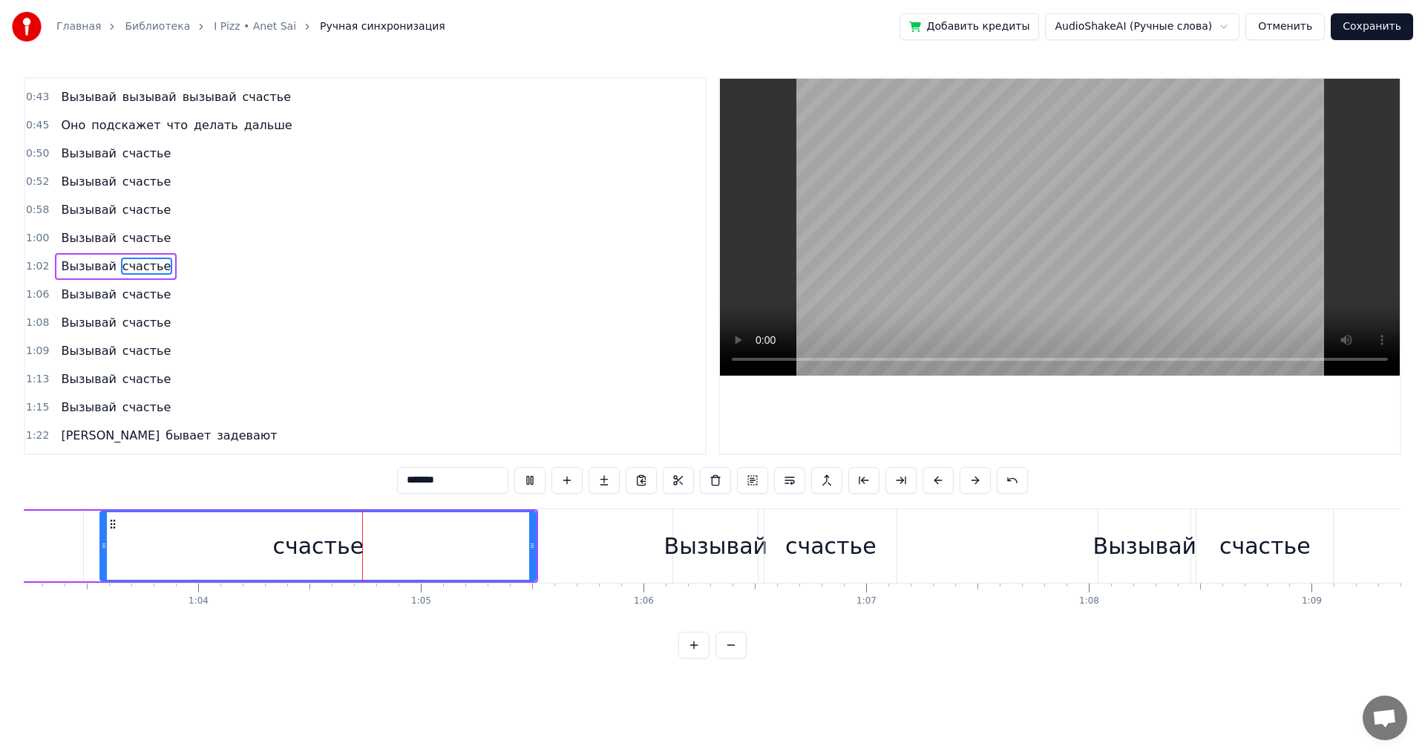
click at [528, 477] on button at bounding box center [529, 480] width 31 height 27
drag, startPoint x: 534, startPoint y: 545, endPoint x: 424, endPoint y: 544, distance: 110.6
click at [424, 544] on icon at bounding box center [421, 545] width 6 height 12
click at [1123, 545] on div "Вызывай" at bounding box center [1144, 545] width 103 height 33
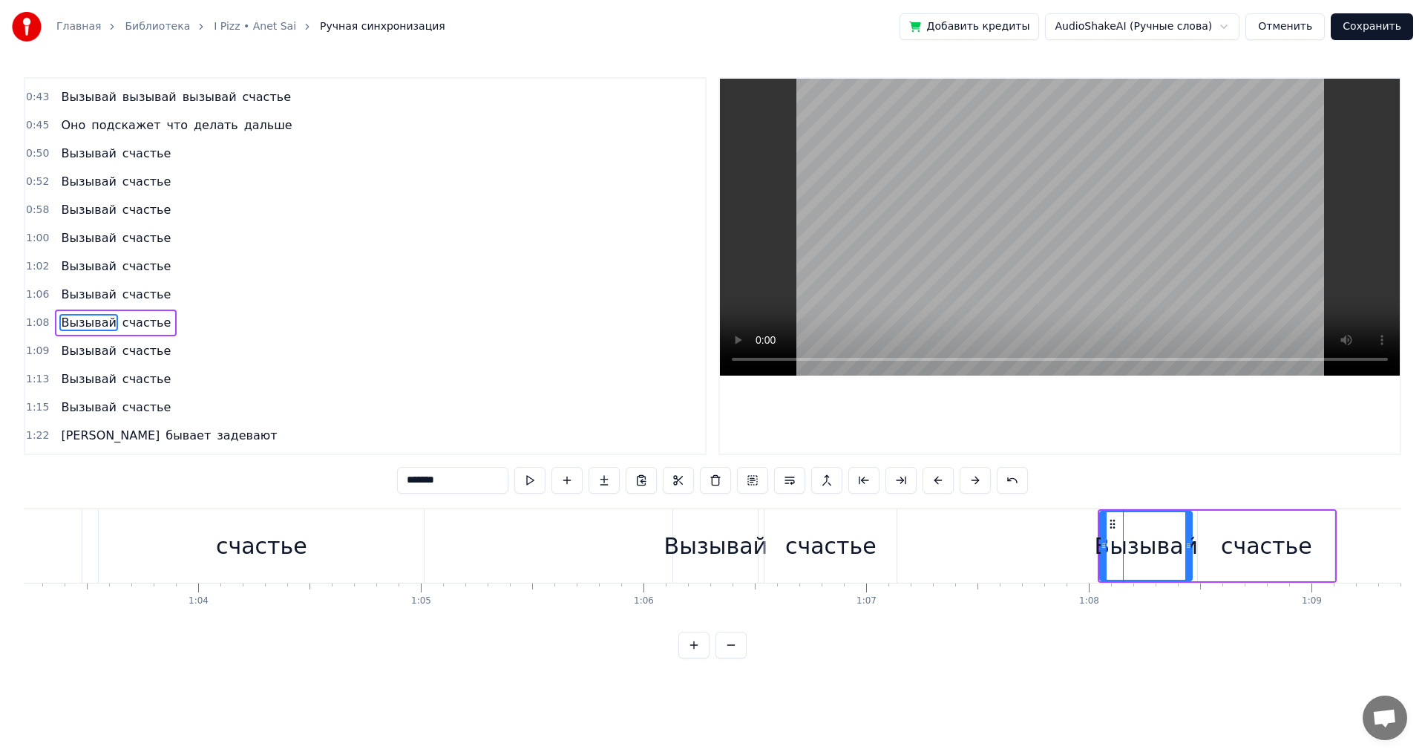
scroll to position [390, 0]
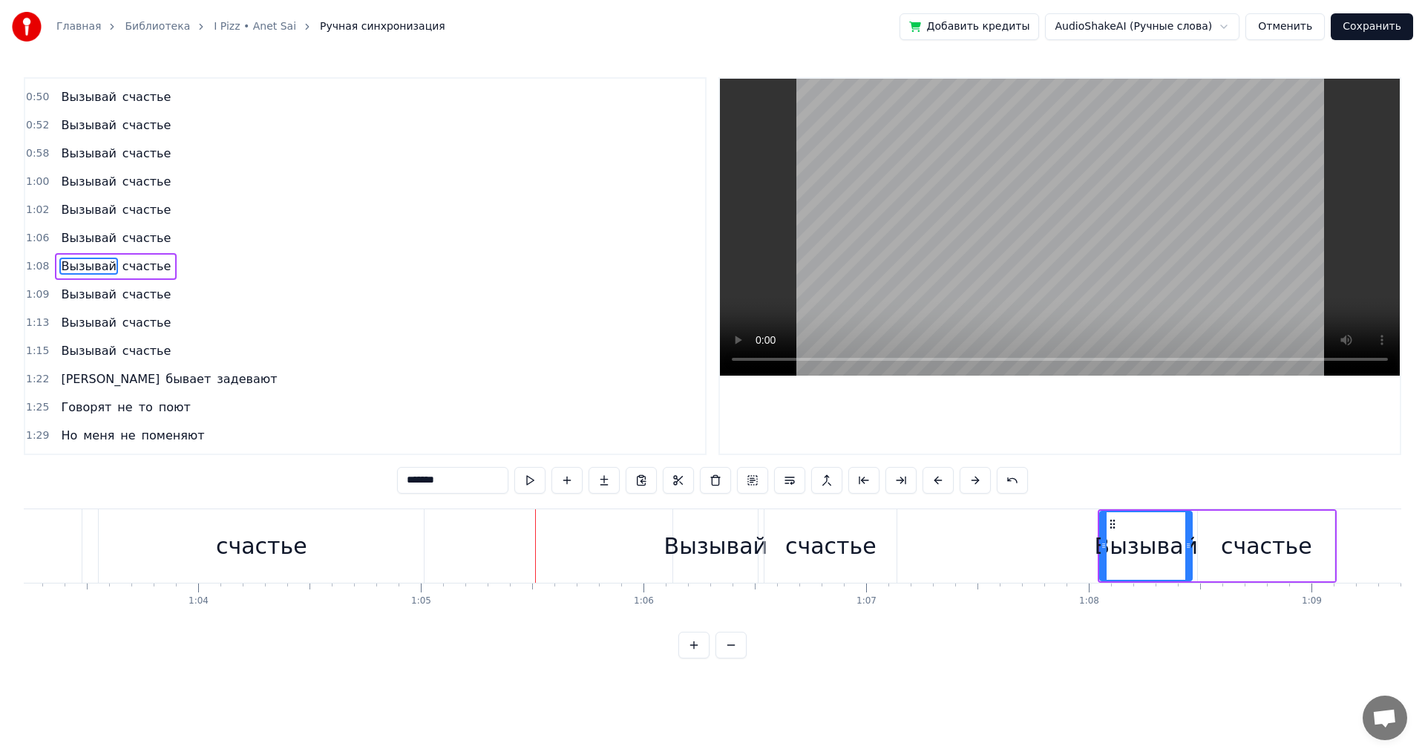
click at [1240, 556] on div "счастье" at bounding box center [1266, 545] width 91 height 33
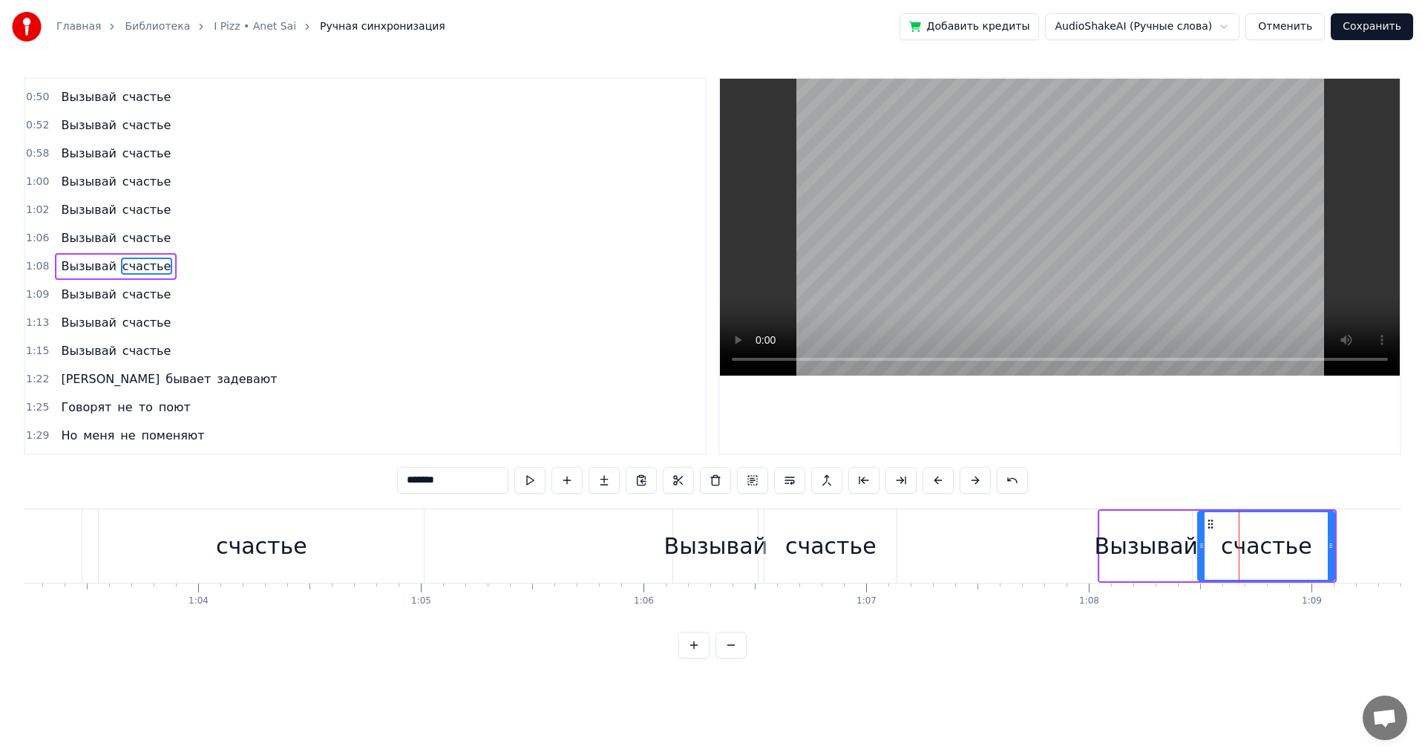
click at [1124, 552] on div "Вызывай" at bounding box center [1145, 545] width 103 height 33
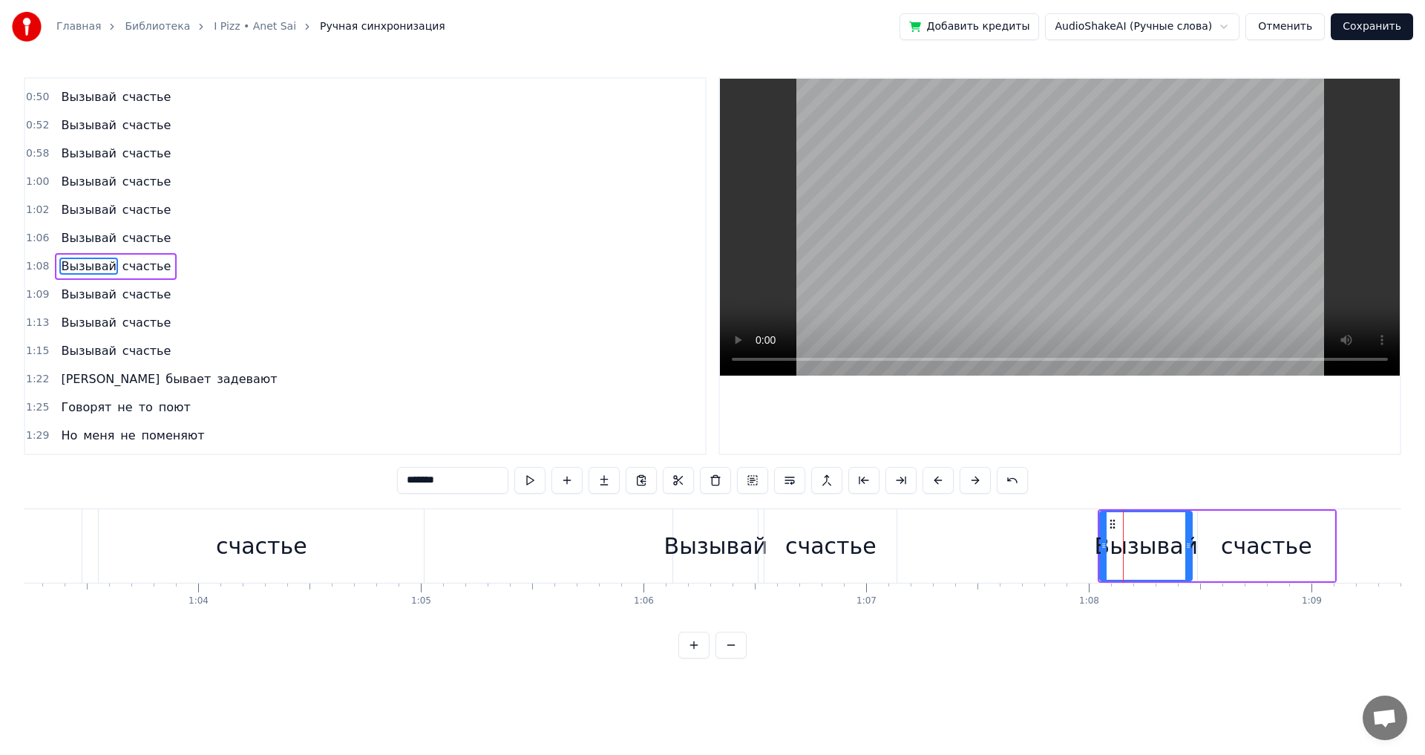
click at [186, 542] on div "счастье" at bounding box center [261, 545] width 325 height 73
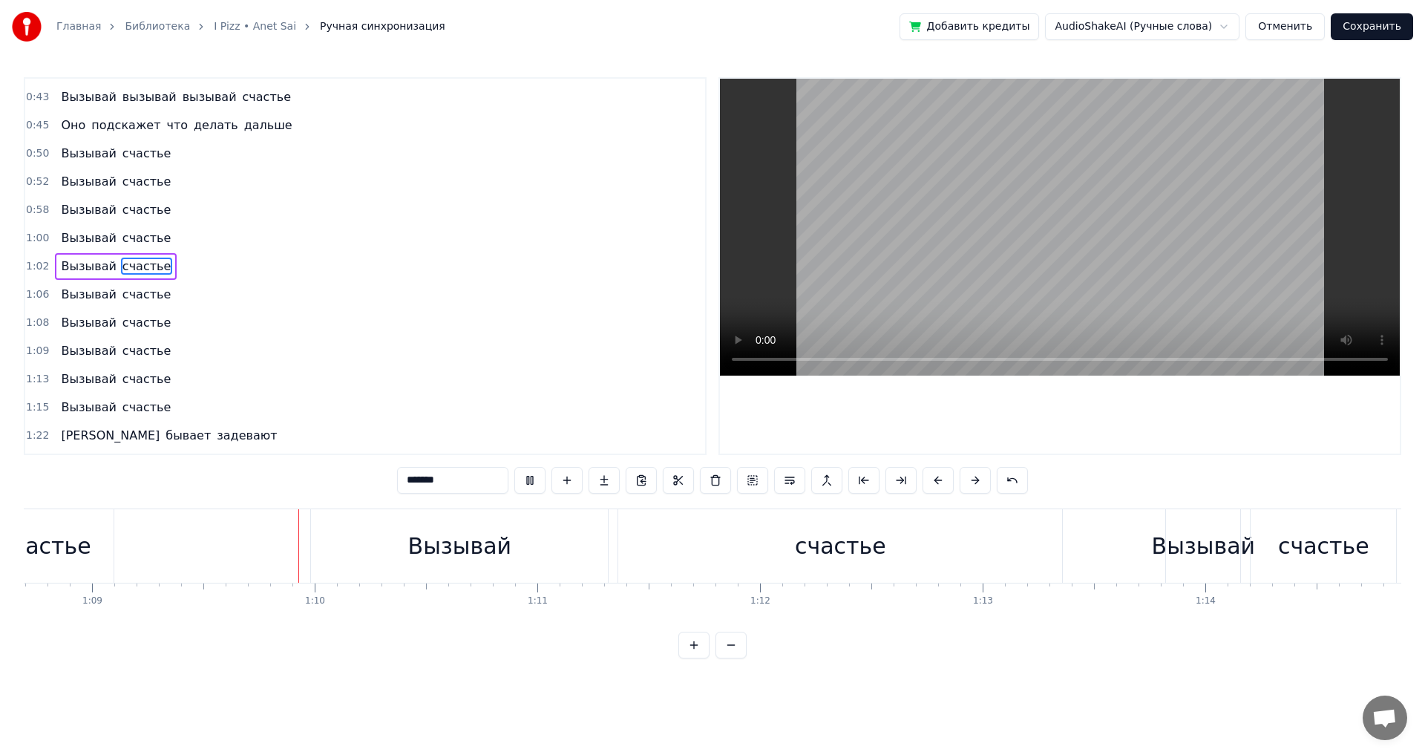
scroll to position [0, 15329]
click at [355, 549] on div "Вызывай" at bounding box center [420, 545] width 297 height 73
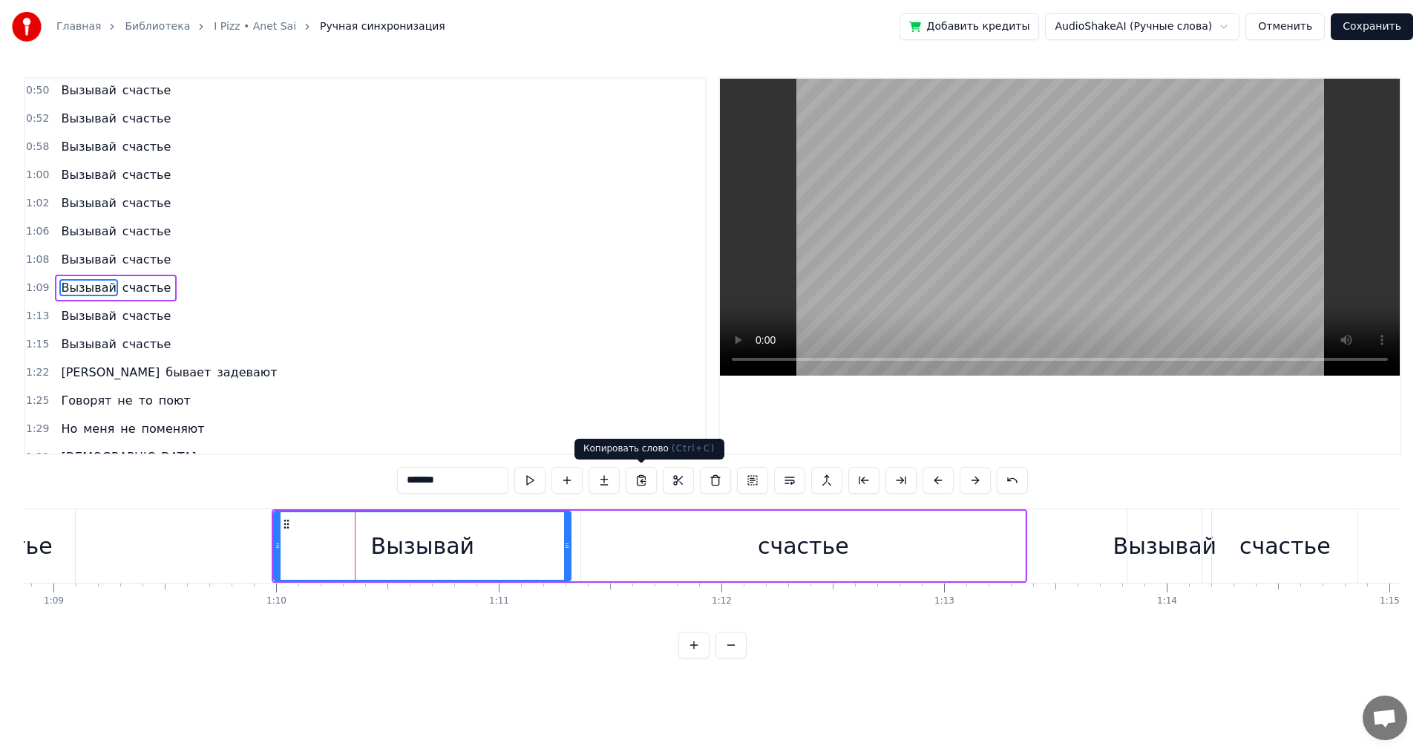
scroll to position [418, 0]
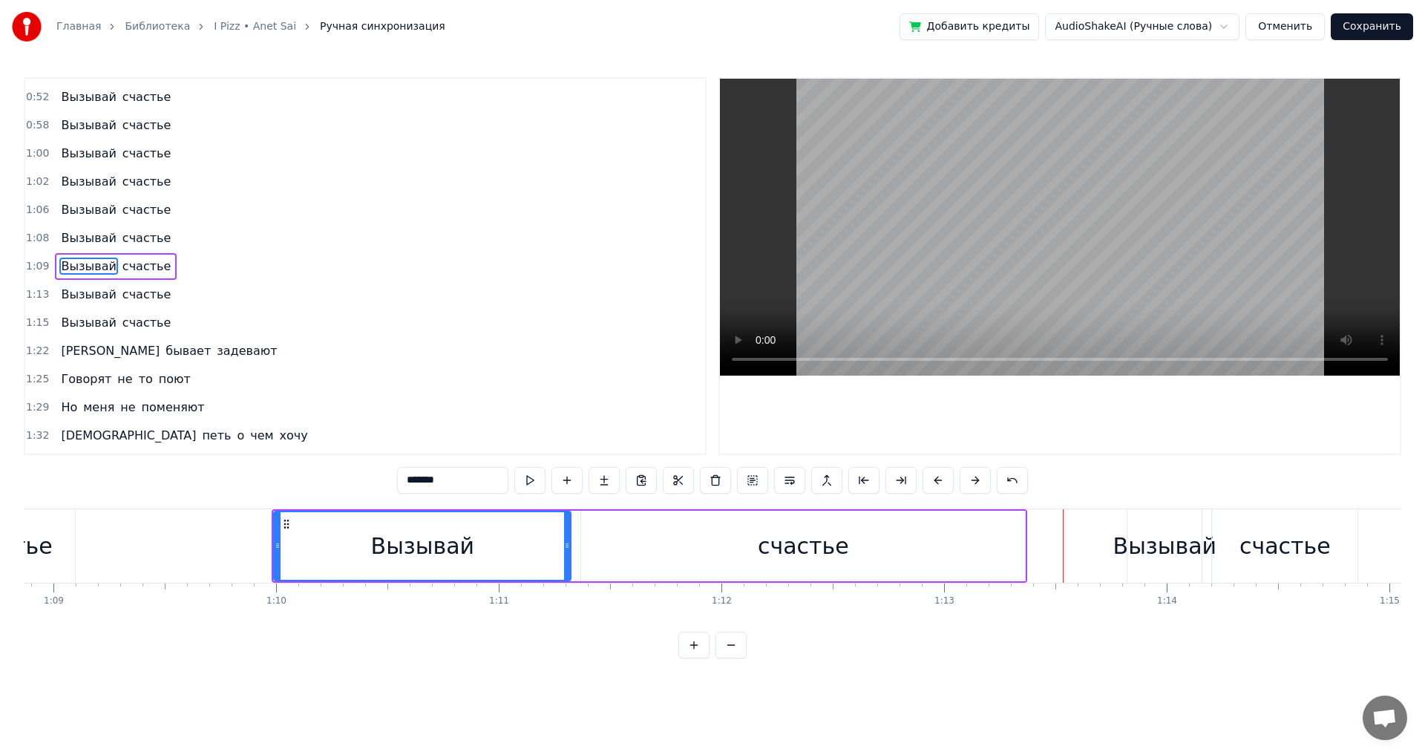
click at [1023, 543] on div "счастье" at bounding box center [803, 545] width 444 height 70
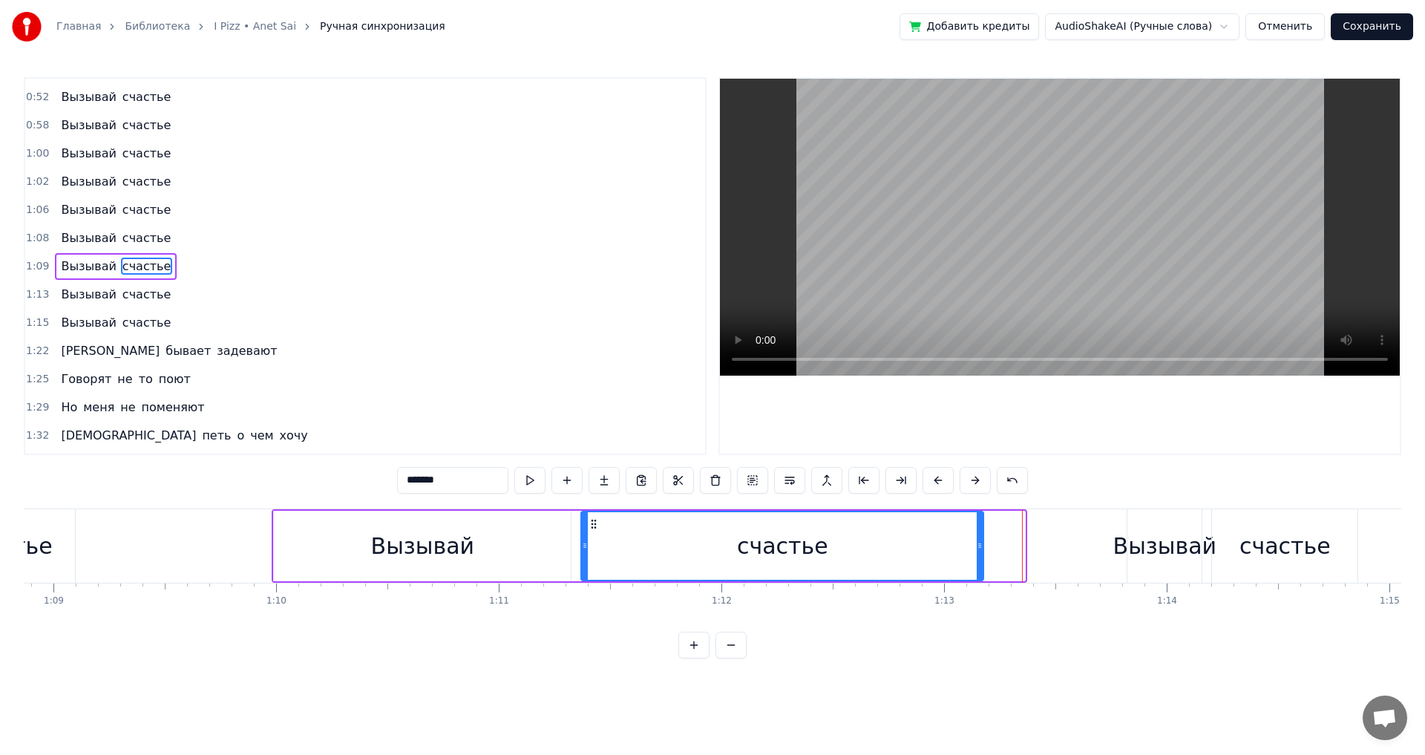
drag, startPoint x: 1023, startPoint y: 547, endPoint x: 982, endPoint y: 552, distance: 41.9
click at [982, 552] on div at bounding box center [979, 546] width 6 height 68
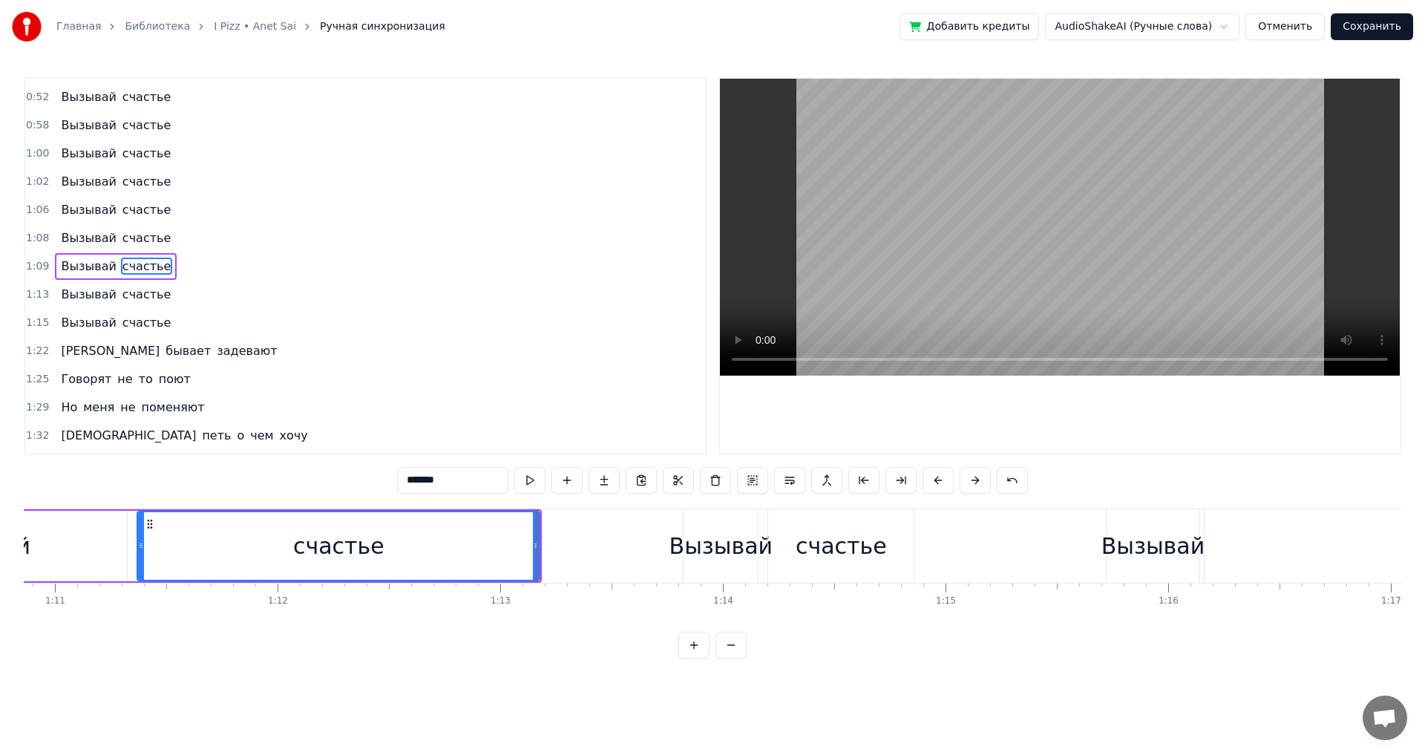
scroll to position [0, 15774]
click at [729, 551] on div "Вызывай" at bounding box center [719, 545] width 103 height 33
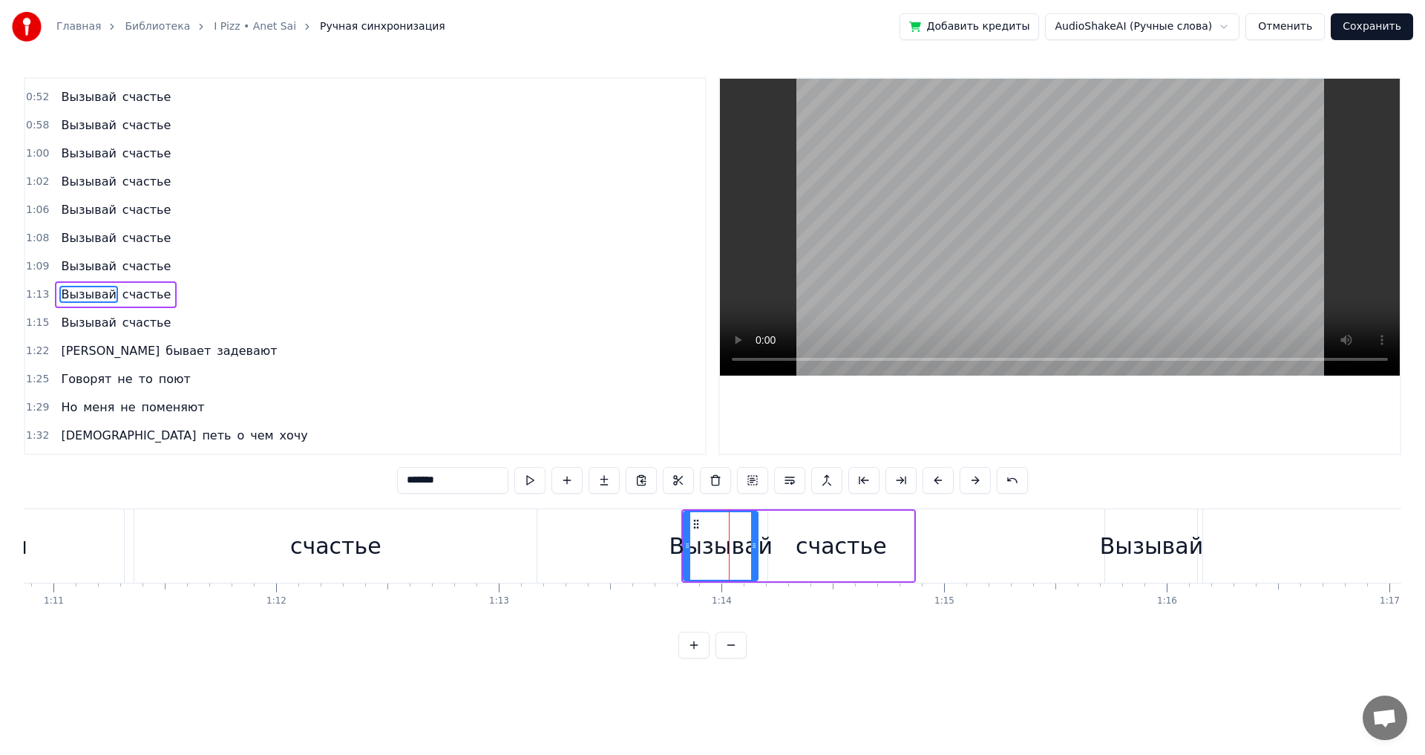
scroll to position [447, 0]
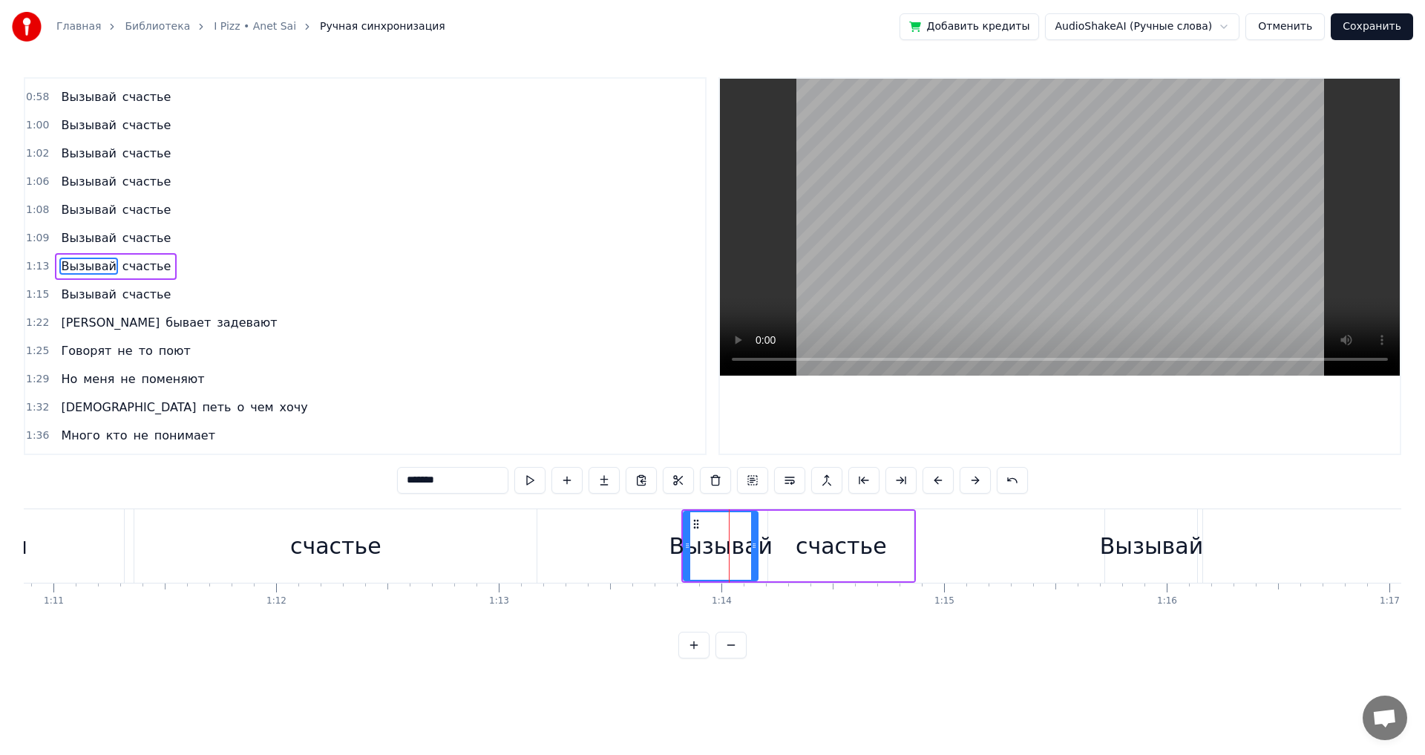
click at [798, 558] on div "счастье" at bounding box center [840, 545] width 145 height 70
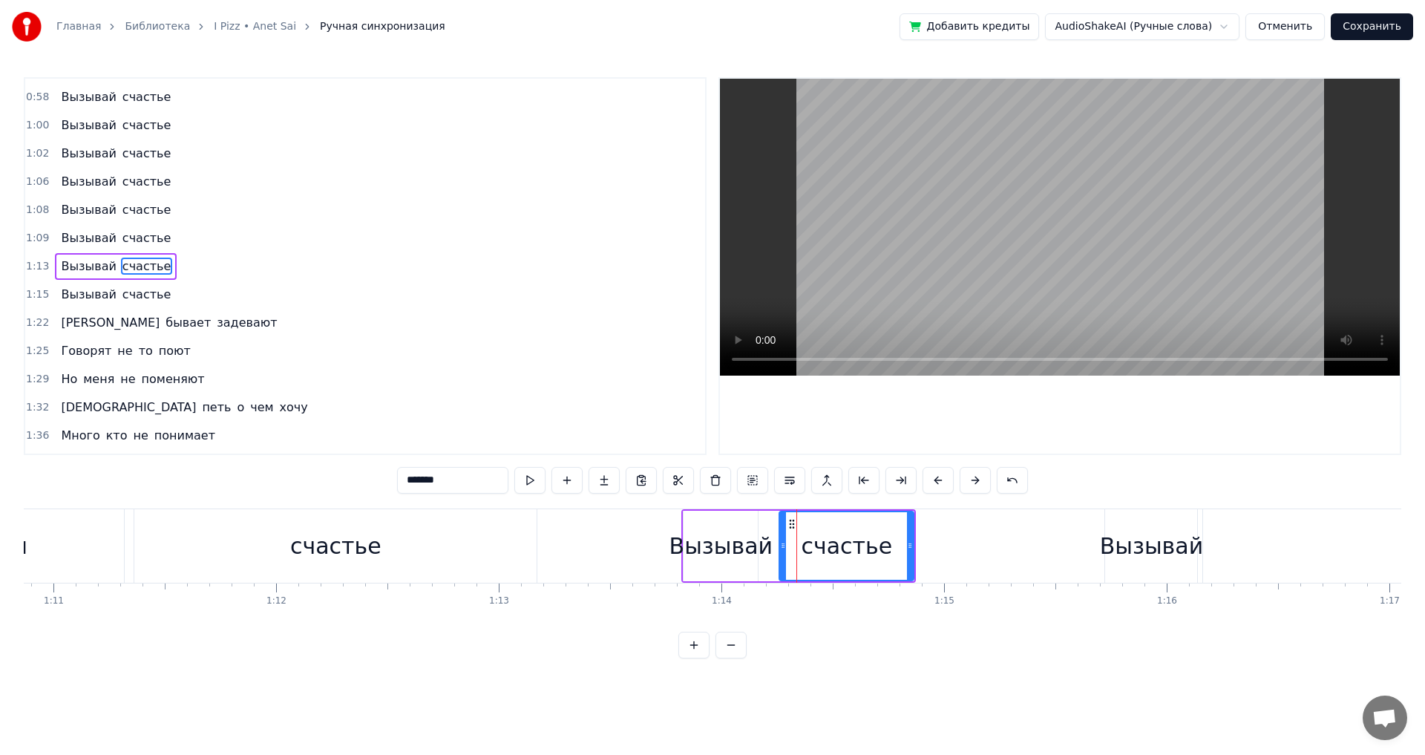
drag, startPoint x: 772, startPoint y: 547, endPoint x: 783, endPoint y: 547, distance: 11.1
click at [783, 547] on circle at bounding box center [783, 547] width 1 height 1
click at [740, 545] on div "Вызывай" at bounding box center [720, 545] width 103 height 33
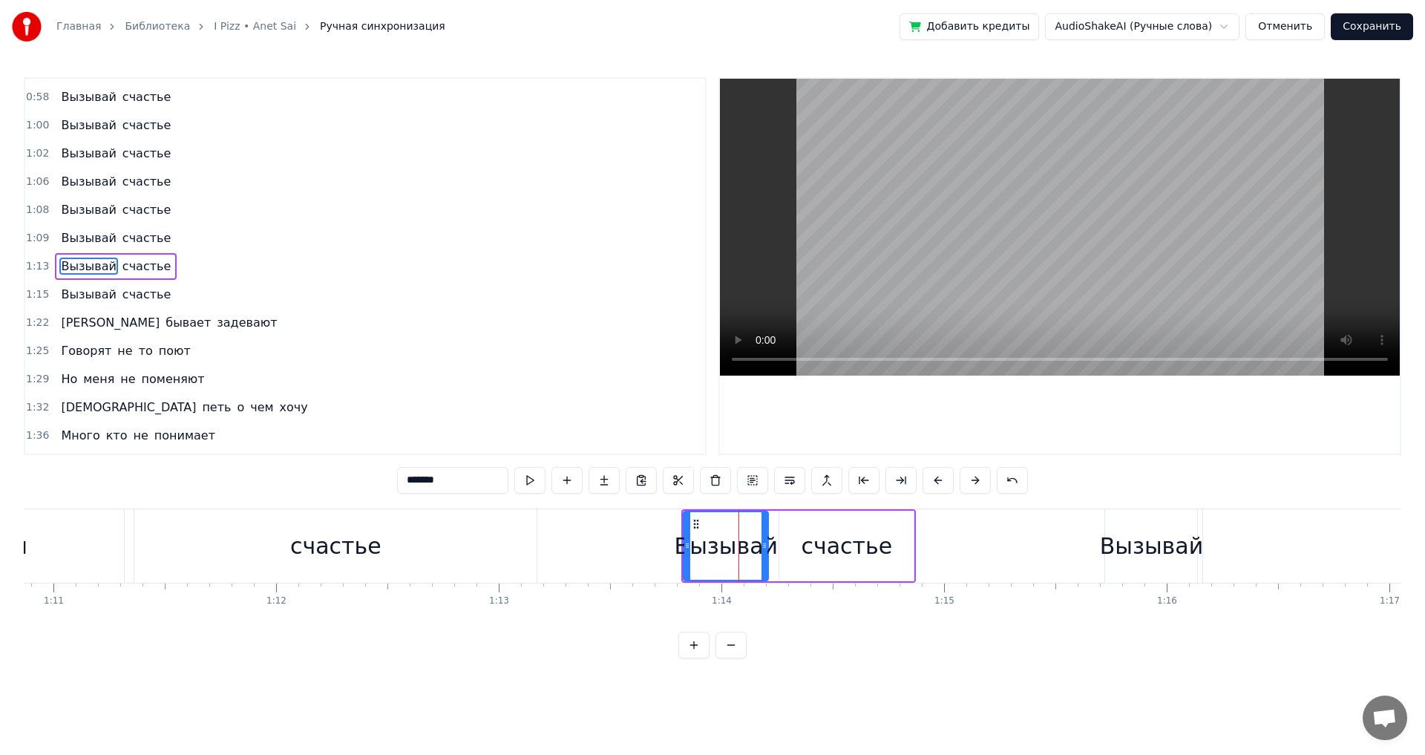
drag, startPoint x: 756, startPoint y: 546, endPoint x: 766, endPoint y: 545, distance: 10.4
click at [766, 545] on icon at bounding box center [764, 545] width 6 height 12
drag, startPoint x: 686, startPoint y: 544, endPoint x: 674, endPoint y: 546, distance: 11.3
click at [674, 546] on icon at bounding box center [676, 545] width 6 height 12
click at [878, 545] on div "счастье" at bounding box center [846, 545] width 91 height 33
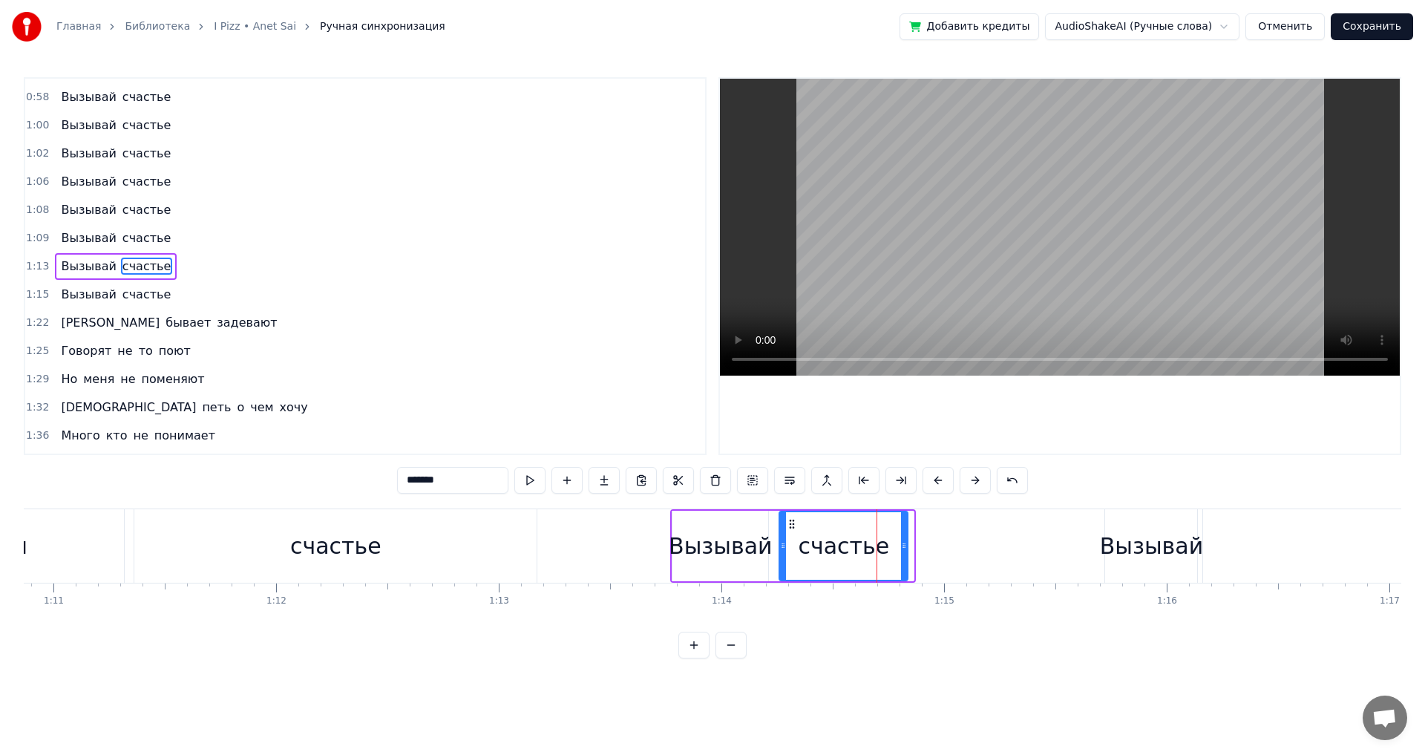
click at [905, 548] on icon at bounding box center [904, 545] width 6 height 12
click at [254, 556] on div "счастье" at bounding box center [335, 545] width 402 height 73
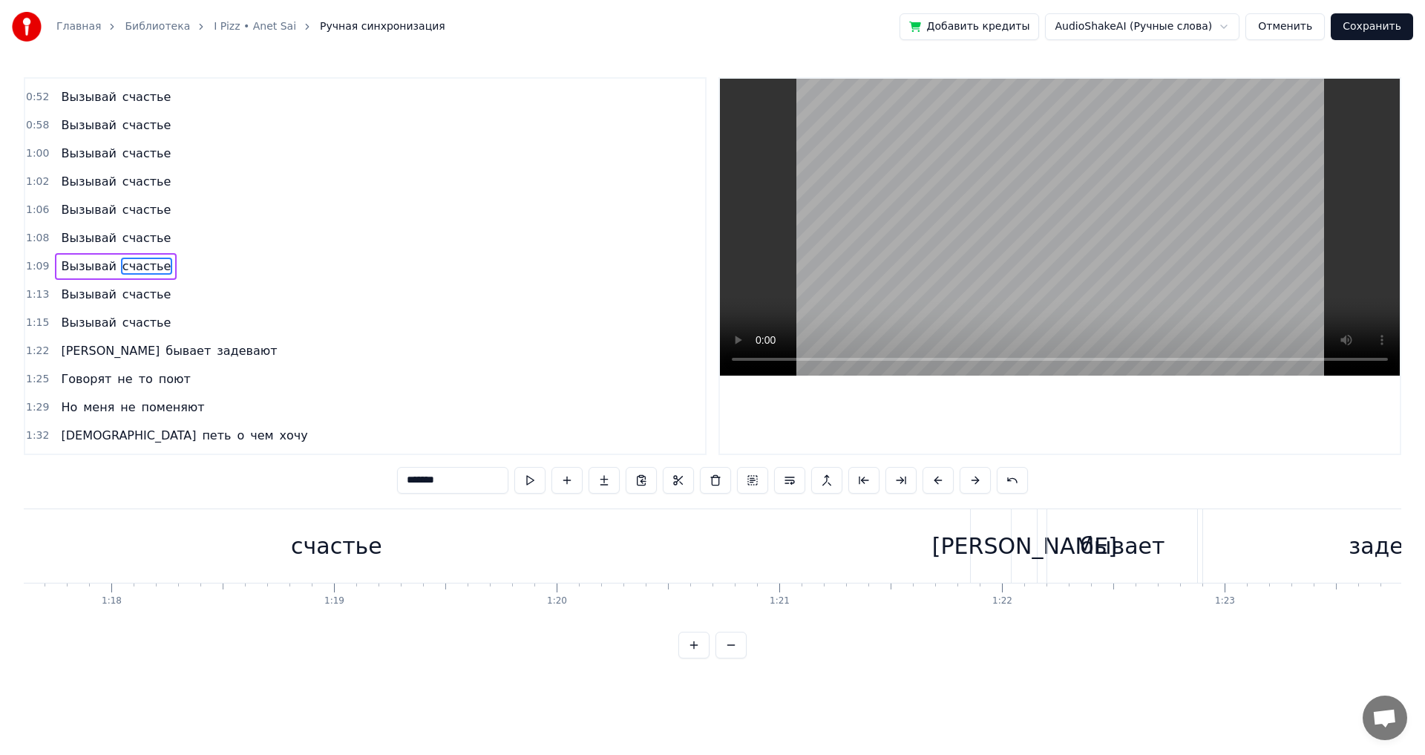
scroll to position [0, 17287]
click at [883, 530] on div "счастье" at bounding box center [322, 545] width 1267 height 73
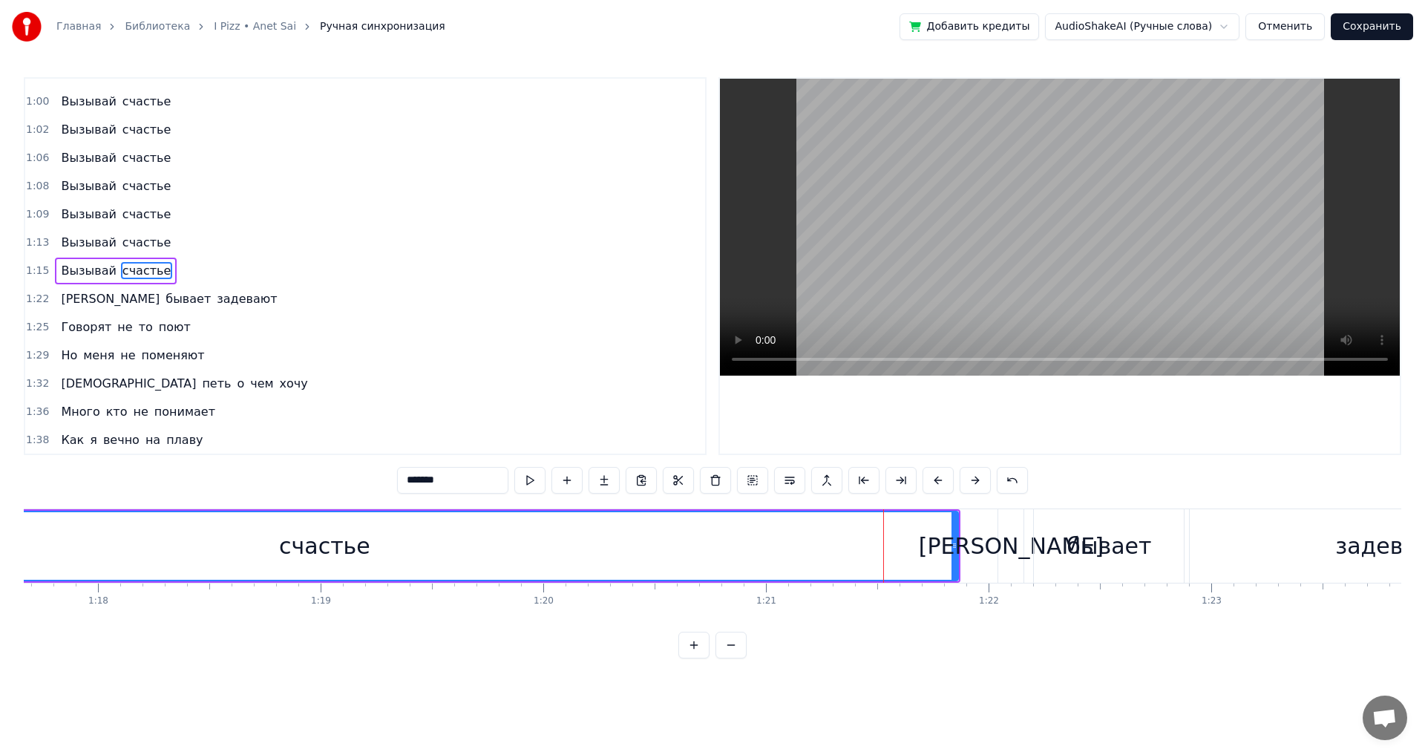
scroll to position [475, 0]
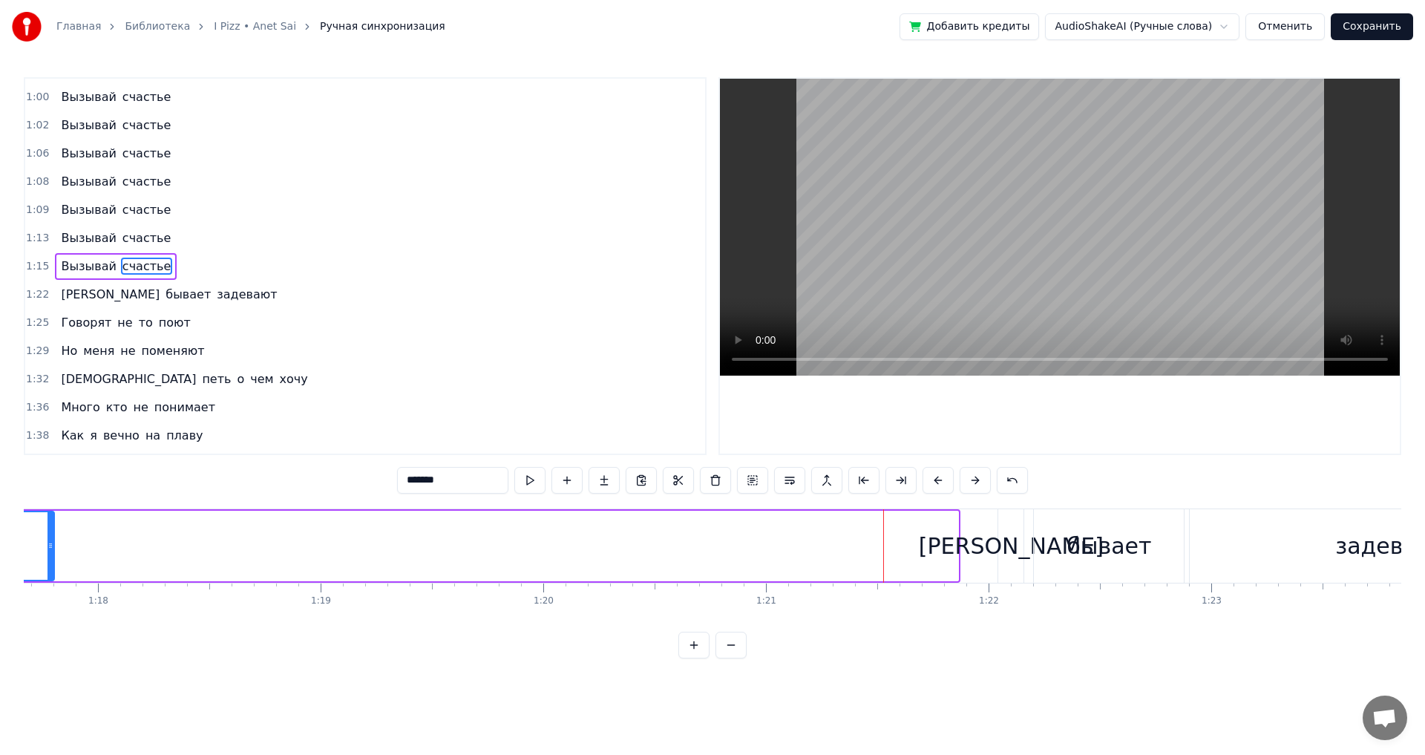
drag, startPoint x: 955, startPoint y: 543, endPoint x: 51, endPoint y: 530, distance: 903.8
click at [51, 530] on div at bounding box center [50, 546] width 6 height 68
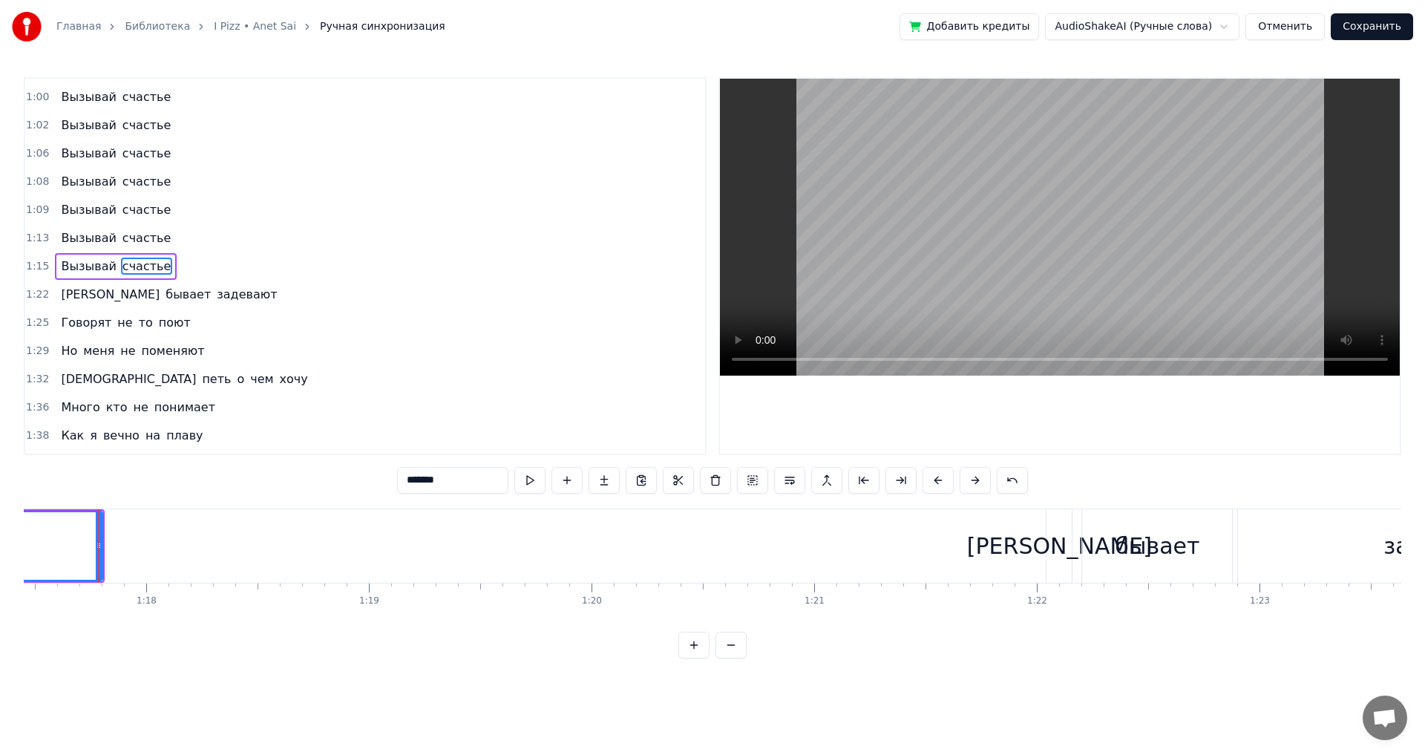
scroll to position [0, 16232]
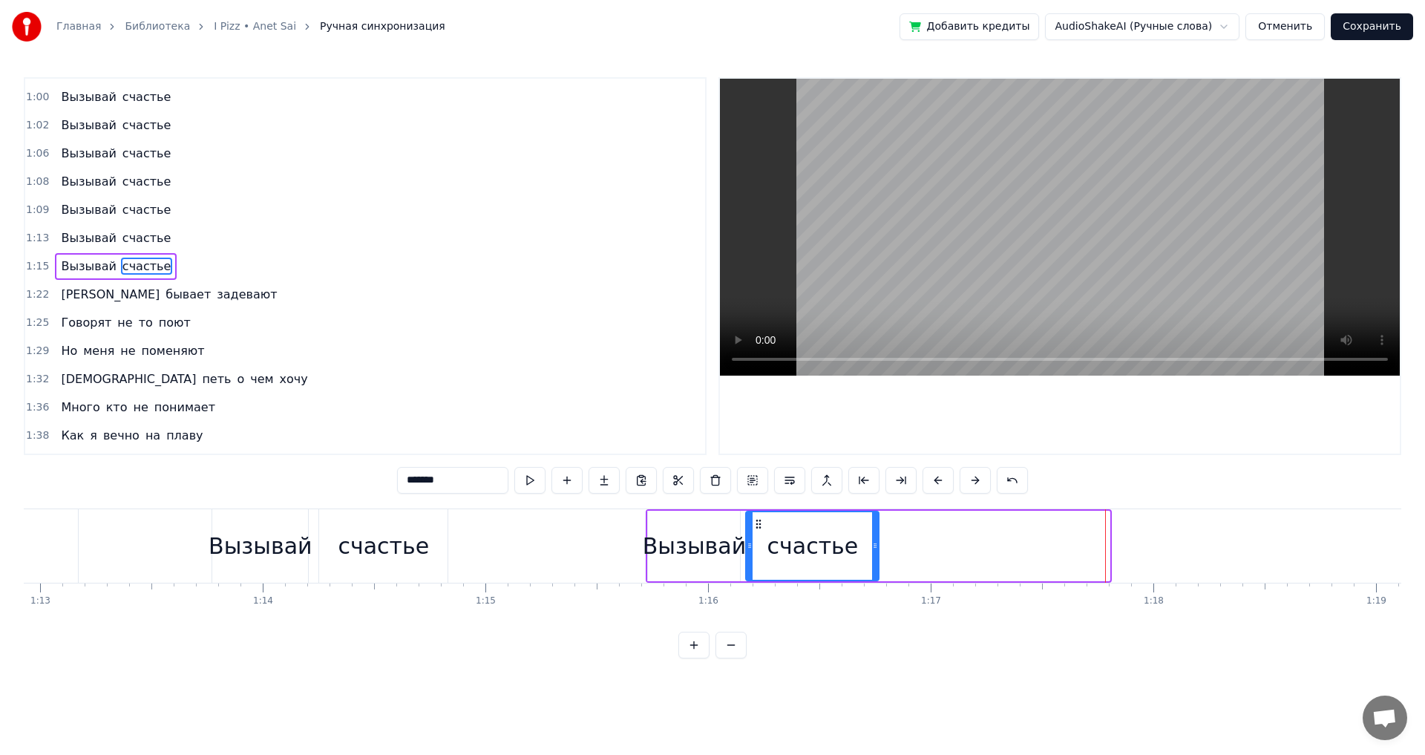
drag, startPoint x: 1106, startPoint y: 548, endPoint x: 878, endPoint y: 556, distance: 227.9
click at [878, 556] on div at bounding box center [875, 546] width 6 height 68
click at [677, 556] on div "Вызывай" at bounding box center [694, 545] width 103 height 33
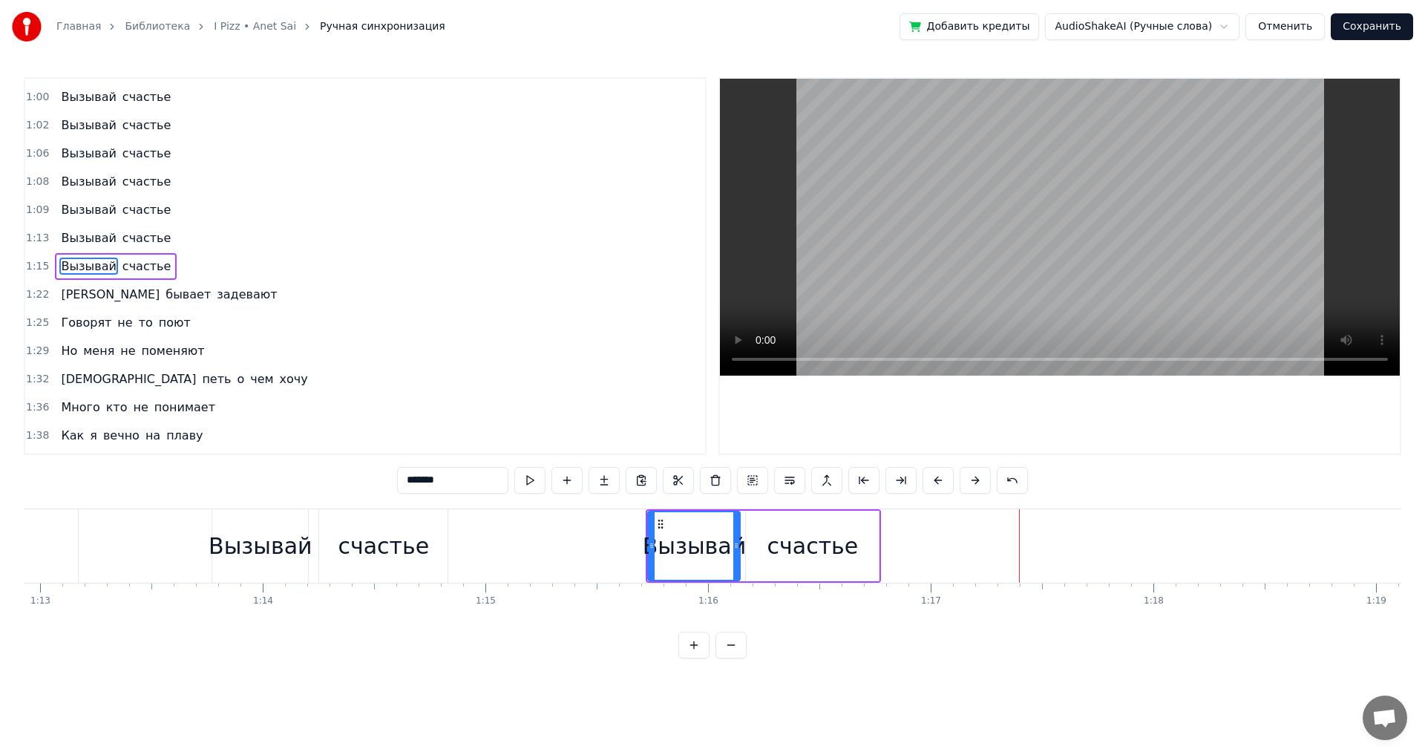
click at [776, 559] on div "счастье" at bounding box center [812, 545] width 91 height 33
type input "*******"
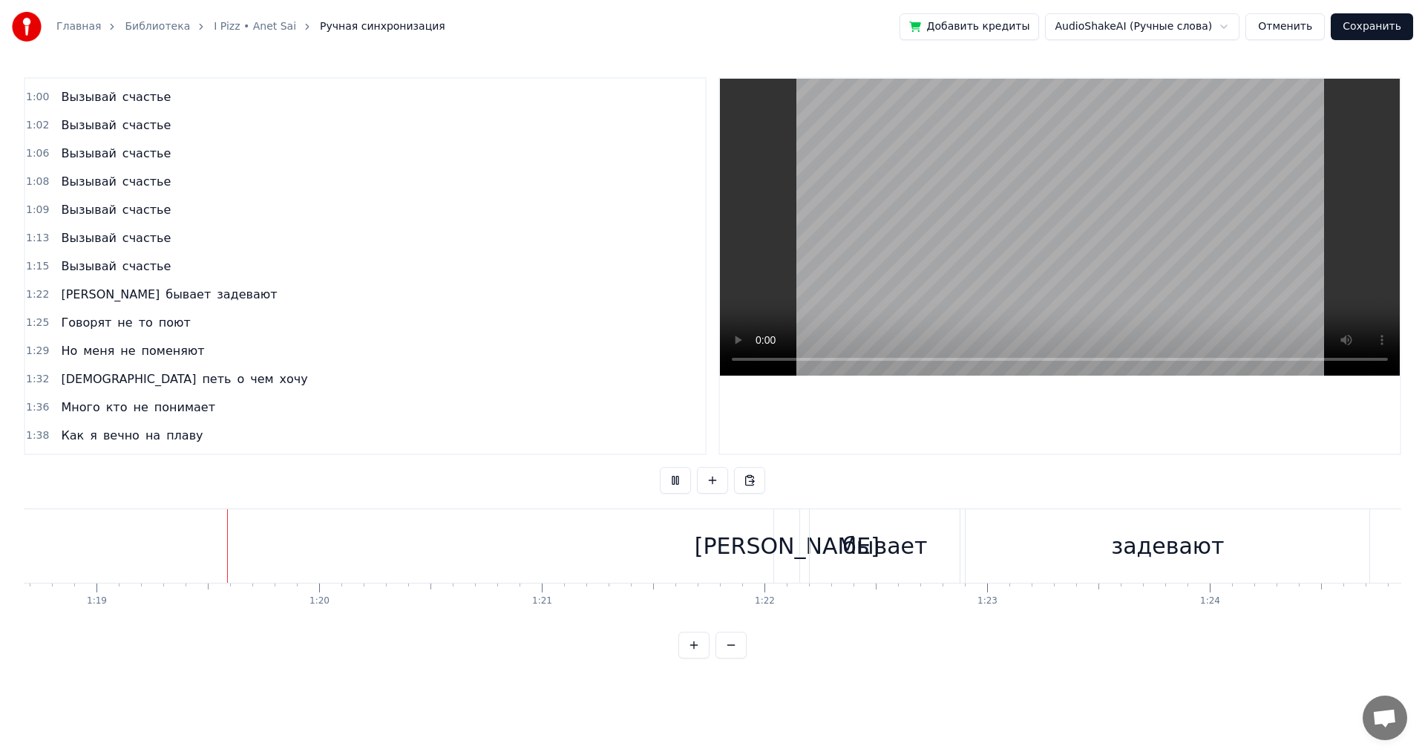
scroll to position [0, 17515]
click at [779, 551] on div "И" at bounding box center [783, 545] width 185 height 33
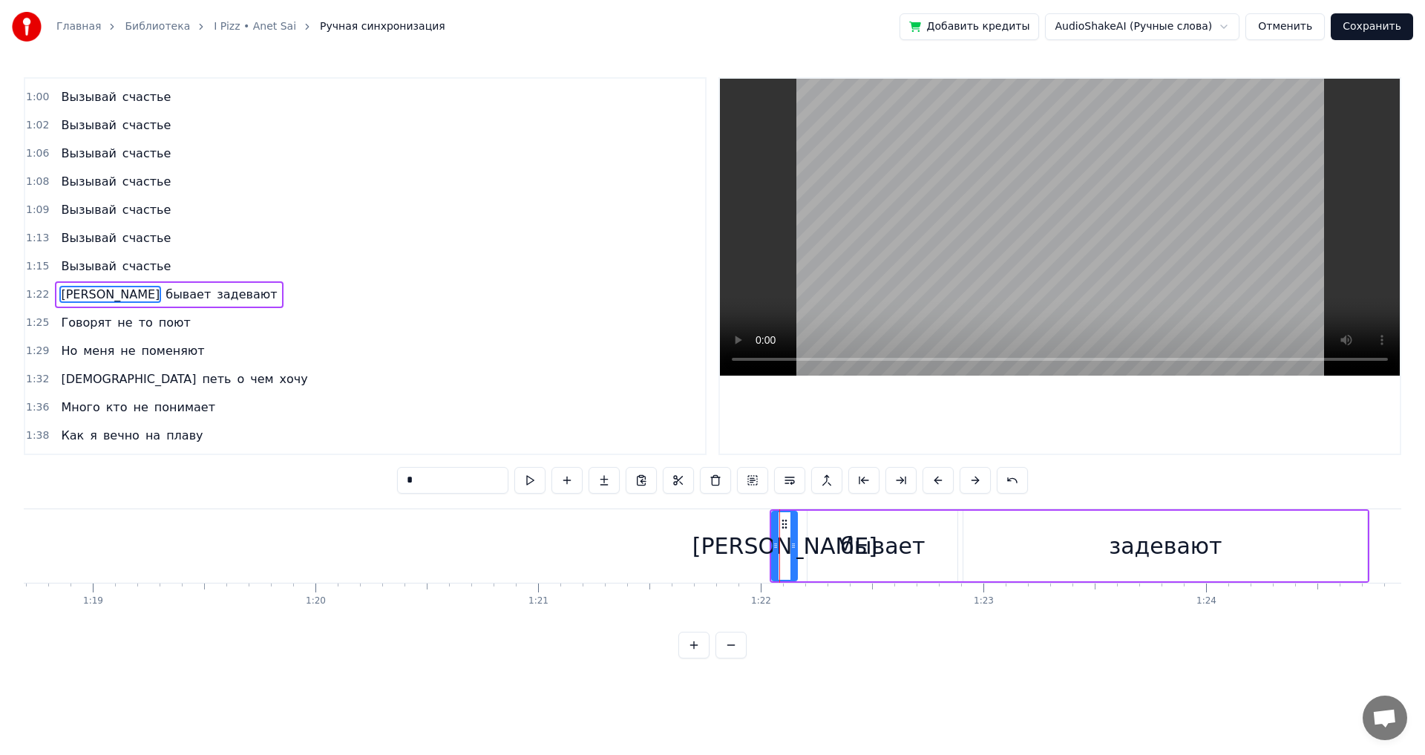
scroll to position [503, 0]
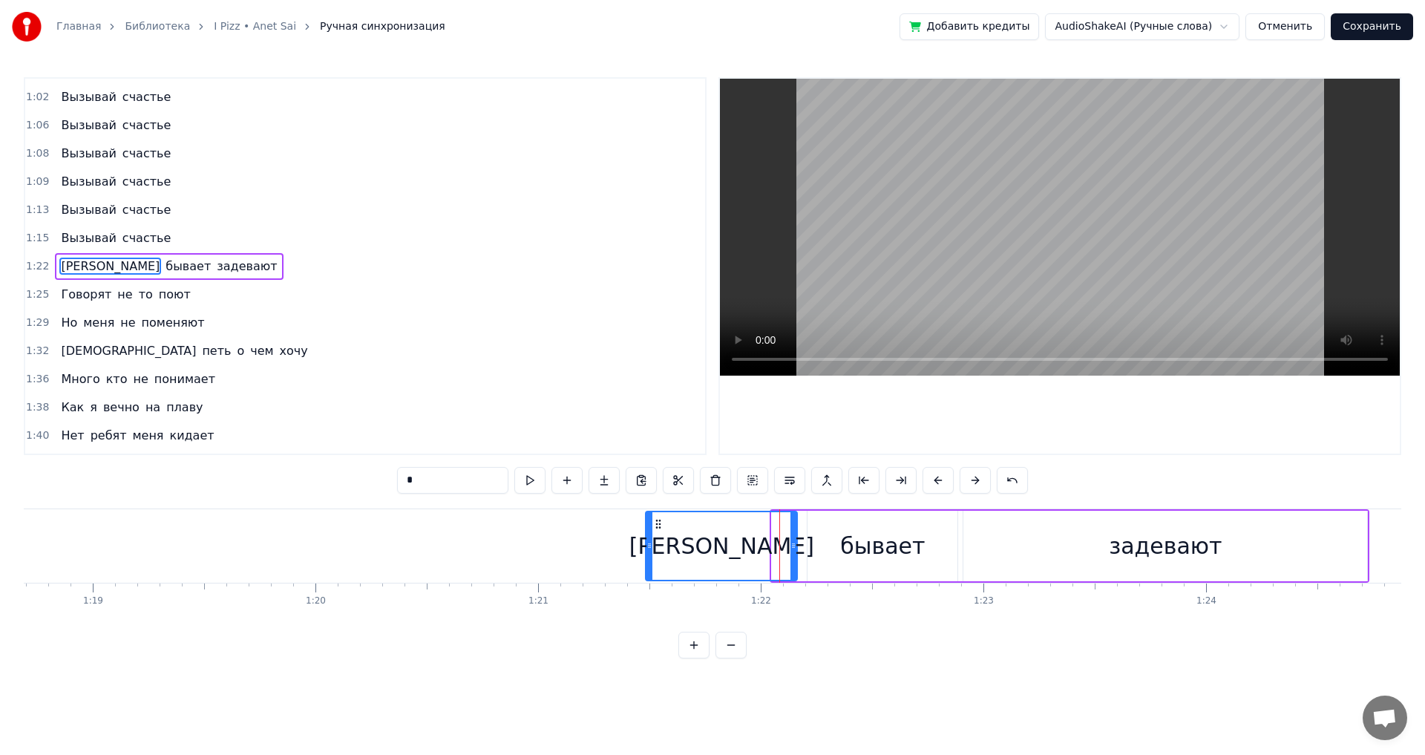
drag, startPoint x: 775, startPoint y: 553, endPoint x: 648, endPoint y: 555, distance: 126.2
click at [648, 555] on div at bounding box center [649, 546] width 6 height 68
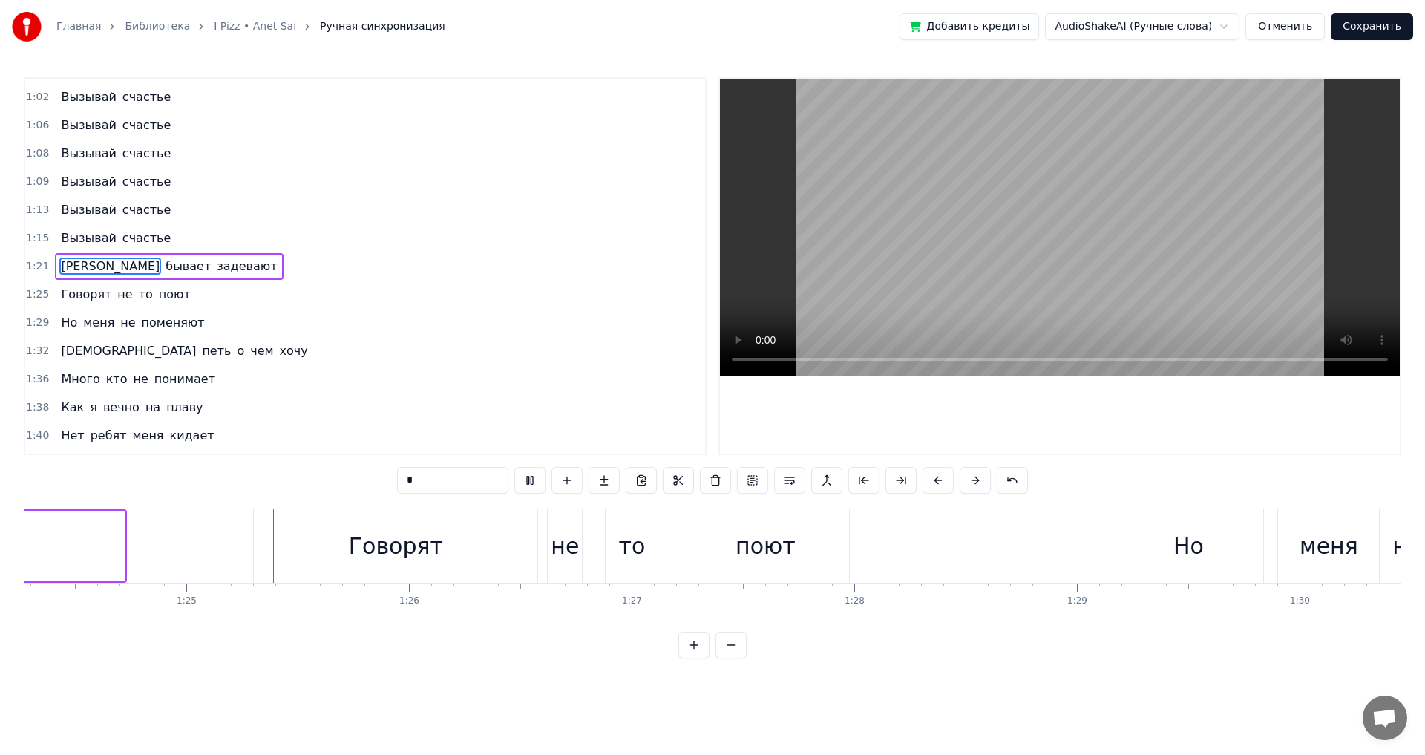
scroll to position [0, 18759]
click at [770, 563] on div "поют" at bounding box center [764, 545] width 168 height 73
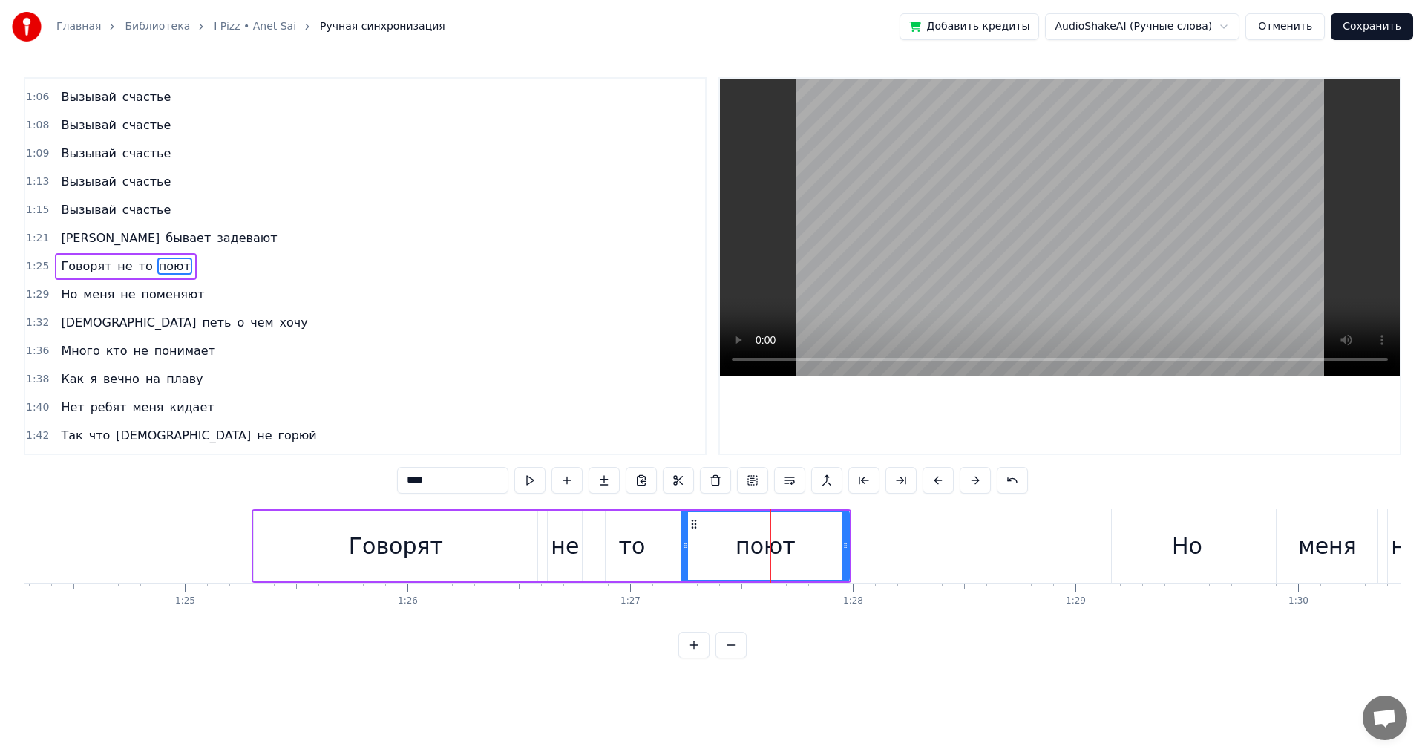
click at [458, 484] on input "****" at bounding box center [452, 480] width 111 height 27
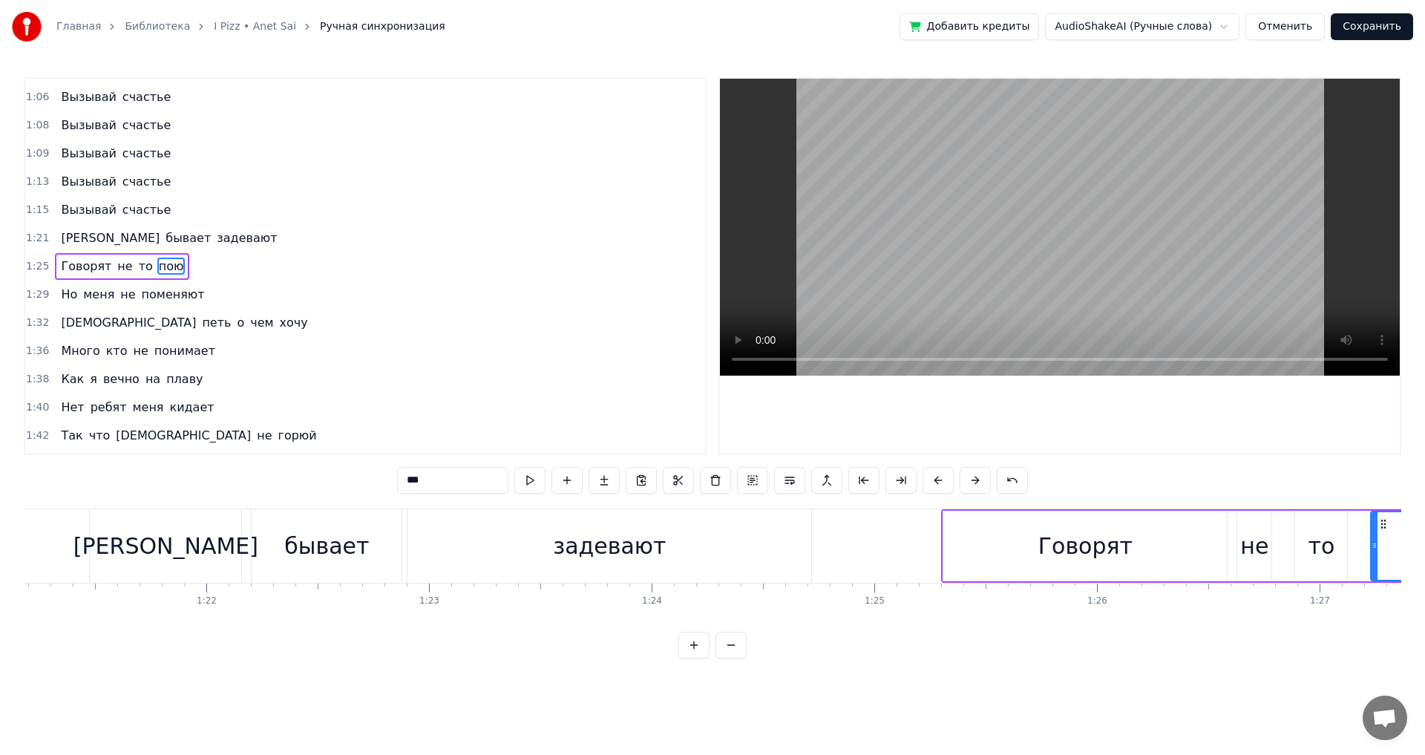
click at [801, 548] on div "задевают" at bounding box center [609, 545] width 404 height 73
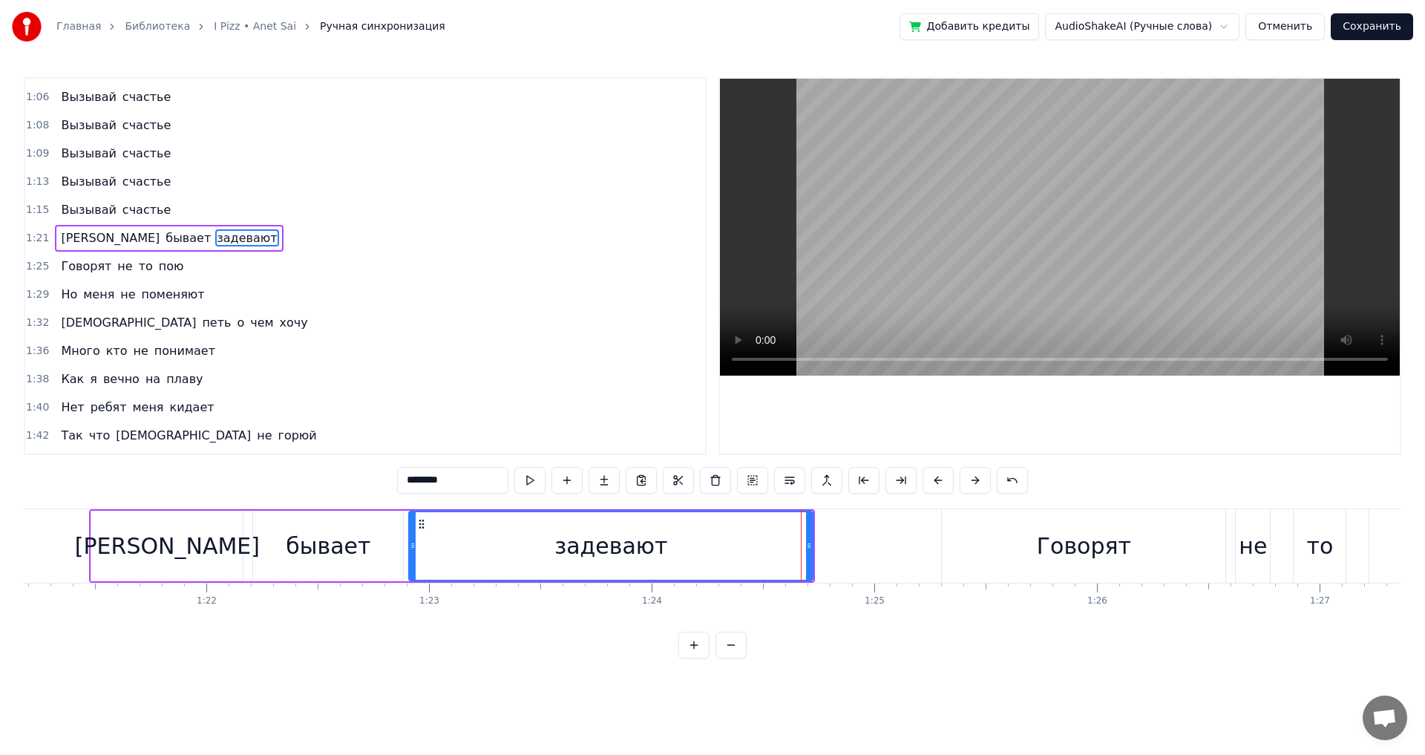
scroll to position [503, 0]
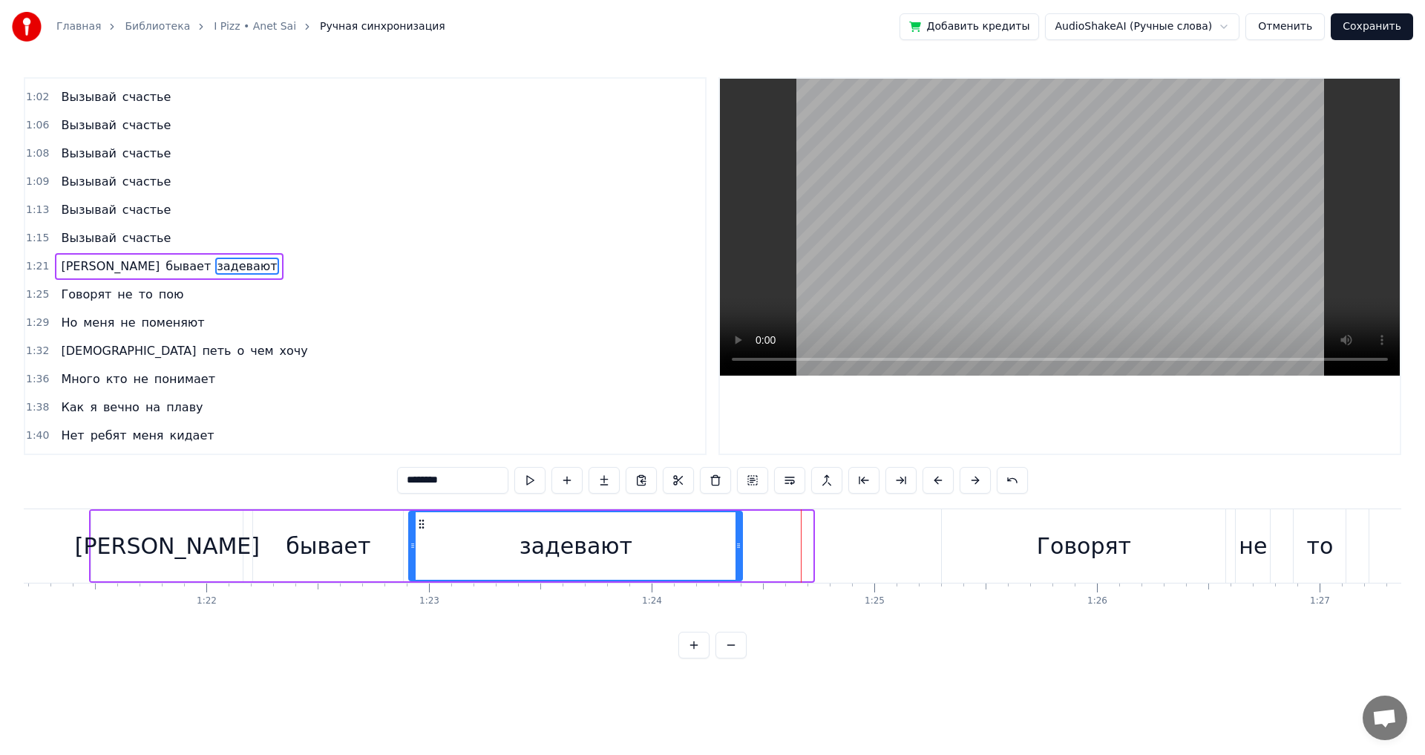
drag, startPoint x: 808, startPoint y: 550, endPoint x: 737, endPoint y: 553, distance: 70.5
click at [737, 553] on div at bounding box center [738, 546] width 6 height 68
click at [157, 547] on div "И" at bounding box center [166, 545] width 151 height 70
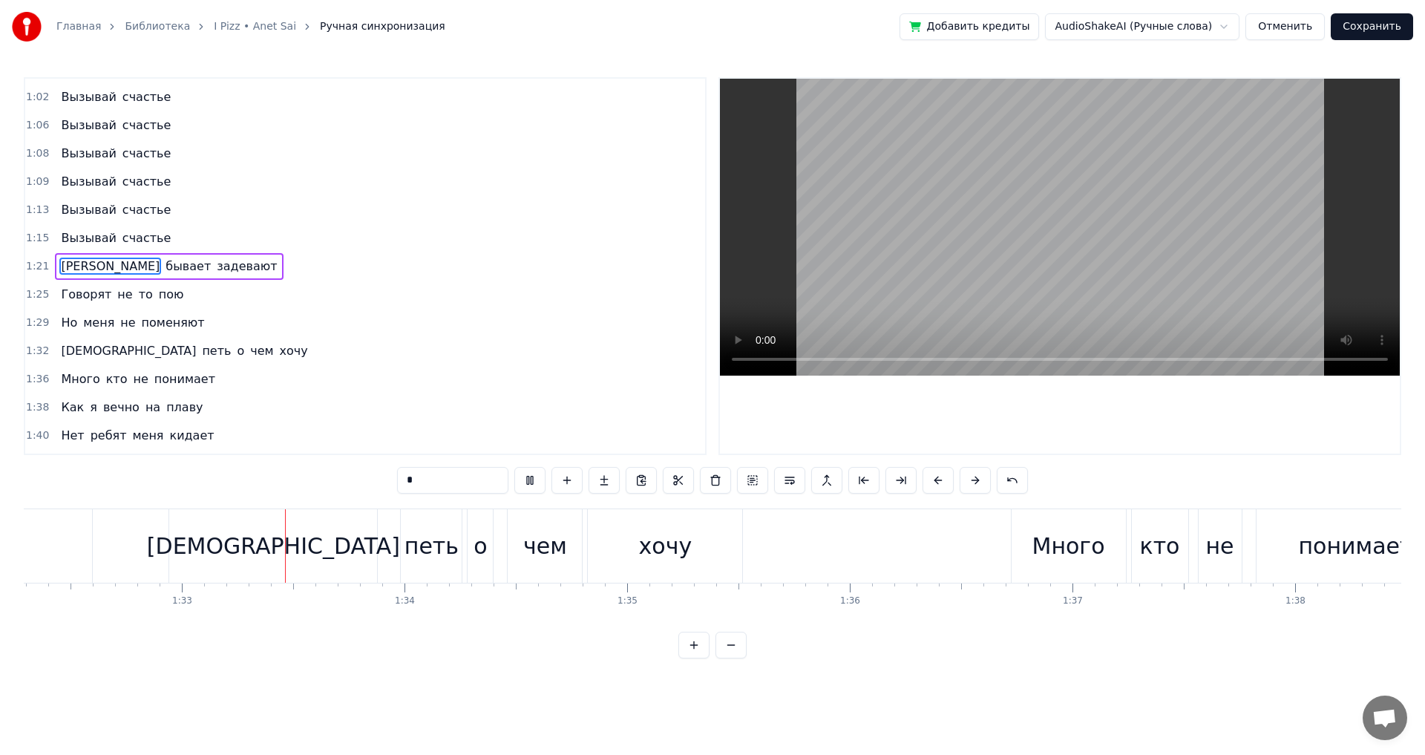
scroll to position [0, 20594]
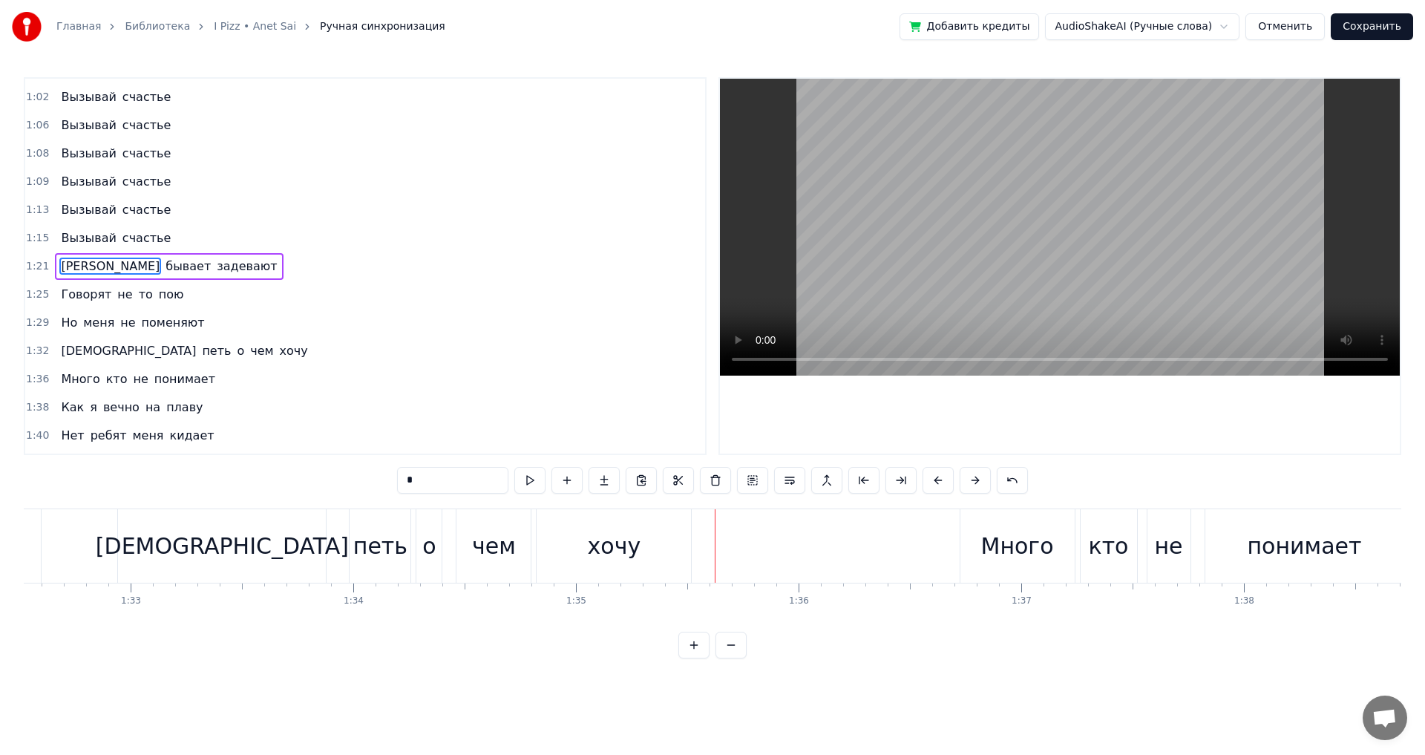
click at [378, 559] on div "петь" at bounding box center [380, 545] width 54 height 33
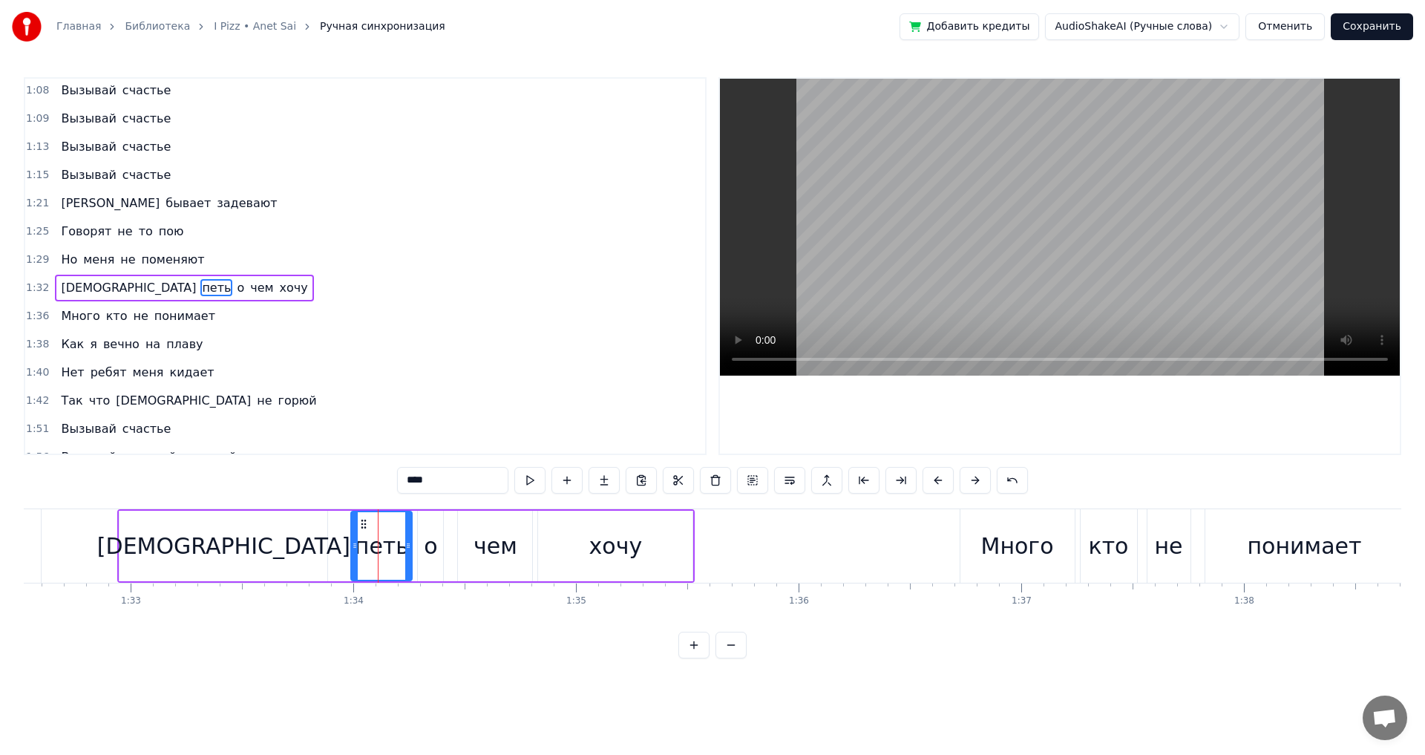
scroll to position [588, 0]
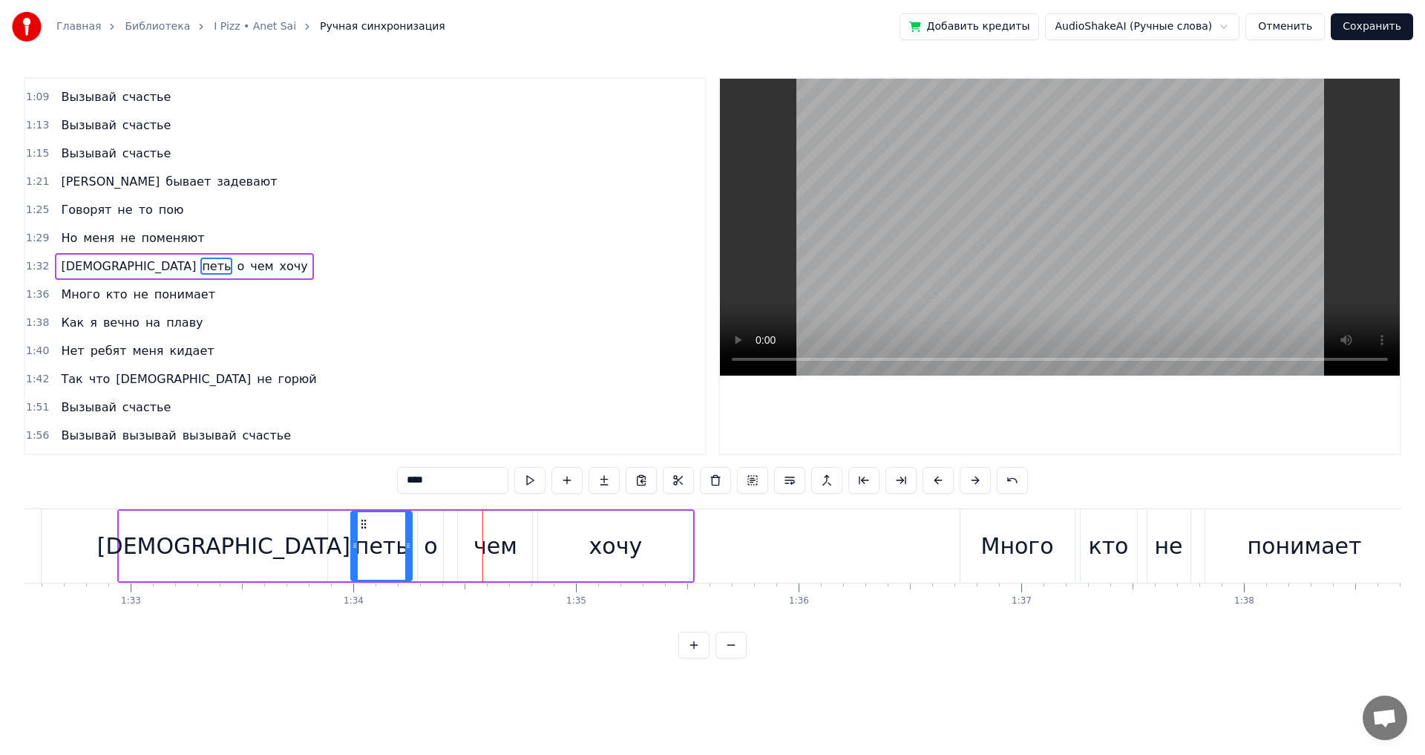
click at [381, 576] on div "петь" at bounding box center [381, 546] width 59 height 68
drag, startPoint x: 353, startPoint y: 552, endPoint x: 339, endPoint y: 554, distance: 14.3
click at [339, 554] on div at bounding box center [341, 546] width 6 height 68
click at [248, 549] on div "Буду" at bounding box center [223, 545] width 208 height 70
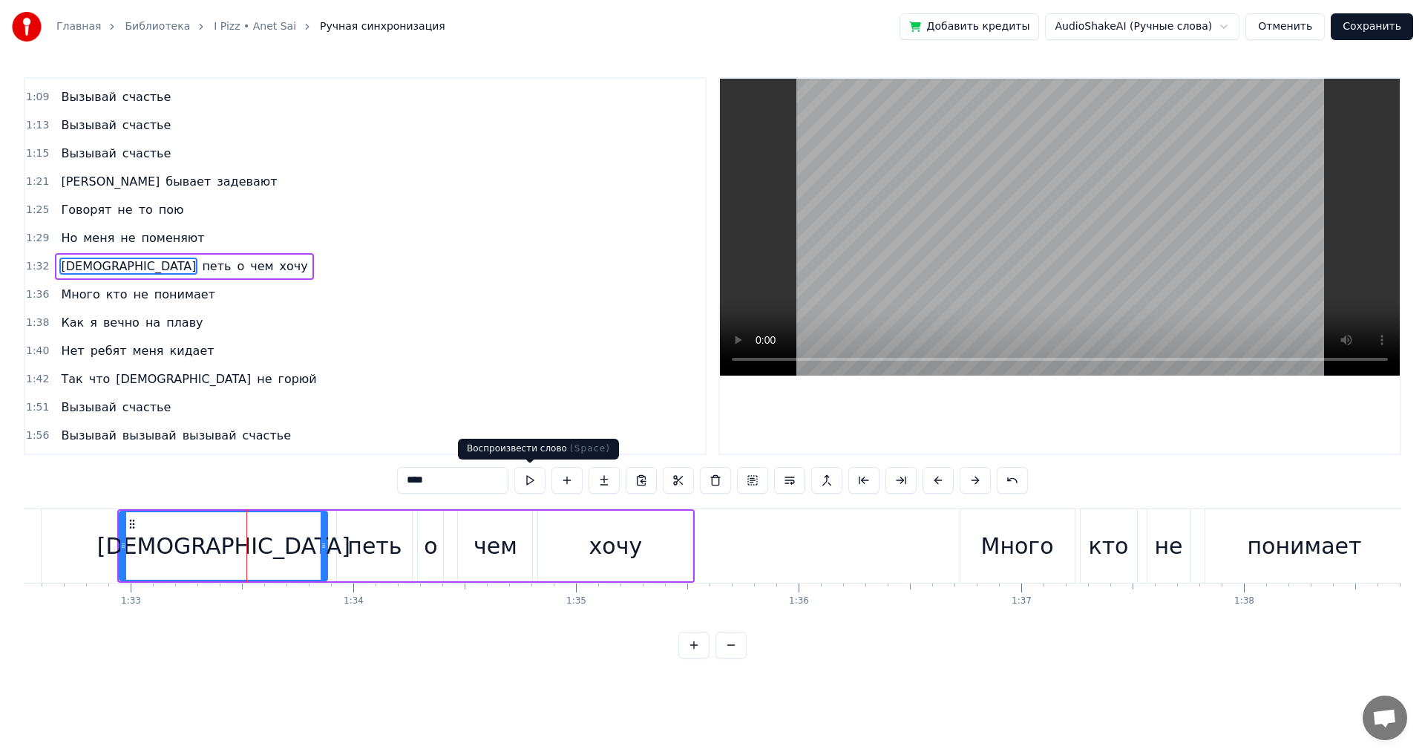
click at [527, 476] on button at bounding box center [529, 480] width 31 height 27
click at [531, 476] on button at bounding box center [529, 480] width 31 height 27
click at [362, 553] on div "петь" at bounding box center [374, 545] width 54 height 33
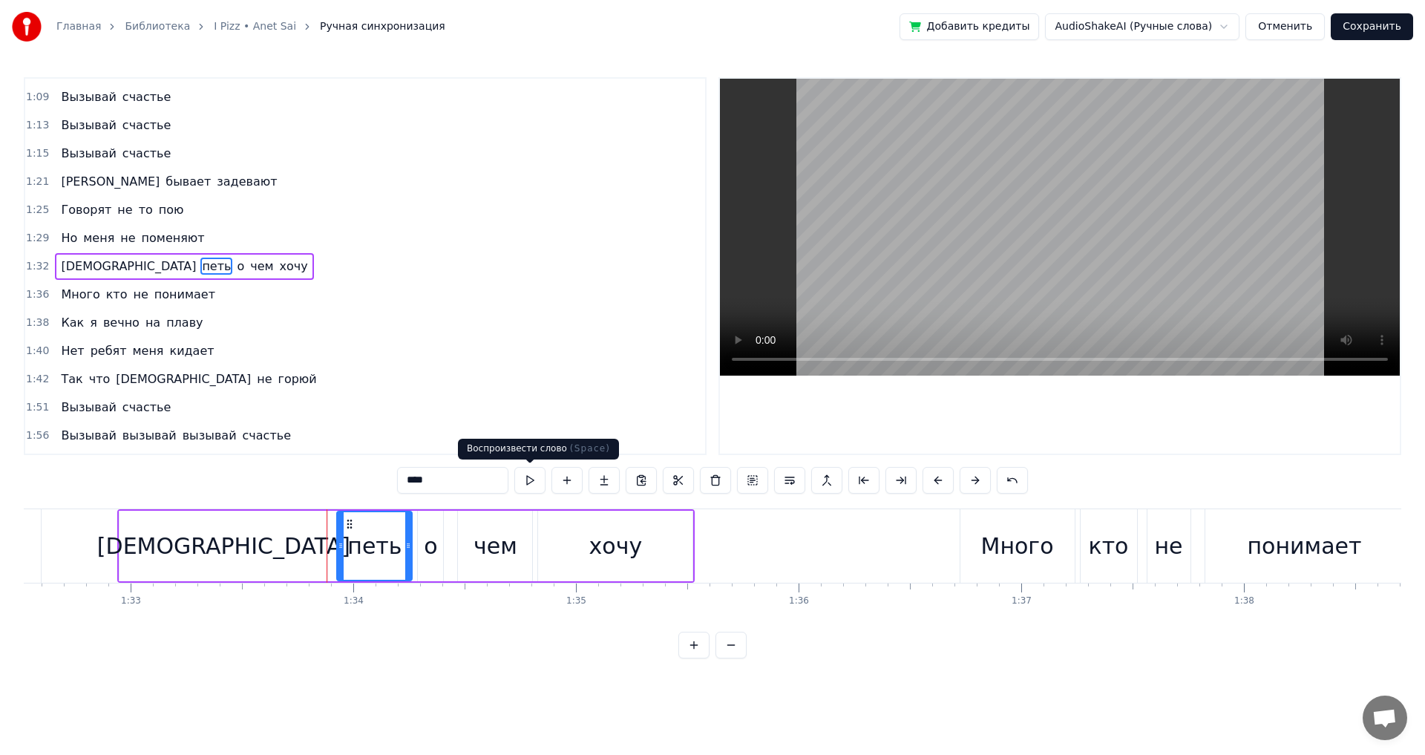
click at [526, 476] on button at bounding box center [529, 480] width 31 height 27
drag, startPoint x: 410, startPoint y: 548, endPoint x: 393, endPoint y: 553, distance: 17.6
click at [393, 553] on div at bounding box center [391, 546] width 6 height 68
click at [430, 556] on div "о" at bounding box center [430, 545] width 13 height 33
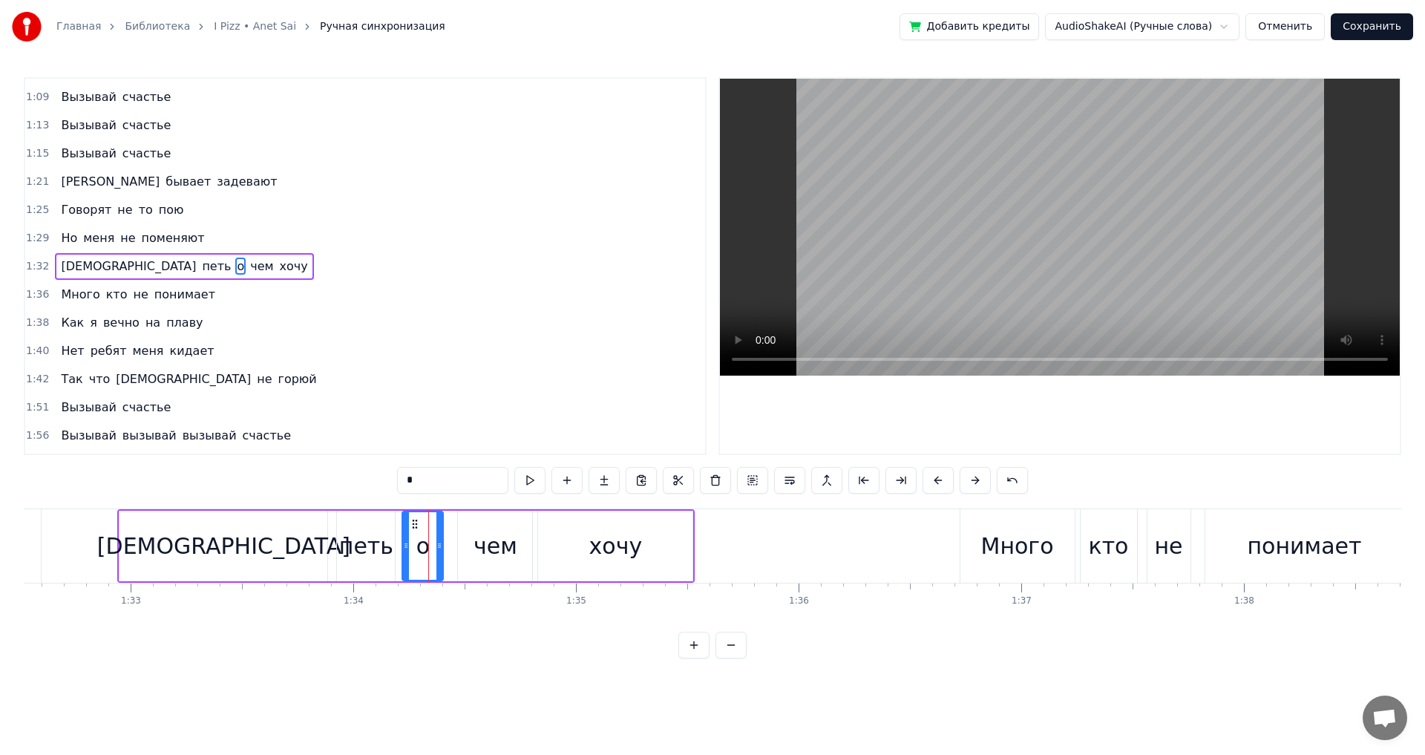
drag, startPoint x: 421, startPoint y: 551, endPoint x: 405, endPoint y: 553, distance: 15.7
click at [405, 553] on div at bounding box center [406, 546] width 6 height 68
drag, startPoint x: 441, startPoint y: 553, endPoint x: 433, endPoint y: 556, distance: 9.2
click at [433, 556] on div at bounding box center [430, 546] width 6 height 68
click at [476, 551] on div "чем" at bounding box center [495, 545] width 44 height 33
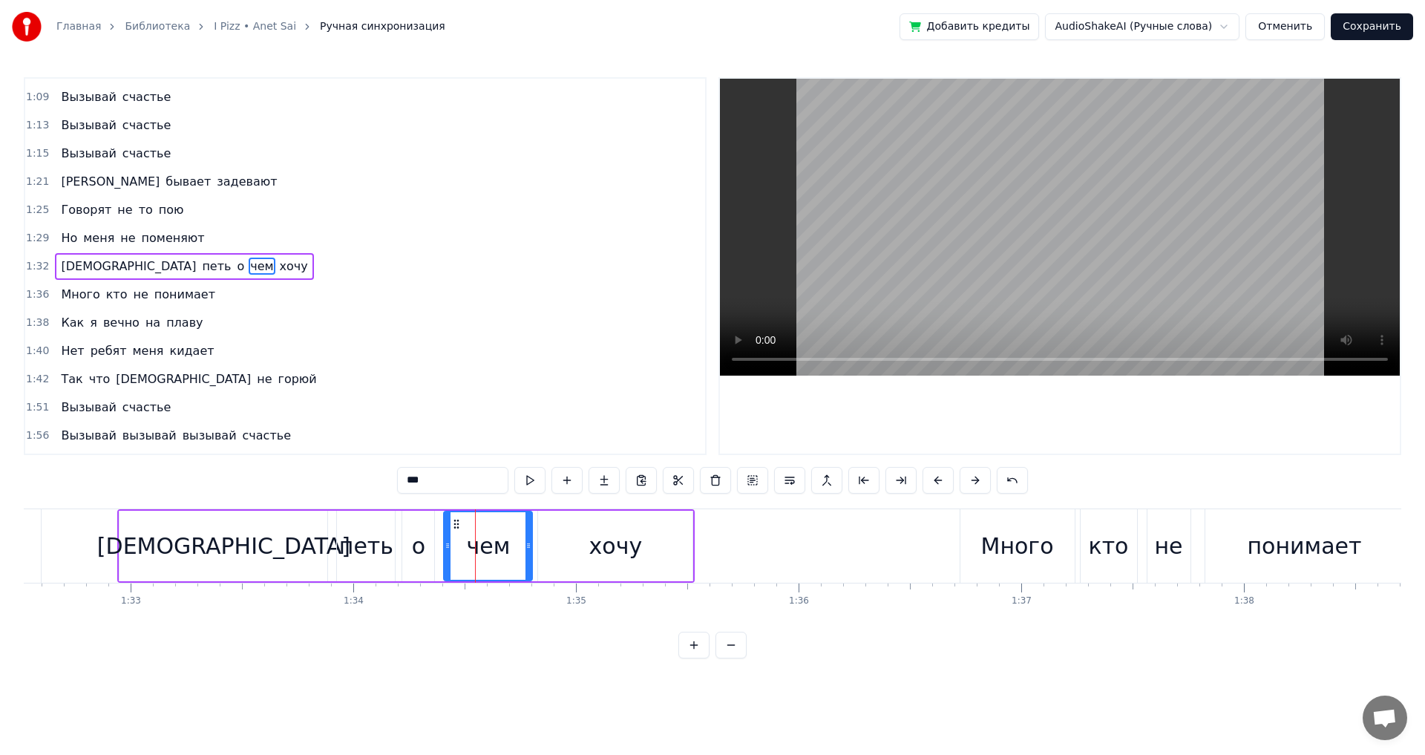
drag, startPoint x: 460, startPoint y: 553, endPoint x: 446, endPoint y: 552, distance: 14.2
click at [446, 552] on div at bounding box center [447, 546] width 6 height 68
click at [201, 539] on div "Буду" at bounding box center [223, 545] width 253 height 33
type input "****"
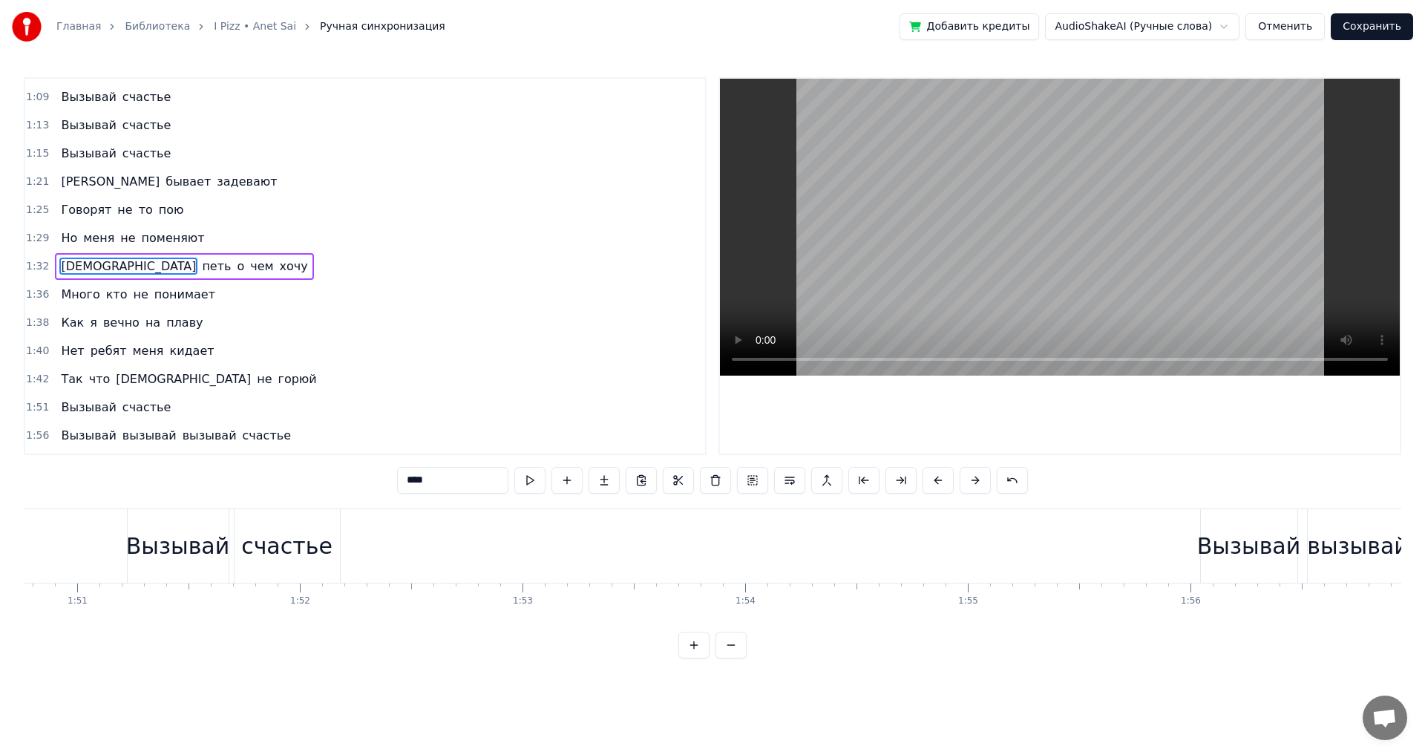
scroll to position [0, 24501]
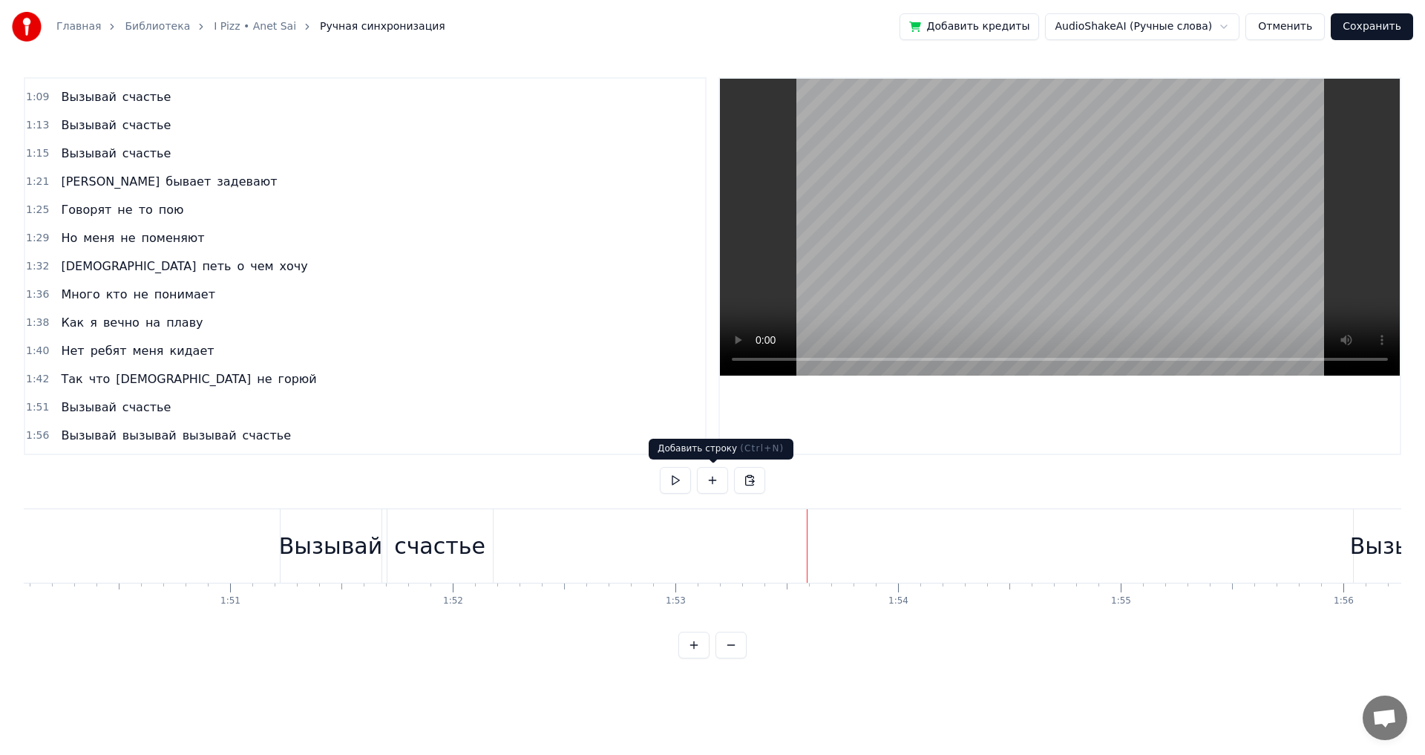
click at [708, 479] on button at bounding box center [712, 480] width 31 height 27
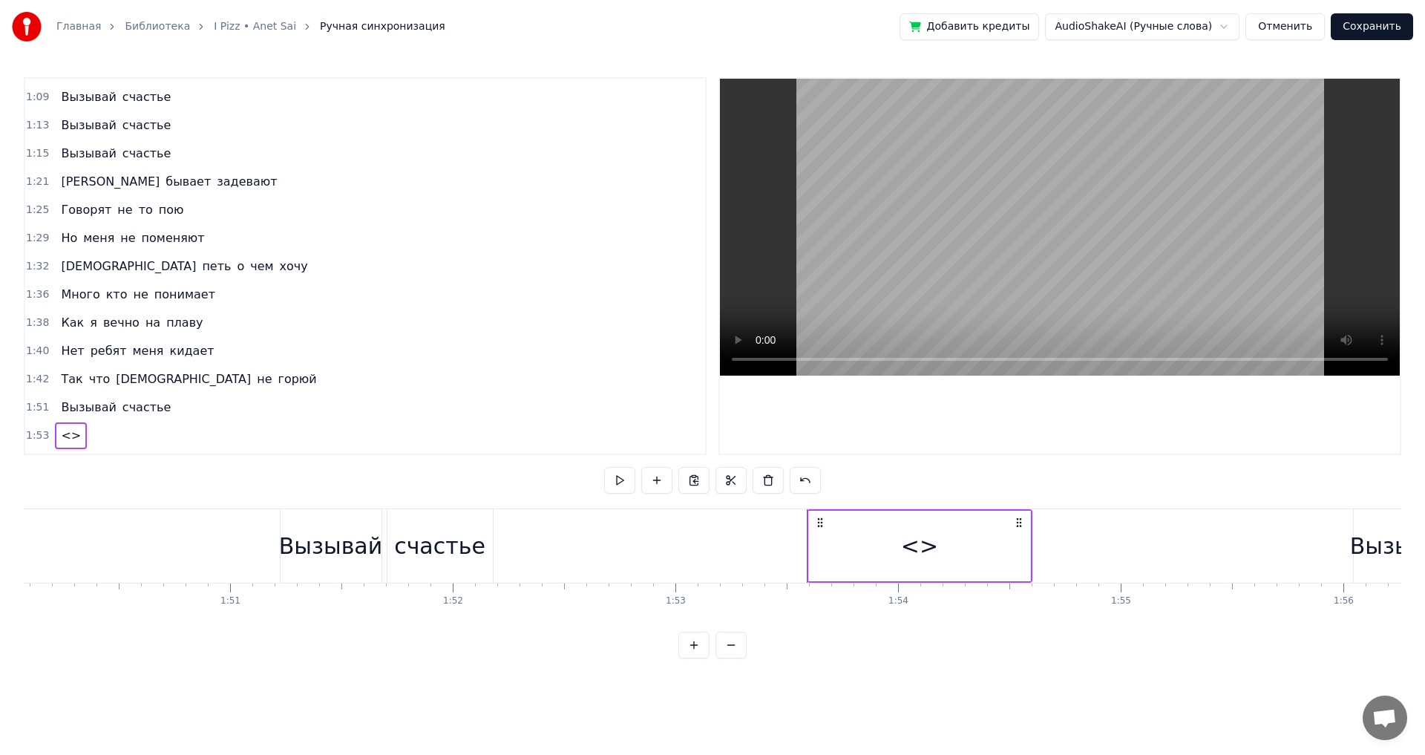
click at [919, 557] on div "<>" at bounding box center [919, 545] width 37 height 33
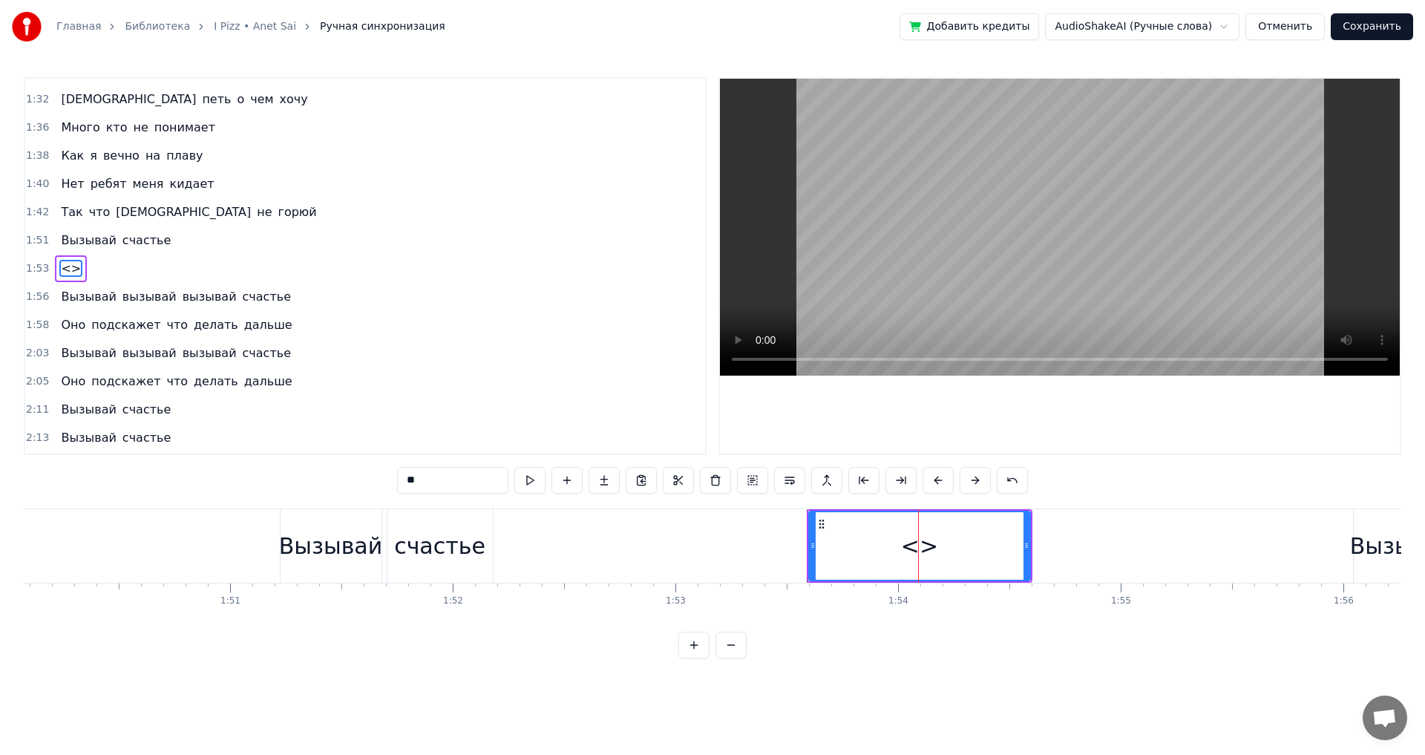
scroll to position [757, 0]
drag, startPoint x: 436, startPoint y: 478, endPoint x: 292, endPoint y: 472, distance: 144.8
click at [292, 472] on div "0:00 Может все валиться из рук 0:04 Может все идти ко дну 0:08 Но одно я знаю м…" at bounding box center [712, 367] width 1377 height 581
paste input "text"
click at [329, 542] on div "Вызывай" at bounding box center [330, 545] width 103 height 33
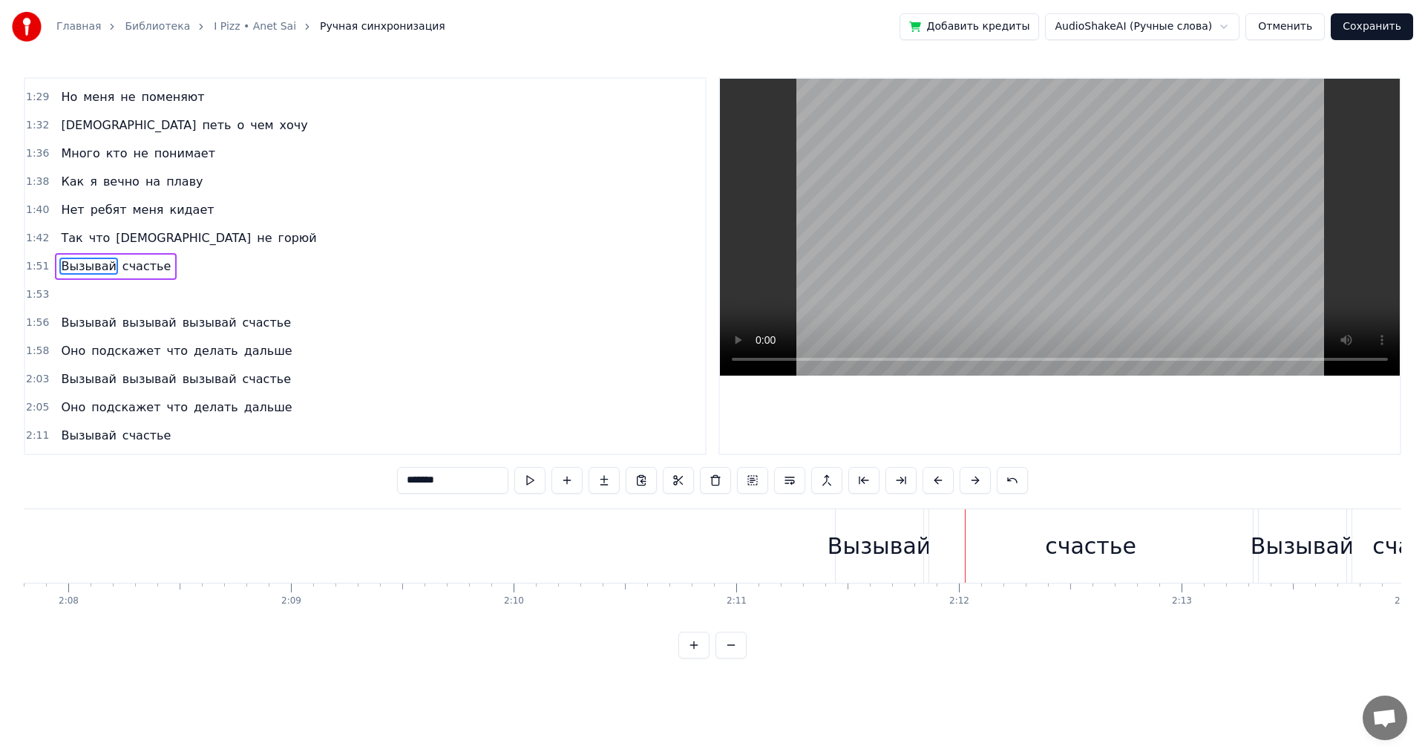
scroll to position [0, 28475]
click at [1177, 568] on div "счастье" at bounding box center [1061, 545] width 323 height 73
type input "*******"
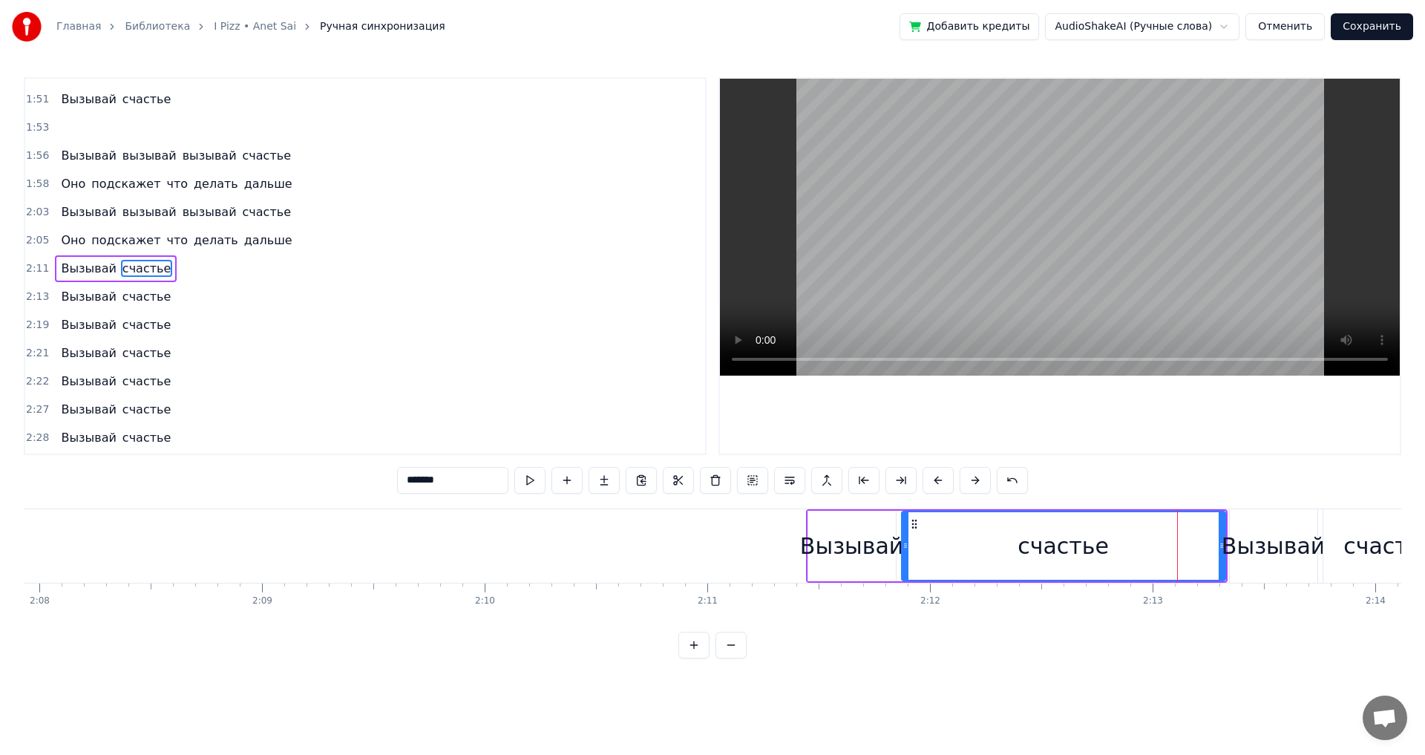
scroll to position [898, 0]
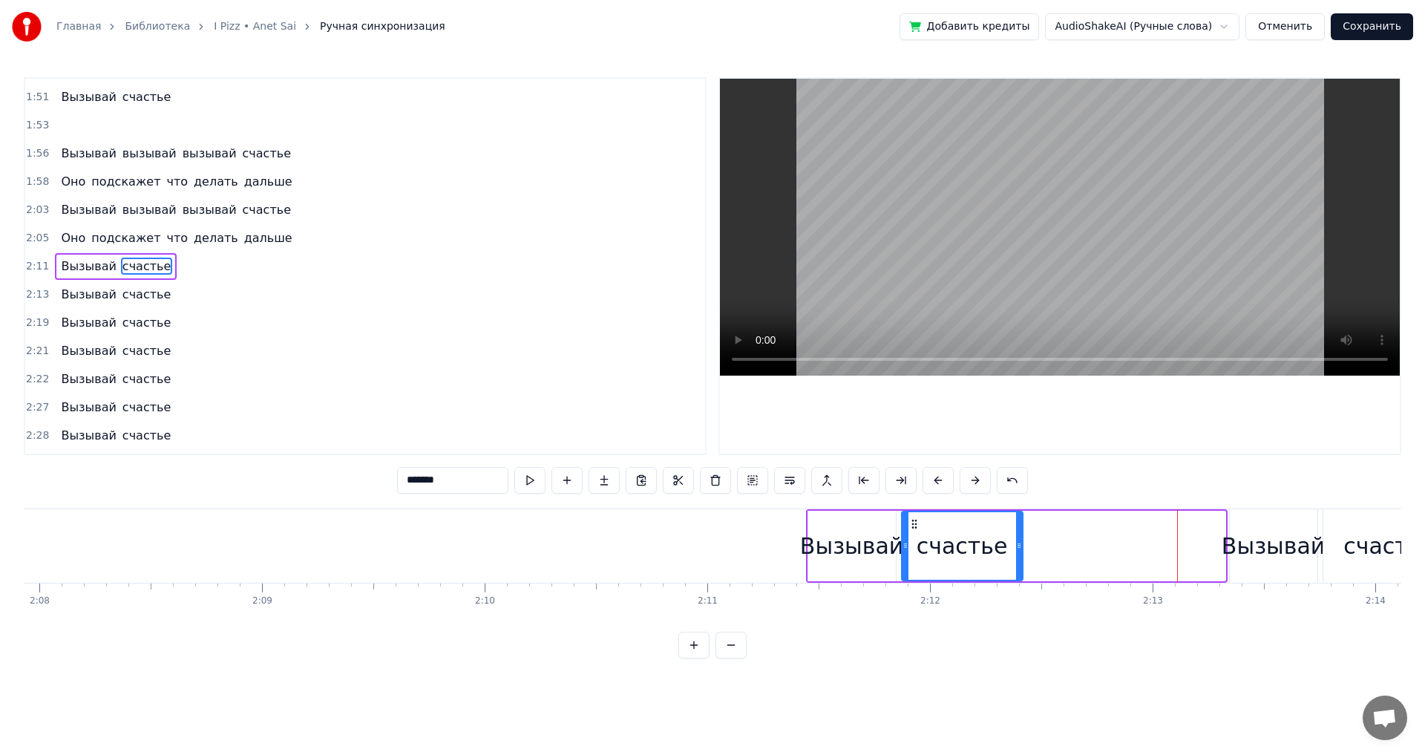
drag, startPoint x: 1222, startPoint y: 565, endPoint x: 1019, endPoint y: 567, distance: 202.6
click at [1019, 567] on div at bounding box center [1019, 546] width 6 height 68
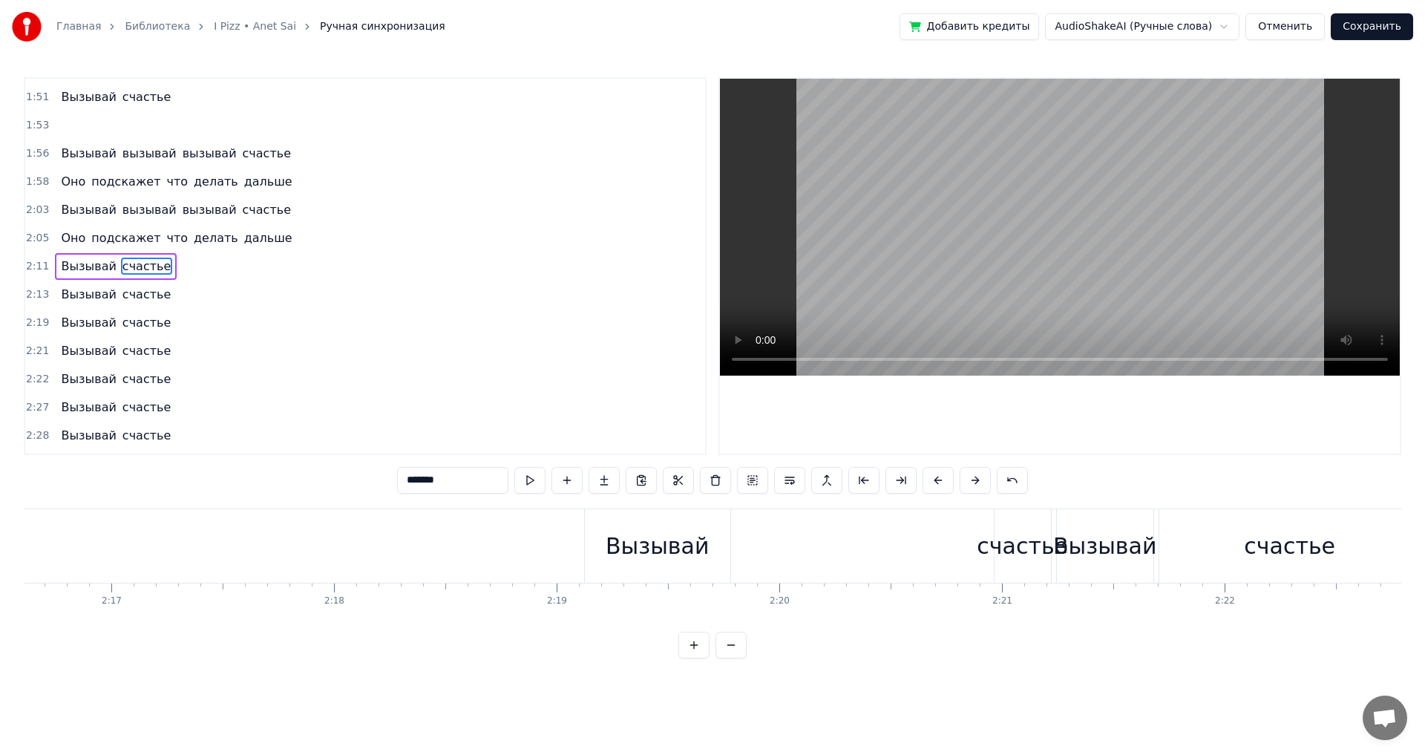
scroll to position [0, 30493]
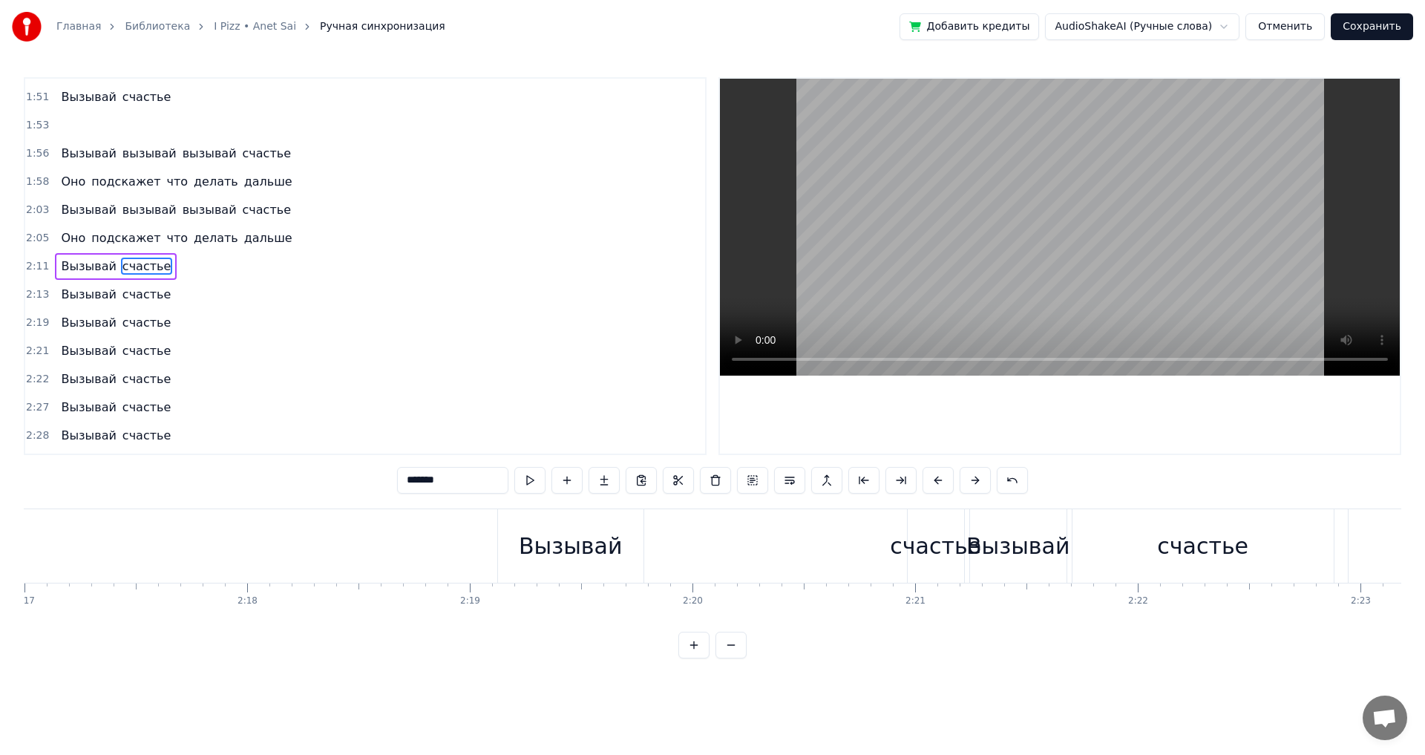
click at [807, 553] on div "Вызывай счастье" at bounding box center [732, 545] width 470 height 73
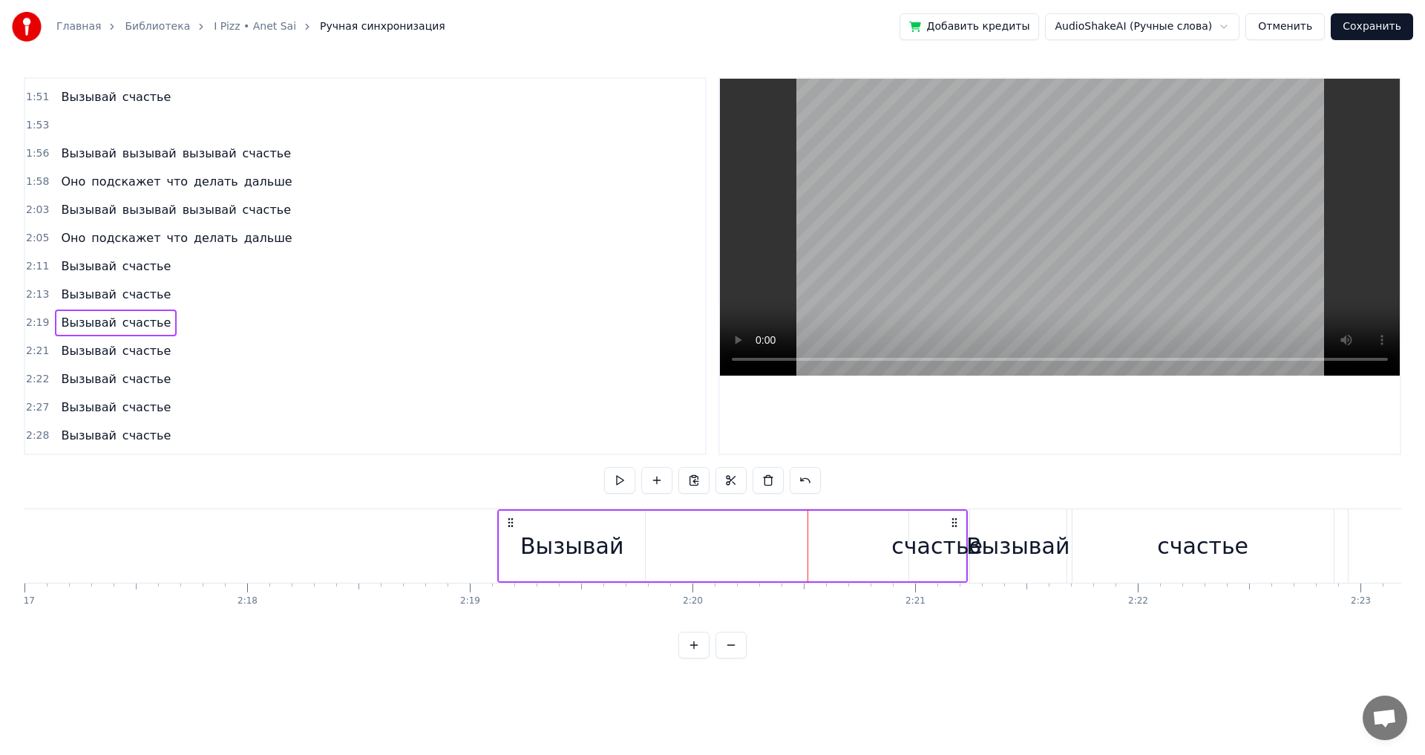
click at [743, 543] on div "Вызывай счастье" at bounding box center [732, 545] width 470 height 73
click at [566, 542] on div "Вызывай" at bounding box center [571, 545] width 103 height 33
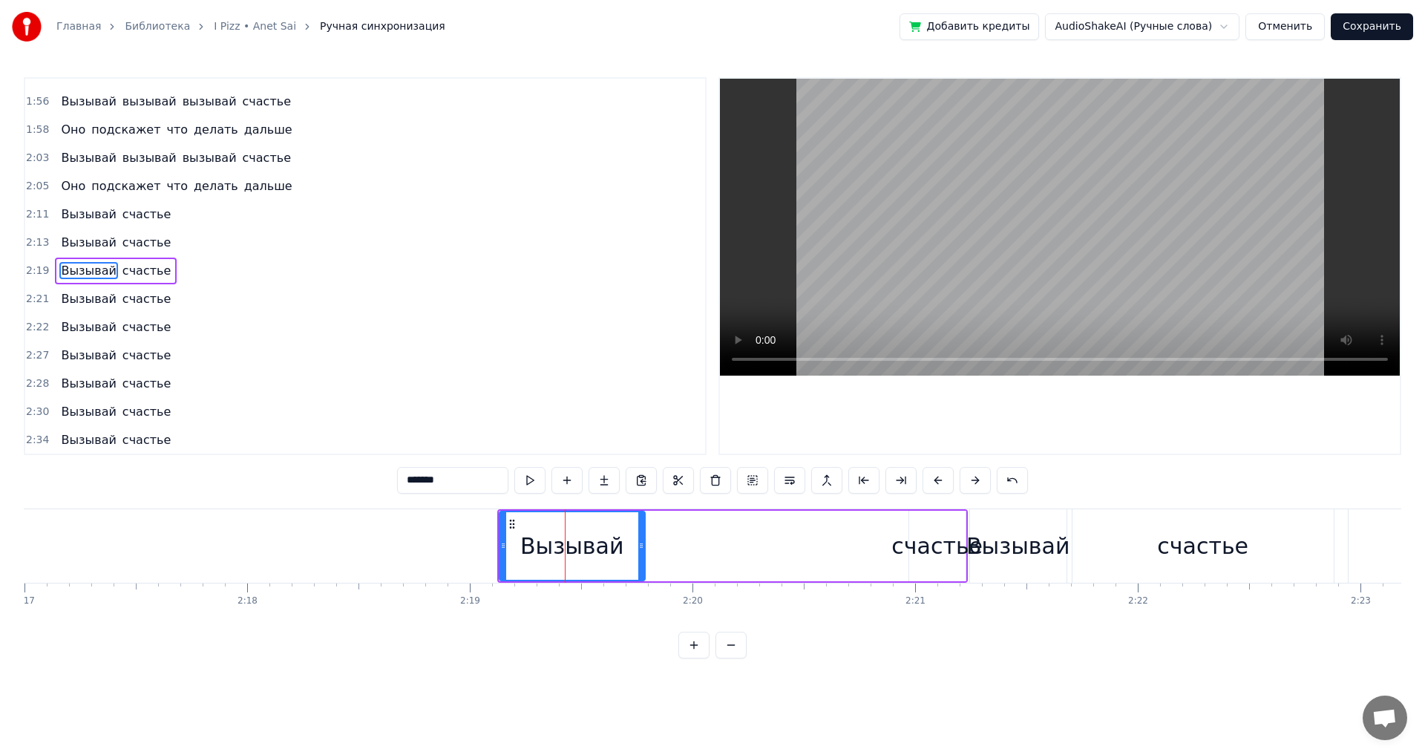
scroll to position [954, 0]
click at [844, 549] on div "Вызывай счастье" at bounding box center [732, 545] width 470 height 73
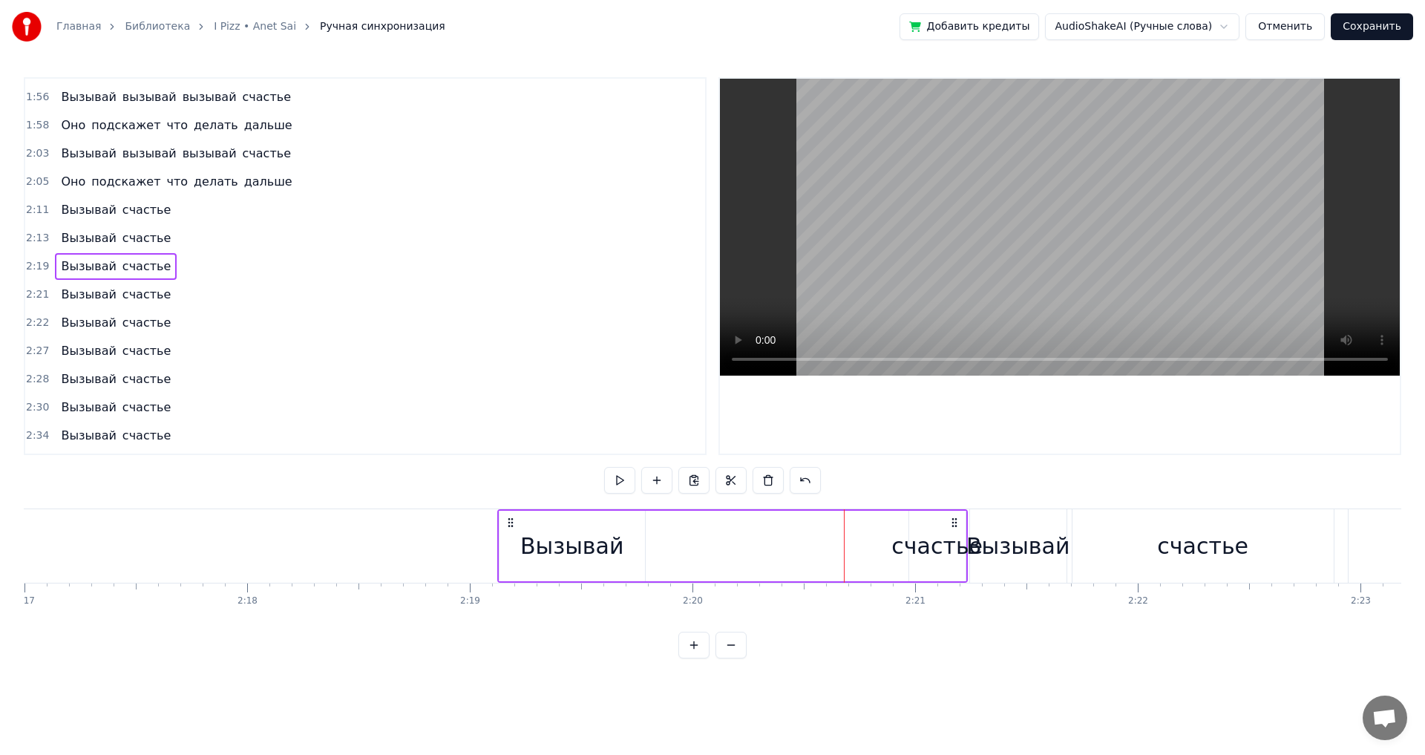
click at [908, 532] on div "счастье" at bounding box center [936, 545] width 91 height 33
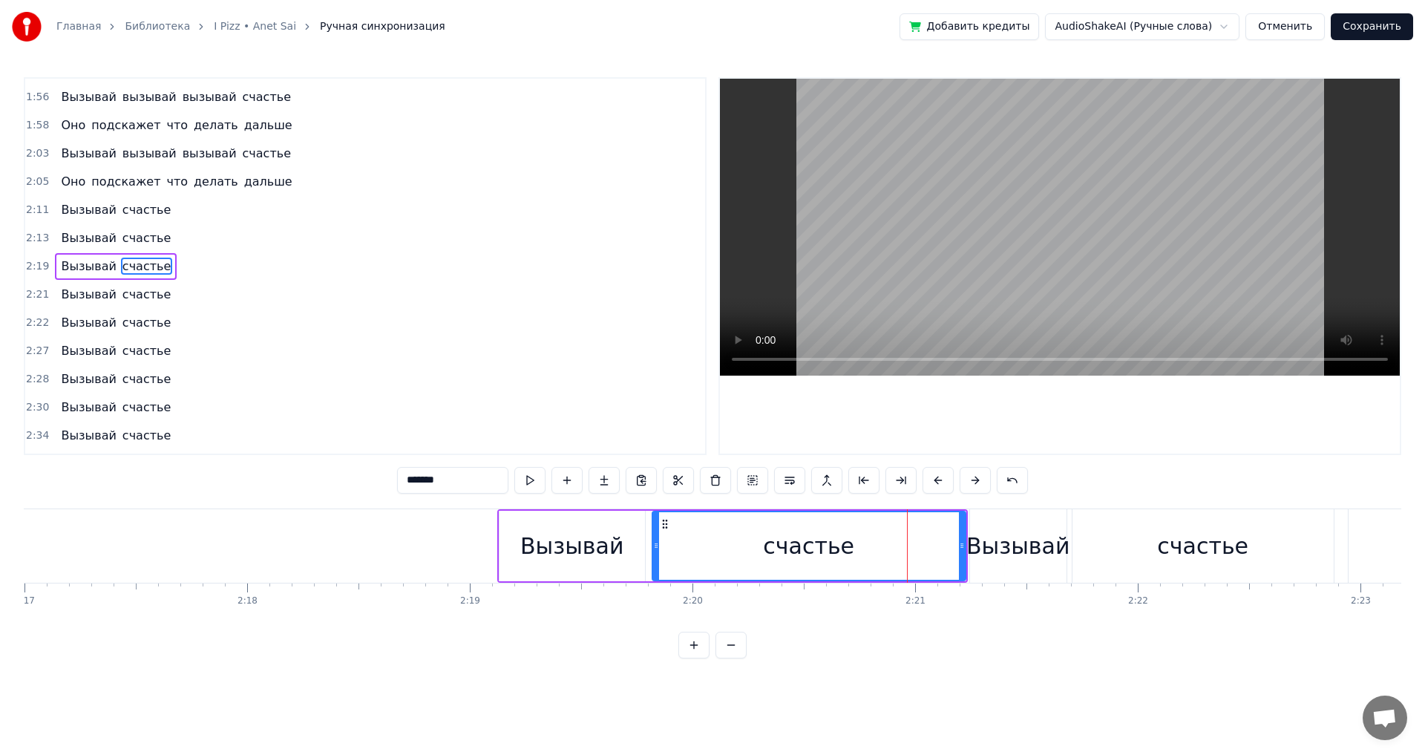
drag, startPoint x: 912, startPoint y: 535, endPoint x: 655, endPoint y: 539, distance: 256.8
click at [655, 539] on div at bounding box center [656, 546] width 6 height 68
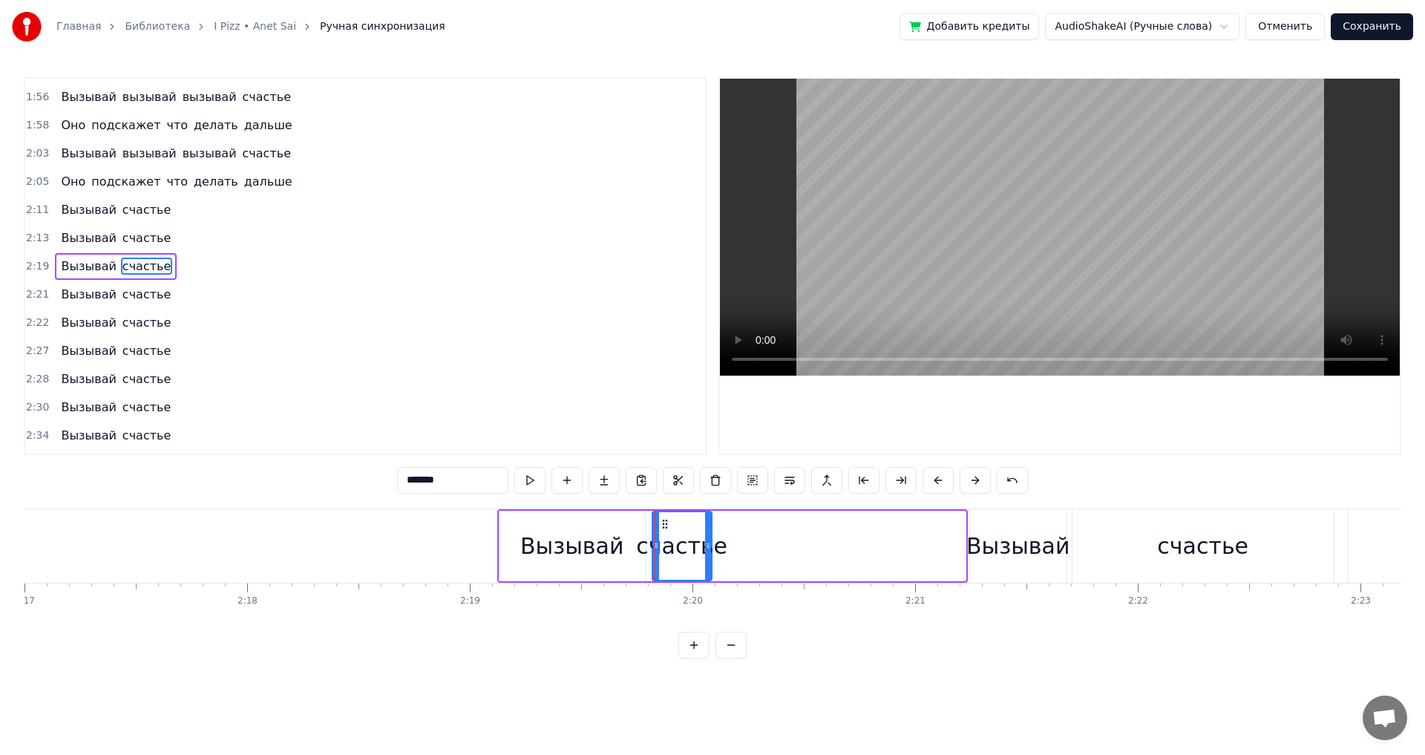
drag, startPoint x: 960, startPoint y: 543, endPoint x: 706, endPoint y: 545, distance: 253.8
click at [706, 545] on icon at bounding box center [708, 545] width 6 height 12
click at [533, 544] on div "Вызывай" at bounding box center [571, 545] width 103 height 33
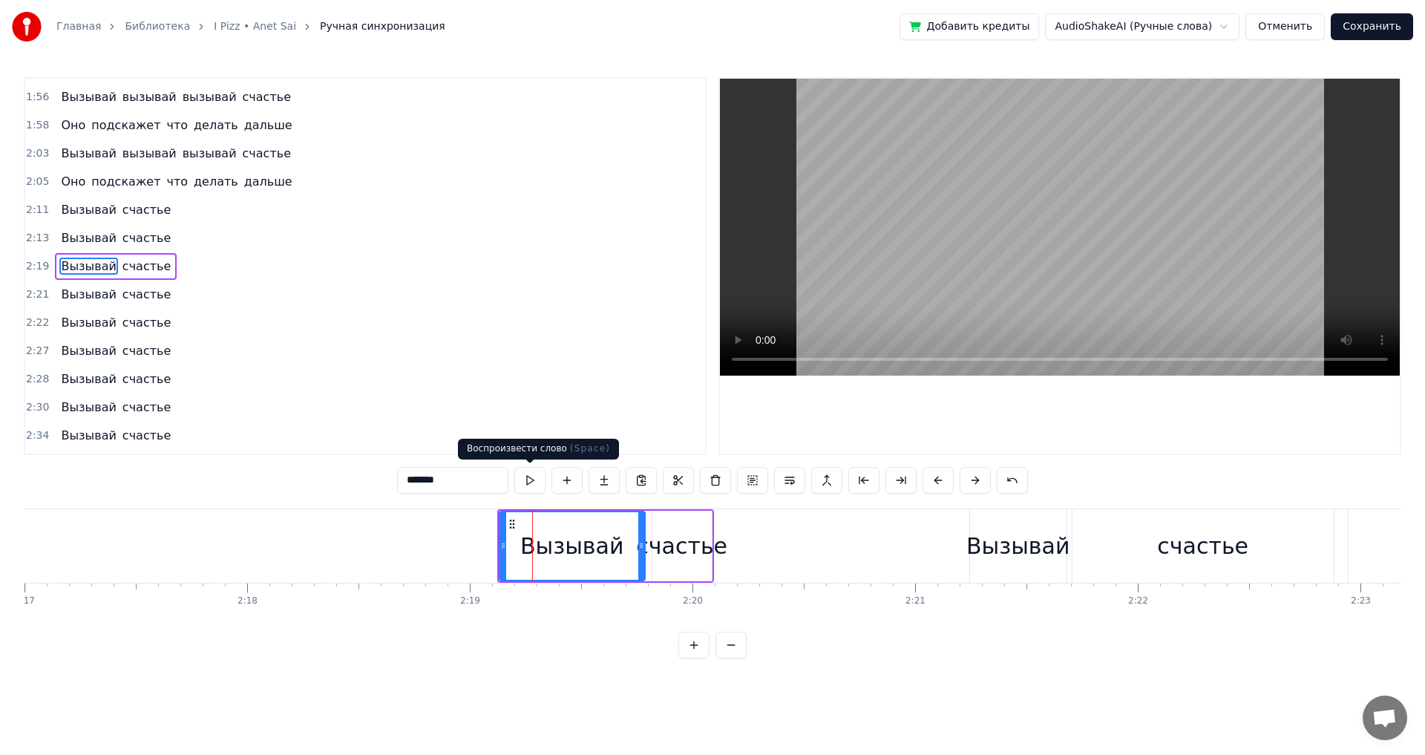
click at [532, 479] on button at bounding box center [529, 480] width 31 height 27
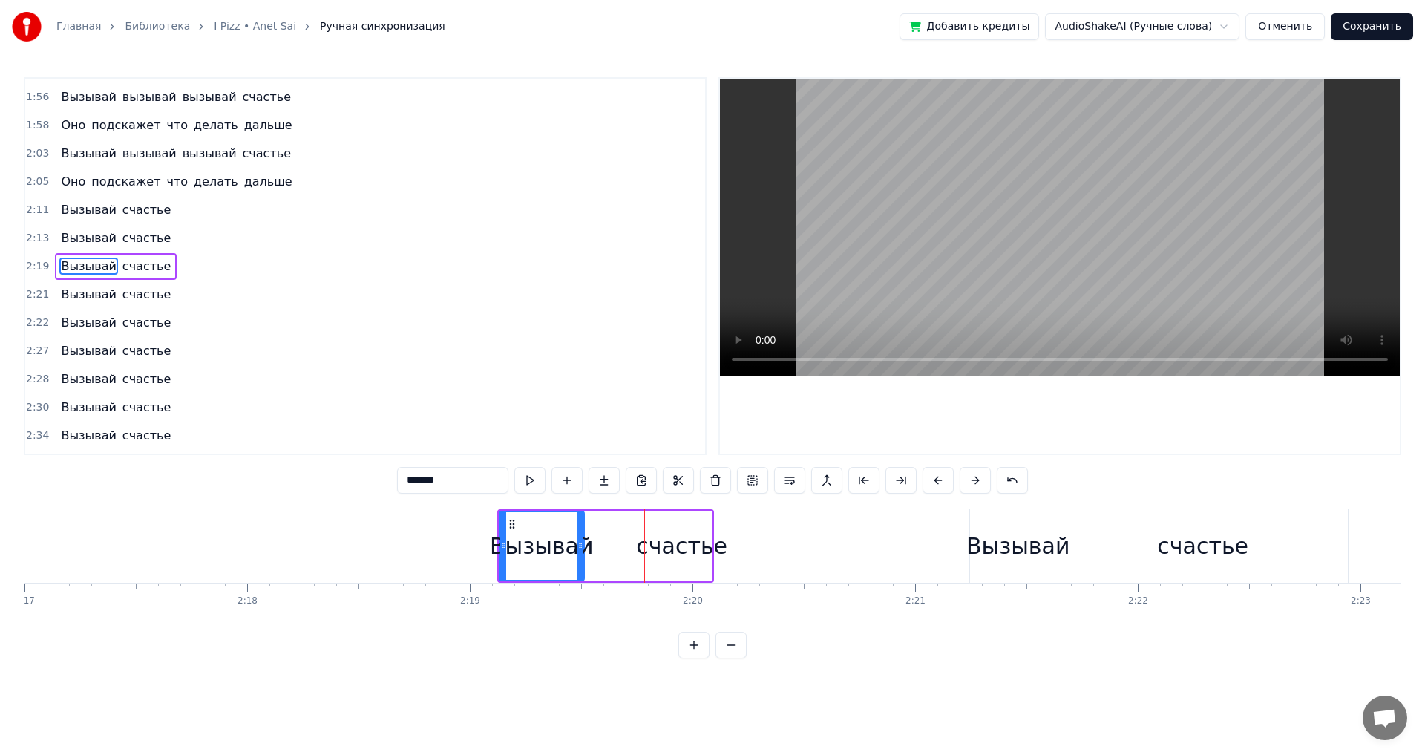
drag, startPoint x: 640, startPoint y: 544, endPoint x: 579, endPoint y: 543, distance: 60.8
click at [579, 543] on icon at bounding box center [580, 545] width 6 height 12
click at [660, 545] on div "счастье" at bounding box center [681, 545] width 91 height 33
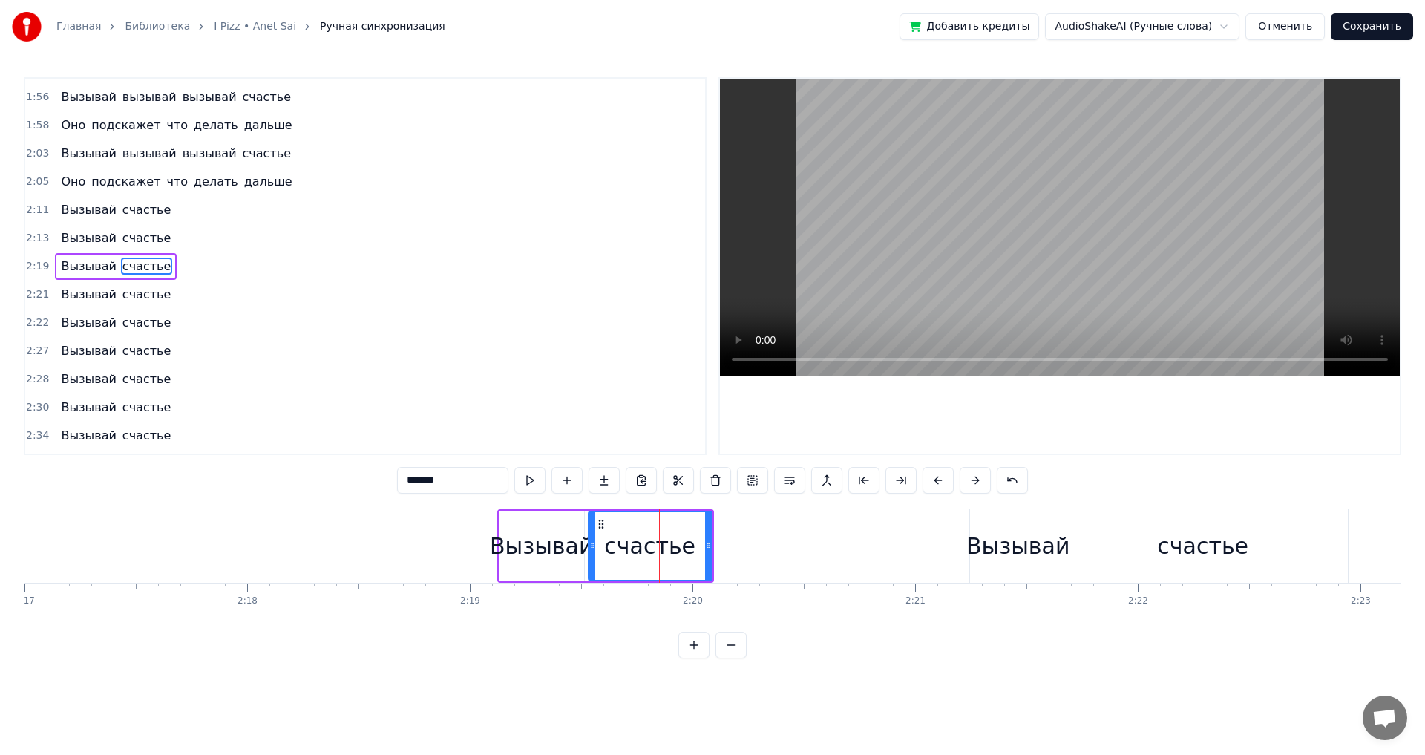
drag, startPoint x: 659, startPoint y: 545, endPoint x: 591, endPoint y: 548, distance: 68.3
click at [591, 548] on icon at bounding box center [592, 545] width 6 height 12
click at [643, 562] on div "счастье" at bounding box center [649, 545] width 91 height 33
click at [533, 480] on button at bounding box center [529, 480] width 31 height 27
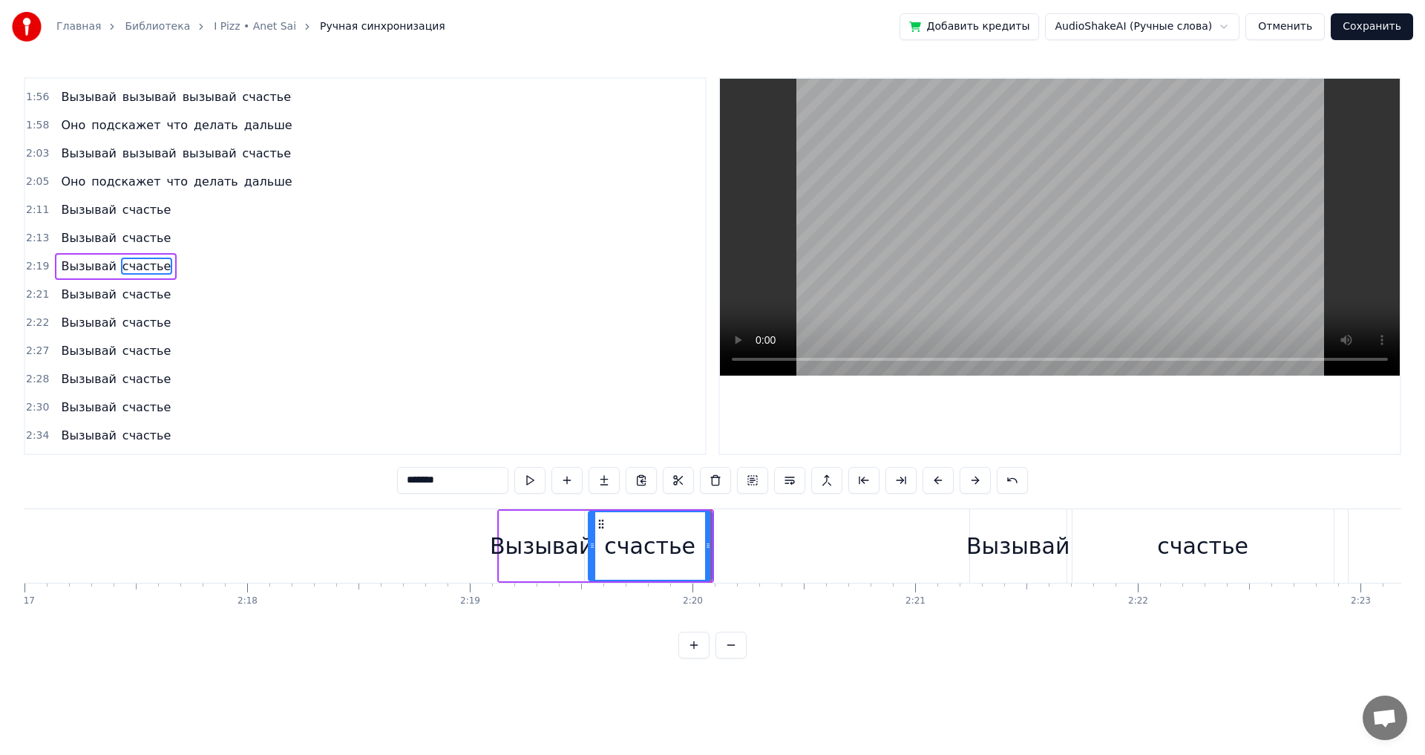
drag, startPoint x: 1015, startPoint y: 557, endPoint x: 999, endPoint y: 559, distance: 15.7
click at [999, 559] on div "Вызывай" at bounding box center [1017, 545] width 103 height 33
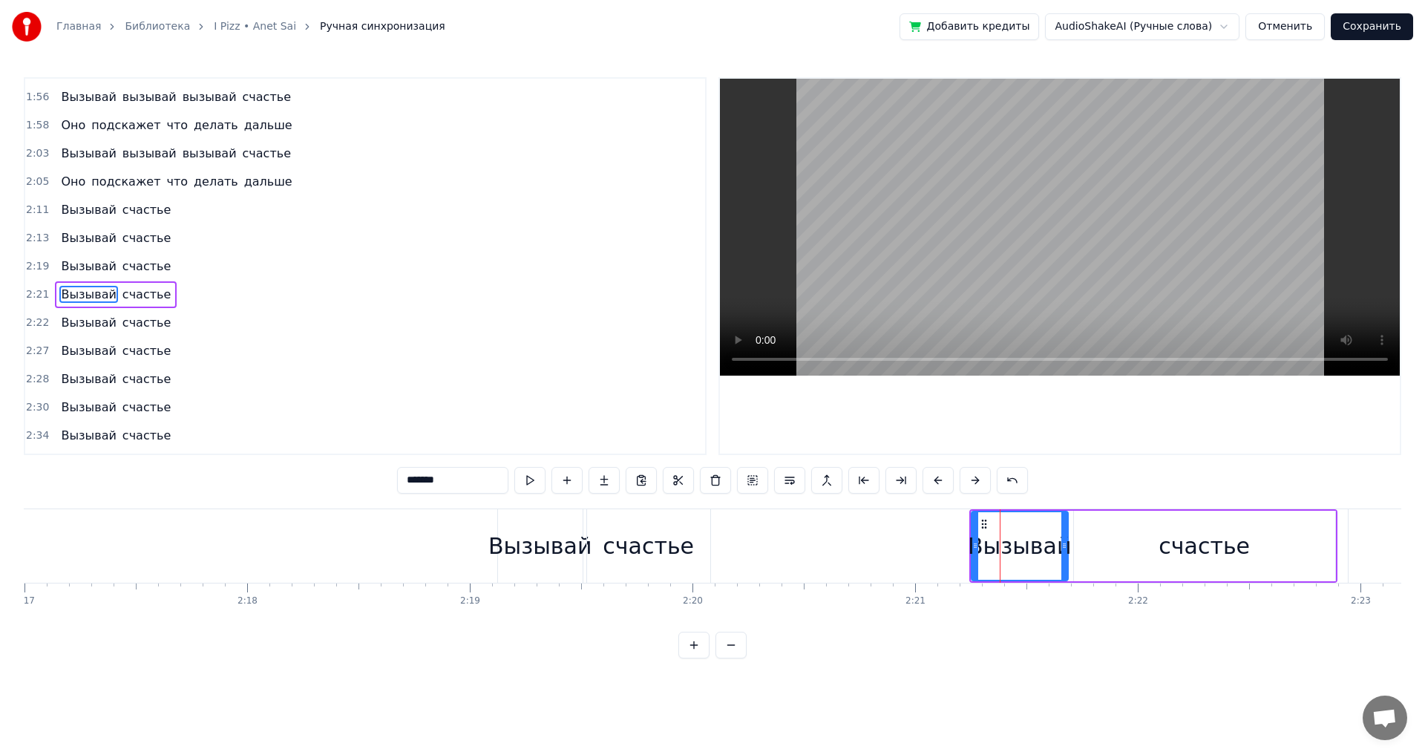
scroll to position [982, 0]
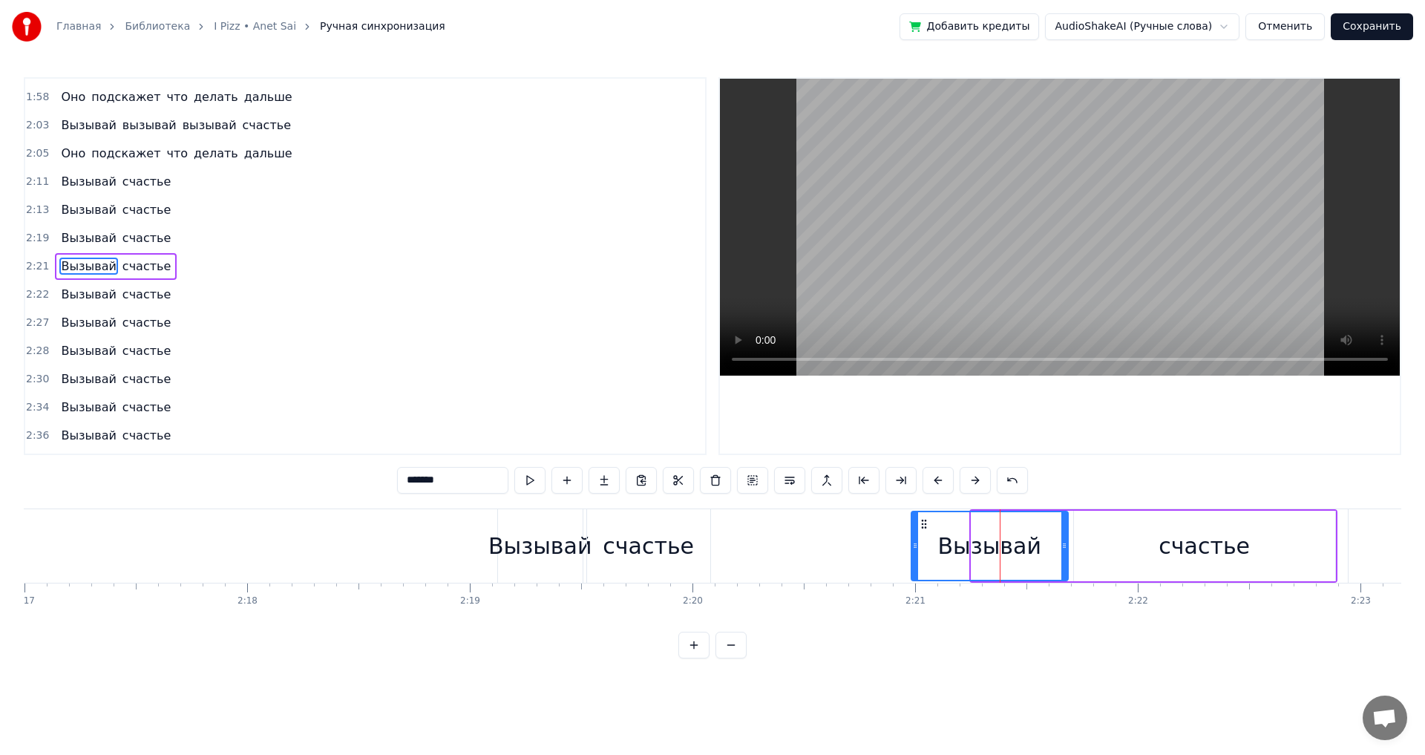
drag, startPoint x: 973, startPoint y: 544, endPoint x: 913, endPoint y: 545, distance: 60.1
click at [913, 545] on icon at bounding box center [915, 545] width 6 height 12
drag, startPoint x: 1065, startPoint y: 548, endPoint x: 1002, endPoint y: 556, distance: 63.5
click at [1002, 556] on div at bounding box center [1001, 546] width 6 height 68
click at [1333, 548] on div "счастье" at bounding box center [1204, 545] width 261 height 70
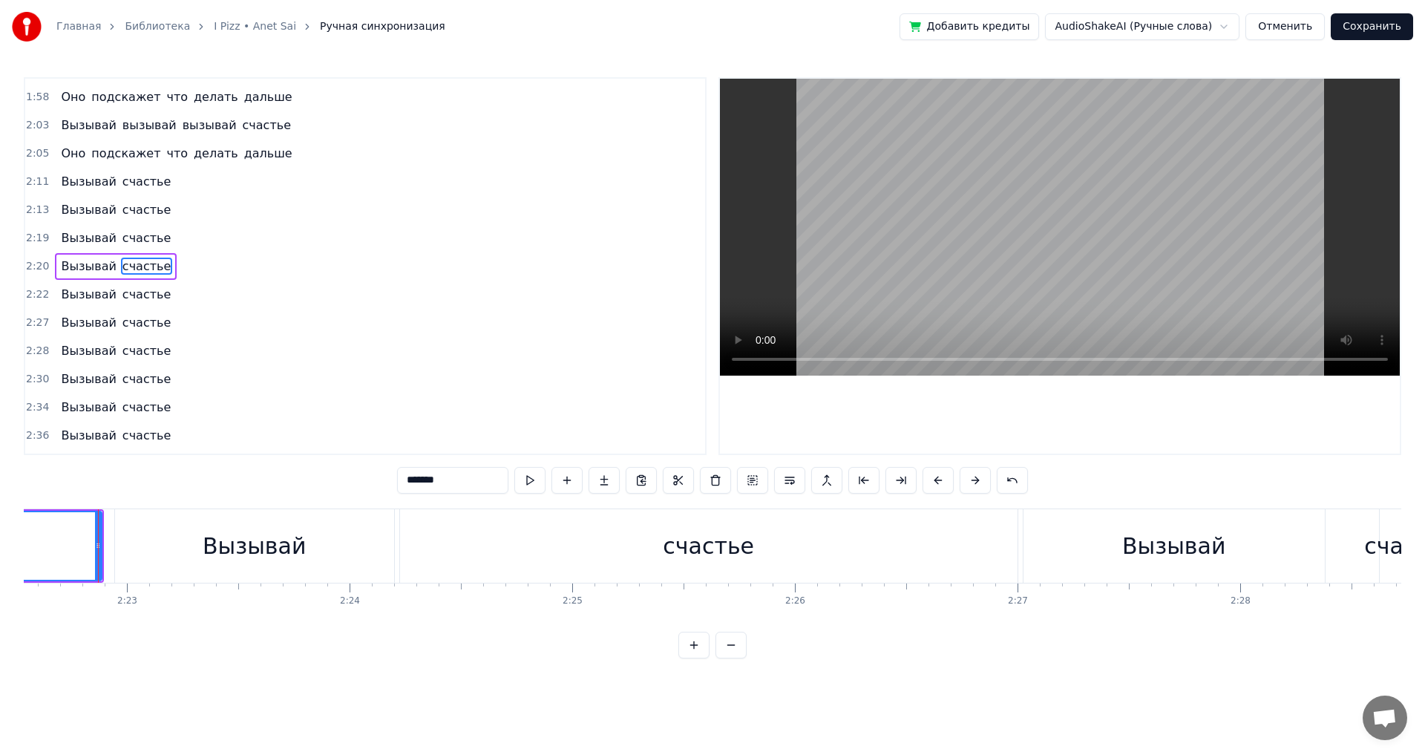
scroll to position [0, 31085]
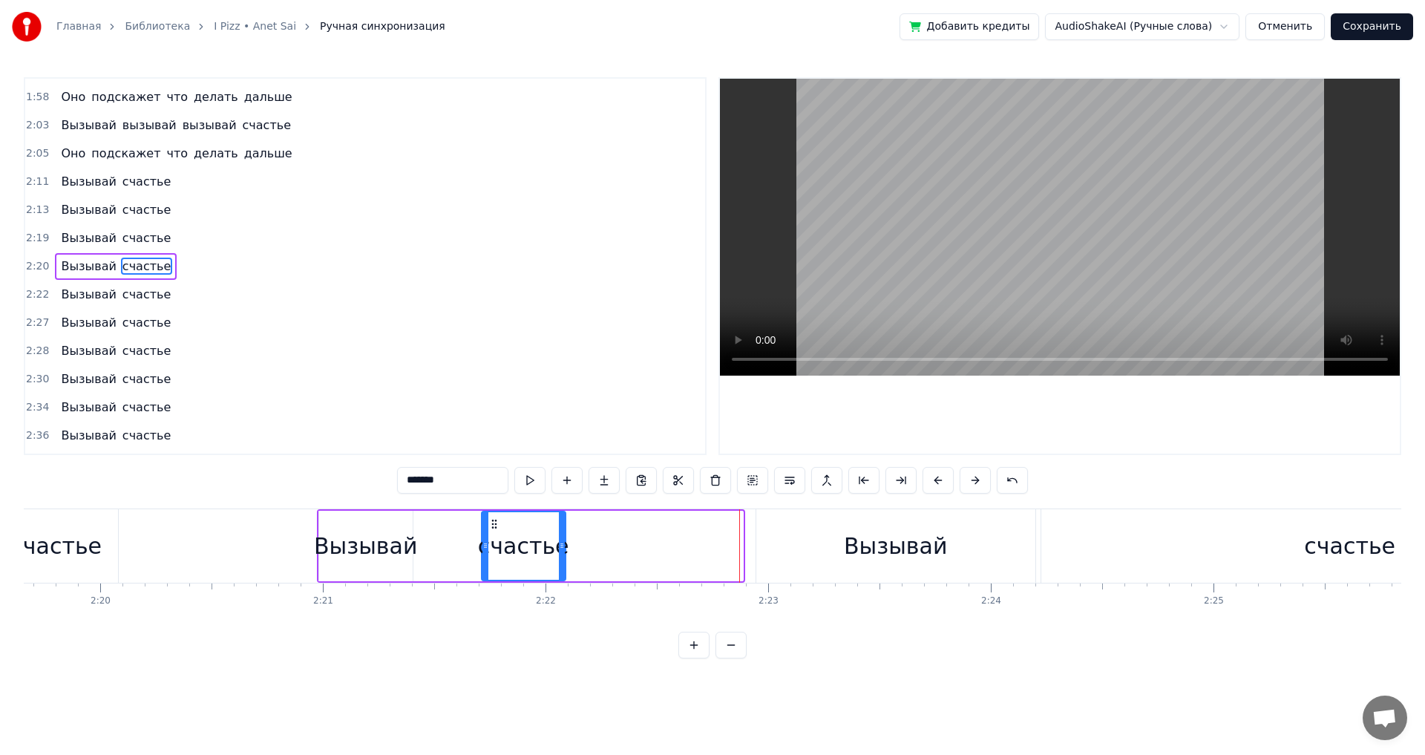
drag, startPoint x: 736, startPoint y: 549, endPoint x: 559, endPoint y: 553, distance: 177.4
click at [559, 553] on div at bounding box center [562, 546] width 6 height 68
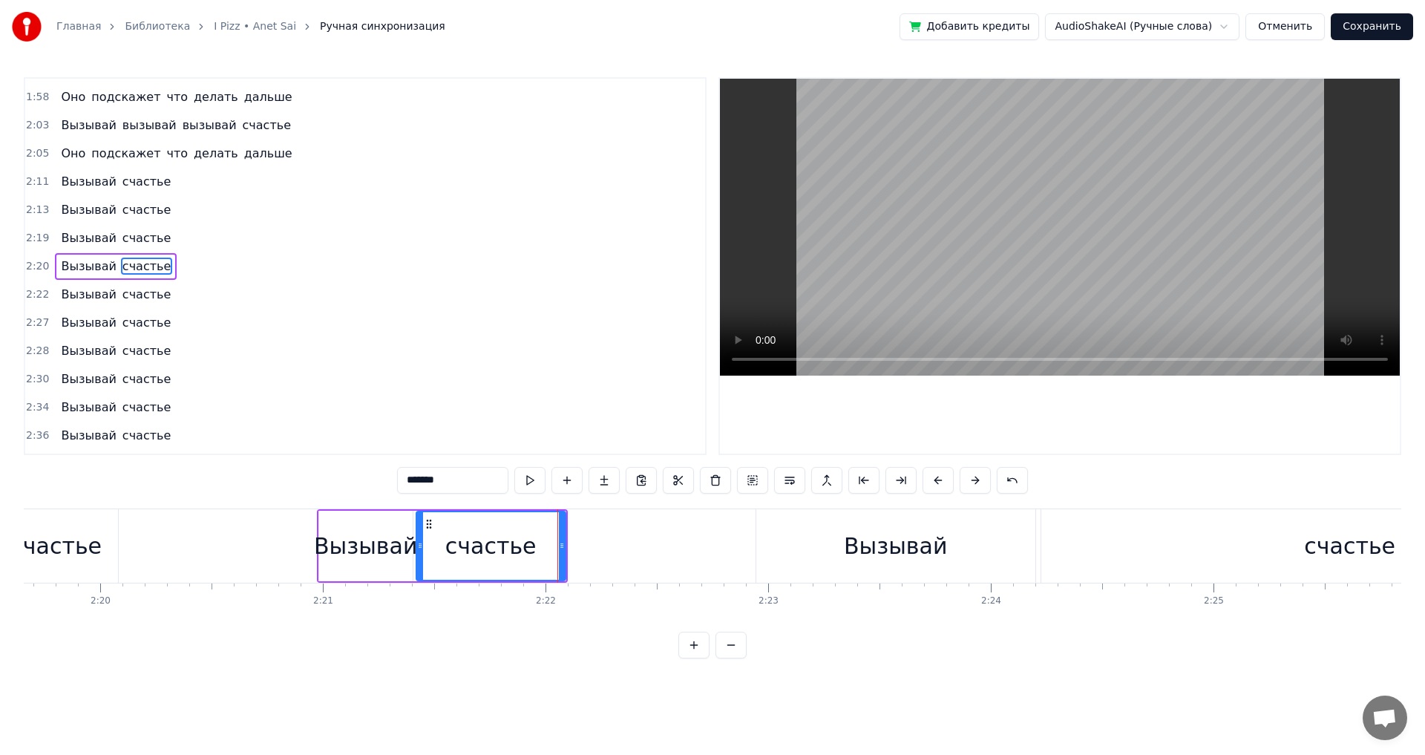
drag, startPoint x: 484, startPoint y: 545, endPoint x: 418, endPoint y: 552, distance: 65.6
click at [418, 552] on div at bounding box center [420, 546] width 6 height 68
click at [358, 548] on div "Вызывай" at bounding box center [365, 545] width 103 height 33
type input "*******"
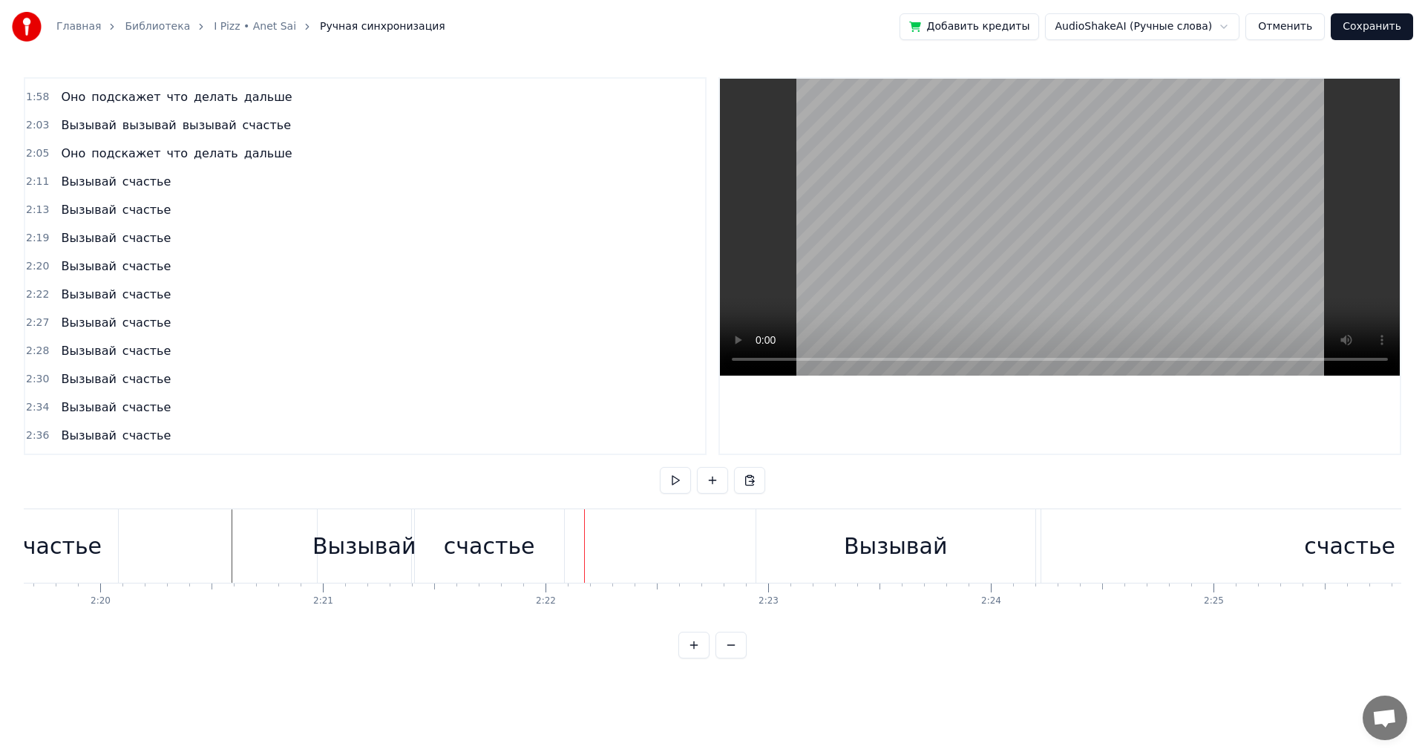
click at [332, 540] on div "Вызывай" at bounding box center [363, 545] width 103 height 33
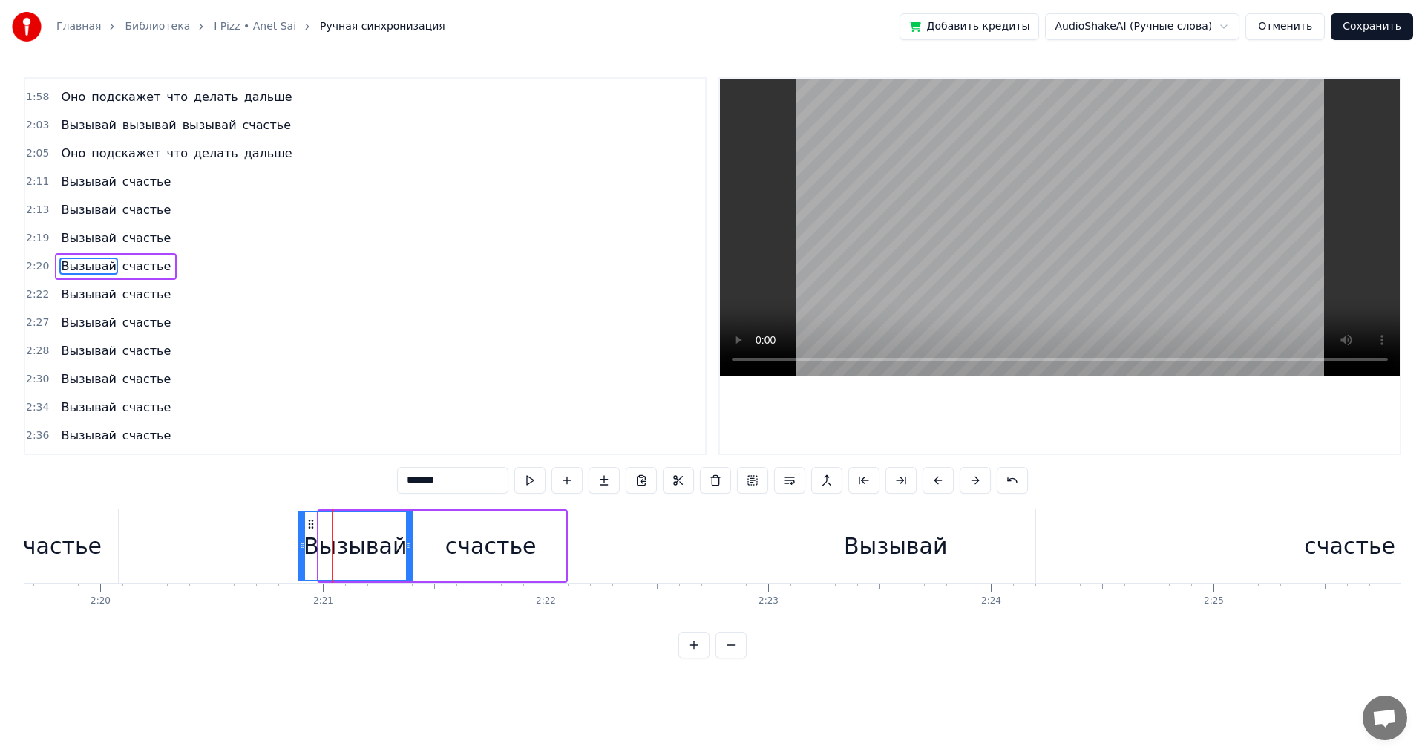
drag, startPoint x: 321, startPoint y: 546, endPoint x: 300, endPoint y: 549, distance: 21.0
click at [300, 549] on icon at bounding box center [302, 545] width 6 height 12
click at [793, 549] on div "Вызывай" at bounding box center [895, 545] width 279 height 73
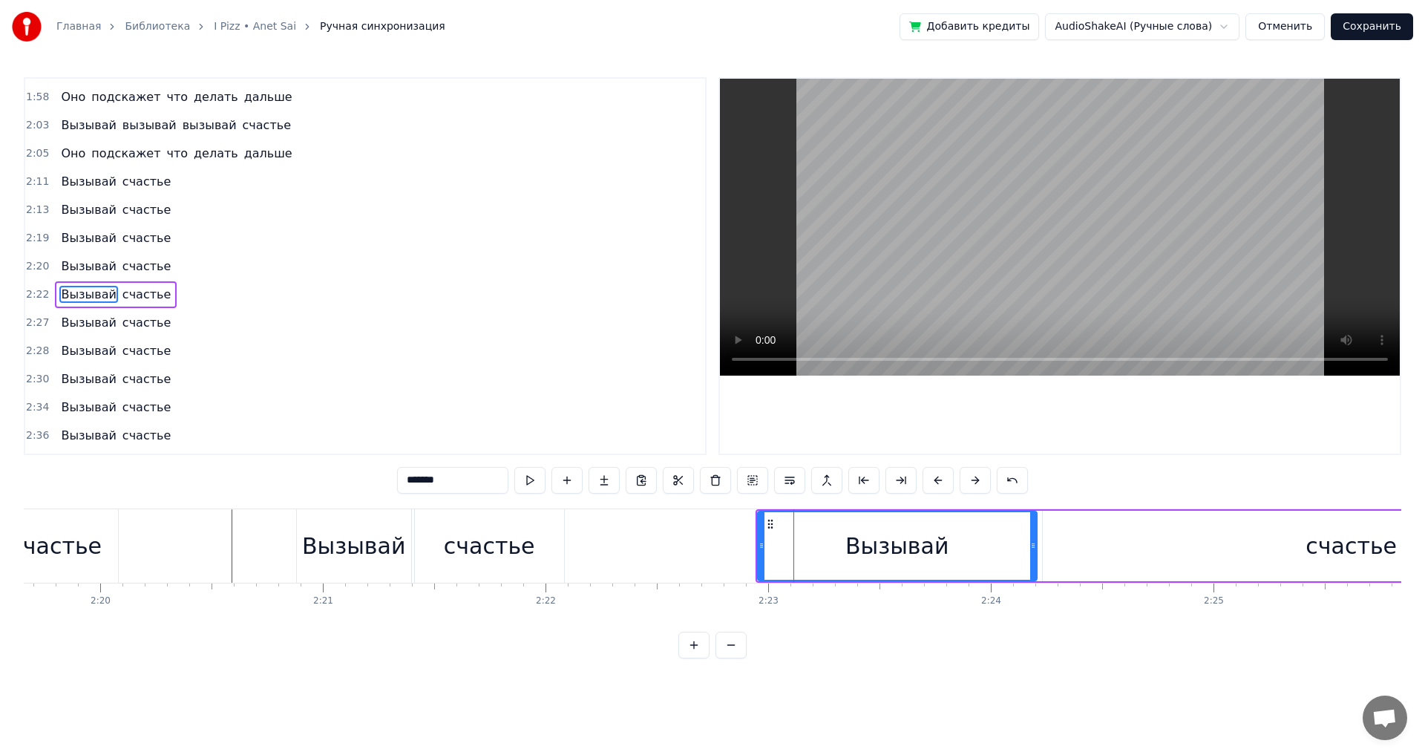
scroll to position [1011, 0]
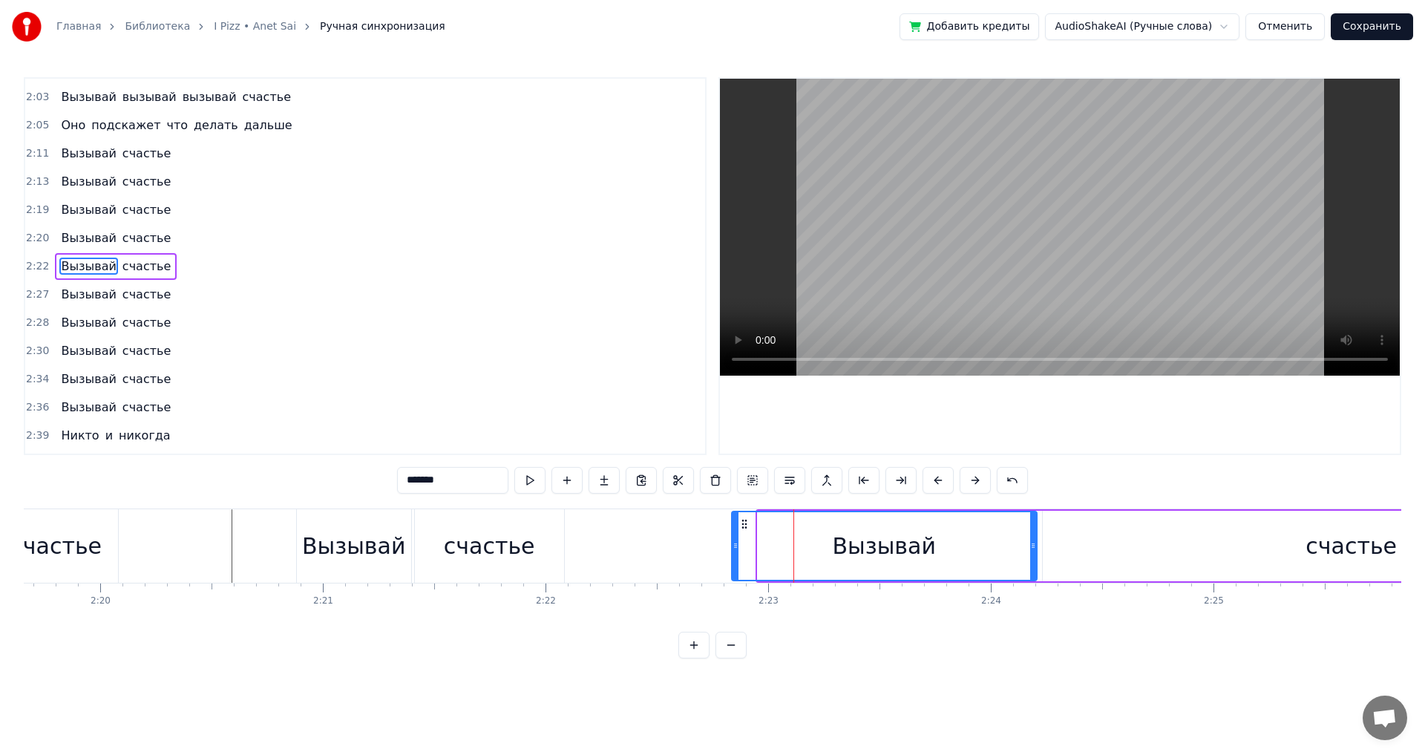
drag, startPoint x: 758, startPoint y: 546, endPoint x: 732, endPoint y: 546, distance: 26.0
click at [732, 546] on icon at bounding box center [735, 545] width 6 height 12
click at [832, 551] on div "Вызывай" at bounding box center [883, 546] width 303 height 68
click at [535, 476] on button at bounding box center [529, 480] width 31 height 27
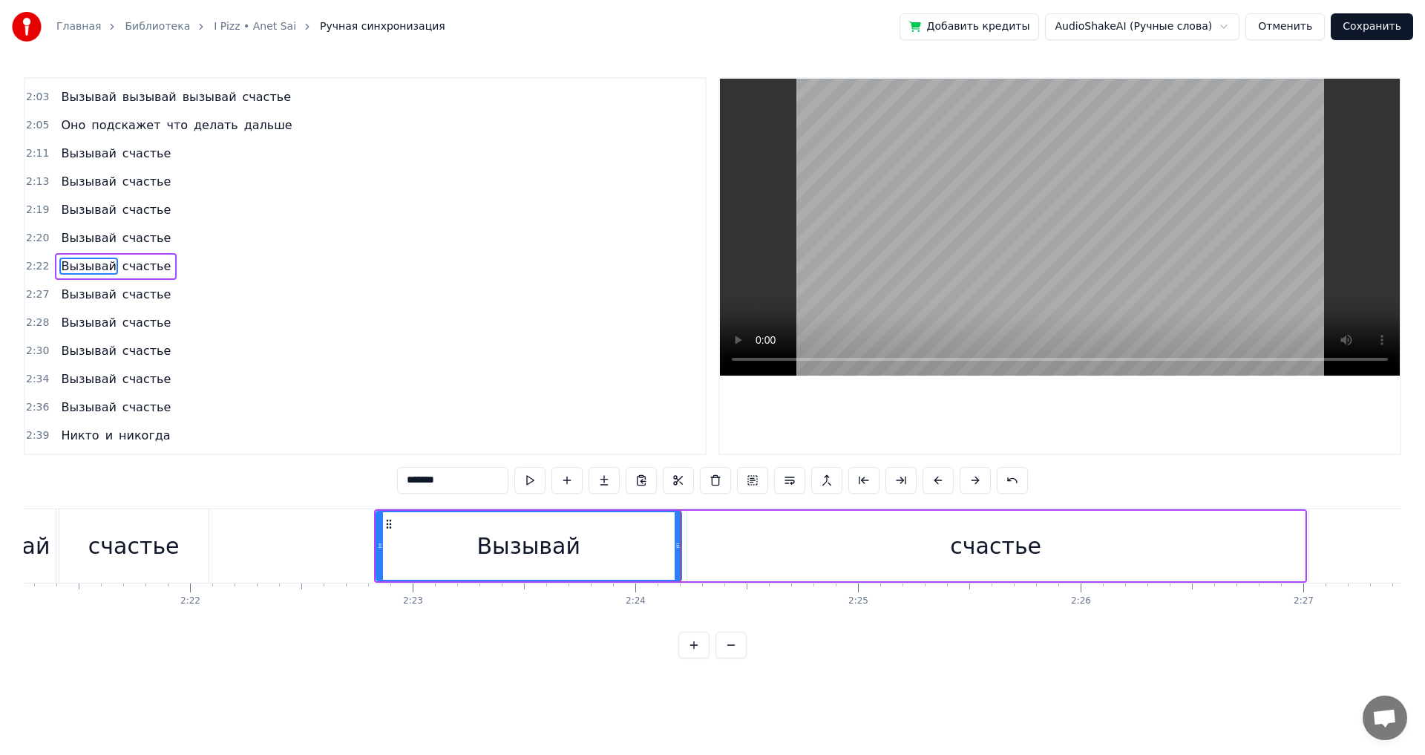
scroll to position [0, 31442]
click at [1299, 552] on div "счастье" at bounding box center [994, 545] width 617 height 70
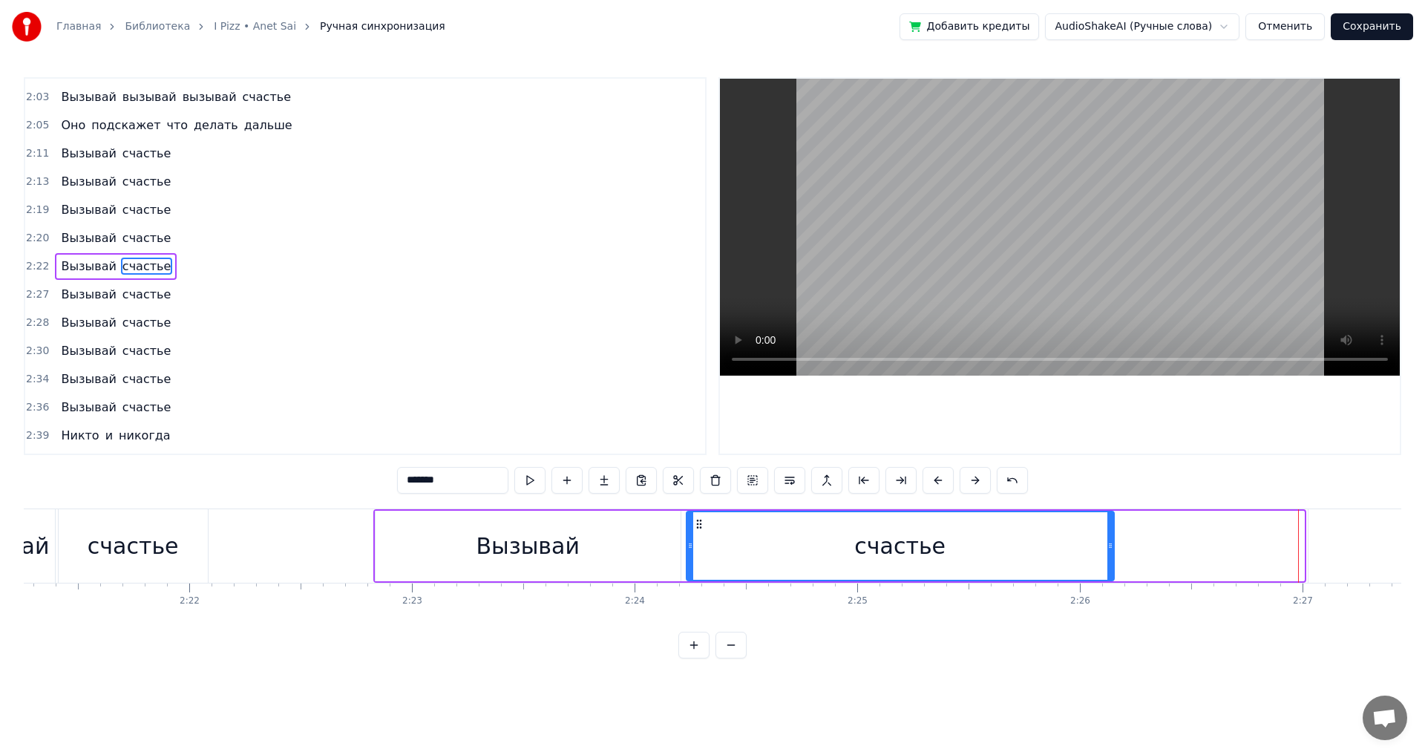
drag, startPoint x: 1299, startPoint y: 552, endPoint x: 1111, endPoint y: 555, distance: 187.7
click at [1111, 555] on div at bounding box center [1110, 546] width 6 height 68
click at [571, 560] on div "Вызывай" at bounding box center [527, 545] width 103 height 33
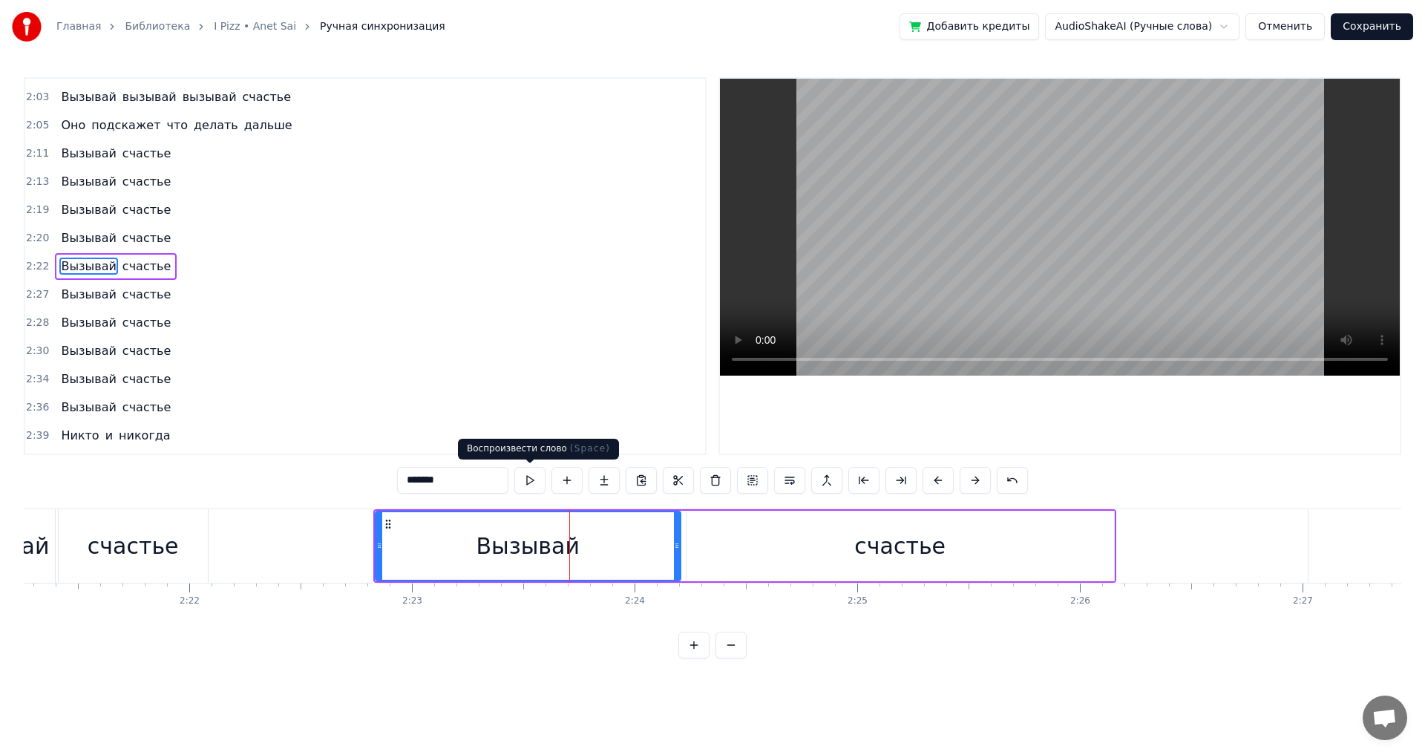
click at [531, 479] on button at bounding box center [529, 480] width 31 height 27
click at [773, 554] on div "счастье" at bounding box center [899, 545] width 427 height 70
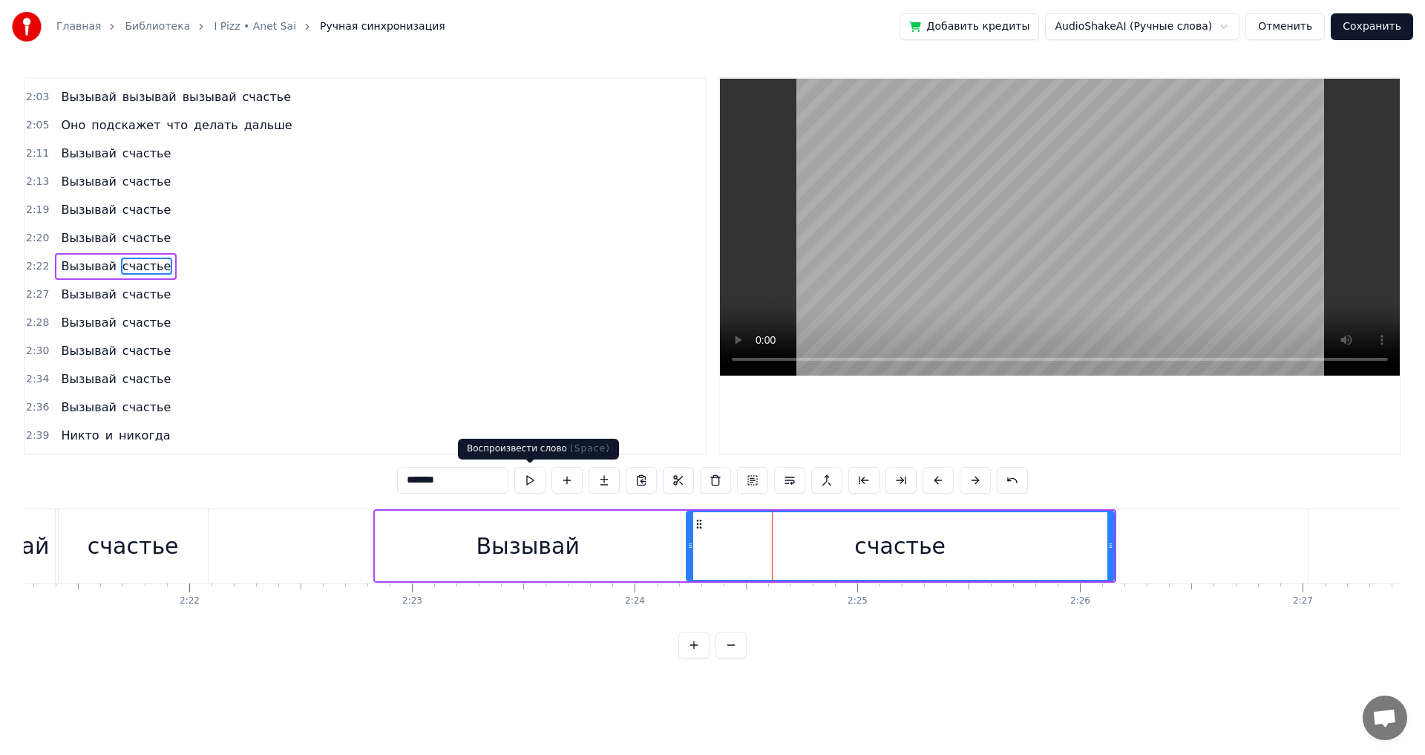
click at [535, 476] on button at bounding box center [529, 480] width 31 height 27
drag, startPoint x: 1112, startPoint y: 551, endPoint x: 1075, endPoint y: 551, distance: 37.1
click at [1075, 551] on div at bounding box center [1073, 546] width 6 height 68
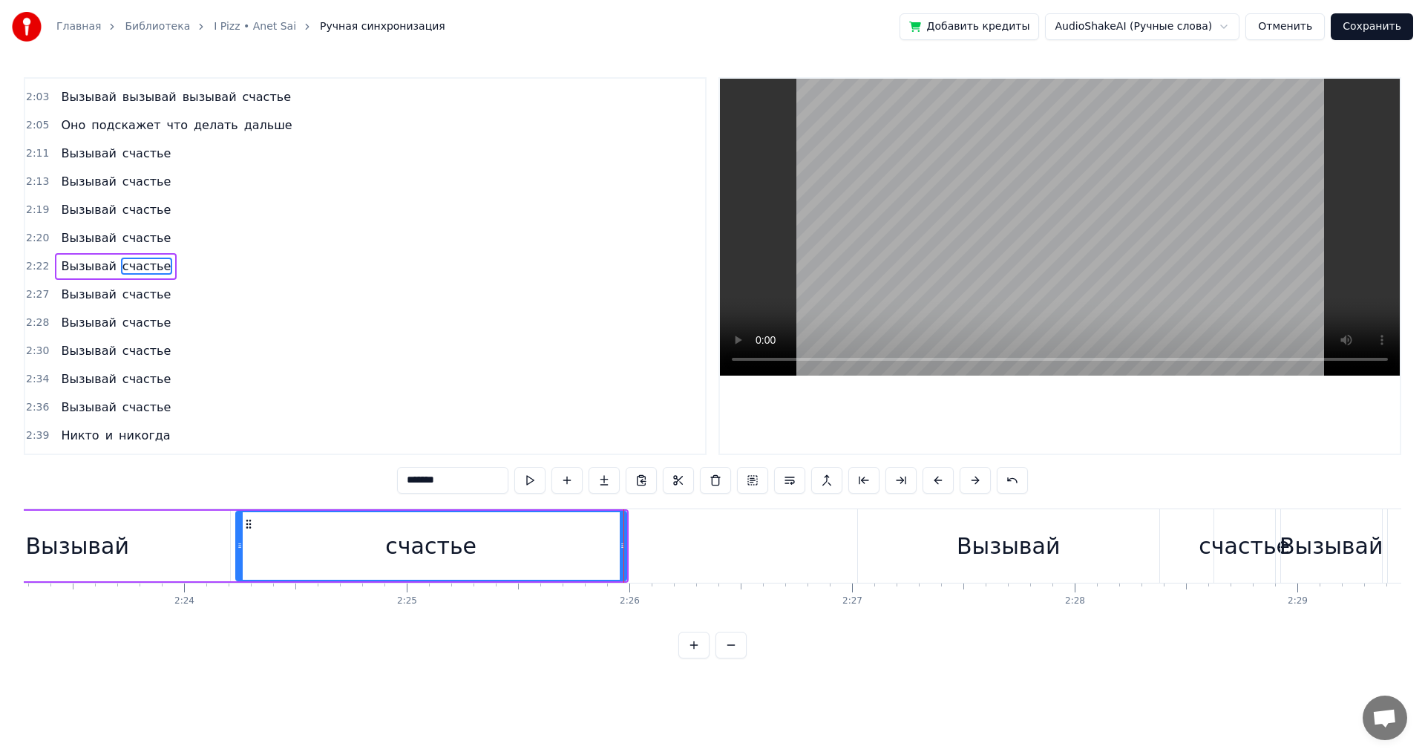
scroll to position [0, 31916]
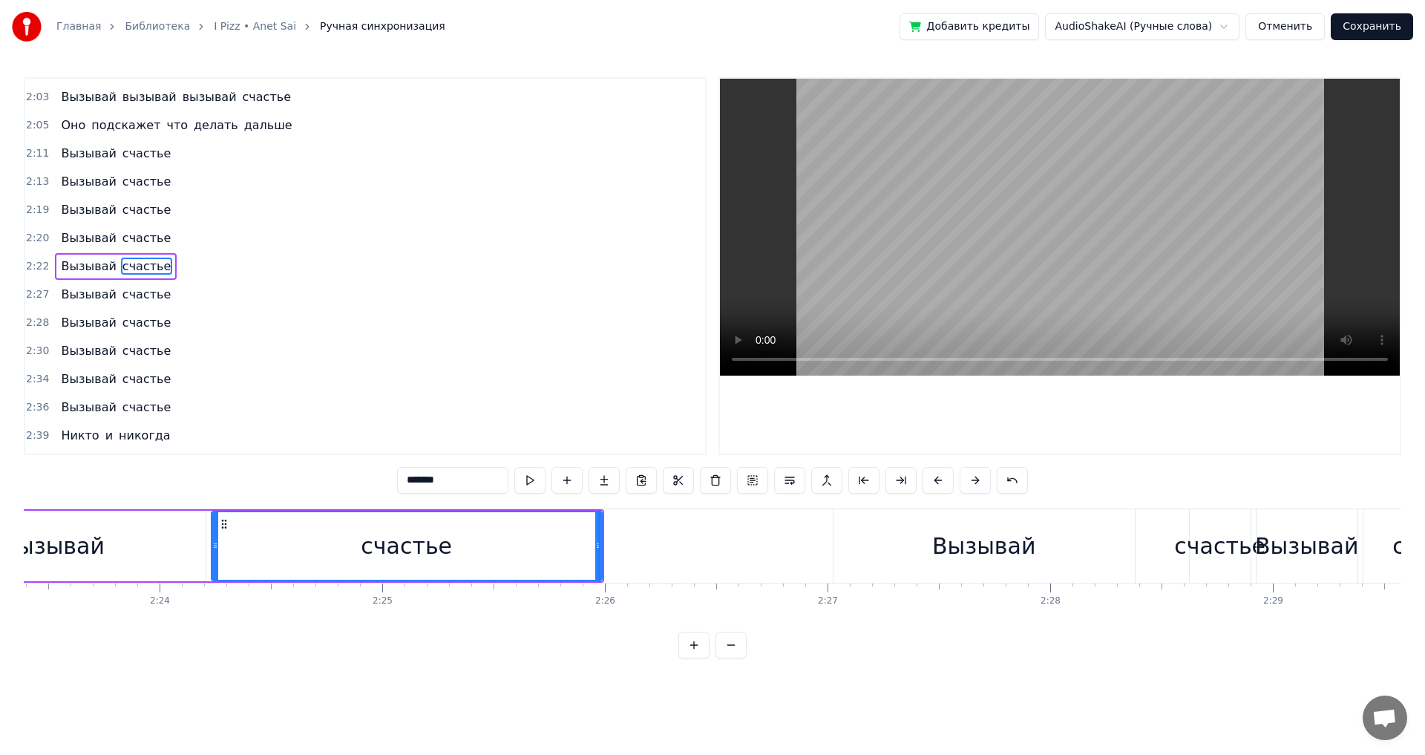
drag, startPoint x: 971, startPoint y: 551, endPoint x: 942, endPoint y: 552, distance: 29.7
click at [942, 552] on div "Вызывай" at bounding box center [983, 545] width 103 height 33
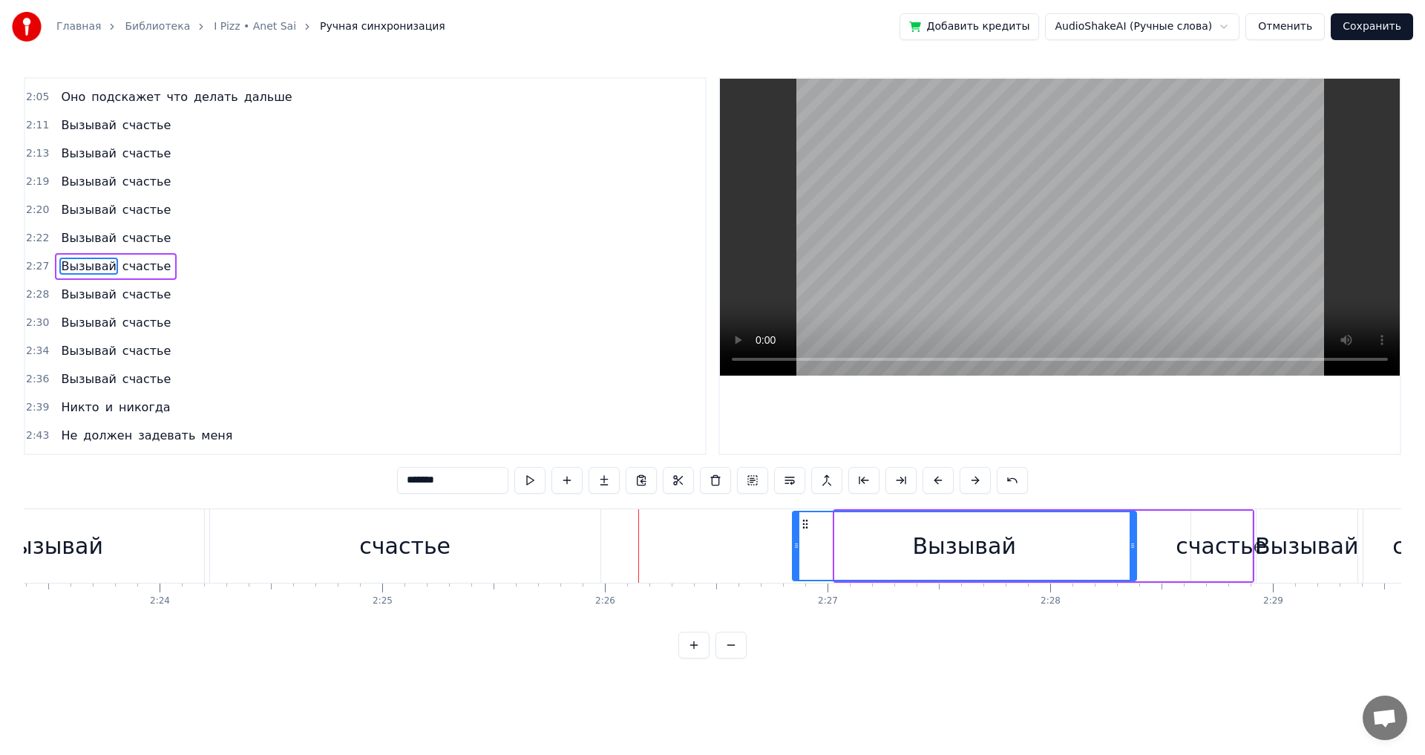
drag, startPoint x: 837, startPoint y: 542, endPoint x: 795, endPoint y: 545, distance: 42.5
click at [795, 545] on icon at bounding box center [796, 545] width 6 height 12
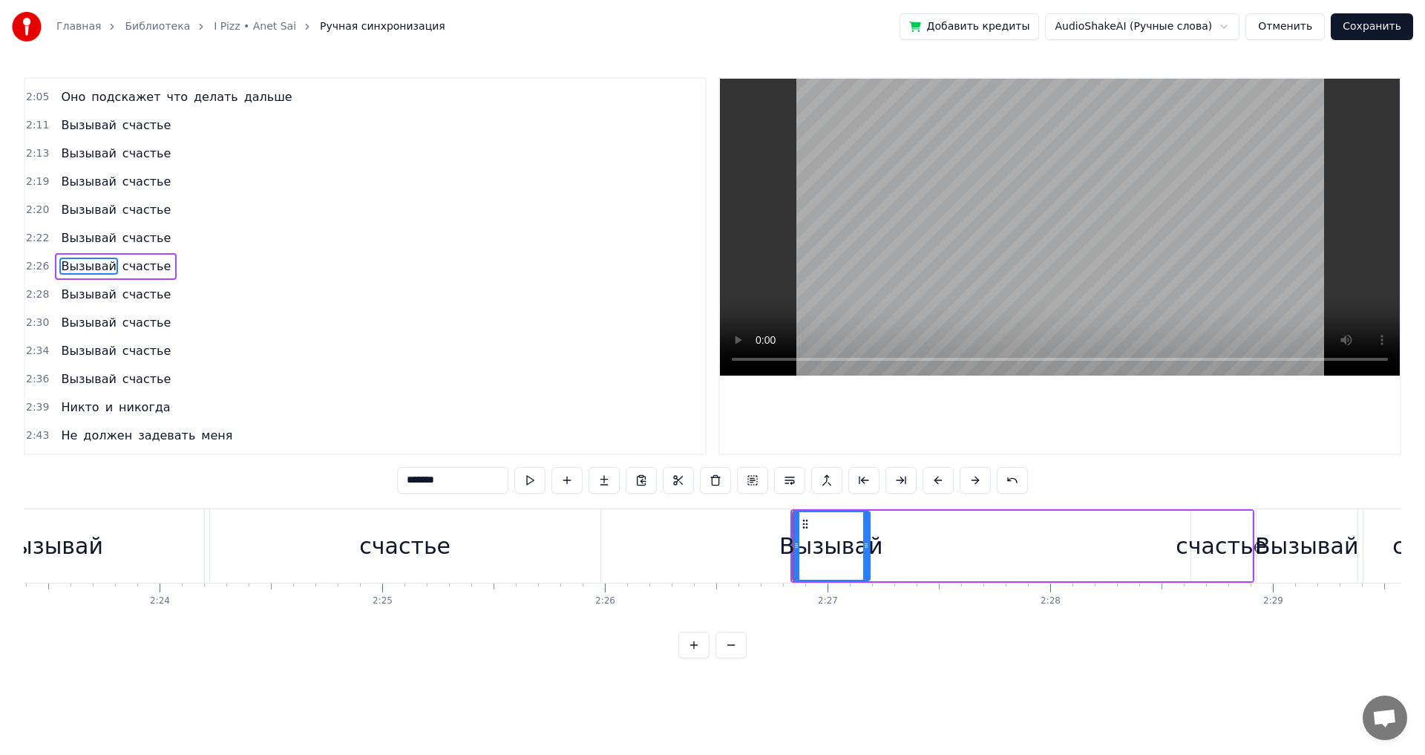
drag, startPoint x: 1131, startPoint y: 542, endPoint x: 865, endPoint y: 560, distance: 267.0
click at [865, 560] on div at bounding box center [866, 546] width 6 height 68
click at [1198, 532] on div "счастье" at bounding box center [1220, 545] width 91 height 33
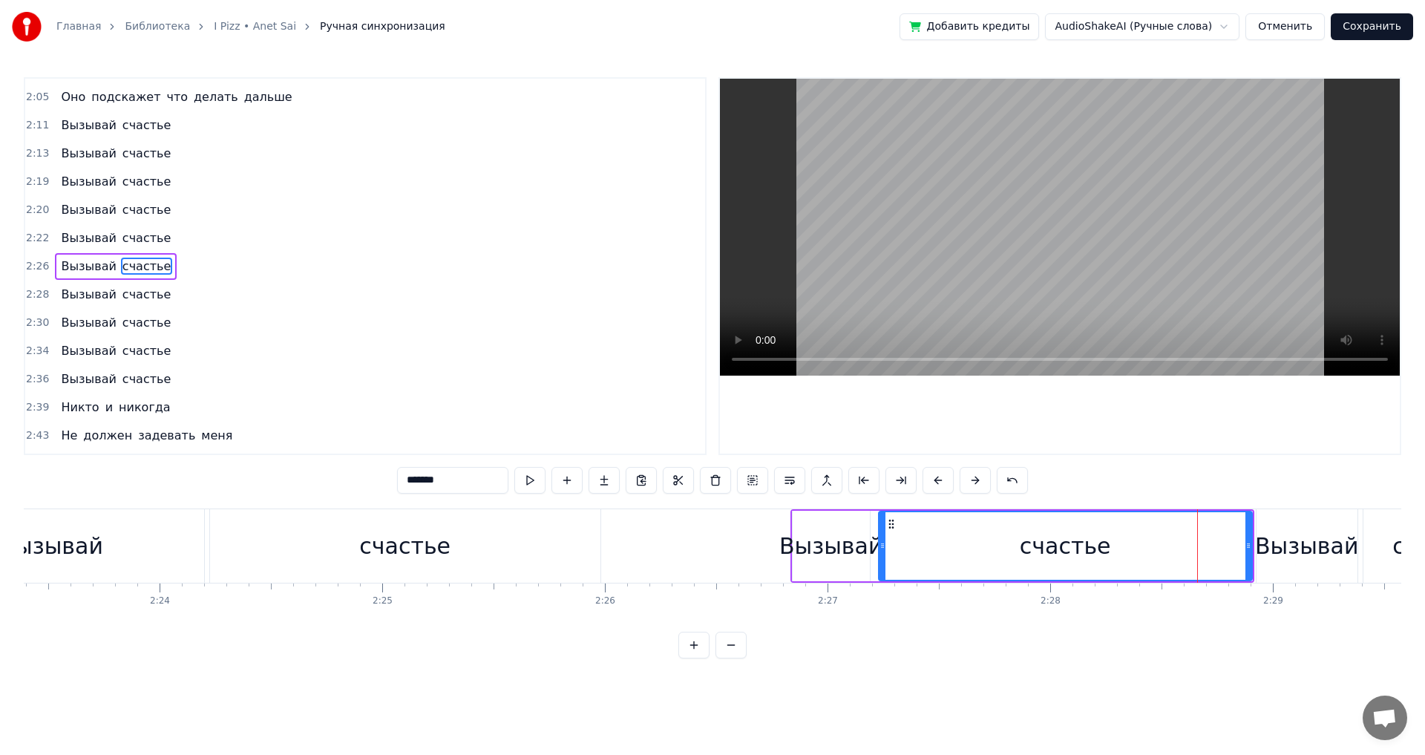
drag, startPoint x: 1193, startPoint y: 534, endPoint x: 881, endPoint y: 562, distance: 313.6
click at [881, 562] on div at bounding box center [882, 546] width 6 height 68
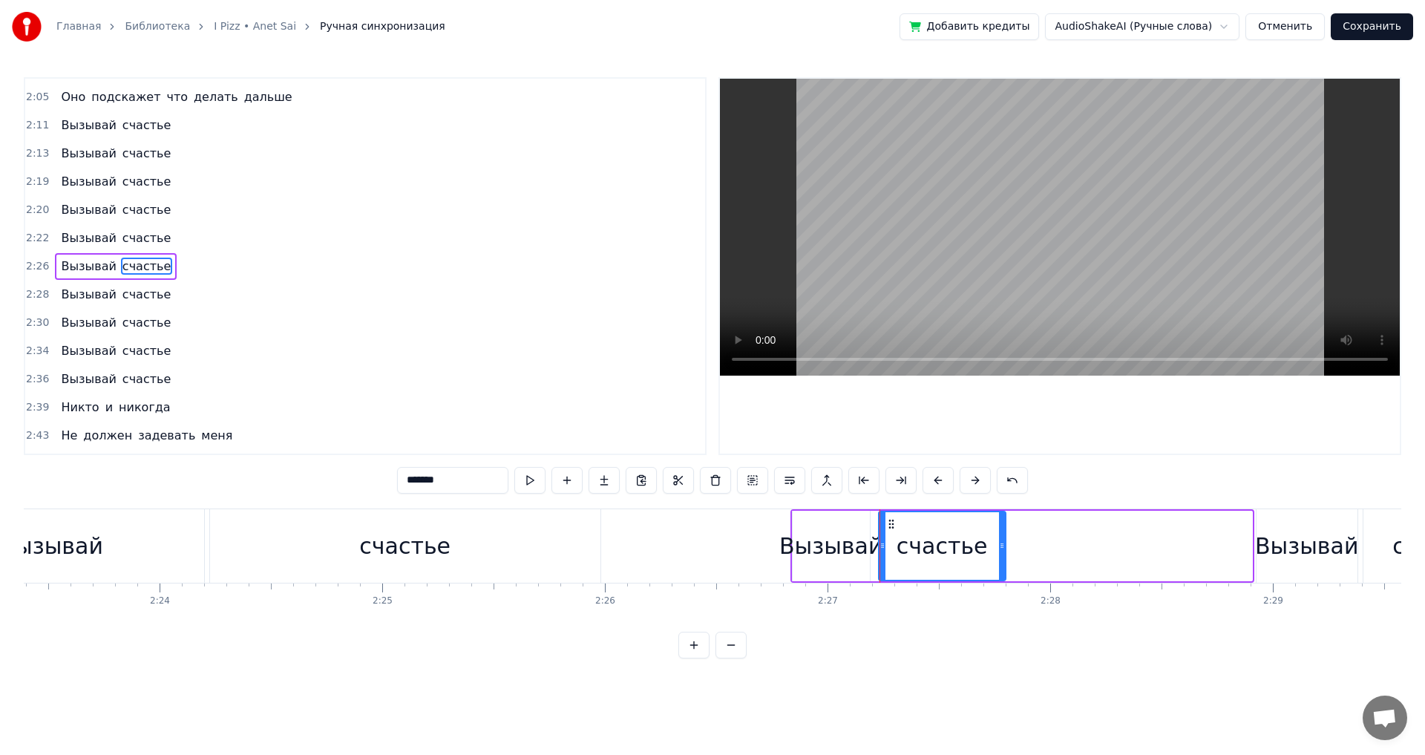
drag, startPoint x: 1249, startPoint y: 541, endPoint x: 1002, endPoint y: 556, distance: 246.8
click at [1002, 556] on div at bounding box center [1002, 546] width 6 height 68
click at [824, 565] on div "Вызывай" at bounding box center [830, 545] width 77 height 70
type input "*******"
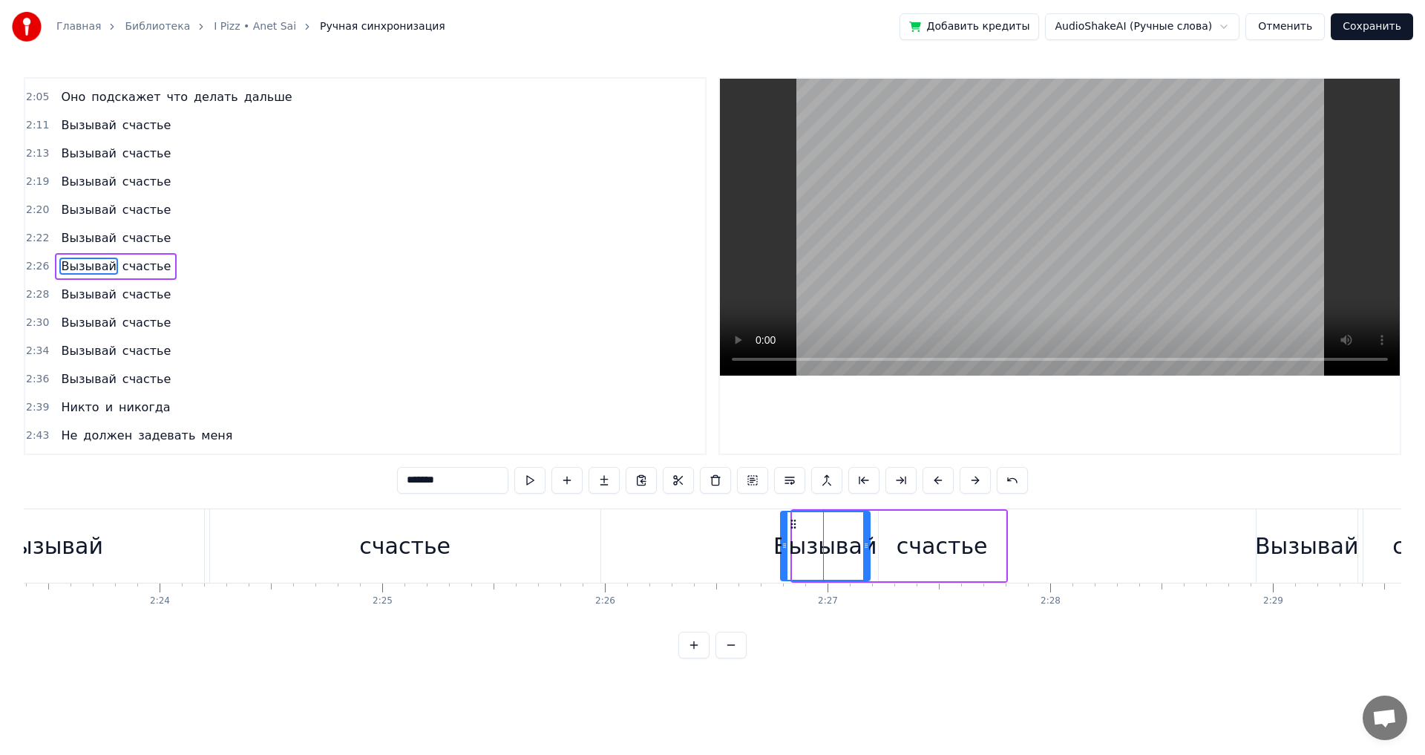
drag, startPoint x: 793, startPoint y: 545, endPoint x: 781, endPoint y: 548, distance: 12.2
click at [781, 548] on icon at bounding box center [784, 545] width 6 height 12
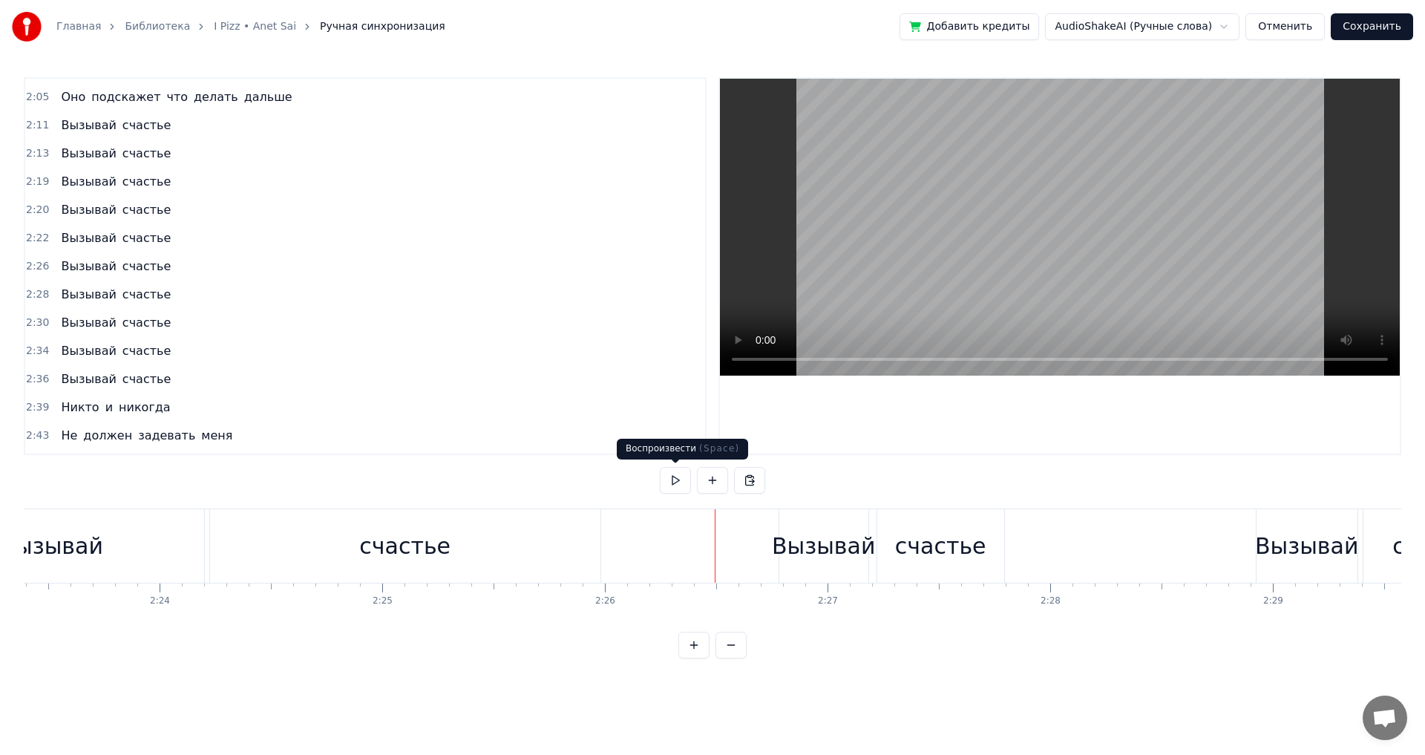
click at [681, 479] on button at bounding box center [675, 480] width 31 height 27
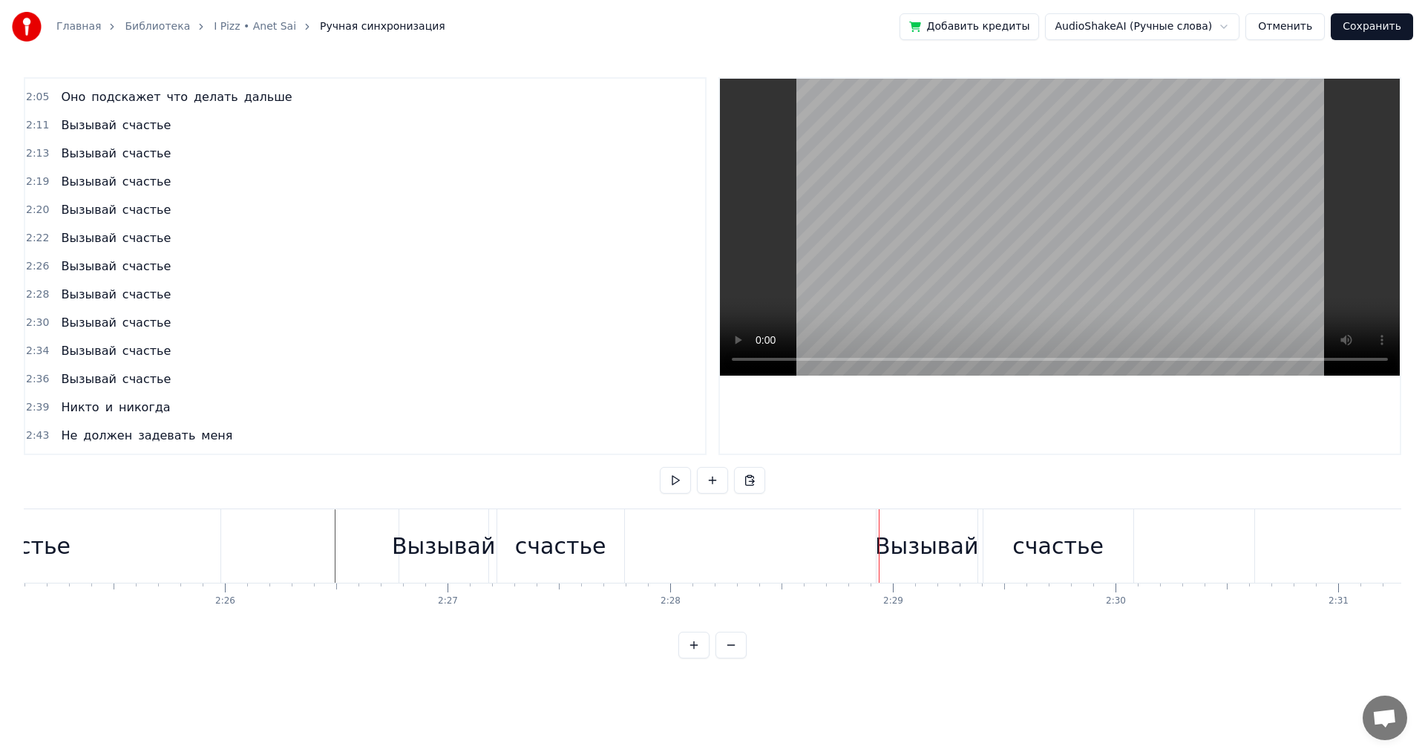
scroll to position [0, 32302]
click at [886, 554] on div "Вызывай" at bounding box center [920, 545] width 103 height 33
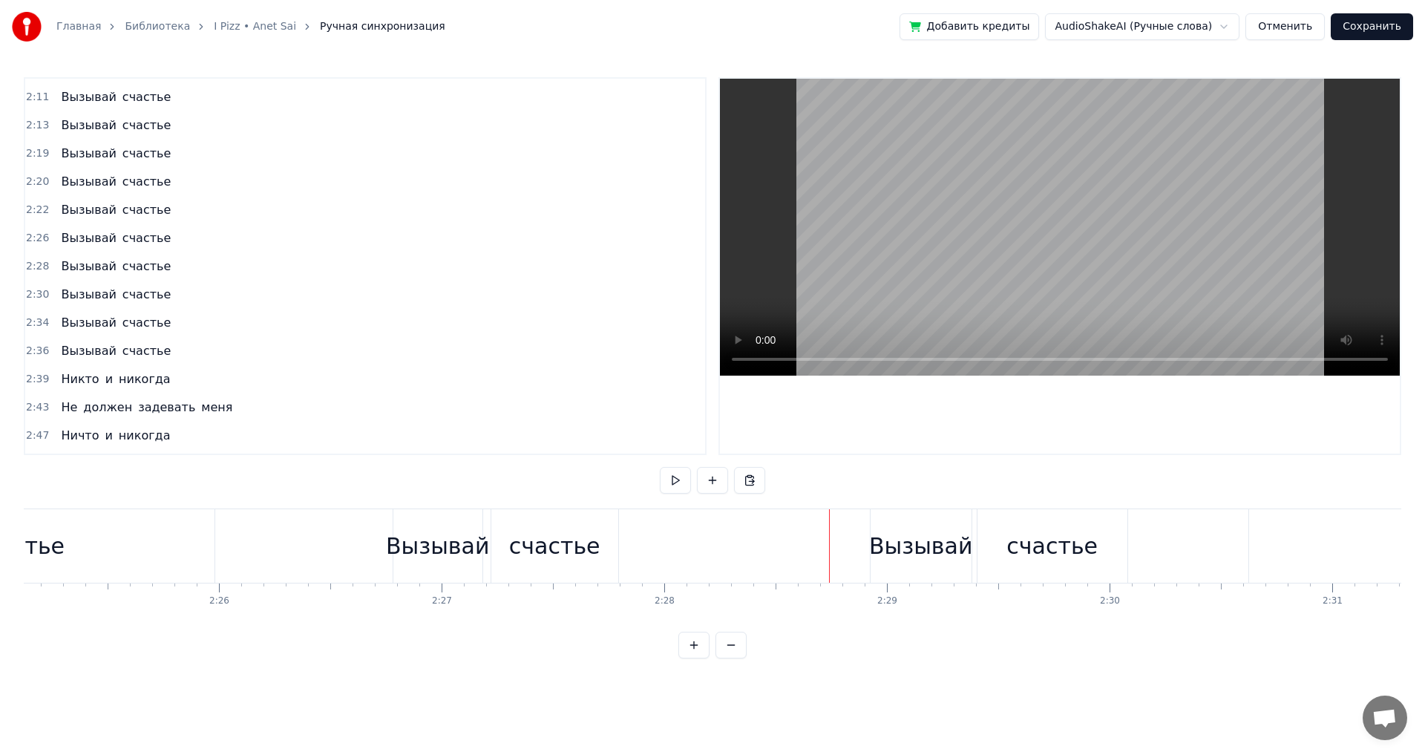
click at [901, 546] on div "Вызывай" at bounding box center [920, 545] width 103 height 33
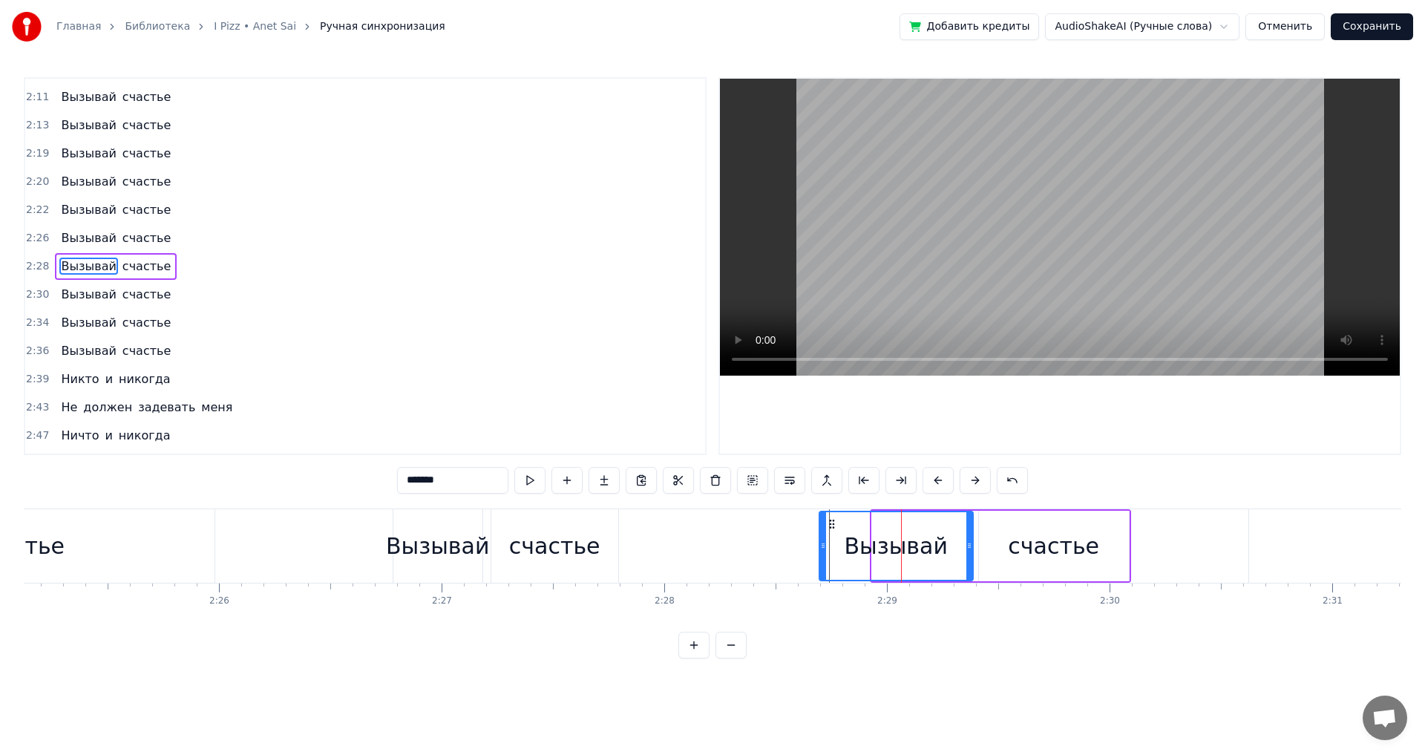
drag, startPoint x: 875, startPoint y: 549, endPoint x: 822, endPoint y: 551, distance: 52.7
click at [822, 551] on div at bounding box center [823, 546] width 6 height 68
drag, startPoint x: 970, startPoint y: 542, endPoint x: 903, endPoint y: 548, distance: 67.8
click at [903, 548] on icon at bounding box center [901, 545] width 6 height 12
click at [991, 541] on div "счастье" at bounding box center [1054, 545] width 150 height 70
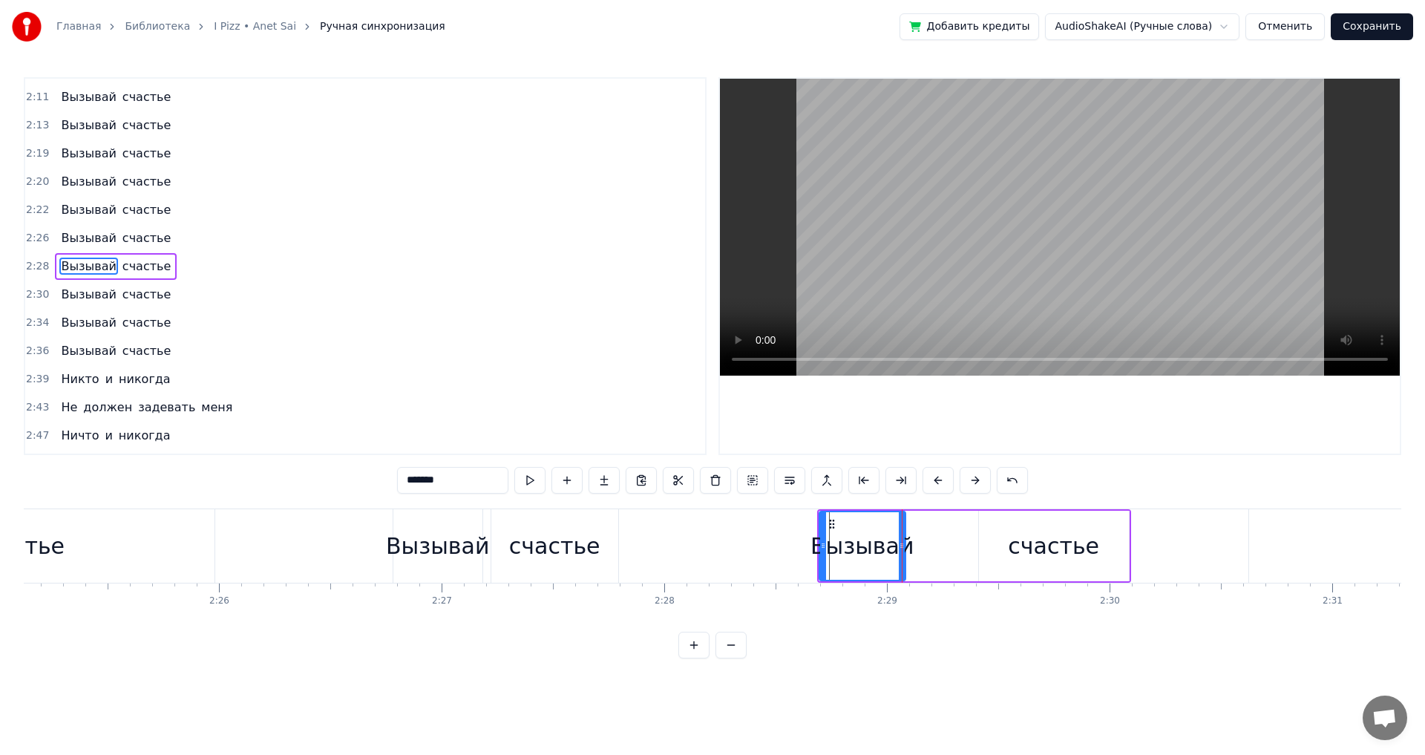
type input "*******"
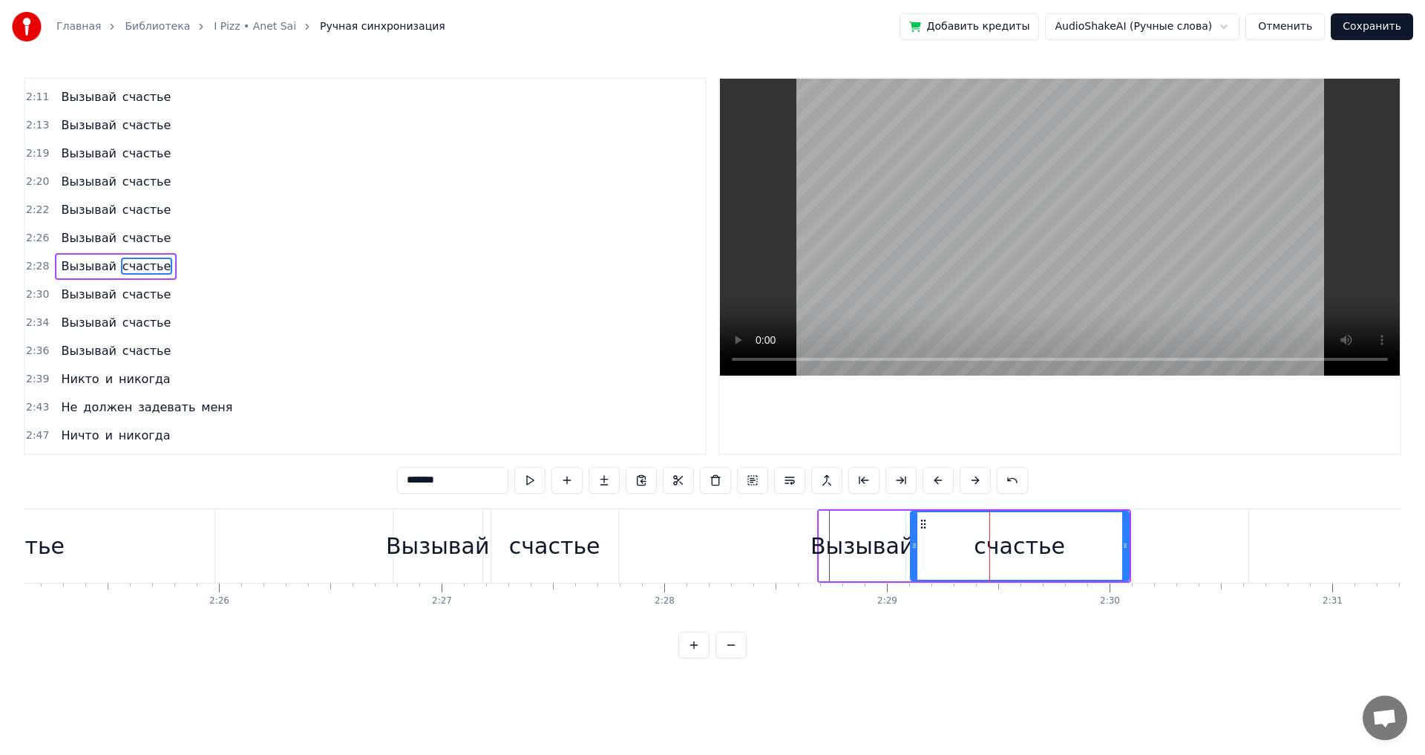
drag, startPoint x: 982, startPoint y: 544, endPoint x: 914, endPoint y: 548, distance: 68.4
click at [914, 548] on icon at bounding box center [914, 545] width 6 height 12
drag, startPoint x: 1127, startPoint y: 546, endPoint x: 1042, endPoint y: 559, distance: 85.5
click at [1042, 559] on div at bounding box center [1040, 546] width 6 height 68
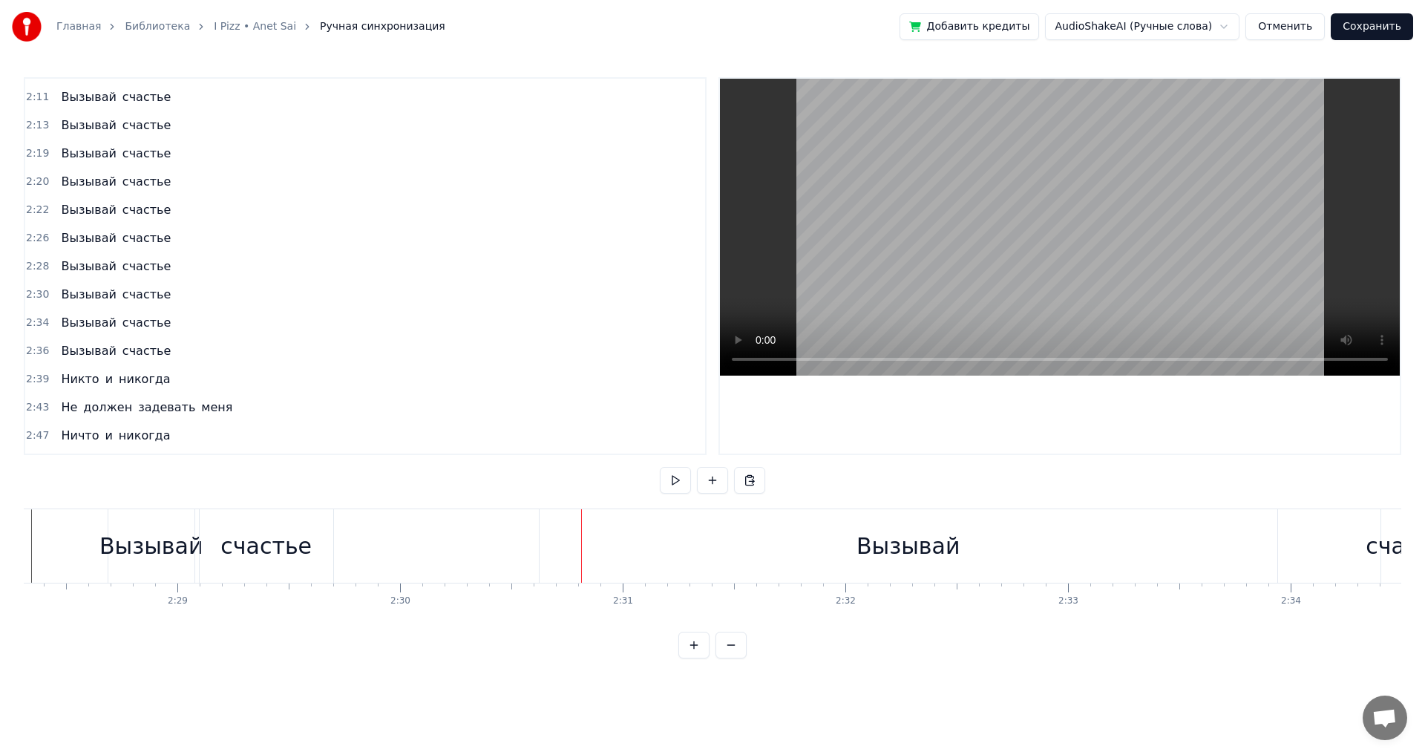
scroll to position [0, 33014]
click at [634, 553] on div "Вызывай" at bounding box center [904, 545] width 737 height 73
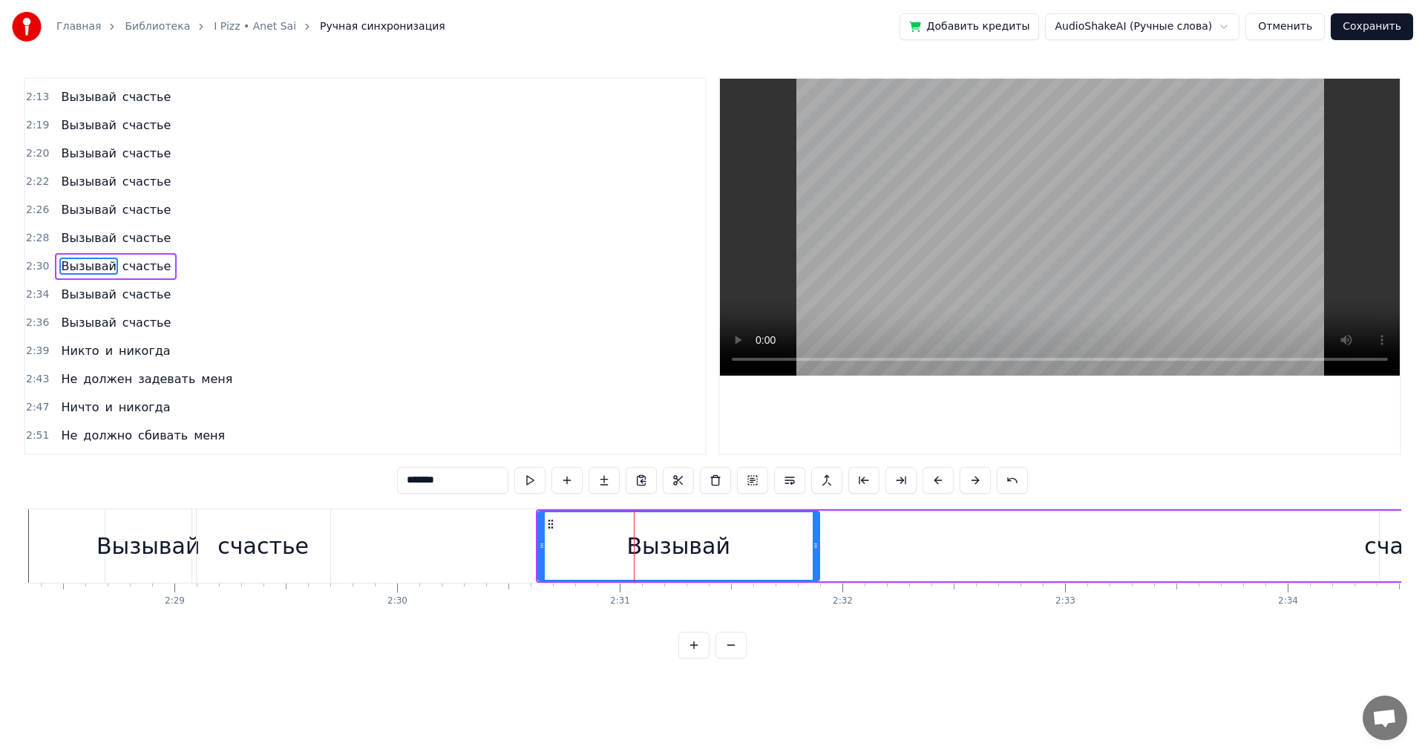
drag, startPoint x: 1272, startPoint y: 544, endPoint x: 816, endPoint y: 551, distance: 456.4
click at [816, 551] on div at bounding box center [815, 546] width 6 height 68
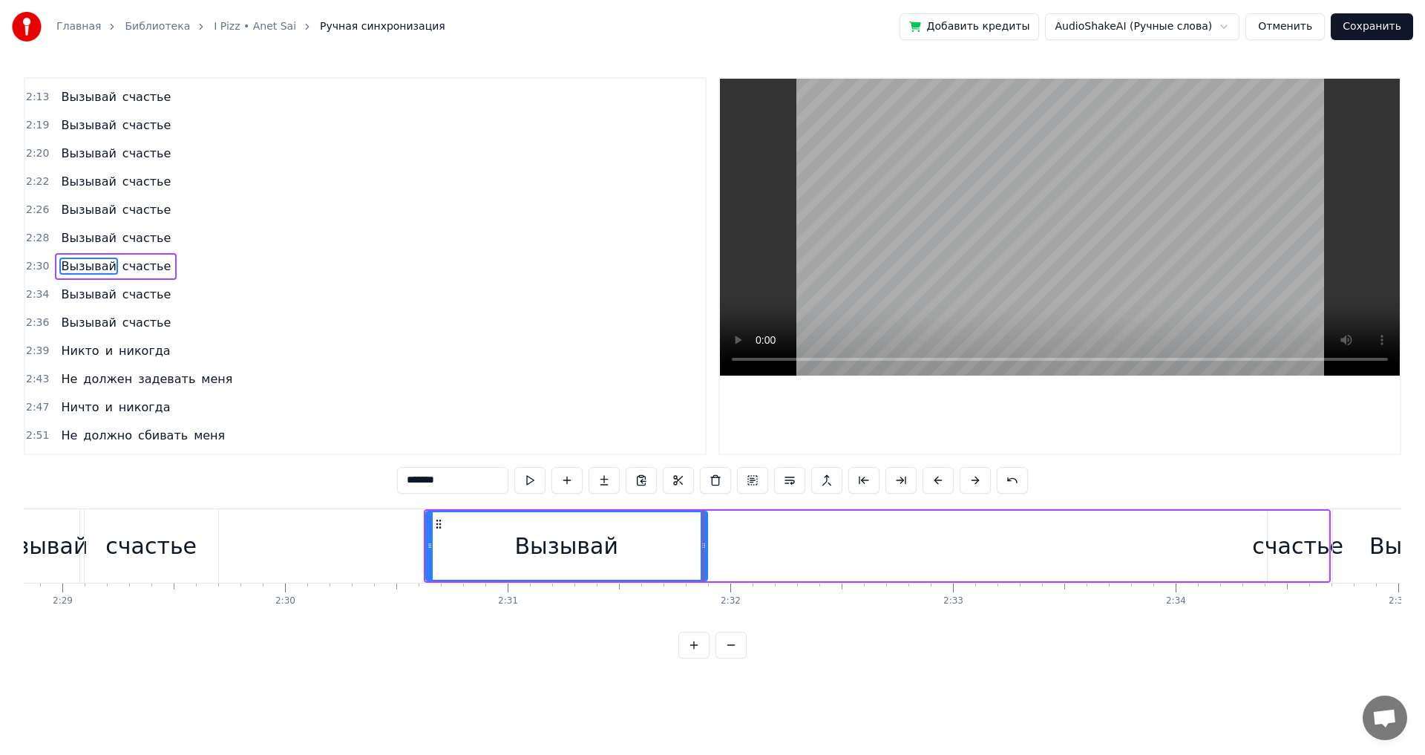
scroll to position [0, 33133]
click at [1272, 534] on div "счастье" at bounding box center [1290, 545] width 91 height 33
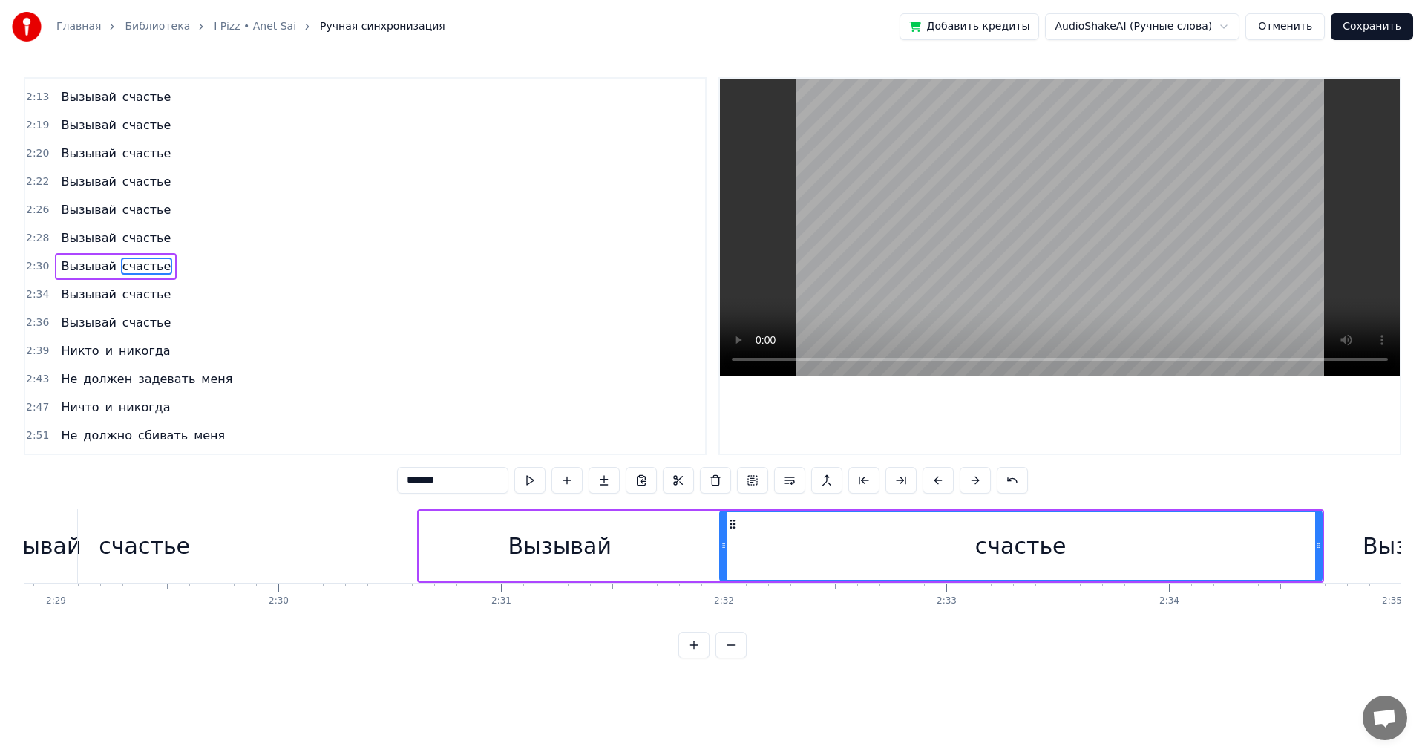
drag, startPoint x: 1263, startPoint y: 542, endPoint x: 722, endPoint y: 554, distance: 541.0
click at [722, 554] on div at bounding box center [723, 546] width 6 height 68
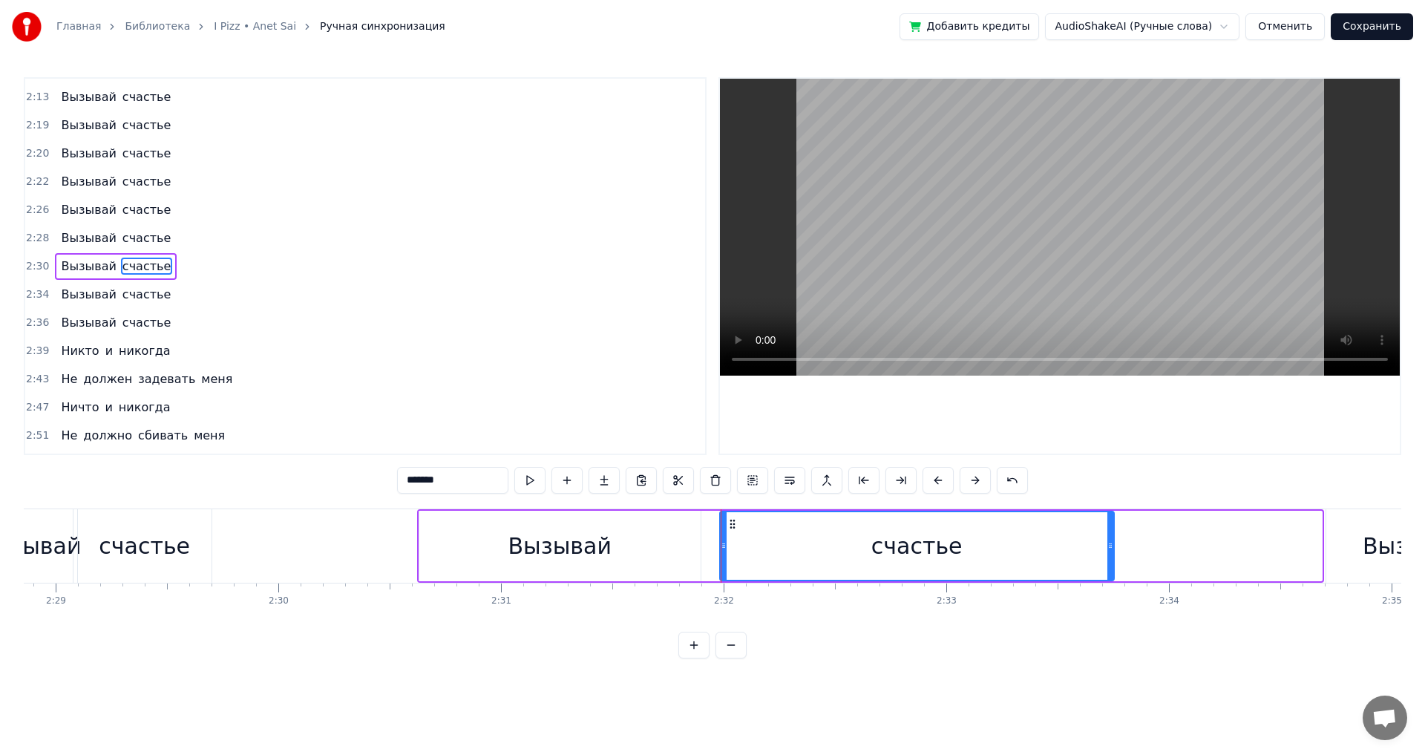
drag, startPoint x: 1318, startPoint y: 553, endPoint x: 1110, endPoint y: 556, distance: 207.8
click at [1110, 556] on div at bounding box center [1110, 546] width 6 height 68
click at [554, 533] on div "Вызывай" at bounding box center [558, 545] width 103 height 33
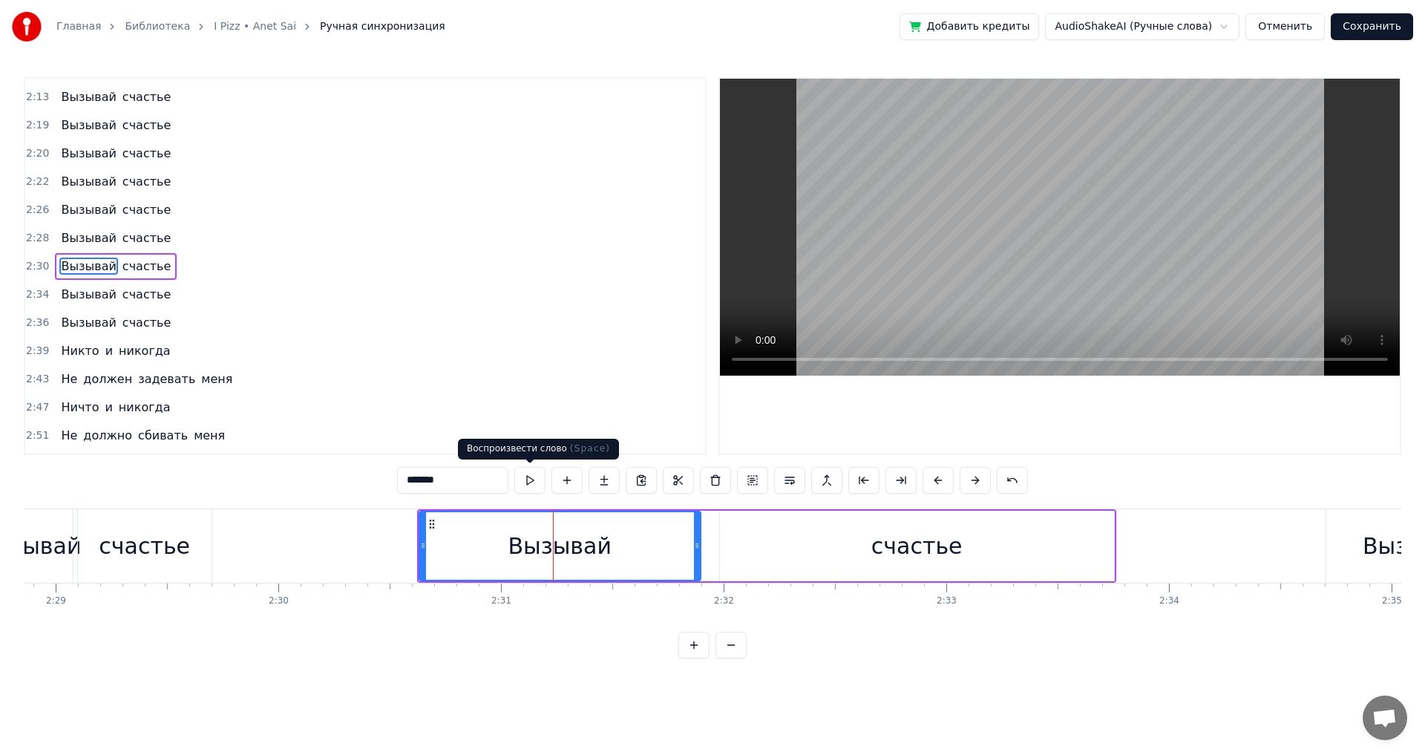
click at [525, 476] on button at bounding box center [529, 480] width 31 height 27
click at [769, 559] on div "счастье" at bounding box center [917, 545] width 394 height 70
type input "*******"
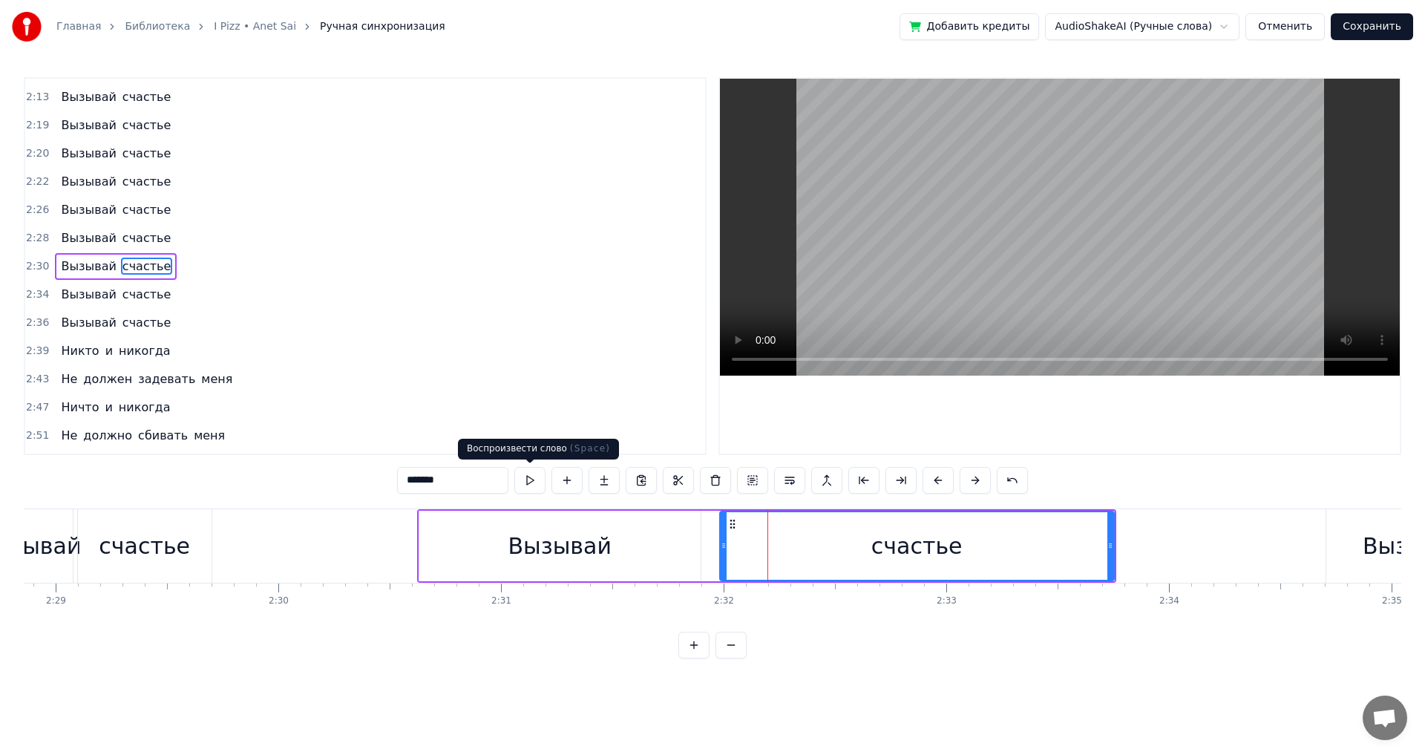
click at [537, 481] on button at bounding box center [529, 480] width 31 height 27
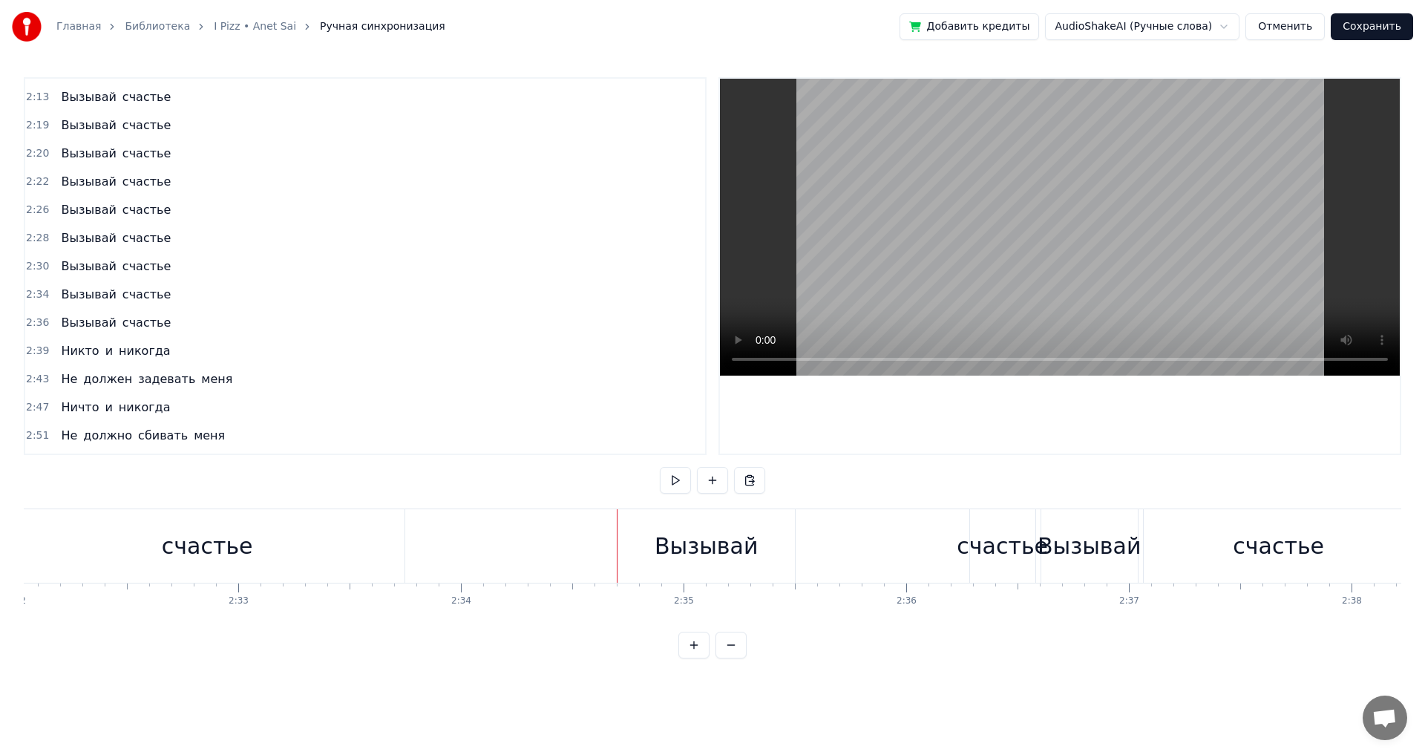
scroll to position [0, 33845]
click at [683, 550] on div "Вызывай" at bounding box center [701, 545] width 103 height 33
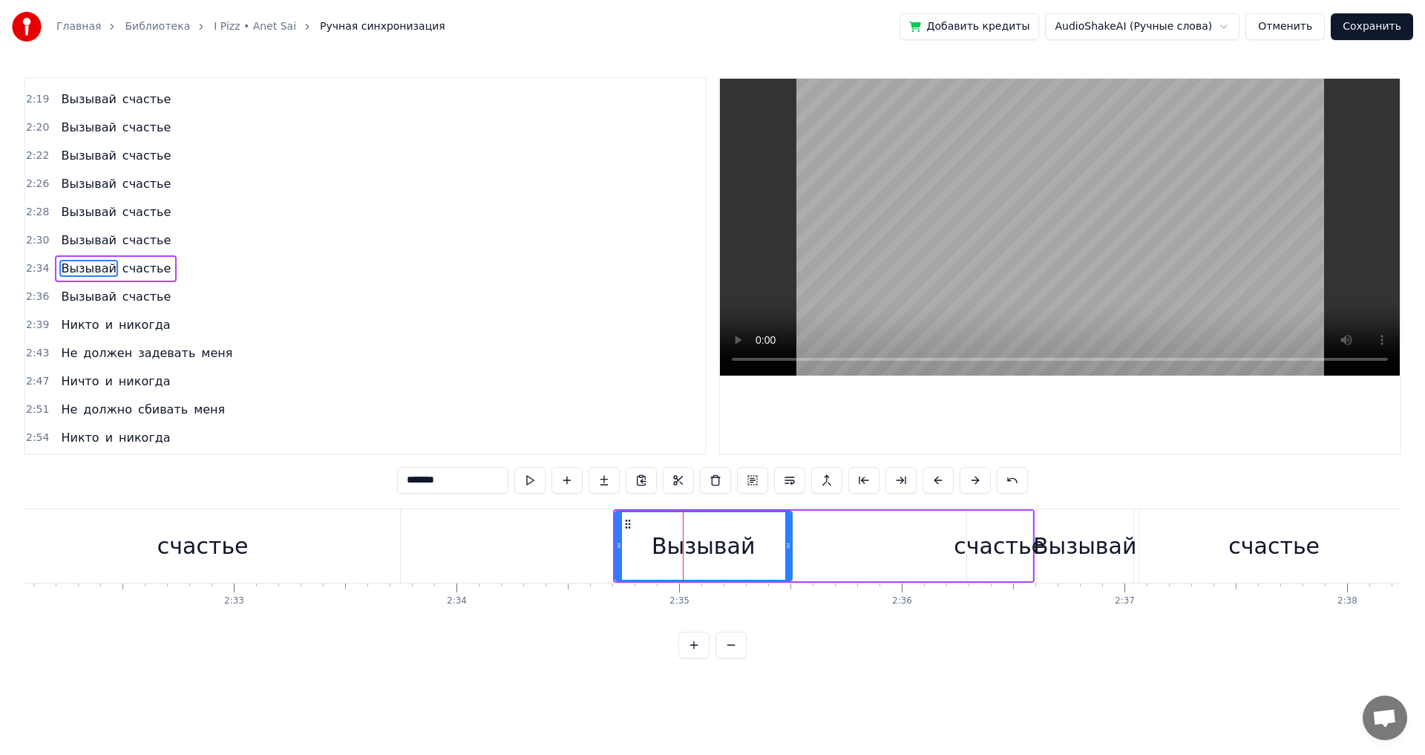
scroll to position [1123, 0]
drag, startPoint x: 617, startPoint y: 548, endPoint x: 553, endPoint y: 550, distance: 63.8
click at [553, 550] on icon at bounding box center [555, 545] width 6 height 12
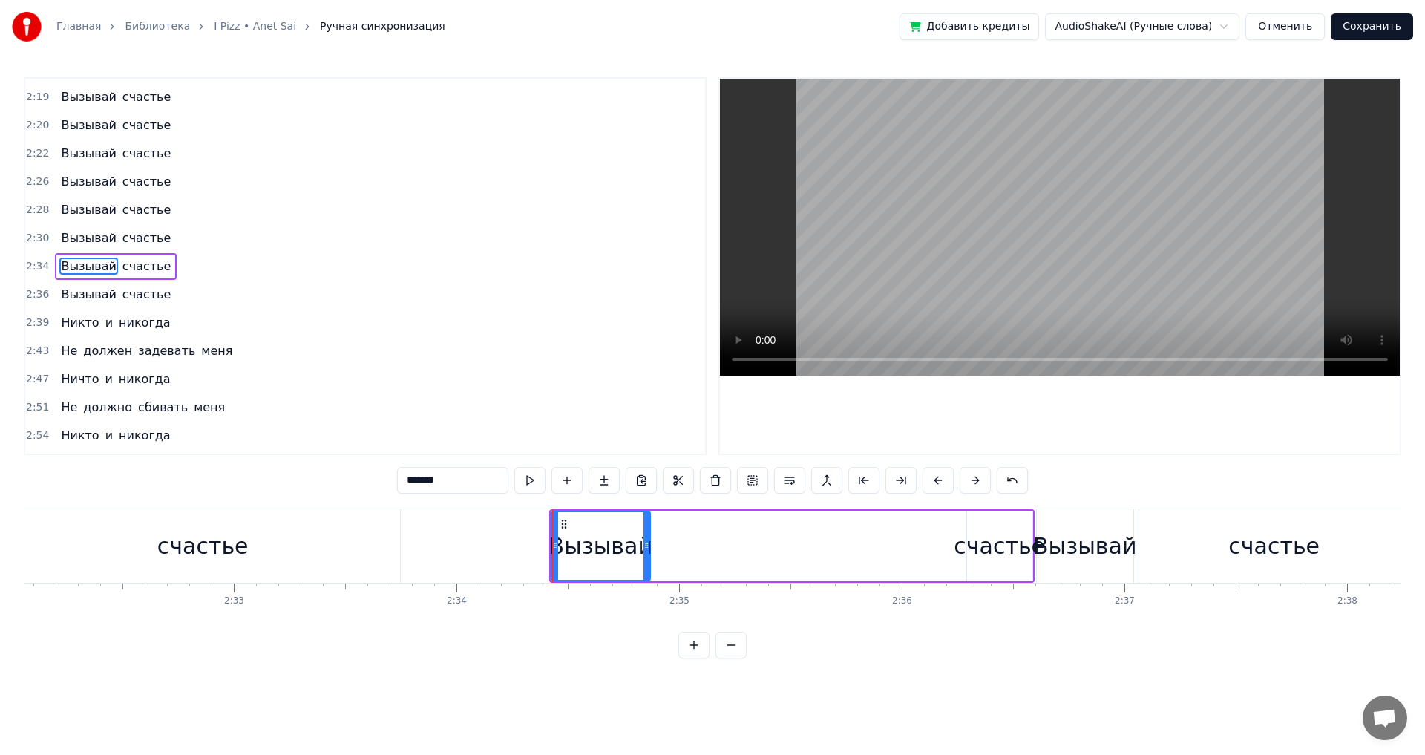
drag, startPoint x: 788, startPoint y: 547, endPoint x: 646, endPoint y: 550, distance: 141.7
click at [646, 550] on icon at bounding box center [646, 545] width 6 height 12
click at [983, 555] on div "счастье" at bounding box center [998, 545] width 91 height 33
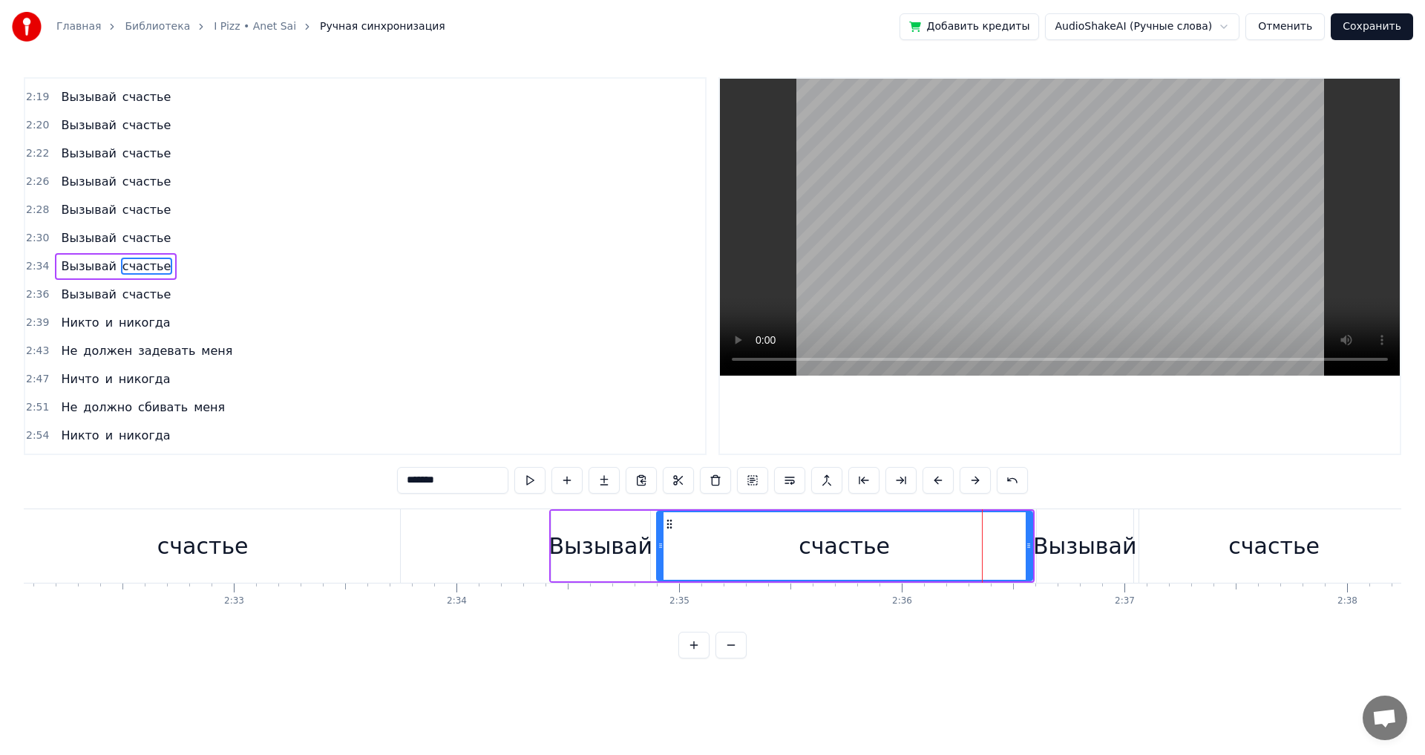
drag, startPoint x: 969, startPoint y: 528, endPoint x: 659, endPoint y: 551, distance: 311.0
click at [659, 551] on div at bounding box center [660, 546] width 6 height 68
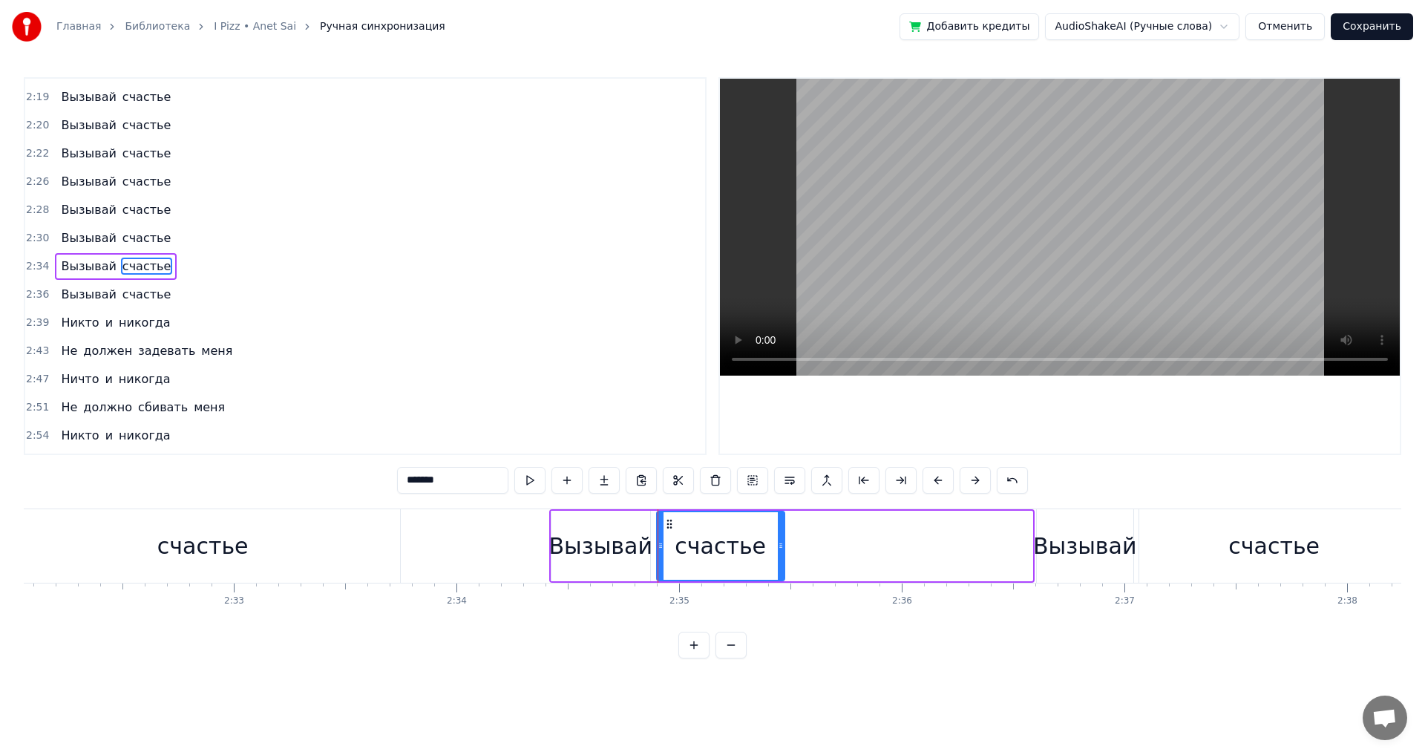
drag, startPoint x: 1030, startPoint y: 532, endPoint x: 782, endPoint y: 548, distance: 248.3
click at [782, 548] on div at bounding box center [781, 546] width 6 height 68
click at [1054, 539] on div "Вызывай" at bounding box center [1084, 545] width 103 height 33
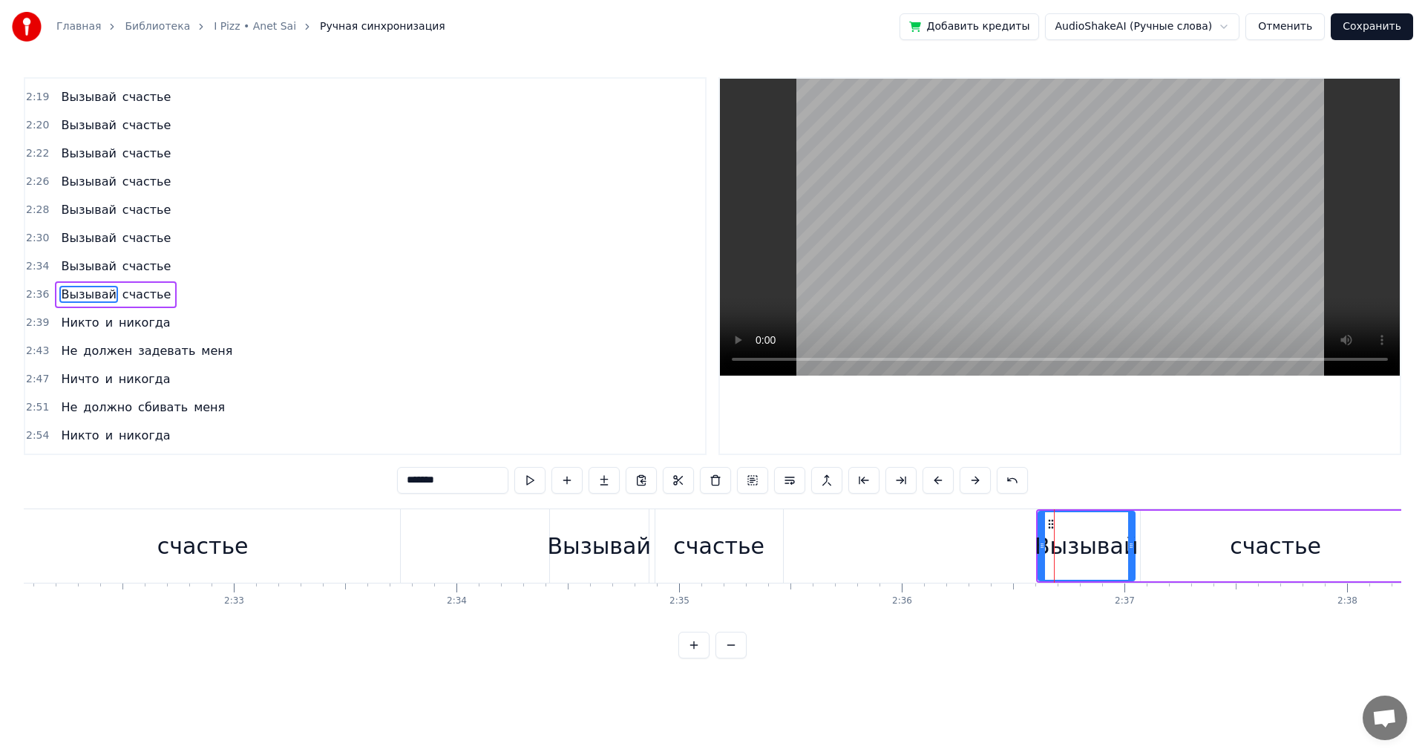
scroll to position [1152, 0]
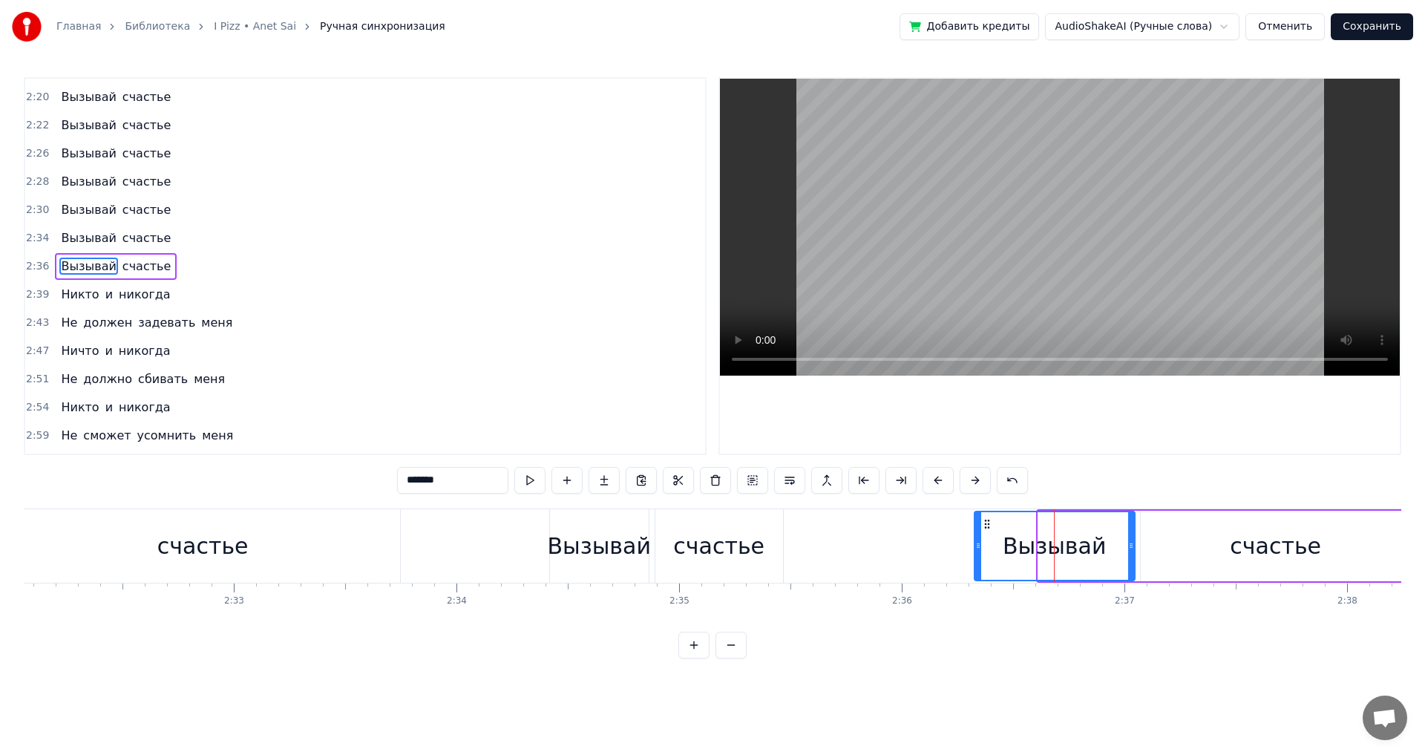
drag, startPoint x: 1039, startPoint y: 531, endPoint x: 975, endPoint y: 539, distance: 64.2
click at [975, 539] on div at bounding box center [978, 546] width 6 height 68
drag, startPoint x: 1130, startPoint y: 535, endPoint x: 1067, endPoint y: 536, distance: 63.1
click at [1067, 536] on div at bounding box center [1068, 546] width 6 height 68
click at [1147, 543] on div "счастье" at bounding box center [1275, 545] width 270 height 70
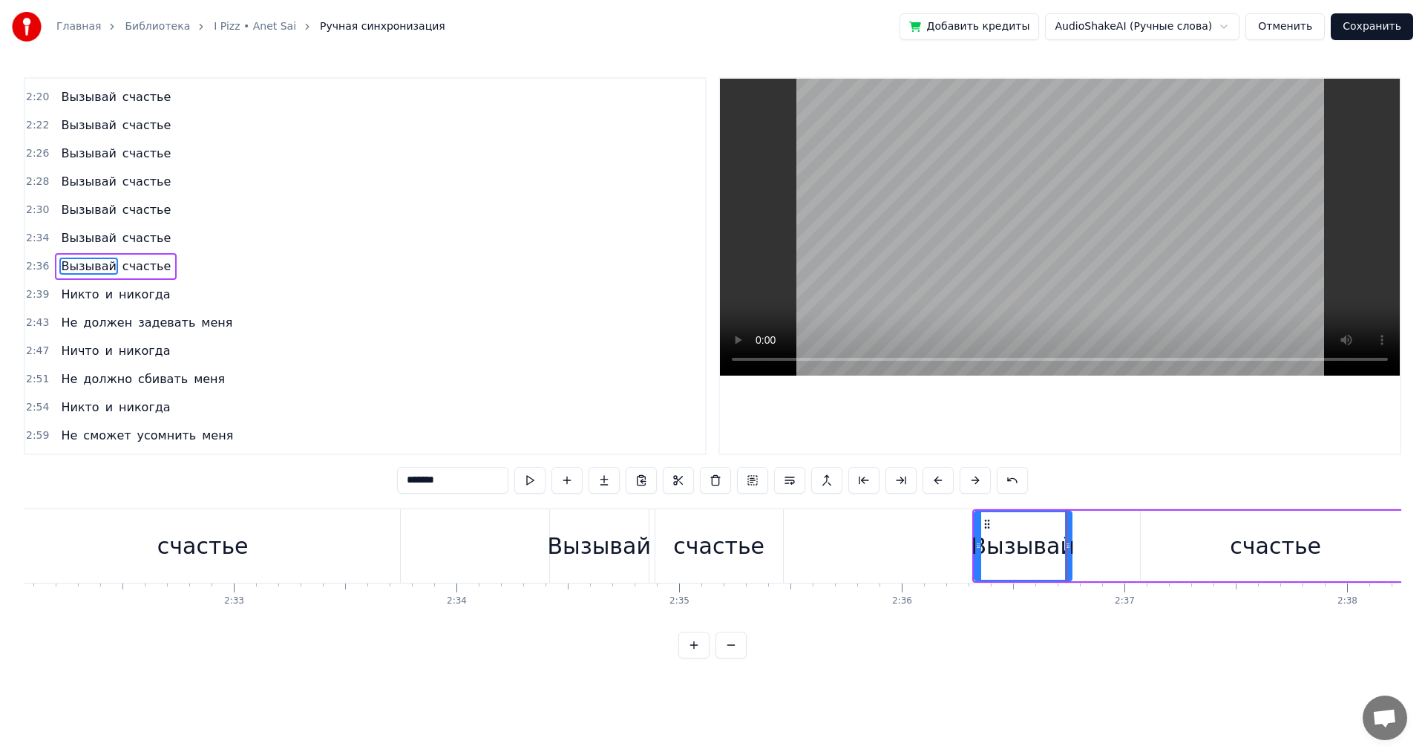
type input "*******"
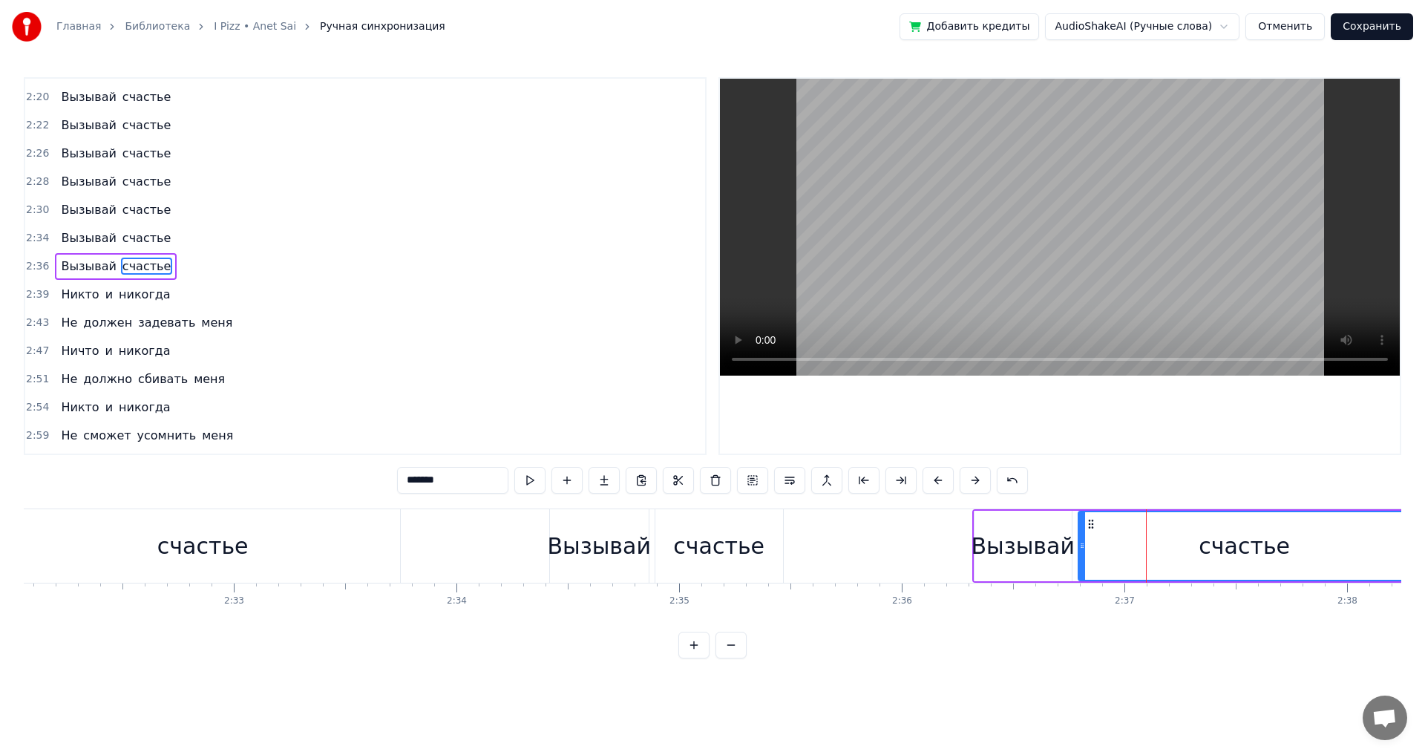
drag, startPoint x: 1143, startPoint y: 545, endPoint x: 1080, endPoint y: 550, distance: 62.5
click at [1080, 550] on icon at bounding box center [1082, 545] width 6 height 12
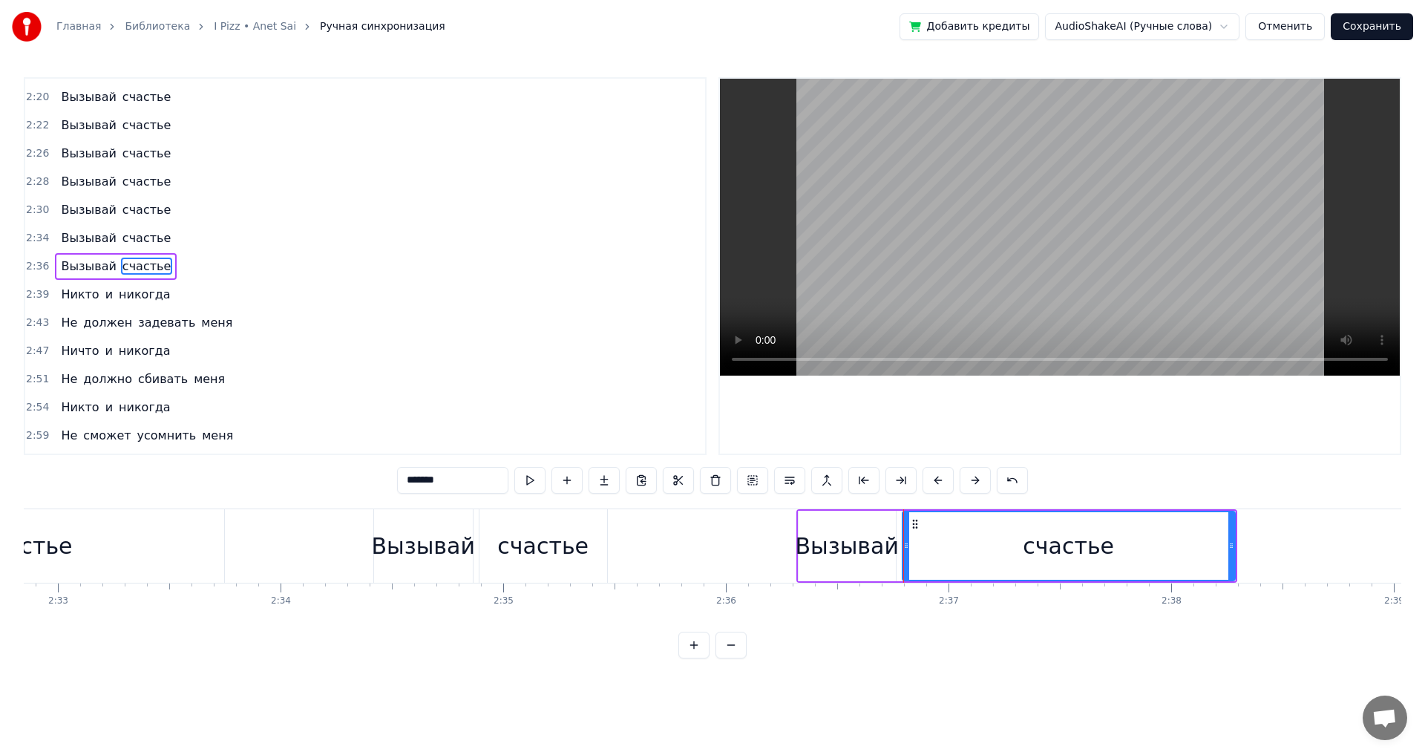
scroll to position [0, 34024]
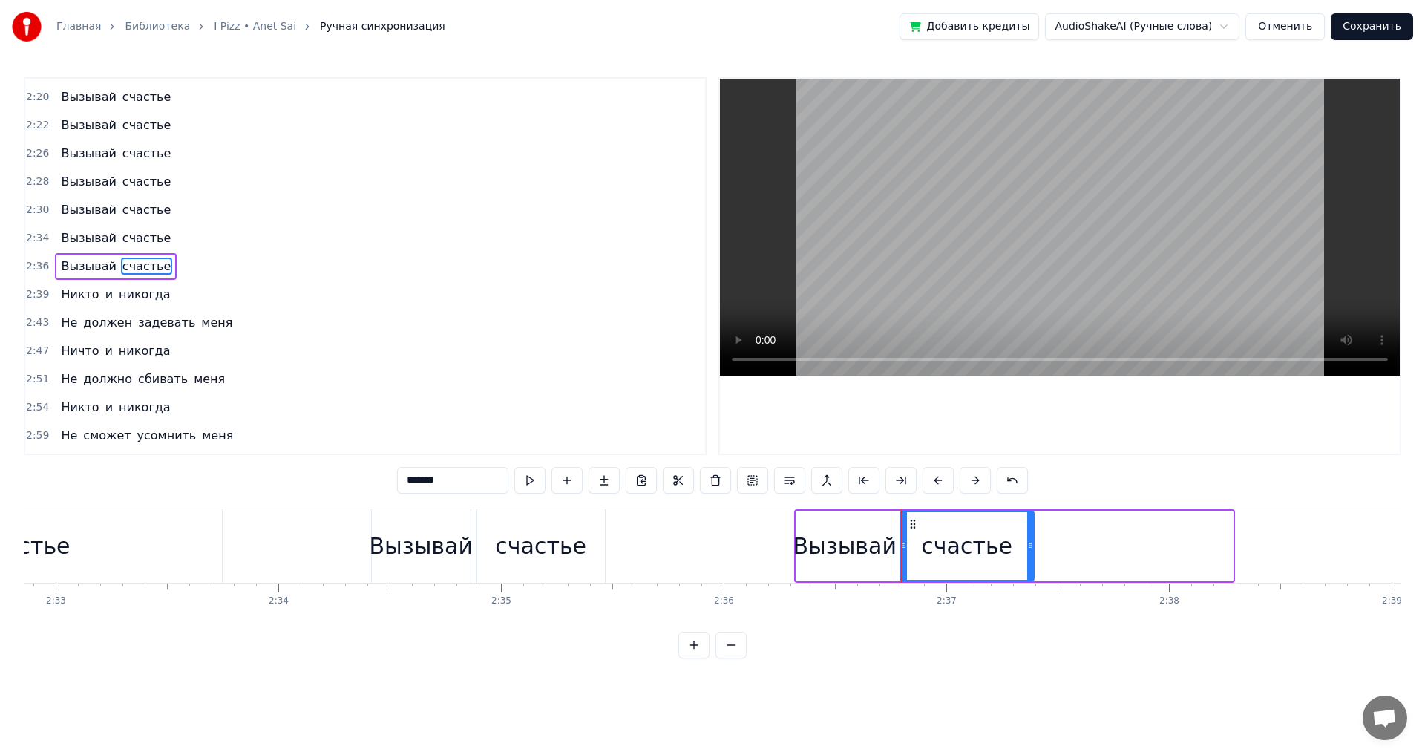
drag, startPoint x: 1230, startPoint y: 548, endPoint x: 1031, endPoint y: 548, distance: 198.8
click at [1031, 548] on icon at bounding box center [1030, 545] width 6 height 12
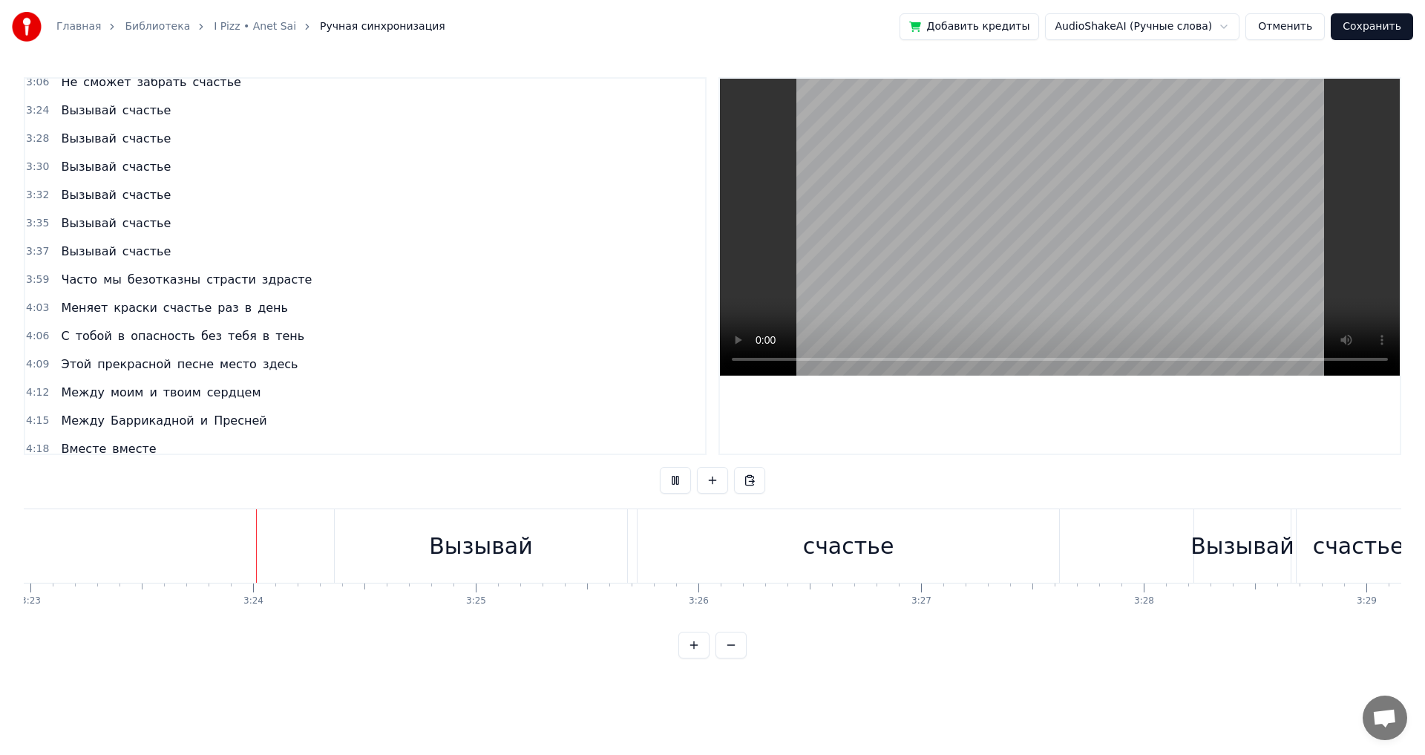
scroll to position [0, 45230]
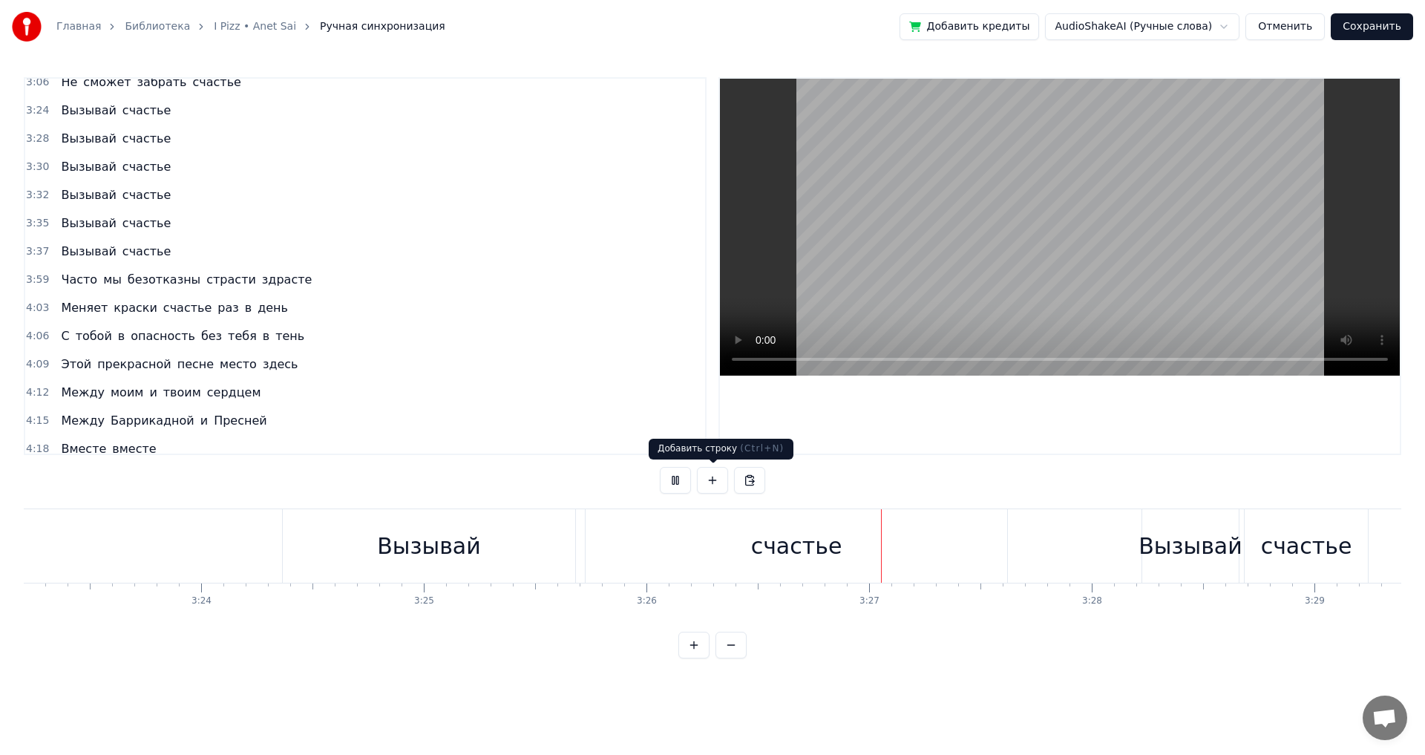
click at [710, 477] on button at bounding box center [712, 480] width 31 height 27
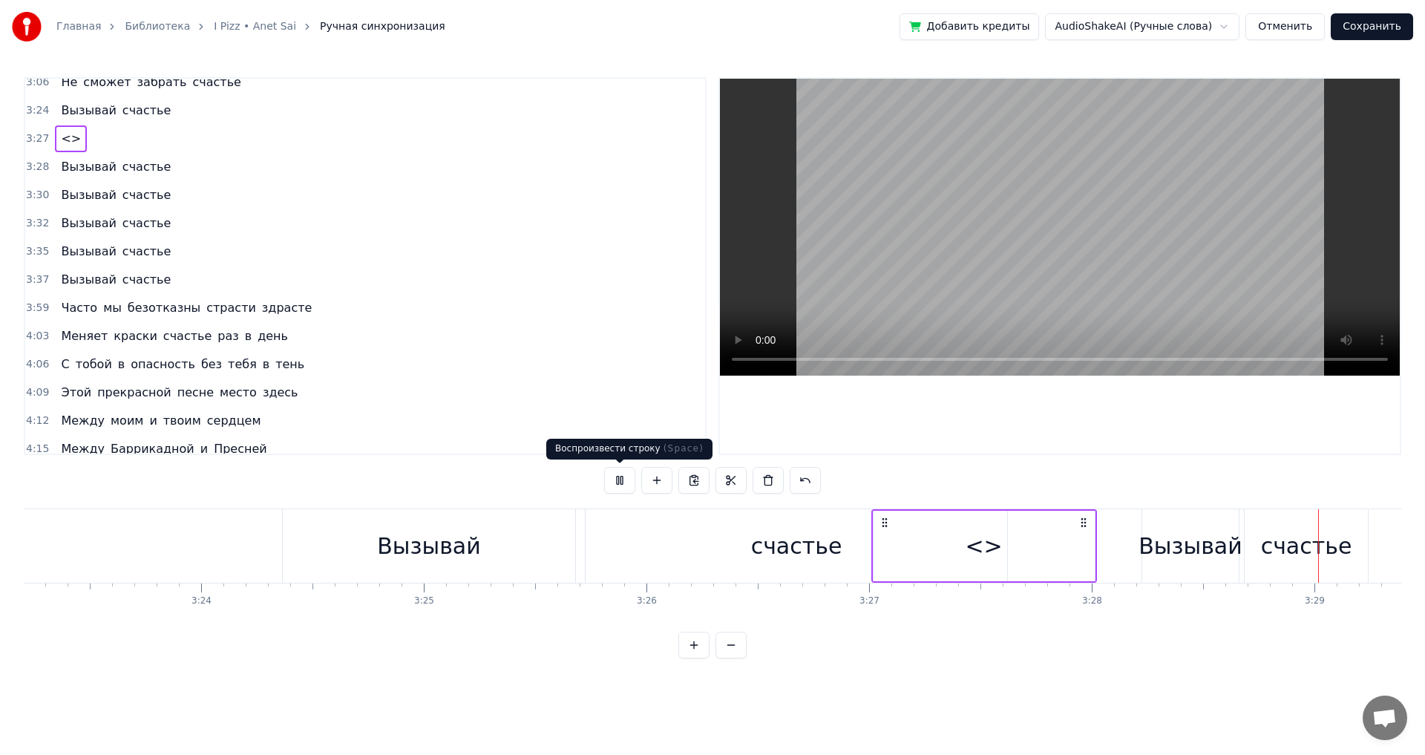
click at [620, 478] on button at bounding box center [619, 480] width 31 height 27
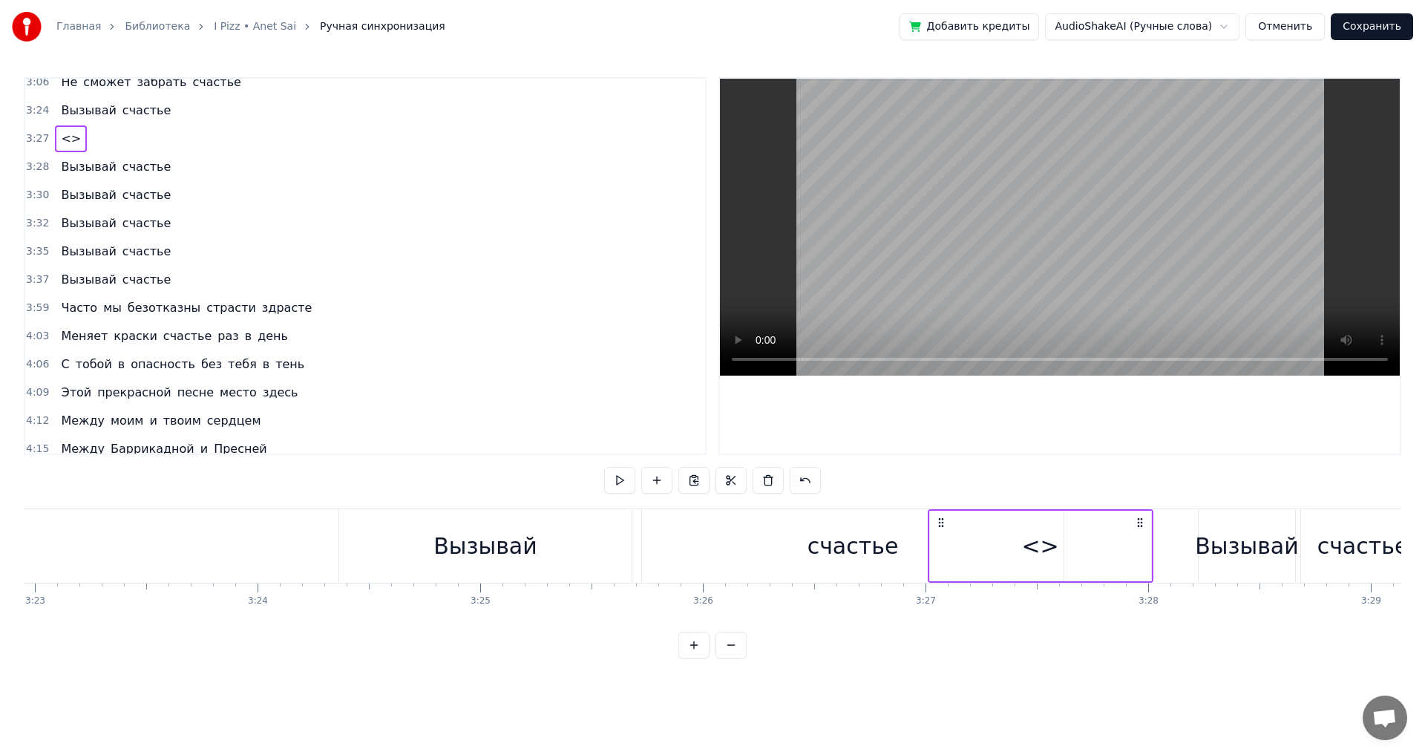
scroll to position [0, 45020]
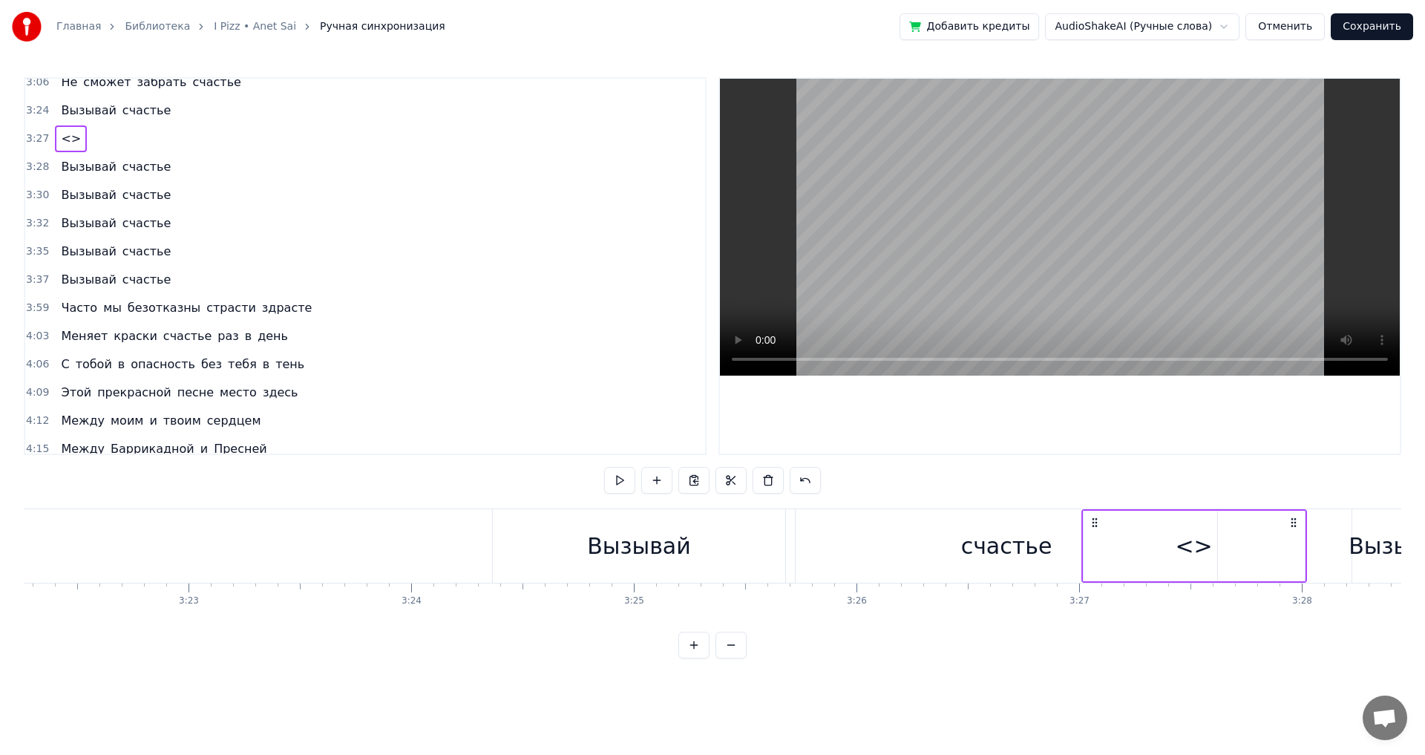
click at [553, 561] on div "Вызывай" at bounding box center [639, 545] width 292 height 73
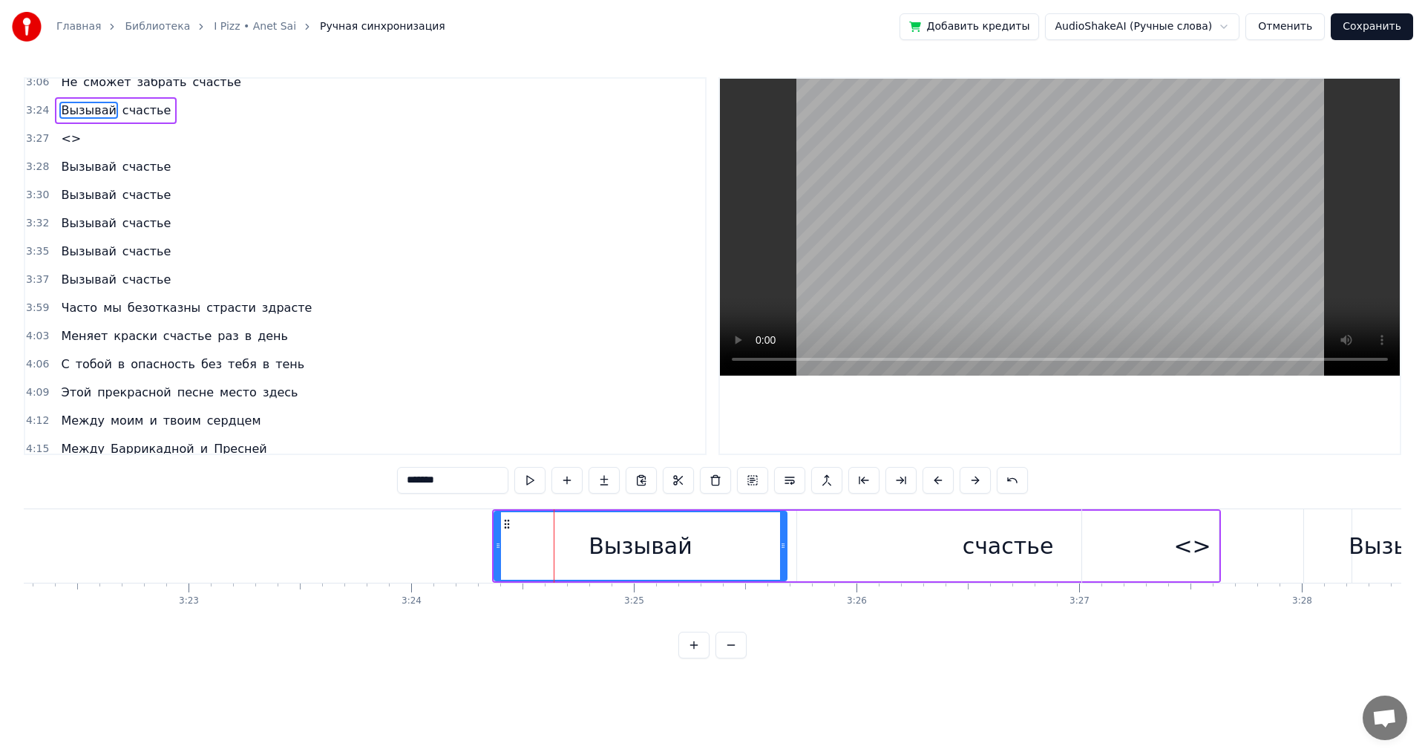
scroll to position [1405, 0]
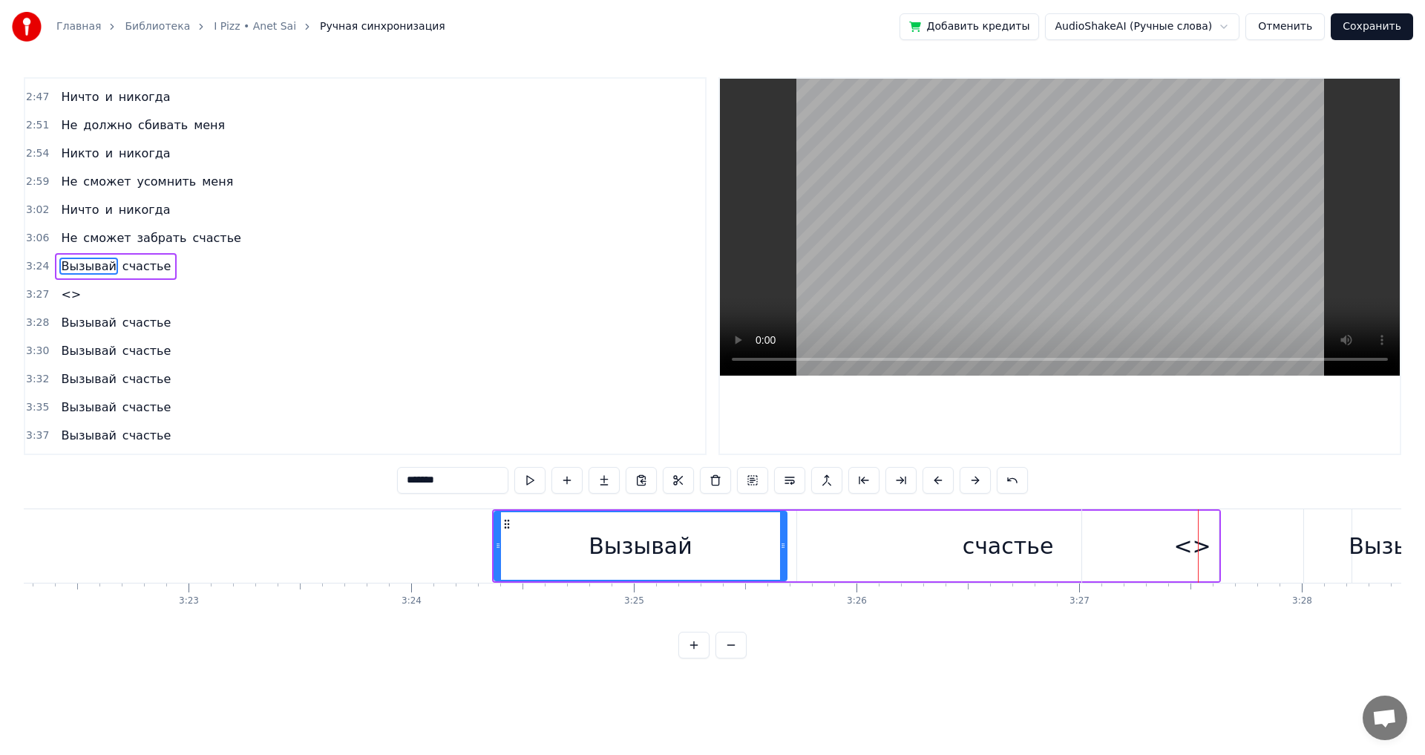
click at [1187, 552] on div "<>" at bounding box center [1191, 545] width 37 height 33
type input "**"
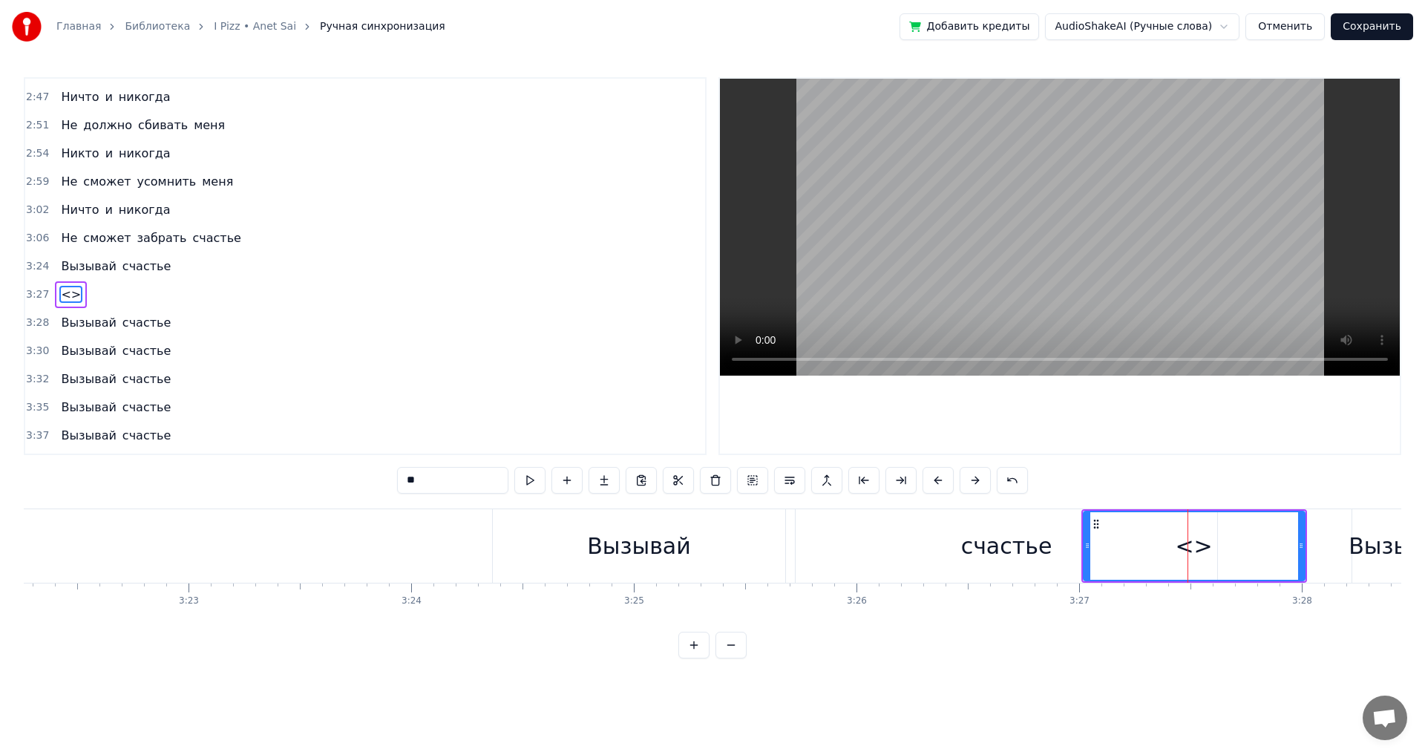
scroll to position [1433, 0]
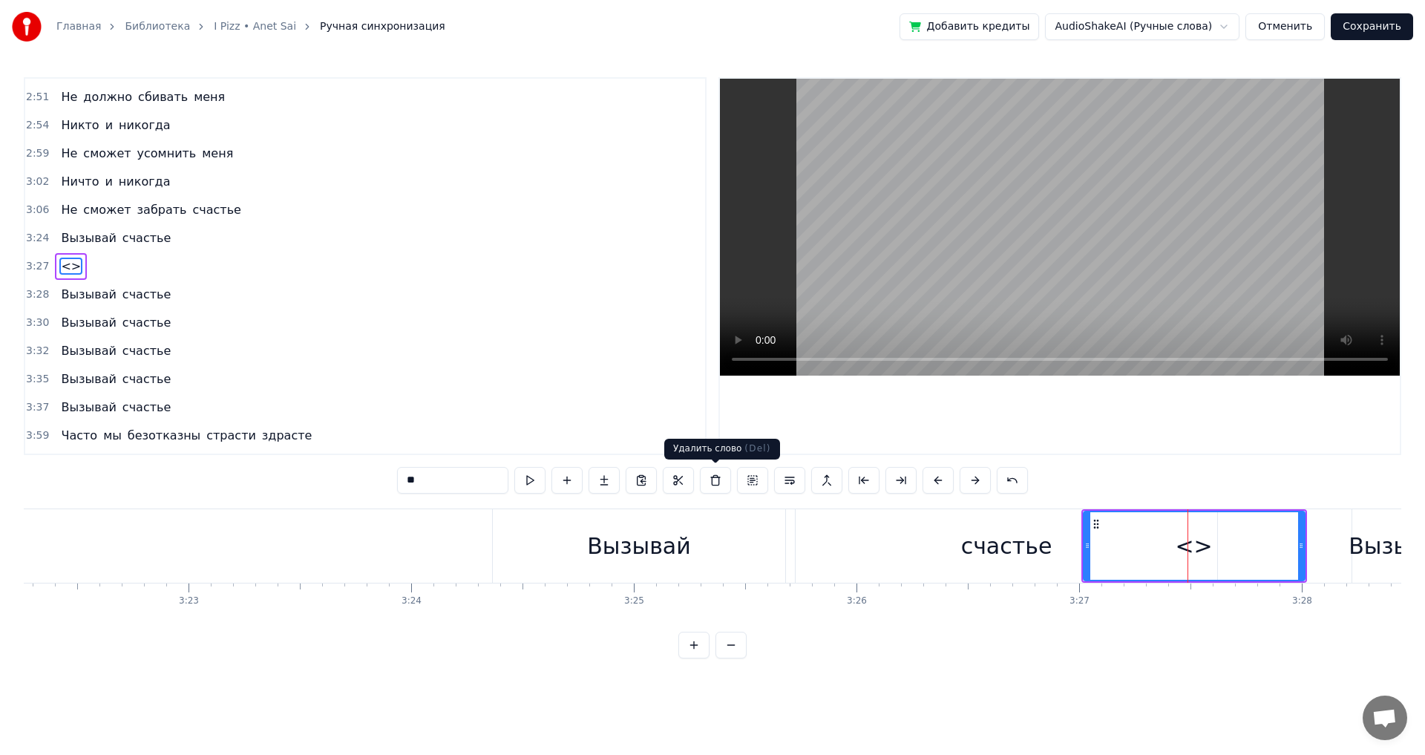
click at [716, 476] on button at bounding box center [715, 480] width 31 height 27
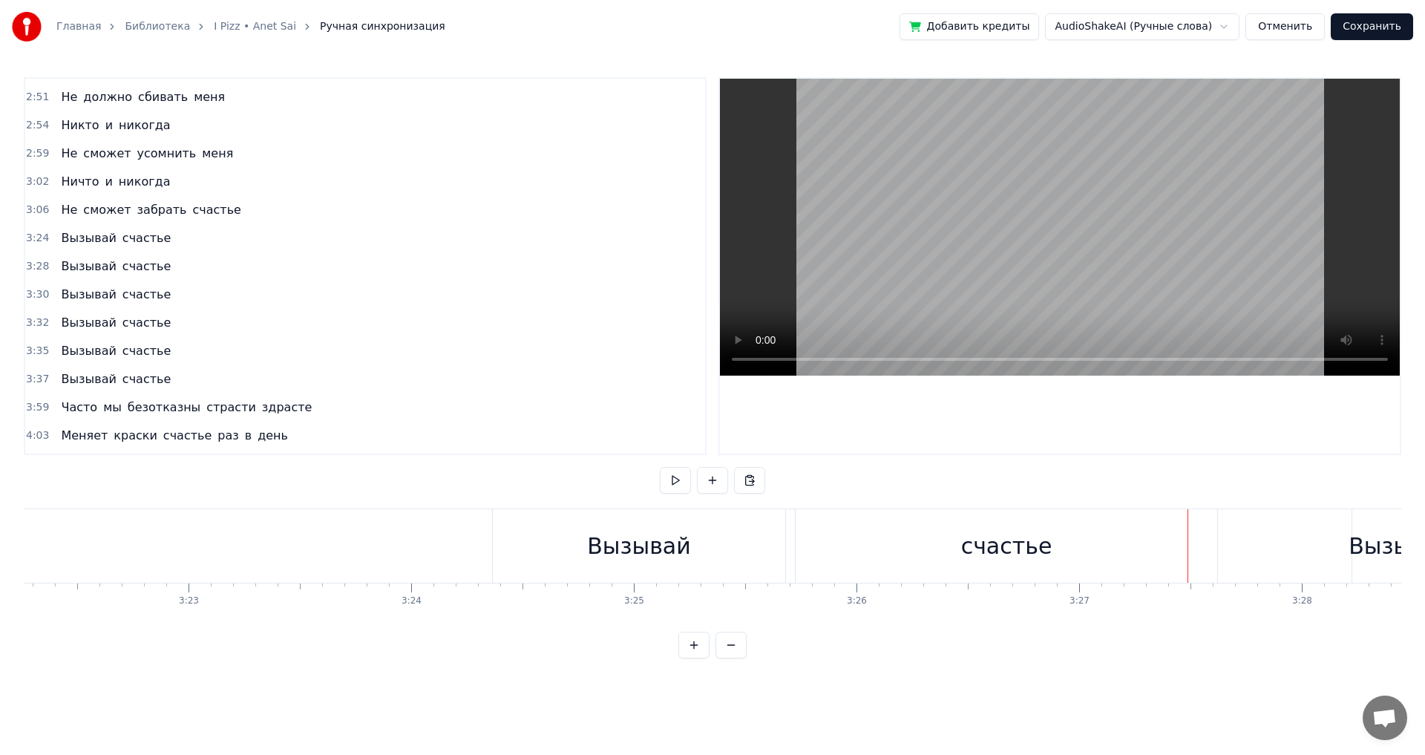
click at [612, 542] on div "Вызывай" at bounding box center [638, 545] width 103 height 33
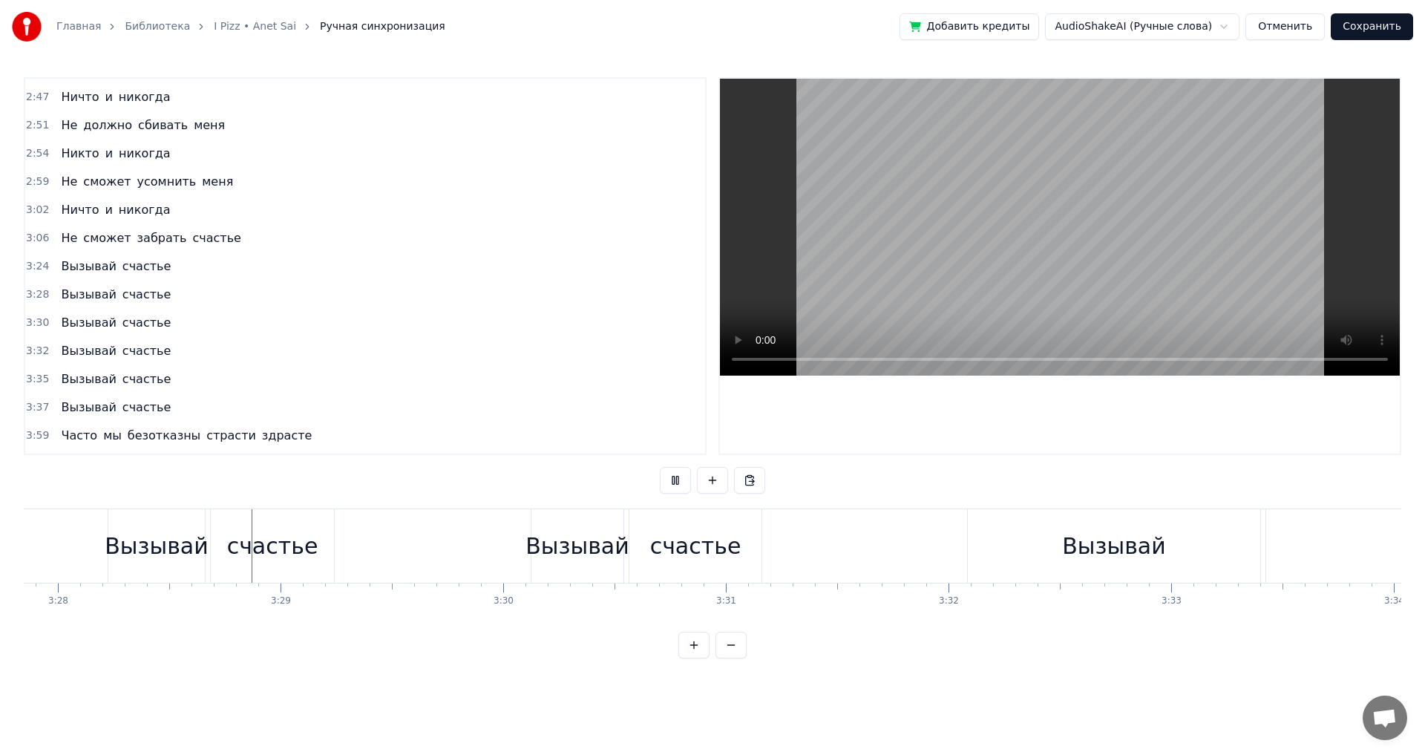
scroll to position [0, 46269]
click at [536, 549] on div "Вызывай" at bounding box center [570, 545] width 103 height 33
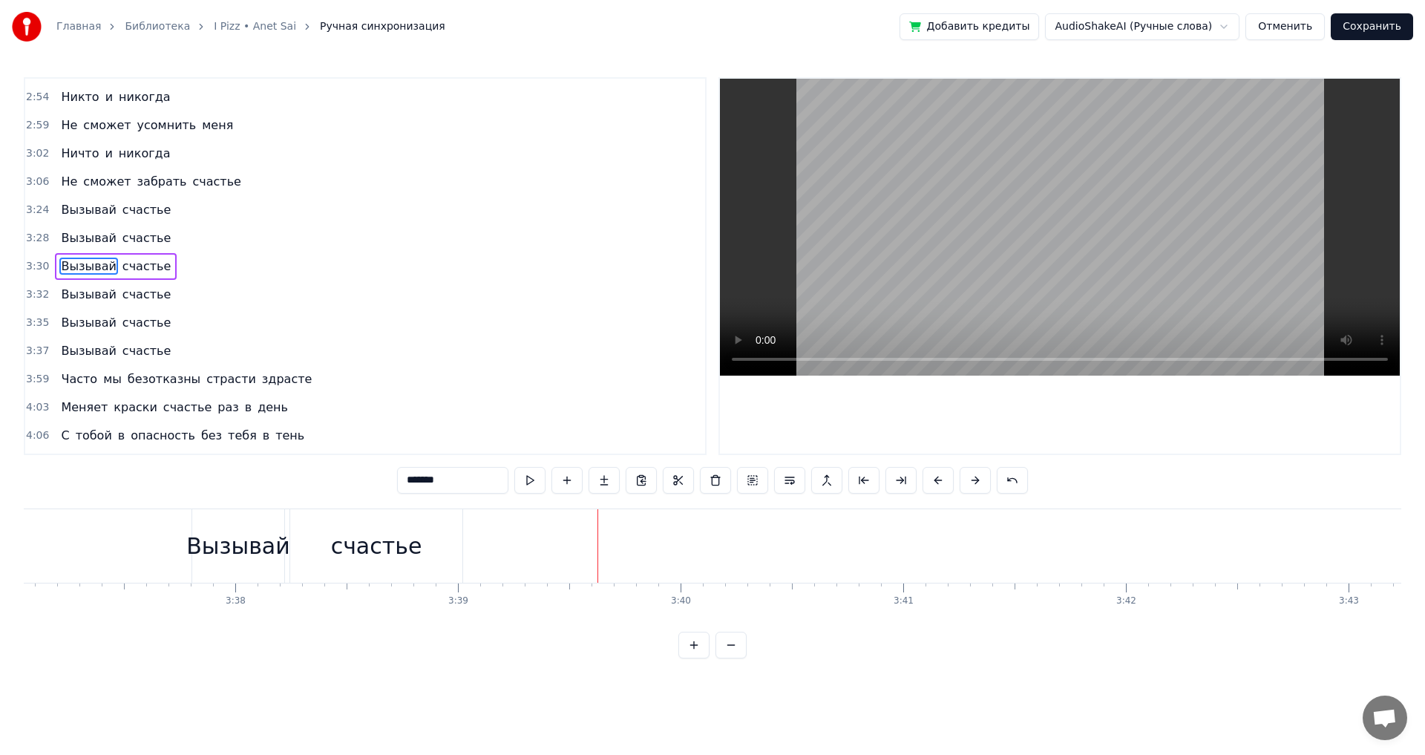
scroll to position [0, 48160]
click at [579, 559] on div "счастье" at bounding box center [528, 545] width 172 height 73
type input "*******"
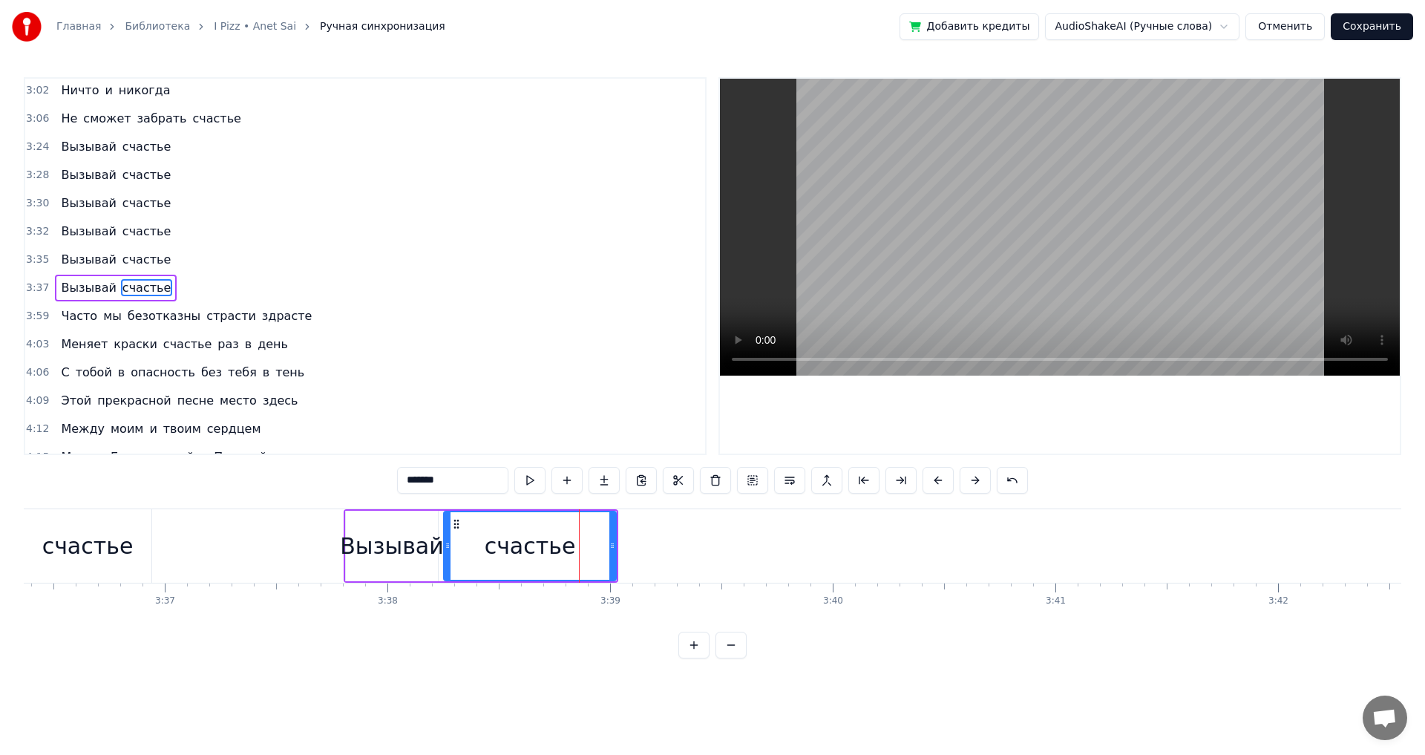
scroll to position [1546, 0]
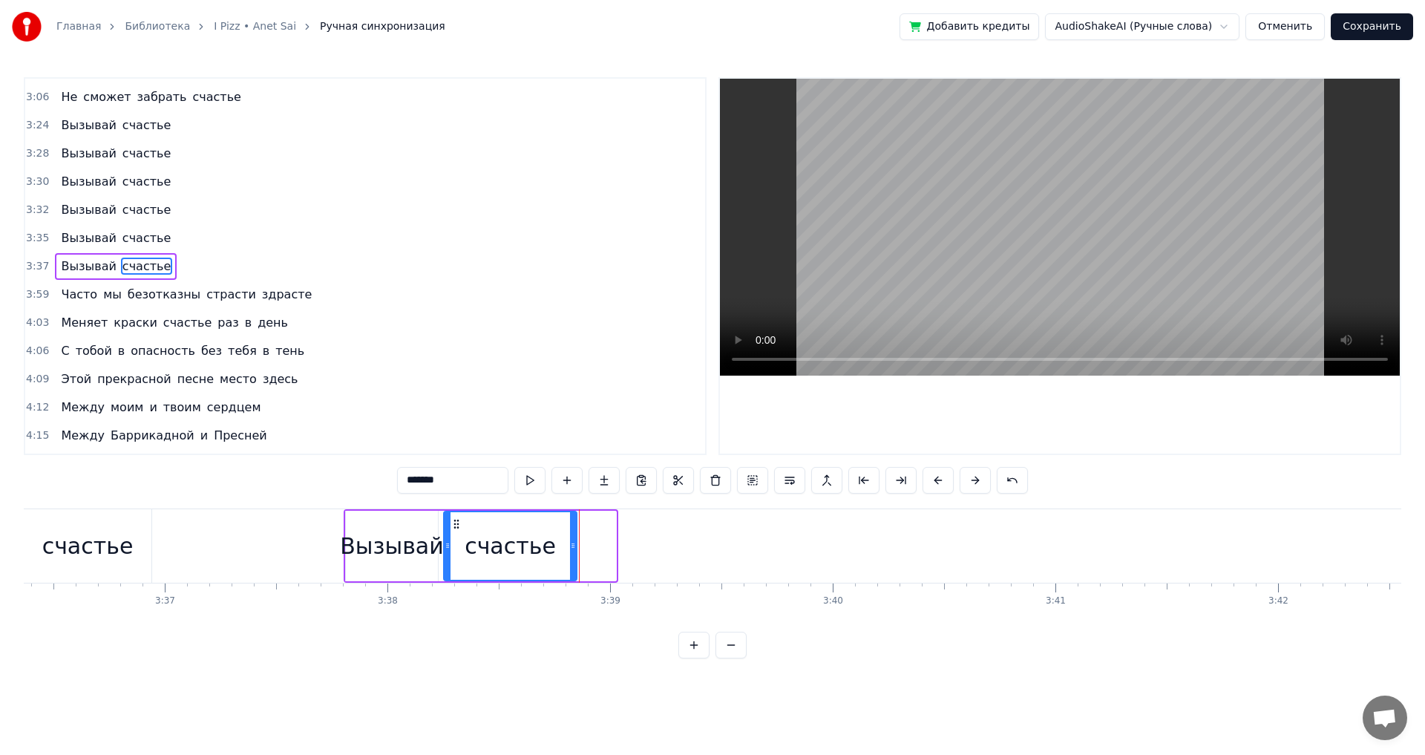
drag, startPoint x: 614, startPoint y: 548, endPoint x: 574, endPoint y: 551, distance: 39.4
click at [574, 551] on div at bounding box center [573, 546] width 6 height 68
click at [126, 551] on div "счастье" at bounding box center [88, 545] width 128 height 73
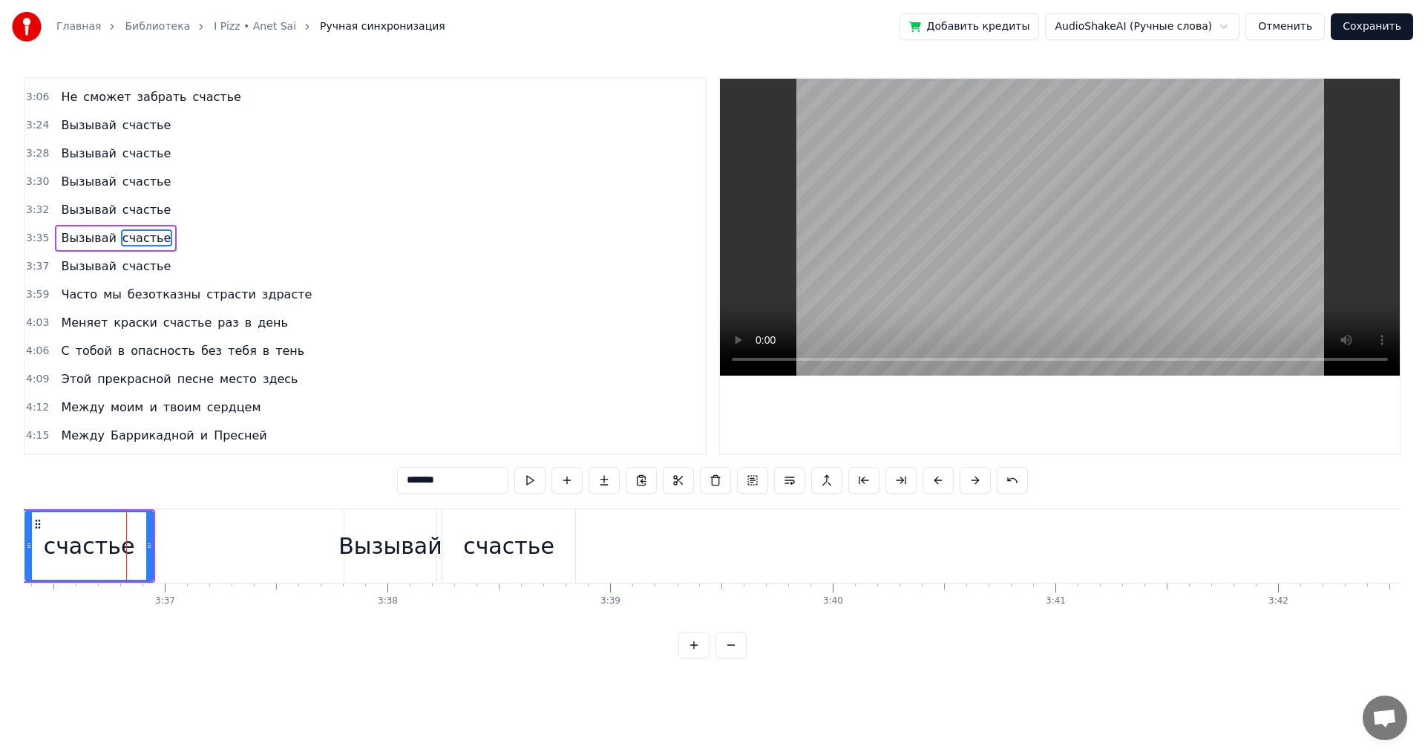
scroll to position [1518, 0]
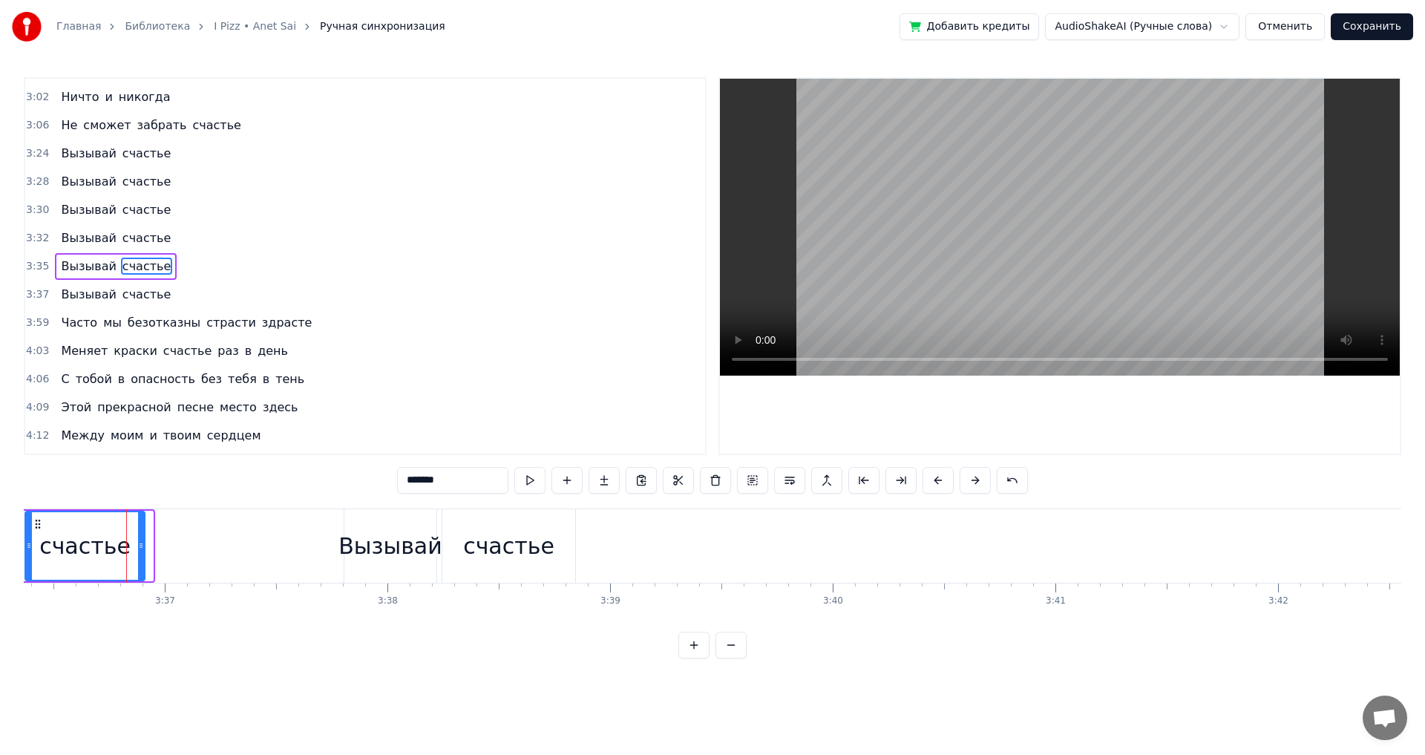
drag, startPoint x: 150, startPoint y: 546, endPoint x: 142, endPoint y: 546, distance: 8.2
click at [142, 546] on icon at bounding box center [141, 545] width 6 height 12
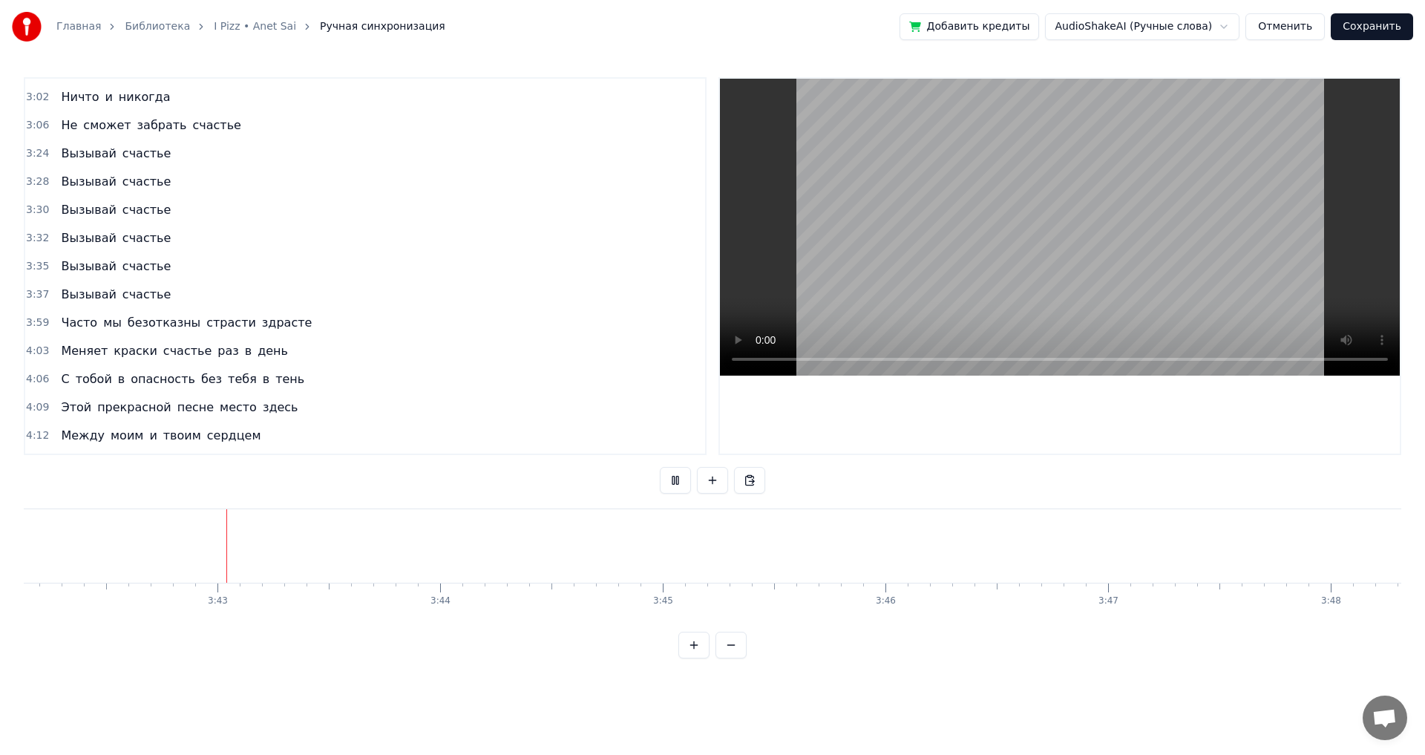
scroll to position [0, 49443]
click at [1385, 25] on button "Сохранить" at bounding box center [1371, 26] width 82 height 27
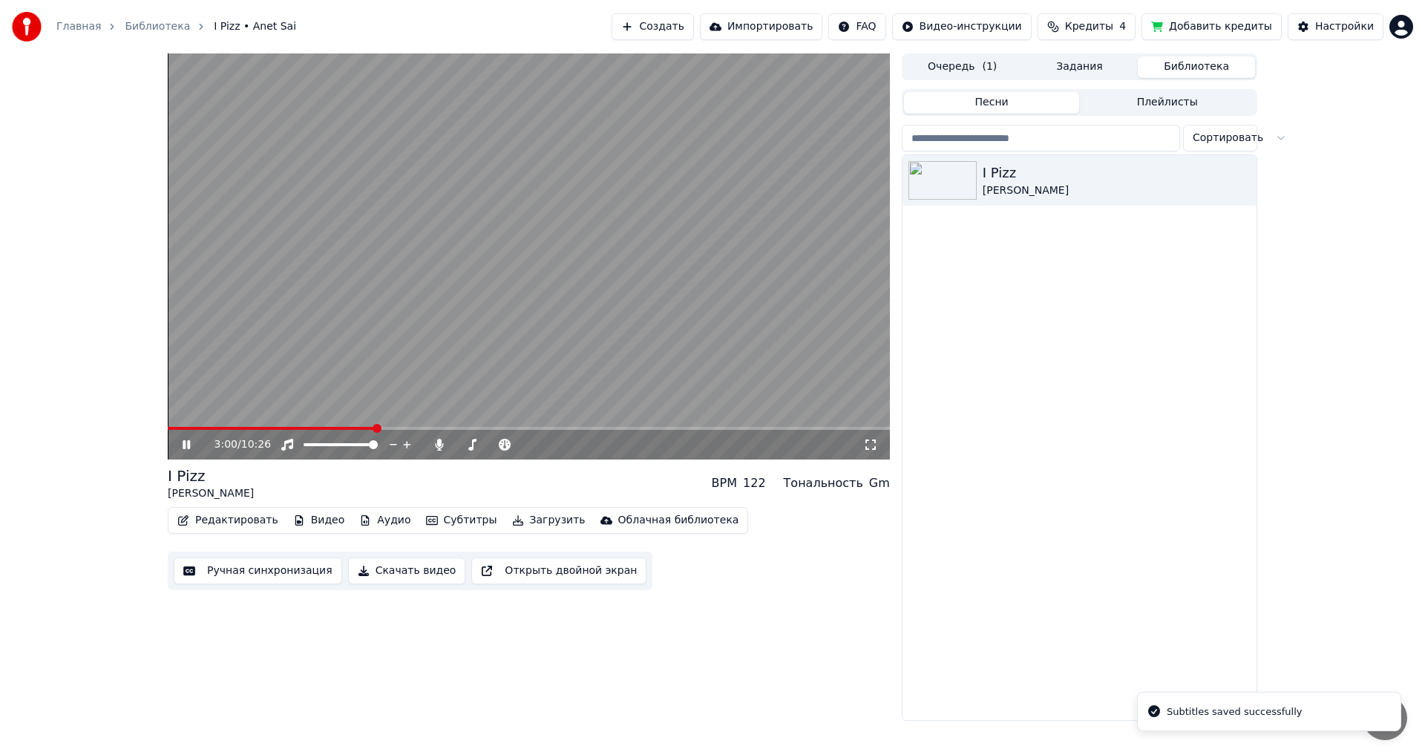
click at [375, 428] on span at bounding box center [529, 428] width 722 height 3
click at [410, 427] on span at bounding box center [529, 428] width 722 height 3
click at [432, 427] on span at bounding box center [529, 428] width 722 height 3
click at [437, 427] on span at bounding box center [311, 428] width 286 height 3
click at [431, 427] on span at bounding box center [311, 428] width 286 height 3
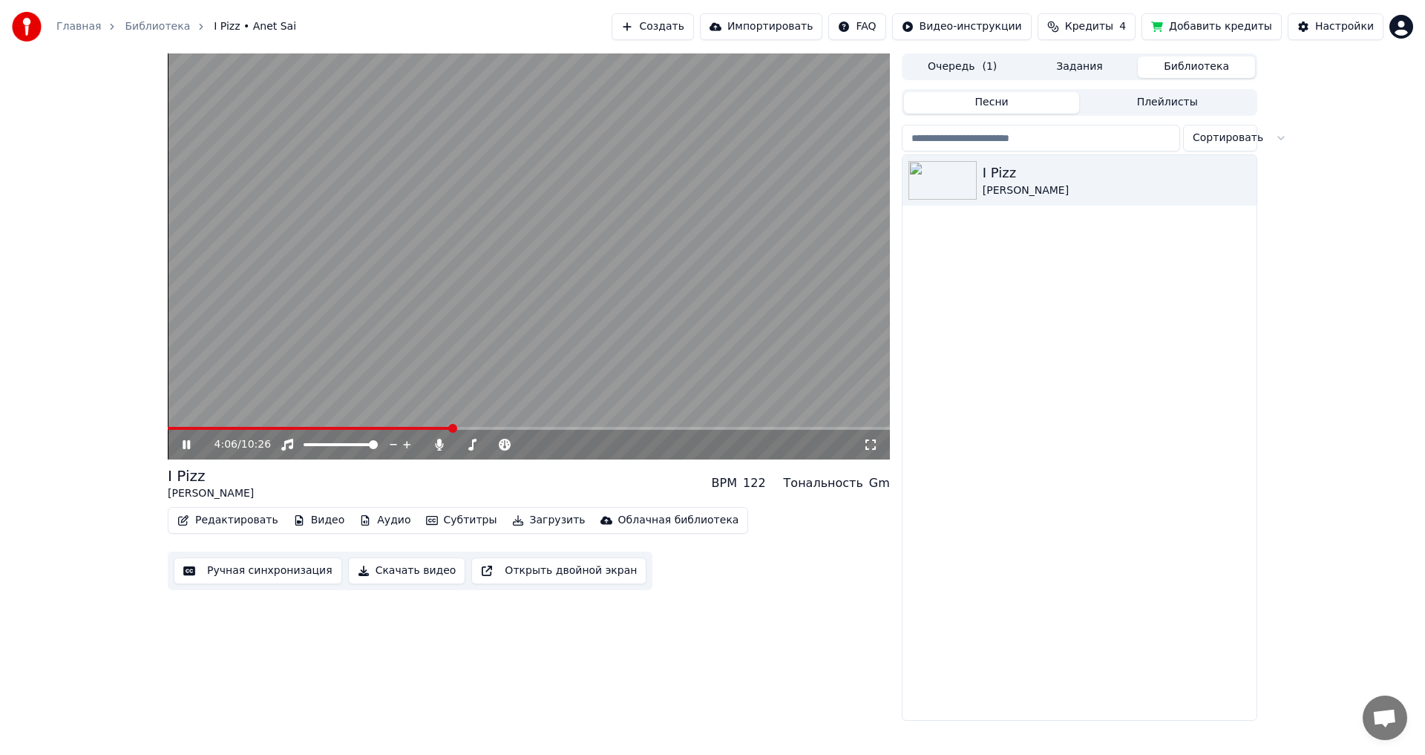
click at [185, 438] on div "4:06 / 10:26" at bounding box center [529, 444] width 710 height 15
click at [185, 444] on icon at bounding box center [186, 444] width 7 height 9
click at [185, 439] on icon at bounding box center [197, 444] width 35 height 12
click at [185, 446] on icon at bounding box center [186, 444] width 7 height 9
click at [171, 428] on span at bounding box center [529, 428] width 722 height 3
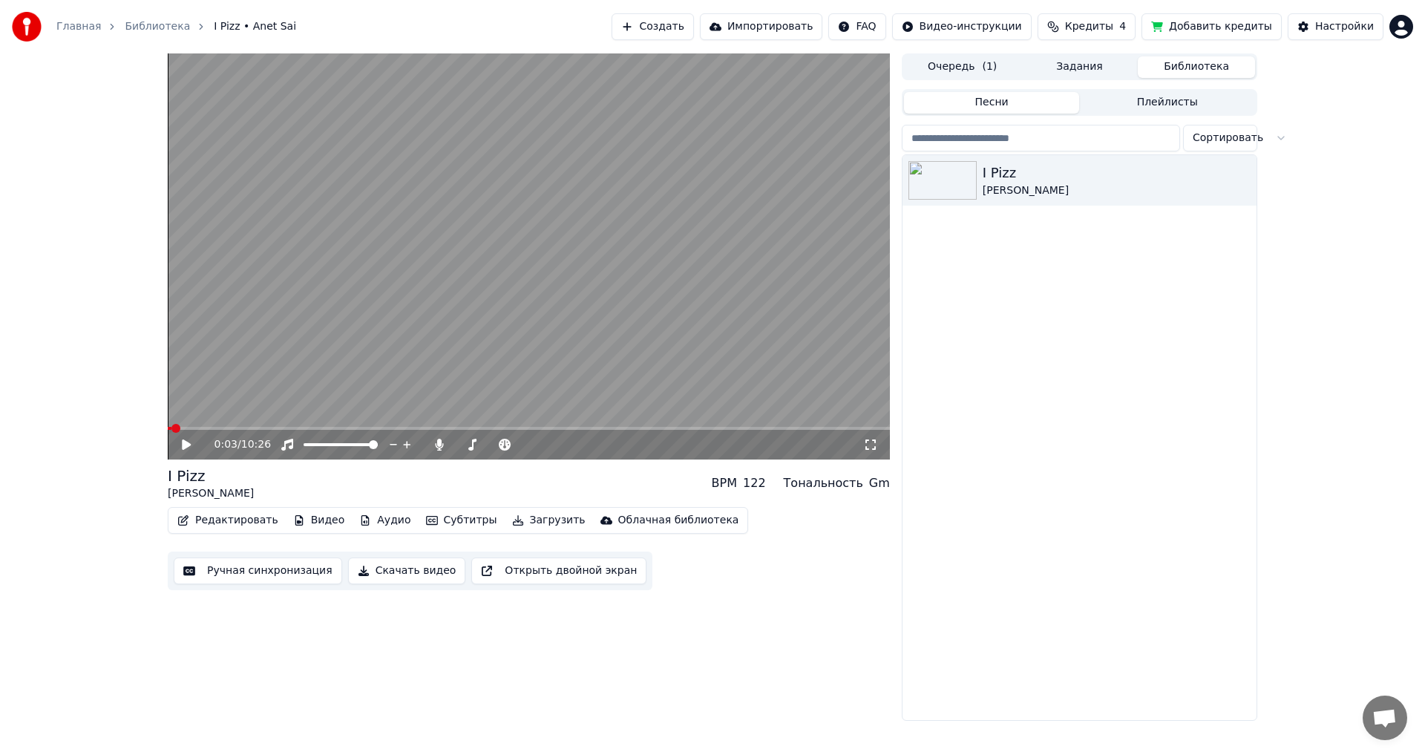
click at [181, 439] on icon at bounding box center [197, 444] width 35 height 12
click at [168, 428] on span at bounding box center [172, 428] width 9 height 9
click at [183, 446] on icon at bounding box center [186, 444] width 7 height 9
click at [188, 444] on icon at bounding box center [186, 444] width 9 height 10
click at [582, 426] on video at bounding box center [529, 256] width 722 height 406
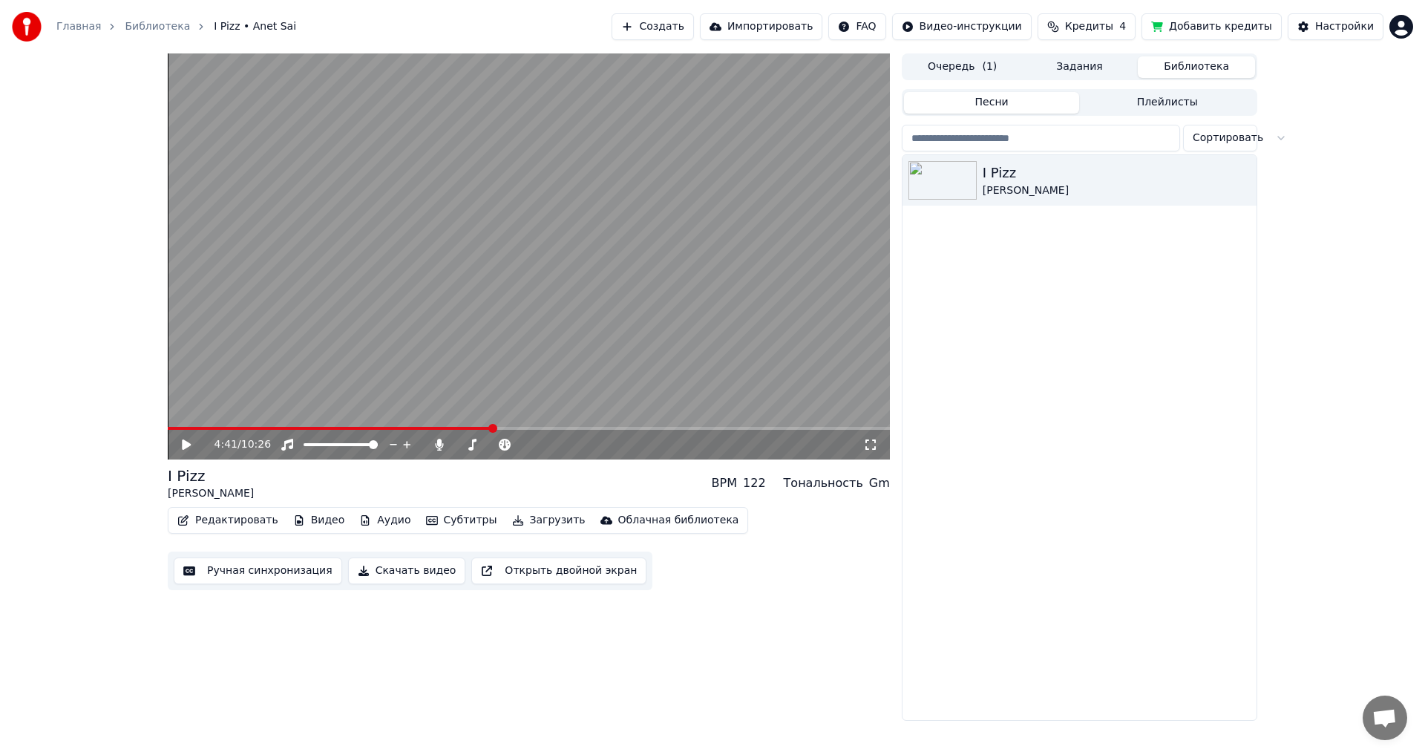
click at [579, 428] on span at bounding box center [529, 428] width 722 height 3
click at [188, 444] on icon at bounding box center [186, 444] width 9 height 10
click at [620, 427] on span at bounding box center [529, 428] width 722 height 3
click at [186, 445] on icon at bounding box center [197, 444] width 35 height 12
click at [519, 519] on button "Загрузить" at bounding box center [548, 520] width 85 height 21
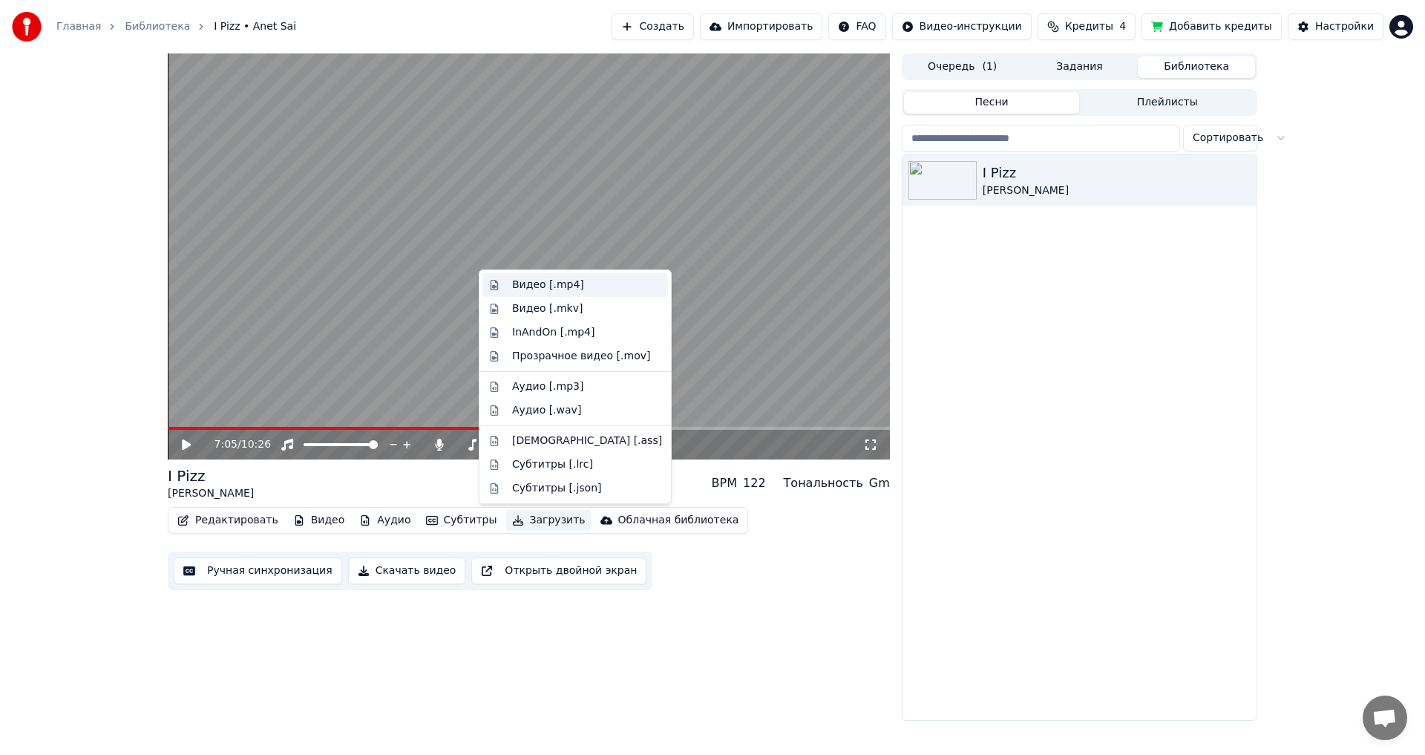
click at [518, 283] on div "Видео [.mp4]" at bounding box center [548, 284] width 72 height 15
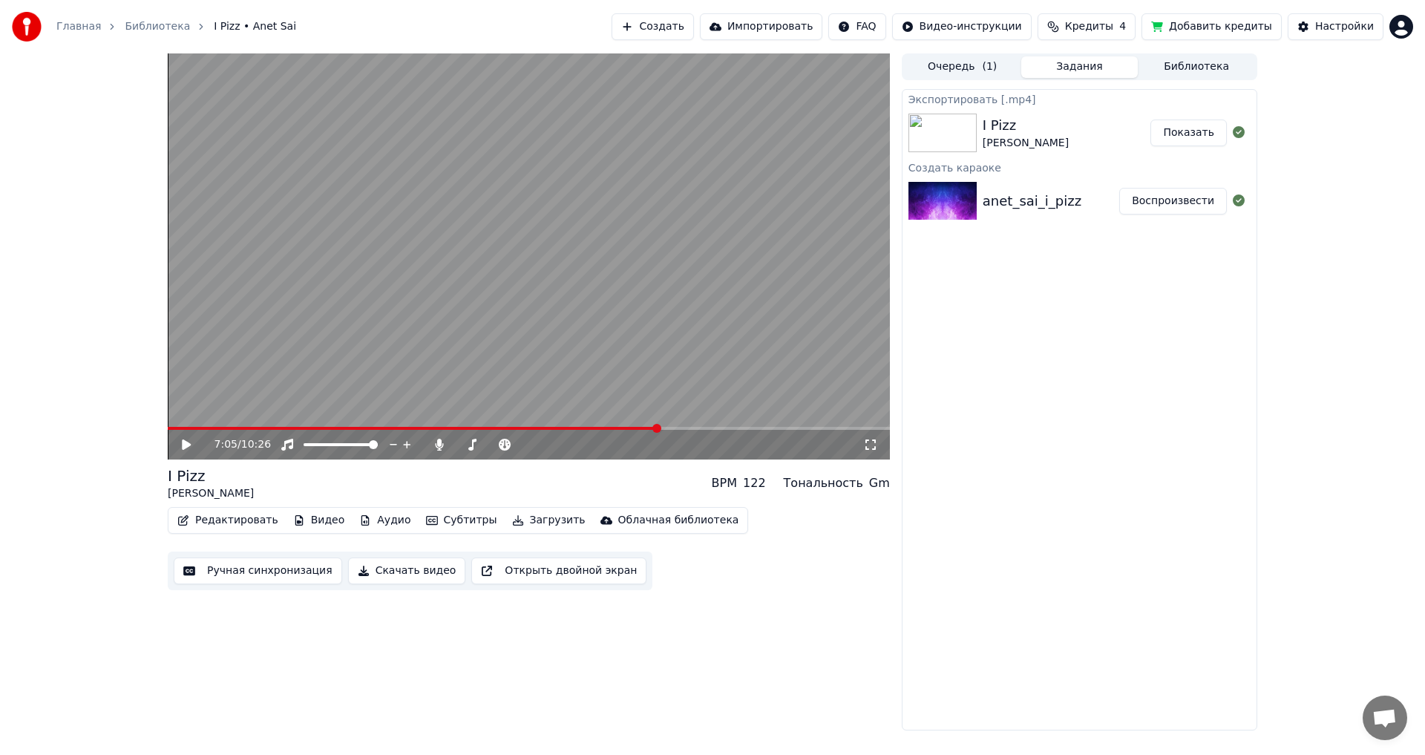
click at [1195, 129] on button "Показать" at bounding box center [1188, 132] width 76 height 27
